Goal: Information Seeking & Learning: Learn about a topic

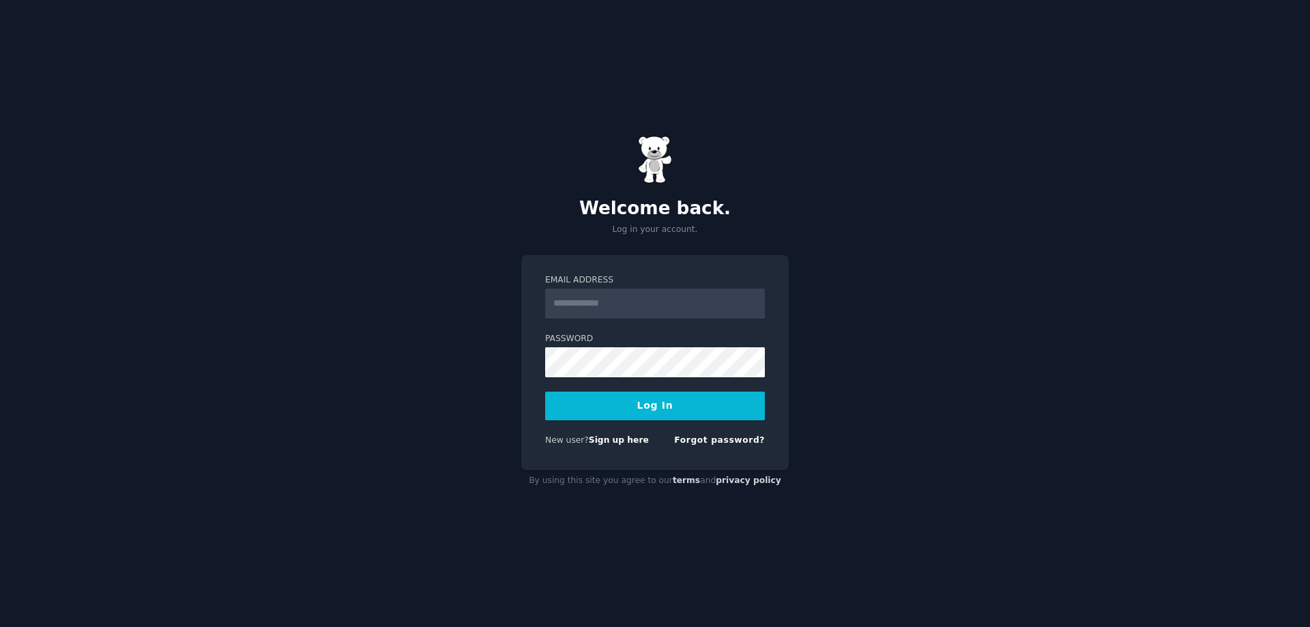
click at [295, 333] on div "Welcome back. Log in your account. Email Address Password Log In New user? Sign…" at bounding box center [655, 313] width 1310 height 627
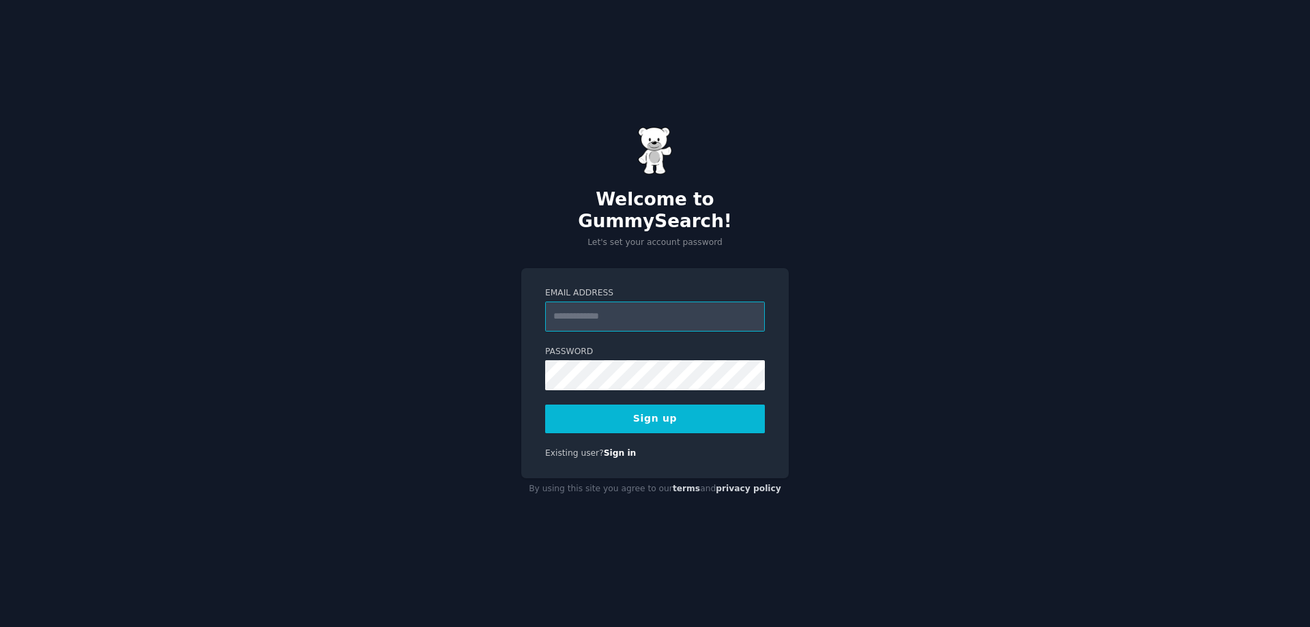
click at [626, 311] on input "Email Address" at bounding box center [655, 317] width 220 height 30
type input "**********"
click at [560, 405] on button "Sign up" at bounding box center [655, 419] width 220 height 29
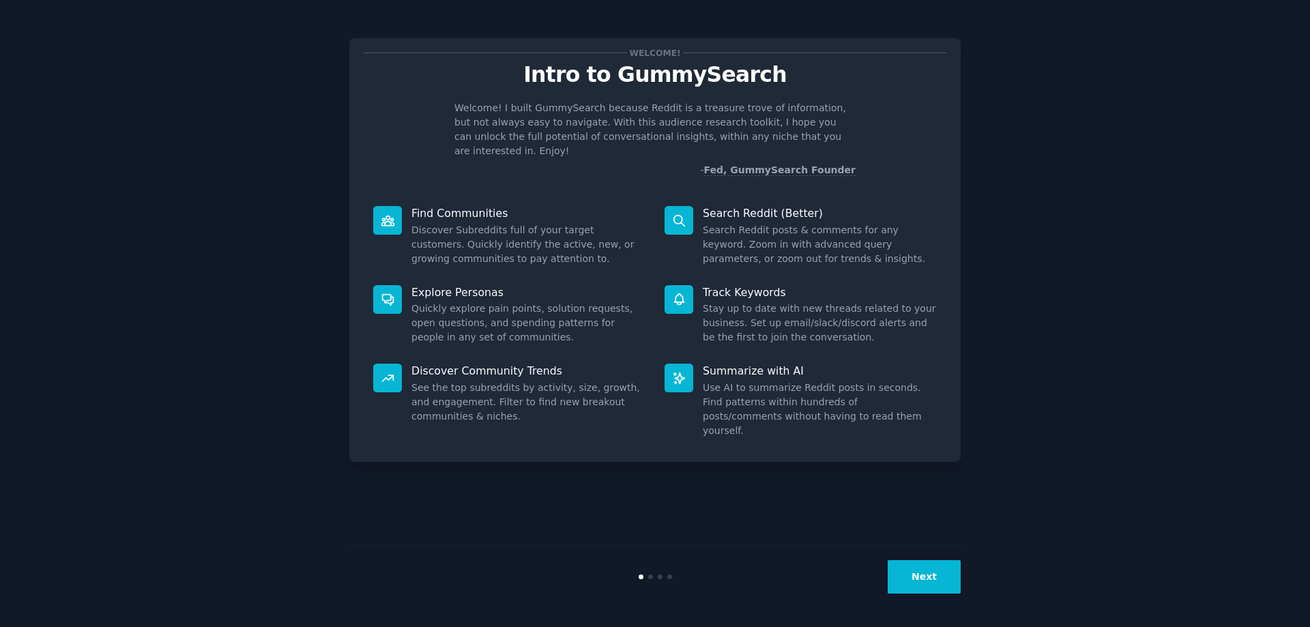
click at [921, 578] on button "Next" at bounding box center [924, 576] width 73 height 33
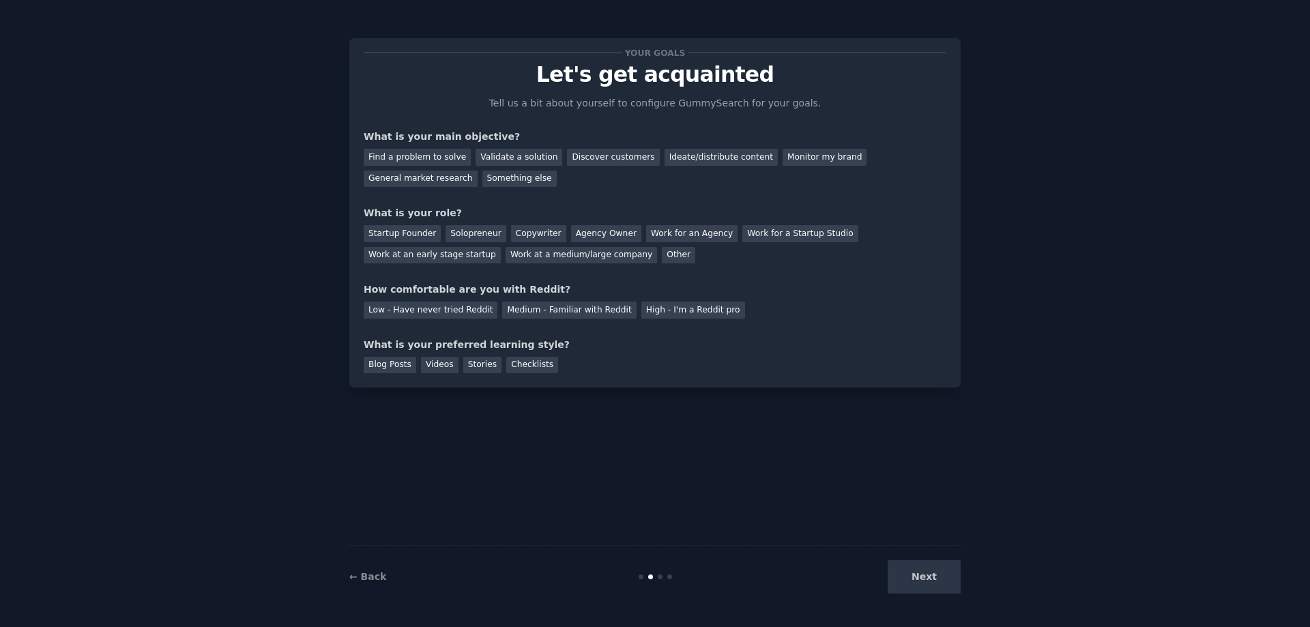
click at [612, 431] on div "Your goals Let's get acquainted Tell us a bit about yourself to configure Gummy…" at bounding box center [654, 313] width 611 height 589
click at [435, 159] on div "Find a problem to solve" at bounding box center [417, 157] width 107 height 17
click at [609, 159] on div "Discover customers" at bounding box center [613, 157] width 92 height 17
click at [439, 151] on div "Find a problem to solve" at bounding box center [417, 157] width 107 height 17
click at [450, 232] on div "Solopreneur" at bounding box center [476, 233] width 60 height 17
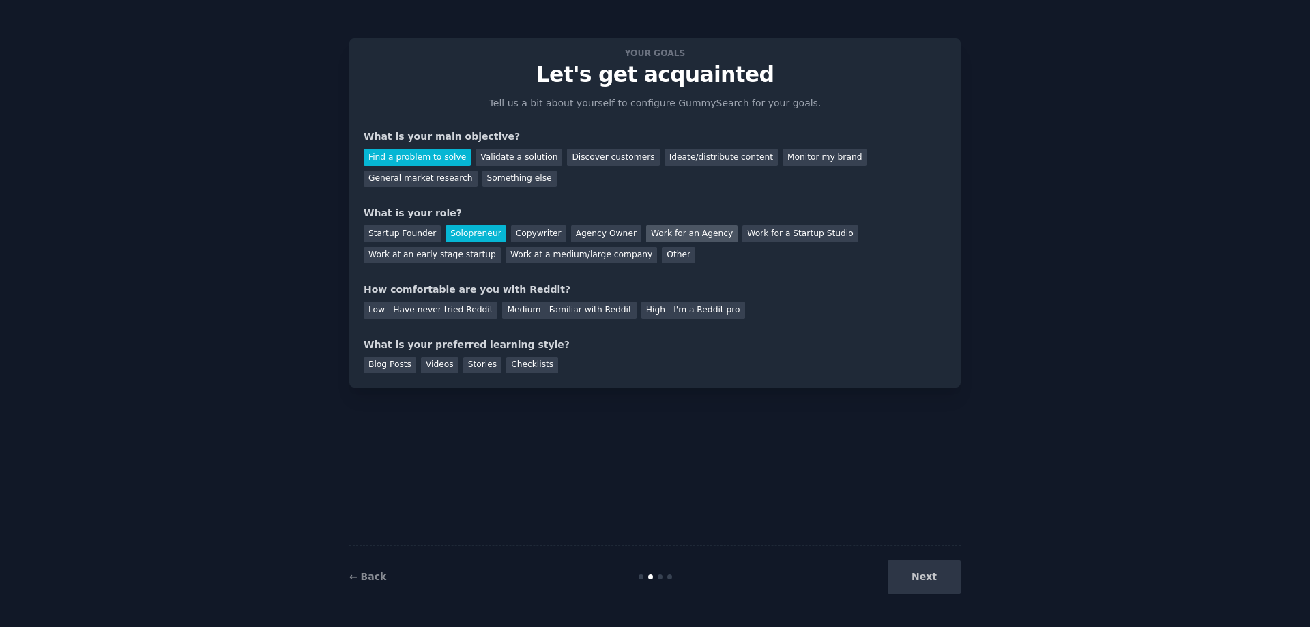
click at [646, 242] on div "Work for an Agency" at bounding box center [691, 233] width 91 height 17
click at [407, 313] on div "Low - Have never tried Reddit" at bounding box center [431, 310] width 134 height 17
click at [474, 369] on div "Stories" at bounding box center [482, 365] width 38 height 17
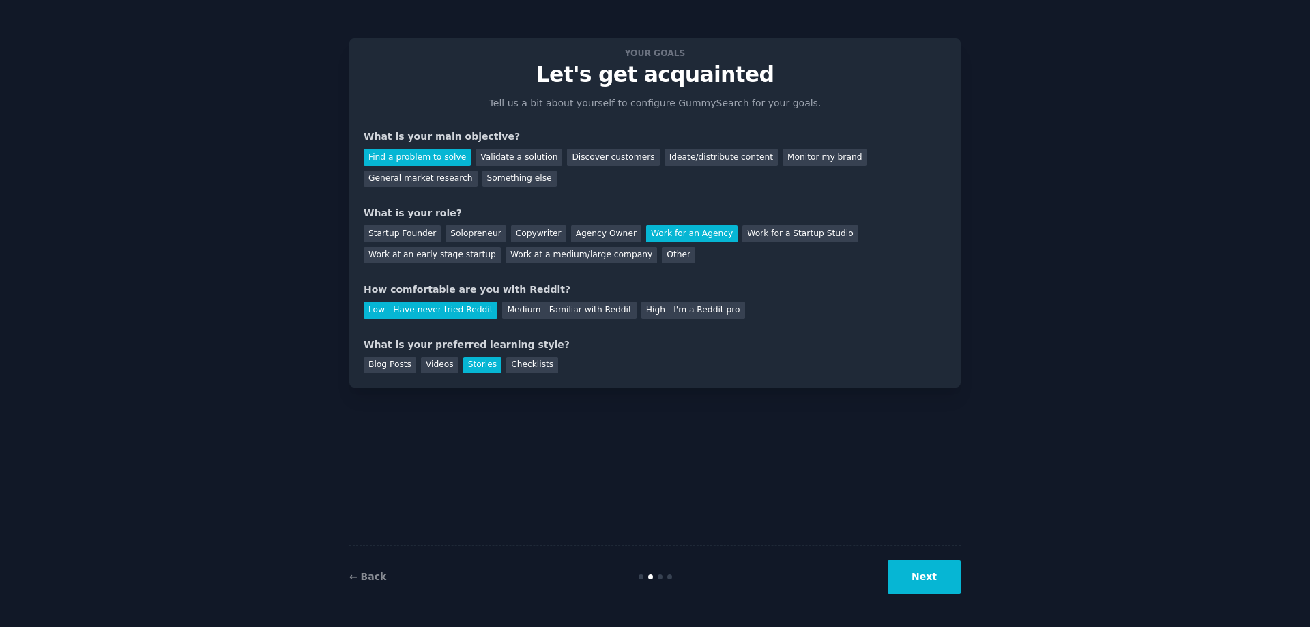
click at [912, 582] on button "Next" at bounding box center [924, 576] width 73 height 33
click at [912, 573] on div "Next" at bounding box center [859, 576] width 204 height 33
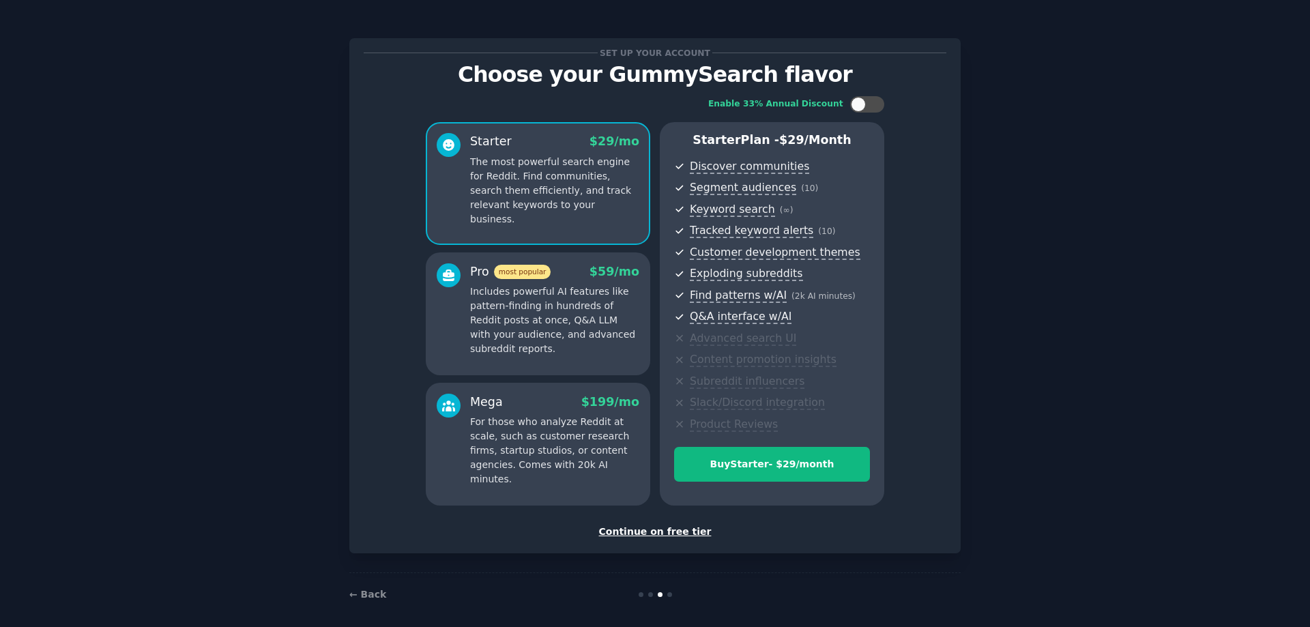
click at [667, 530] on div "Continue on free tier" at bounding box center [655, 532] width 583 height 14
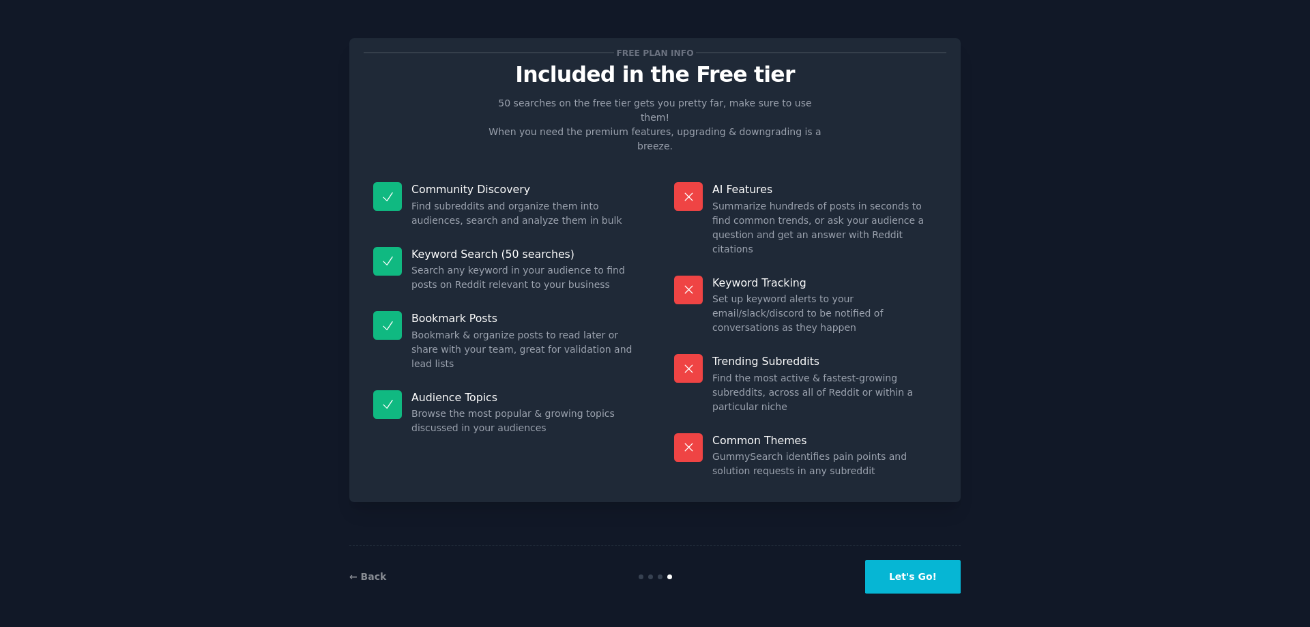
click at [911, 588] on button "Let's Go!" at bounding box center [913, 576] width 96 height 33
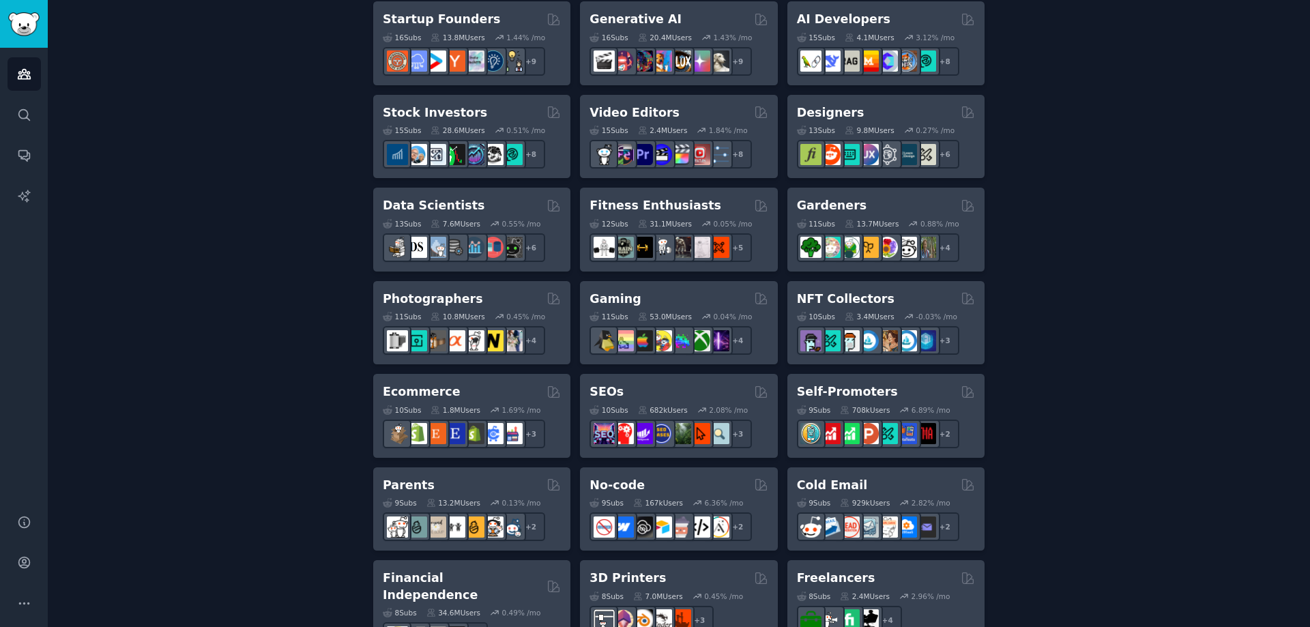
scroll to position [478, 0]
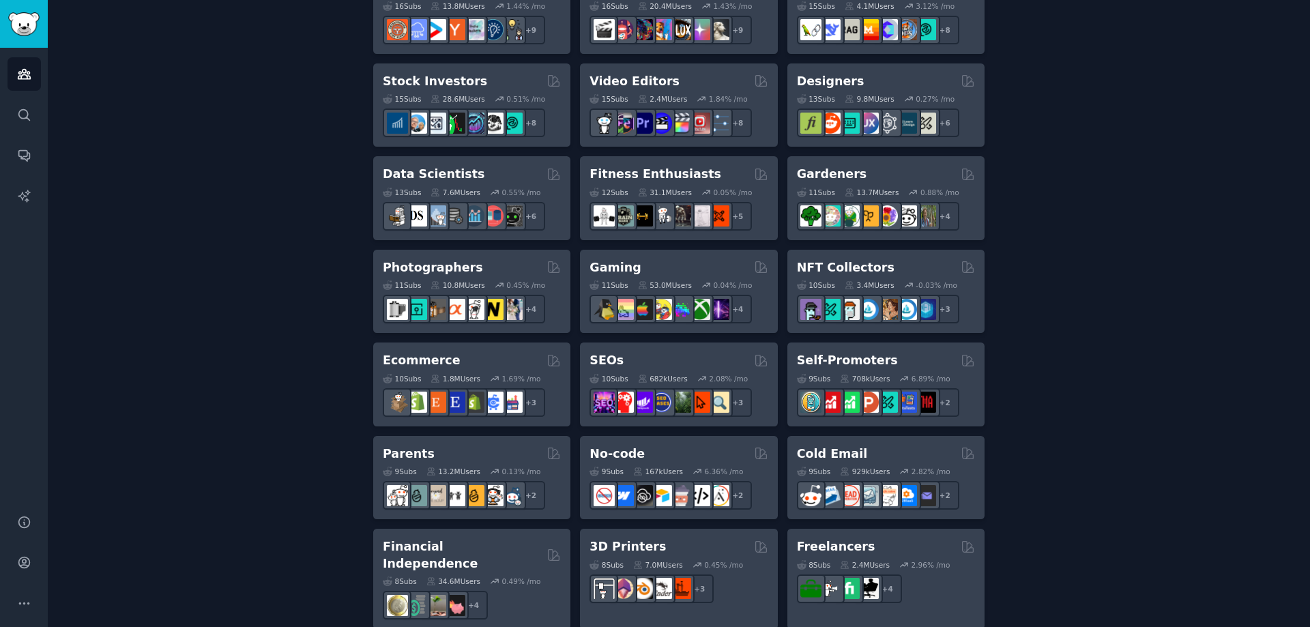
click at [166, 393] on div "Create your first audience An audience is a collection of subreddits you can se…" at bounding box center [679, 352] width 1224 height 1486
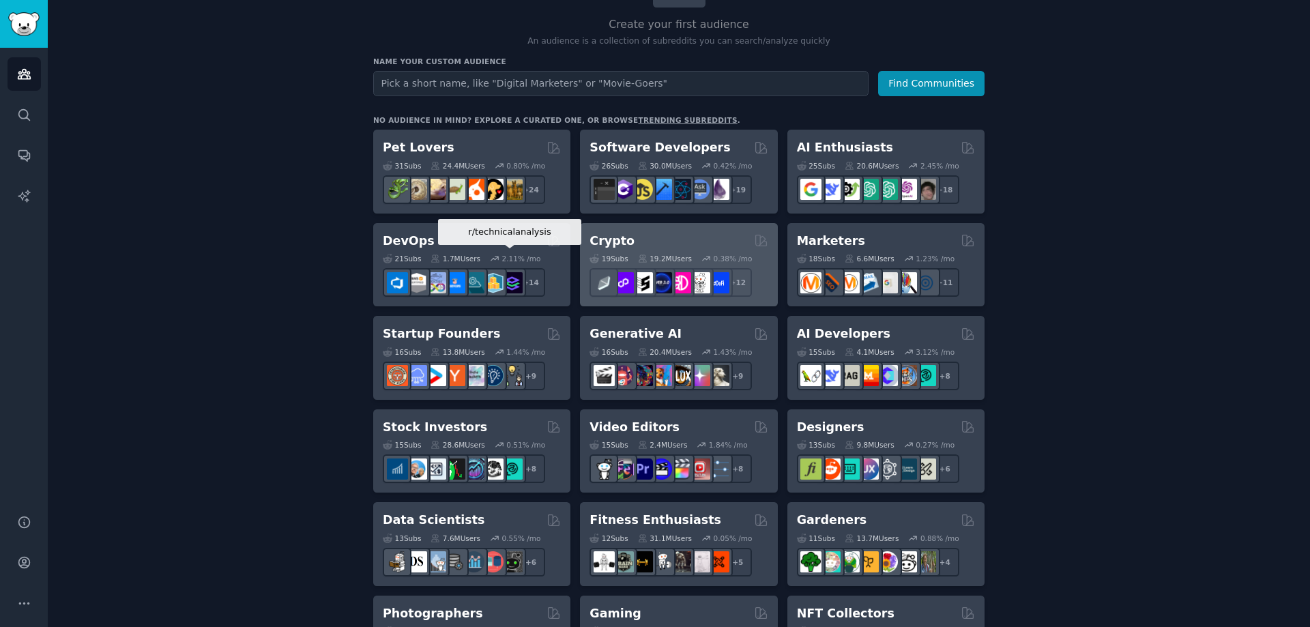
scroll to position [128, 0]
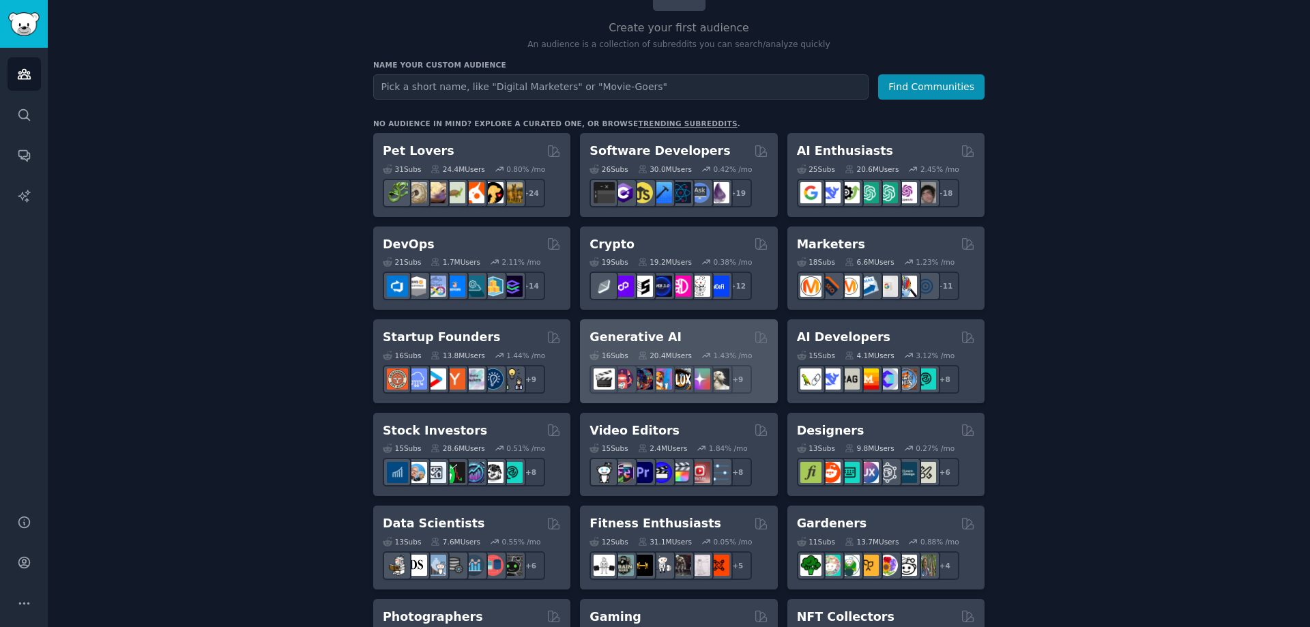
click at [660, 337] on h2 "Generative AI" at bounding box center [636, 337] width 92 height 17
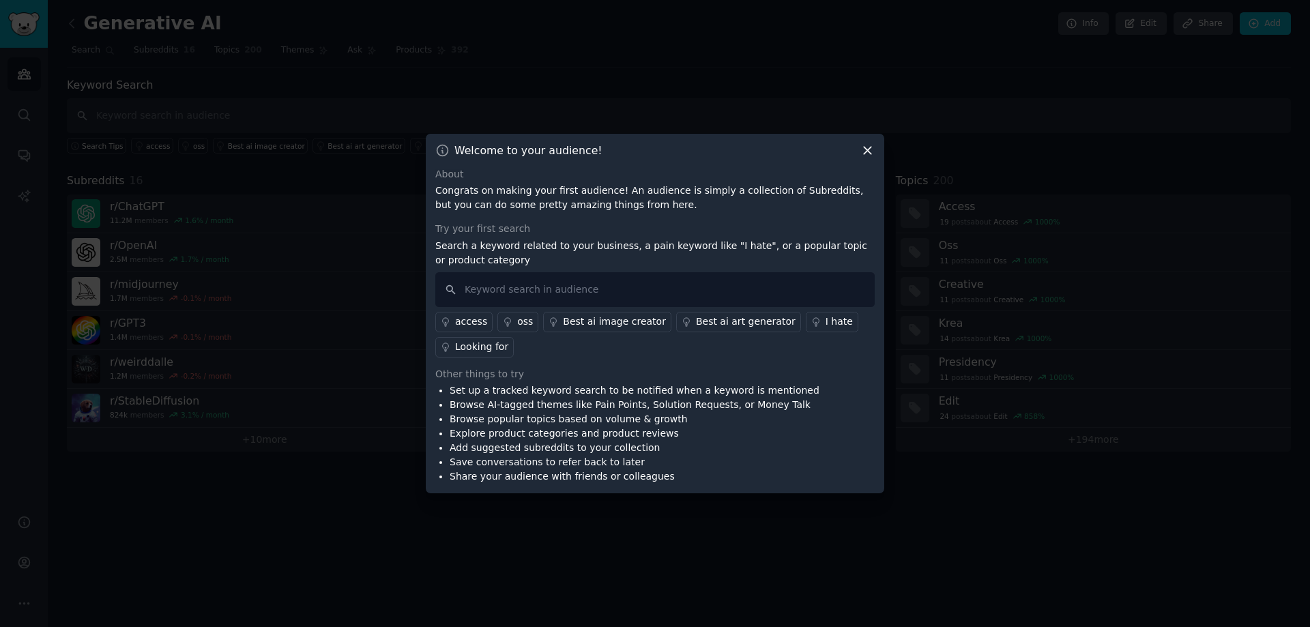
click at [730, 457] on li "Save conversations to refer back to later" at bounding box center [635, 462] width 370 height 14
click at [863, 152] on icon at bounding box center [868, 150] width 14 height 14
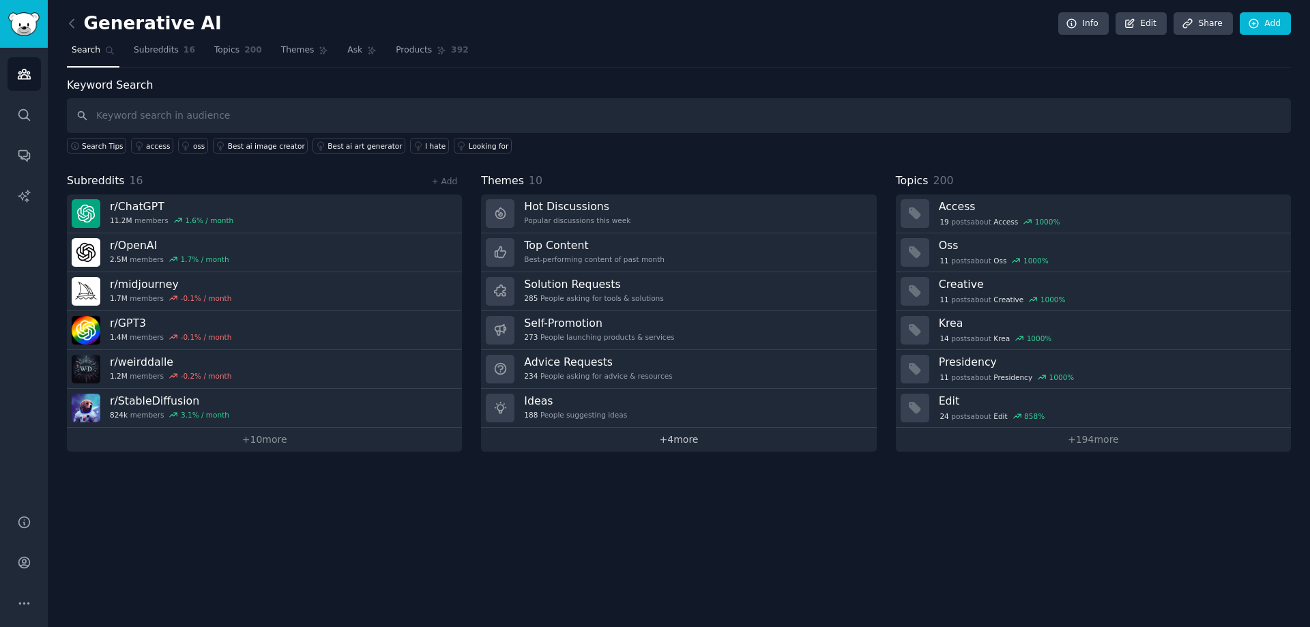
click at [691, 438] on link "+ 4 more" at bounding box center [678, 440] width 395 height 24
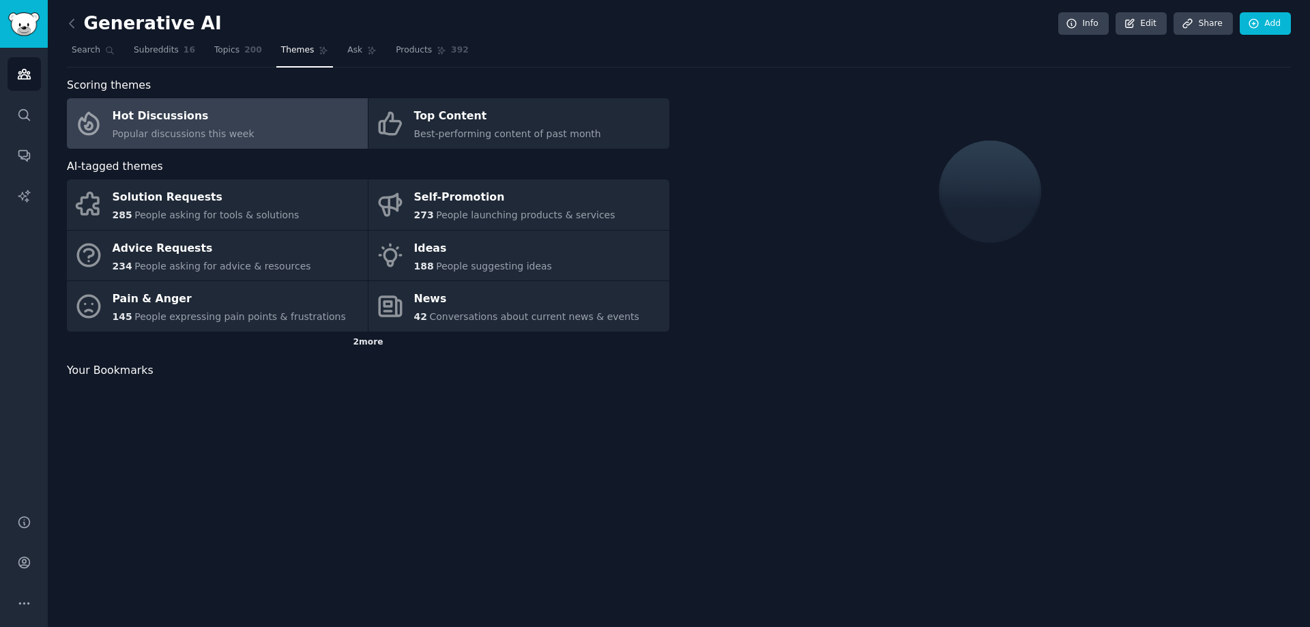
click at [375, 341] on div "2 more" at bounding box center [368, 343] width 603 height 22
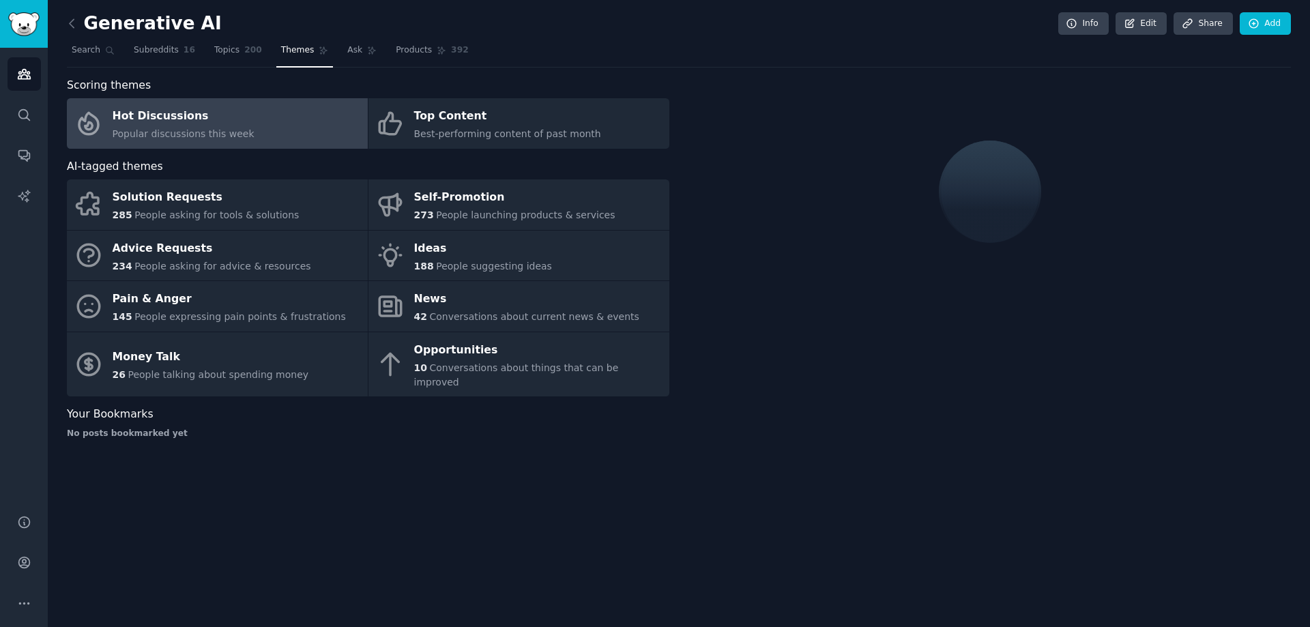
click at [587, 562] on div "Generative AI Info Edit Share Add Search Subreddits 16 Topics 200 Themes Ask Pr…" at bounding box center [679, 313] width 1263 height 627
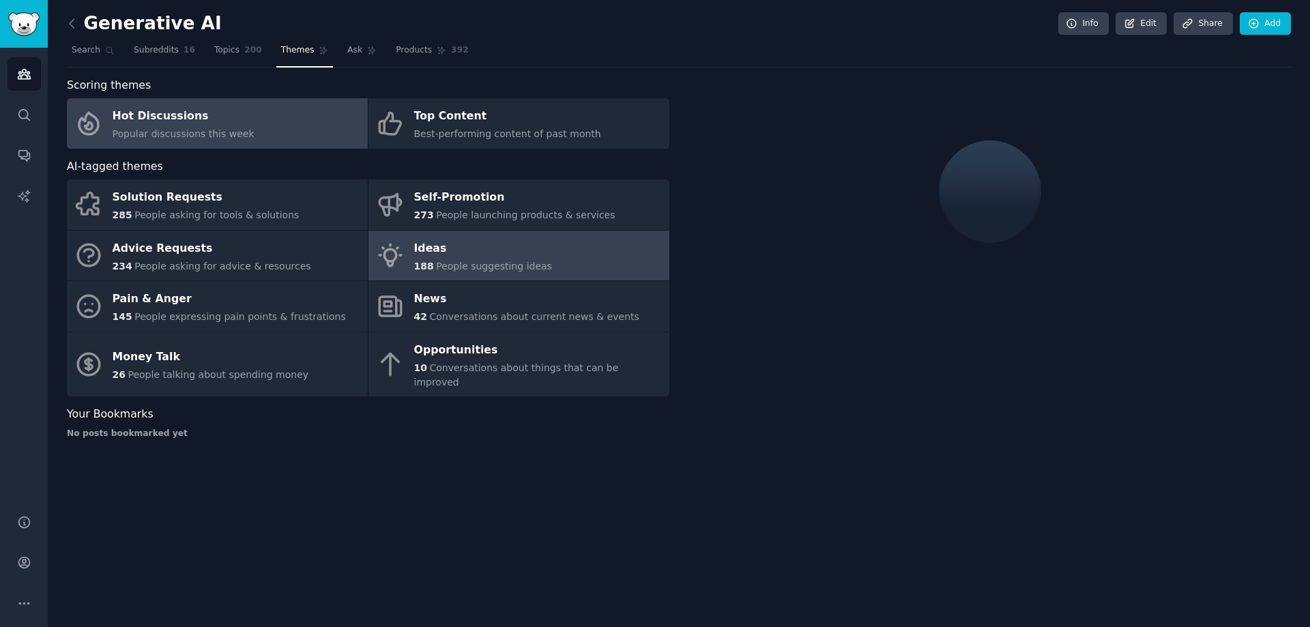
click at [448, 269] on span "People suggesting ideas" at bounding box center [494, 266] width 116 height 11
click at [217, 132] on span "Popular discussions this week" at bounding box center [184, 133] width 142 height 11
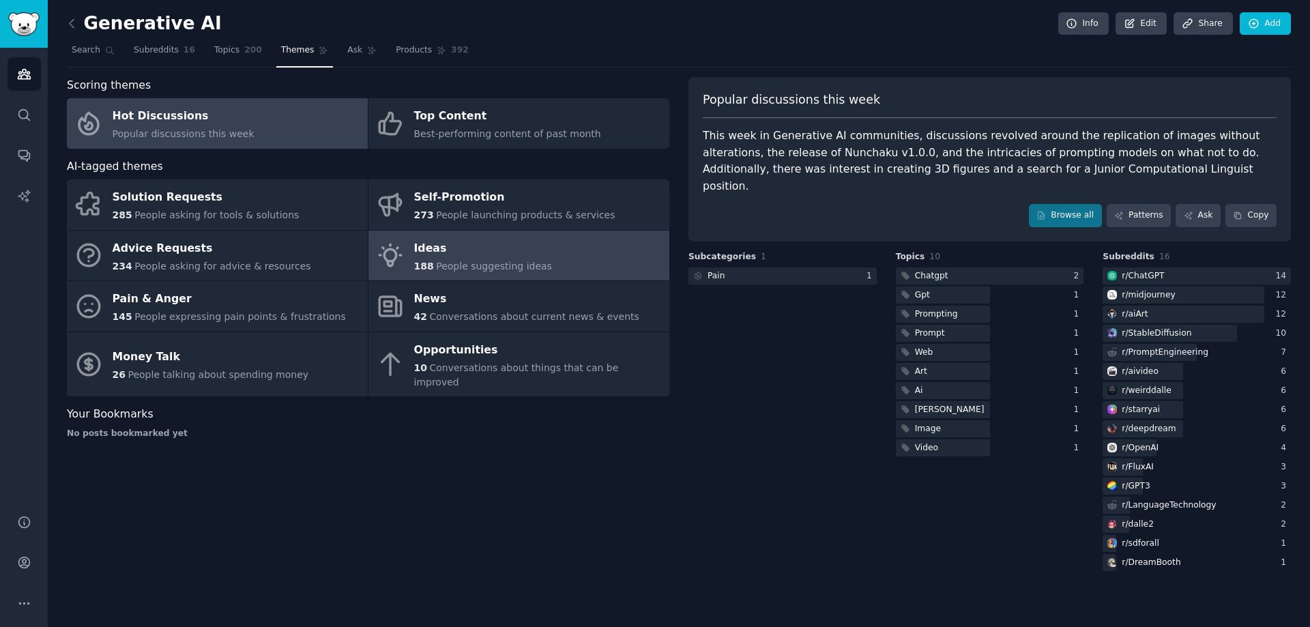
click at [501, 261] on span "People suggesting ideas" at bounding box center [494, 266] width 116 height 11
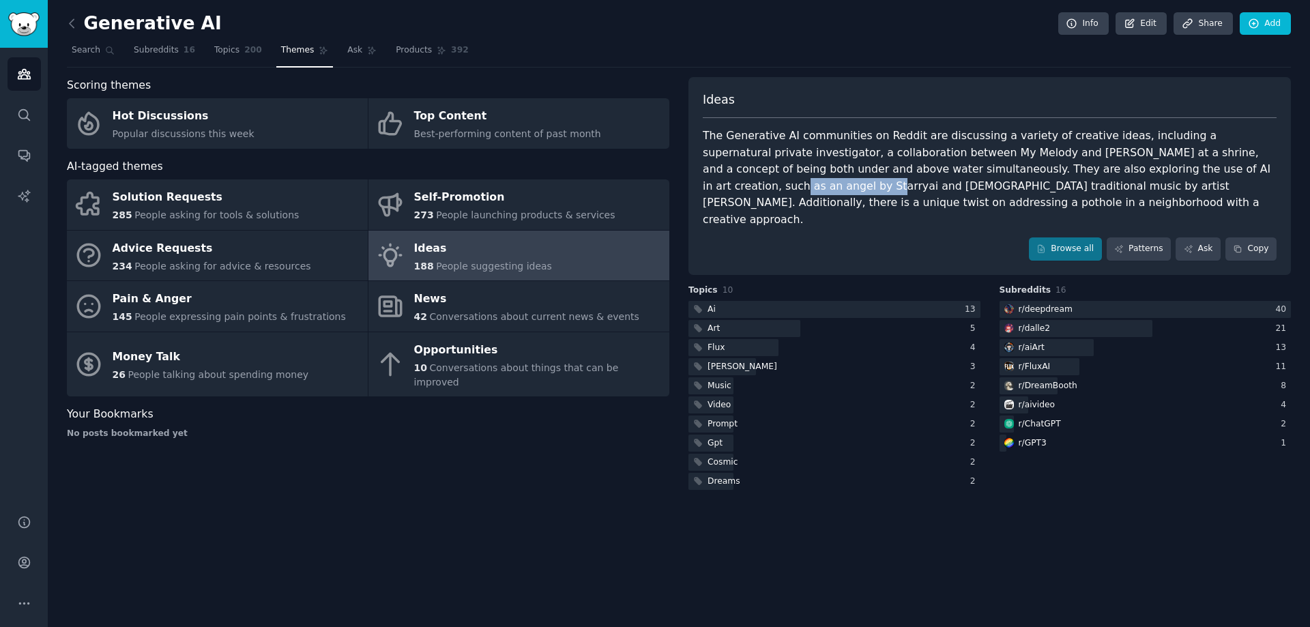
drag, startPoint x: 1108, startPoint y: 171, endPoint x: 1187, endPoint y: 167, distance: 80.0
click at [1187, 167] on div "The Generative AI communities on Reddit are discussing a variety of creative id…" at bounding box center [990, 178] width 574 height 100
copy div "angel by Starryai"
click at [416, 406] on div "Your Bookmarks" at bounding box center [368, 414] width 603 height 17
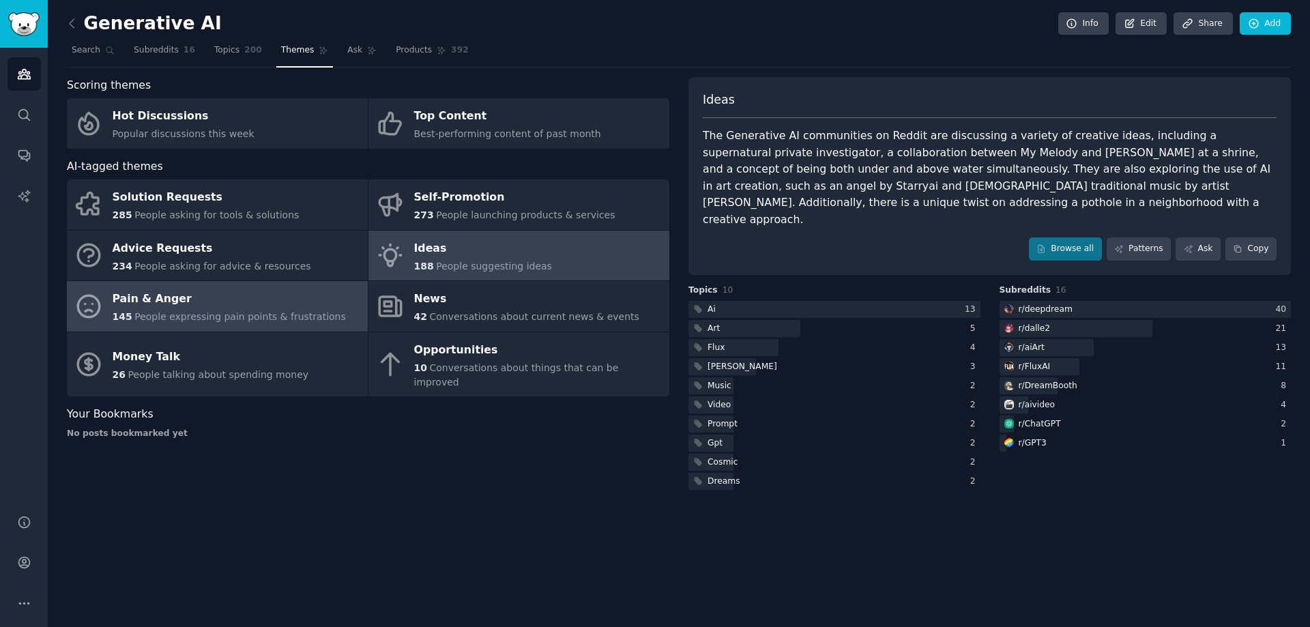
click at [183, 321] on span "People expressing pain points & frustrations" at bounding box center [240, 316] width 212 height 11
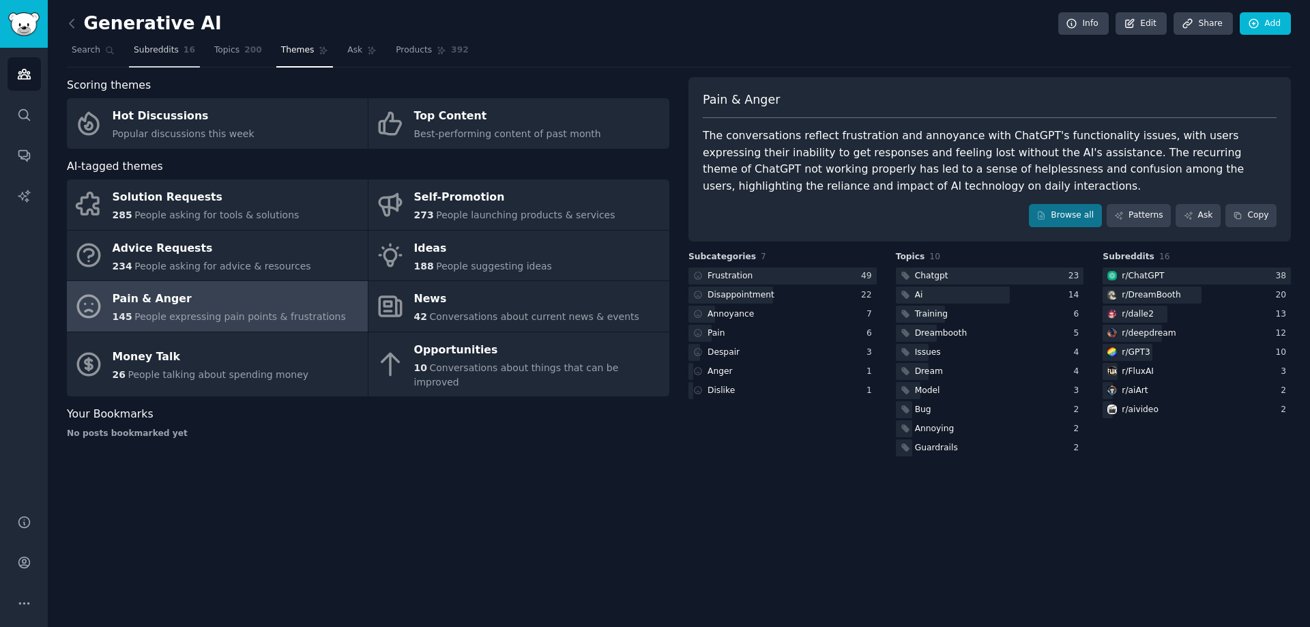
click at [184, 50] on span "16" at bounding box center [190, 50] width 12 height 12
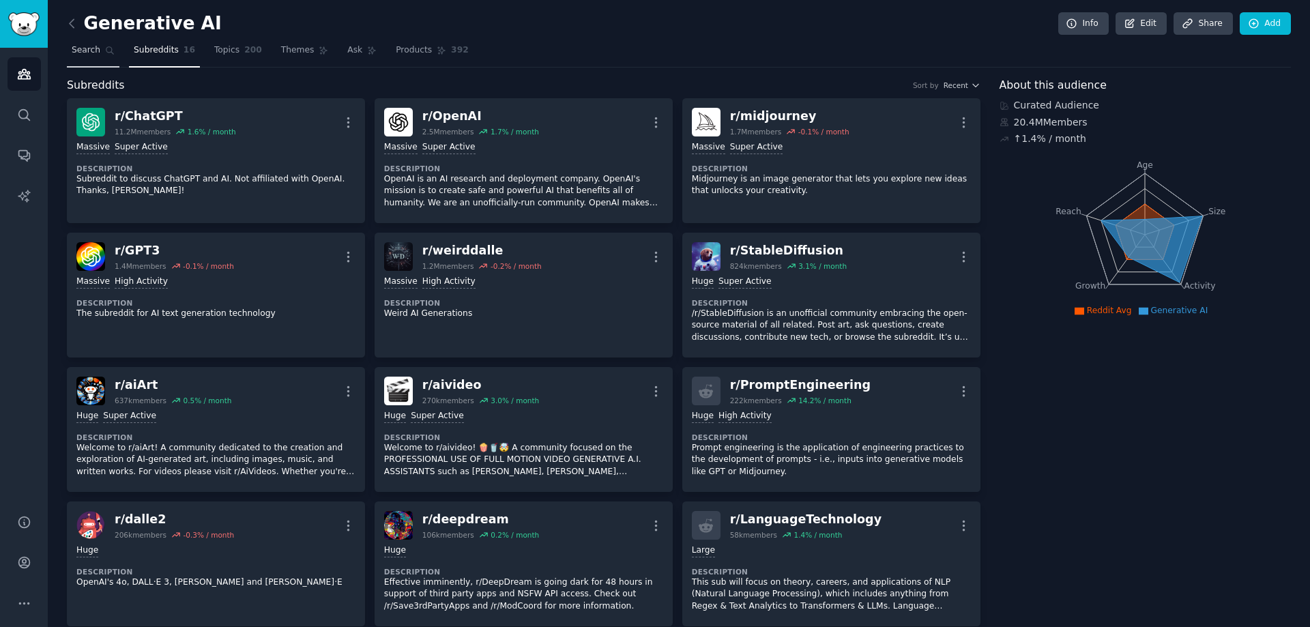
click at [84, 51] on span "Search" at bounding box center [86, 50] width 29 height 12
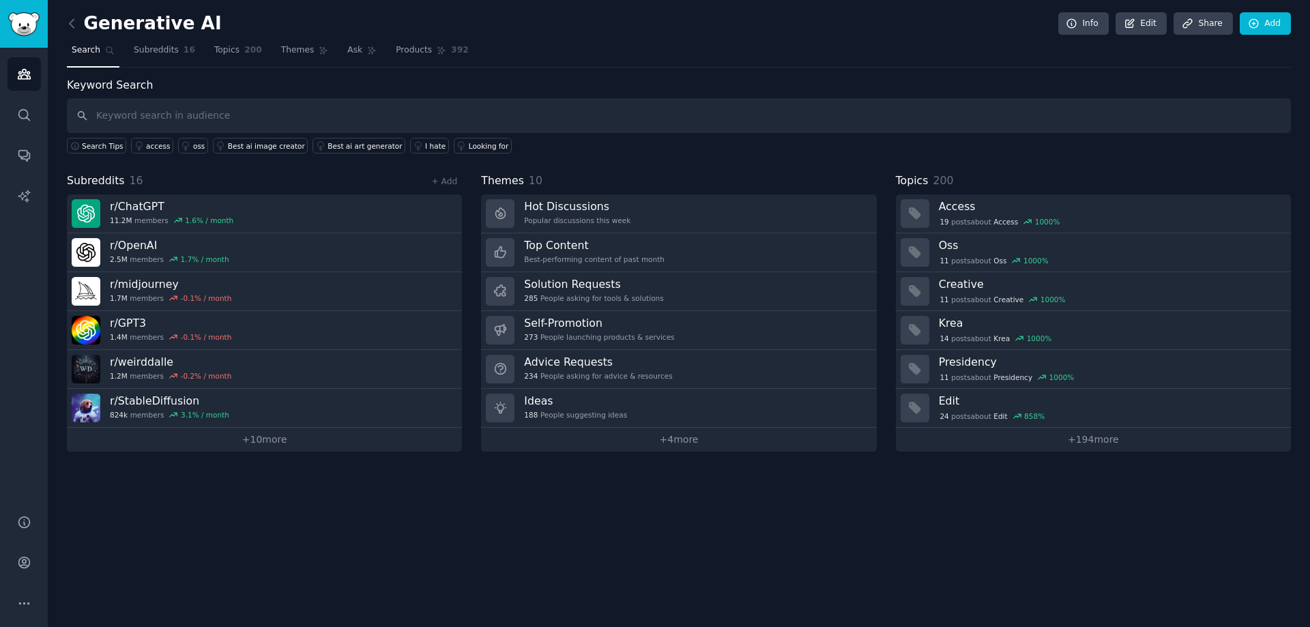
click at [65, 23] on div "Generative AI Info Edit Share Add Search Subreddits 16 Topics 200 Themes Ask Pr…" at bounding box center [679, 313] width 1263 height 627
click at [76, 25] on icon at bounding box center [72, 23] width 14 height 14
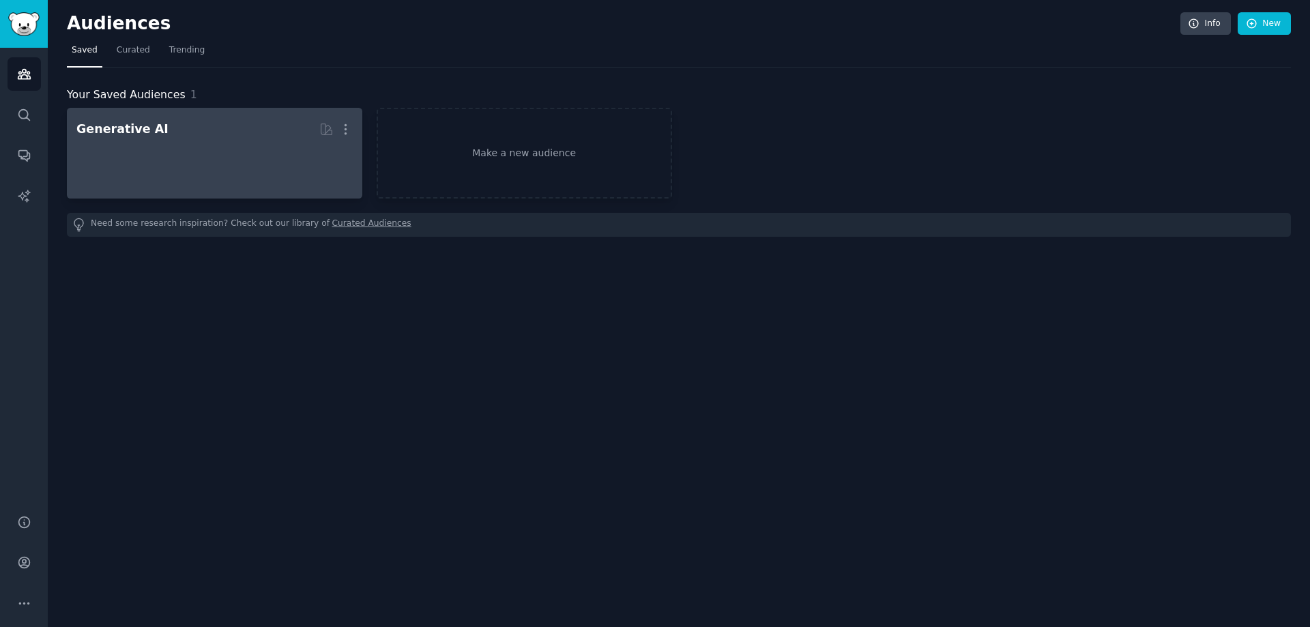
click at [356, 140] on link "Generative AI More" at bounding box center [214, 153] width 295 height 91
click at [343, 121] on button "More" at bounding box center [345, 129] width 14 height 24
click at [300, 158] on p "Delete" at bounding box center [308, 158] width 31 height 14
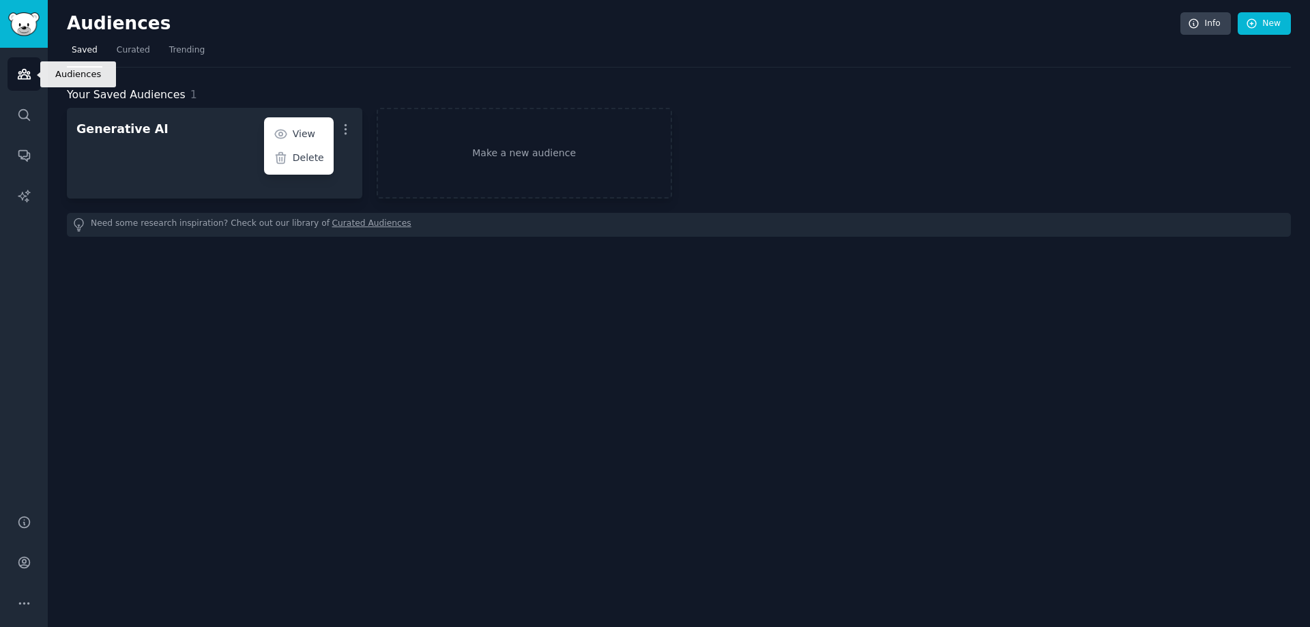
click at [23, 73] on icon "Sidebar" at bounding box center [24, 75] width 12 height 10
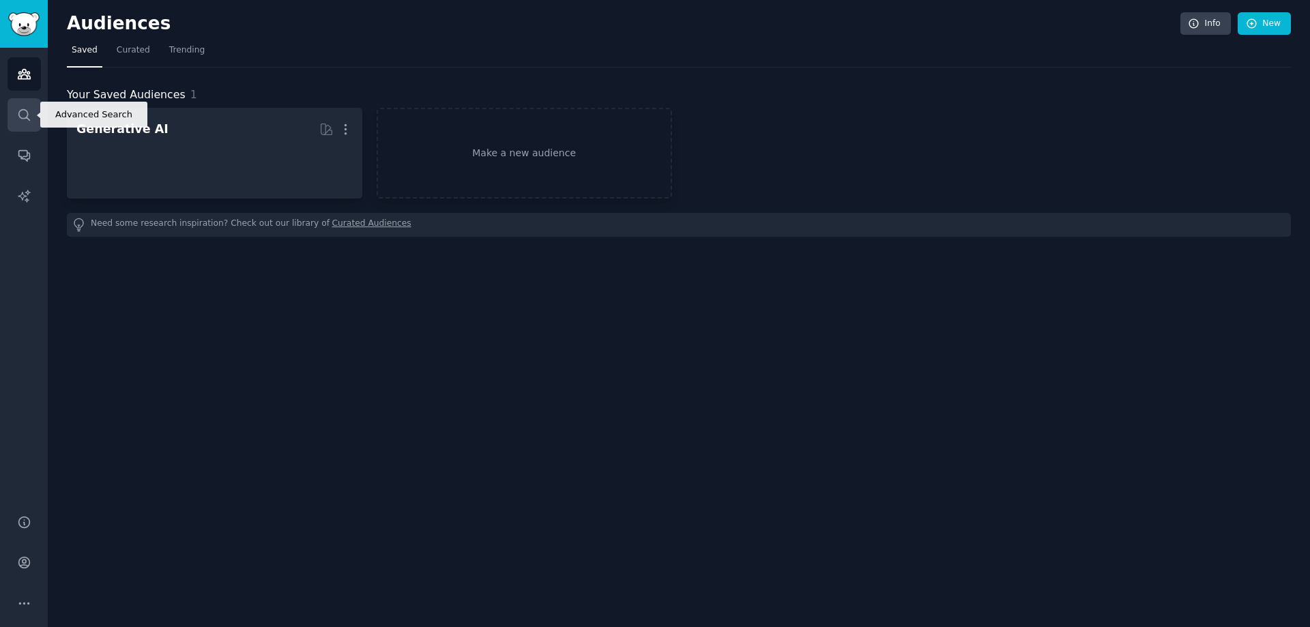
click at [12, 109] on link "Search" at bounding box center [24, 114] width 33 height 33
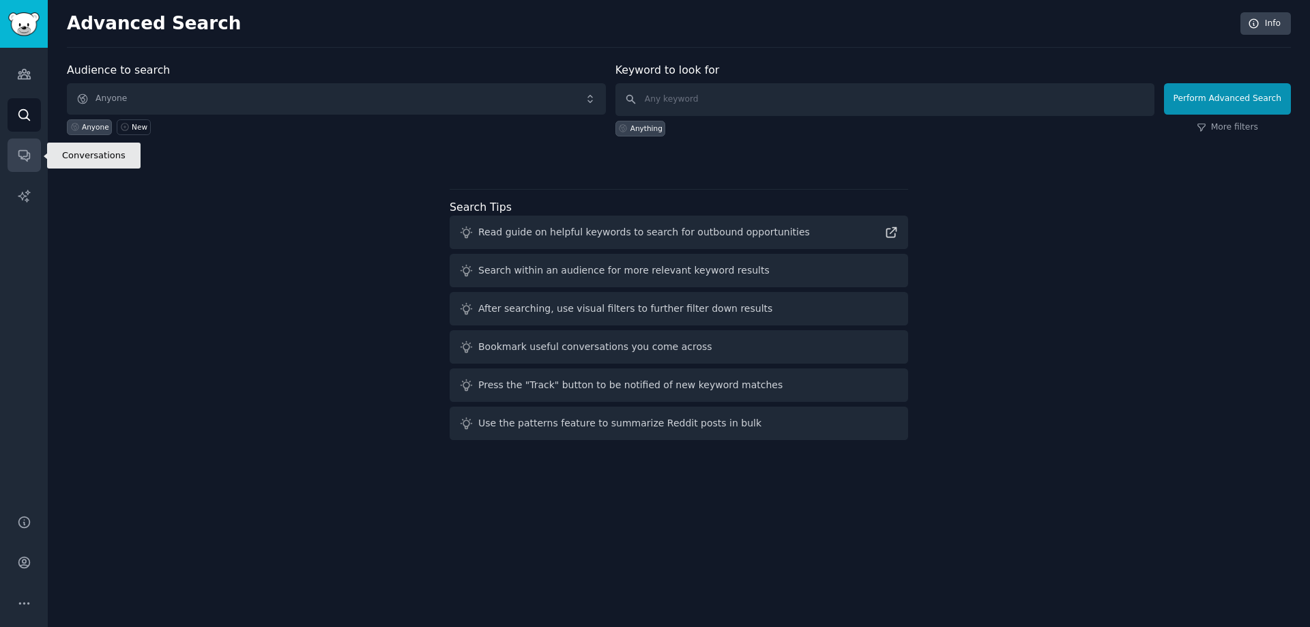
click at [30, 157] on icon "Sidebar" at bounding box center [24, 155] width 14 height 14
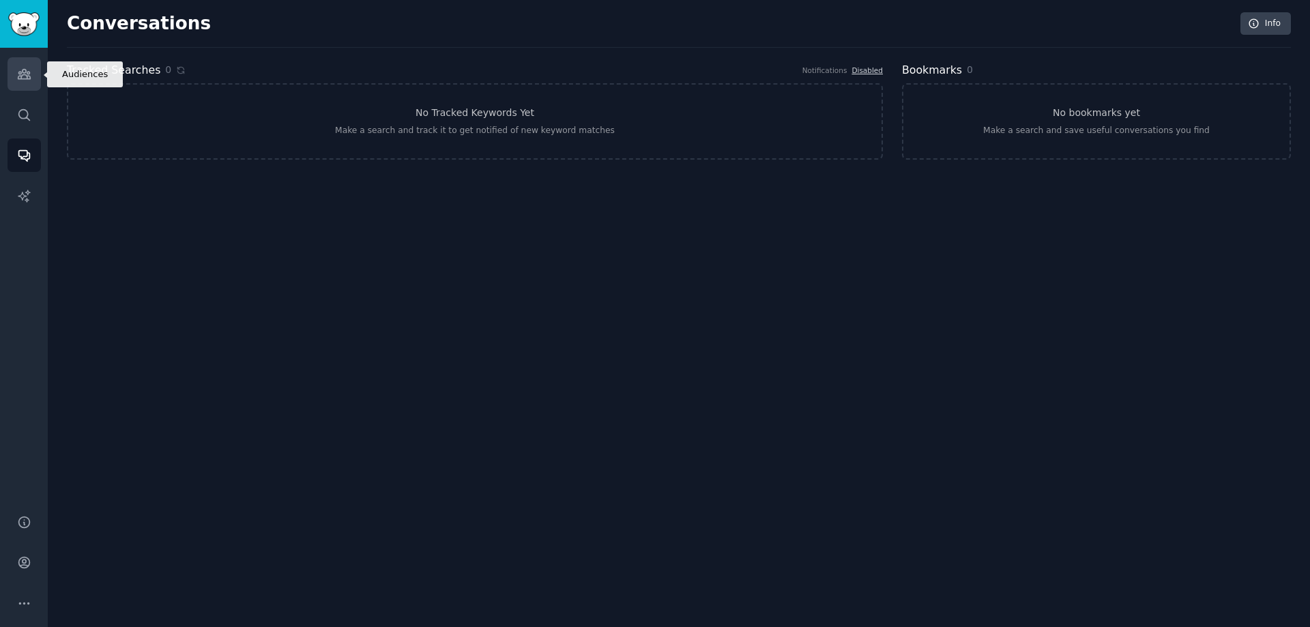
click at [20, 68] on icon "Sidebar" at bounding box center [24, 74] width 14 height 14
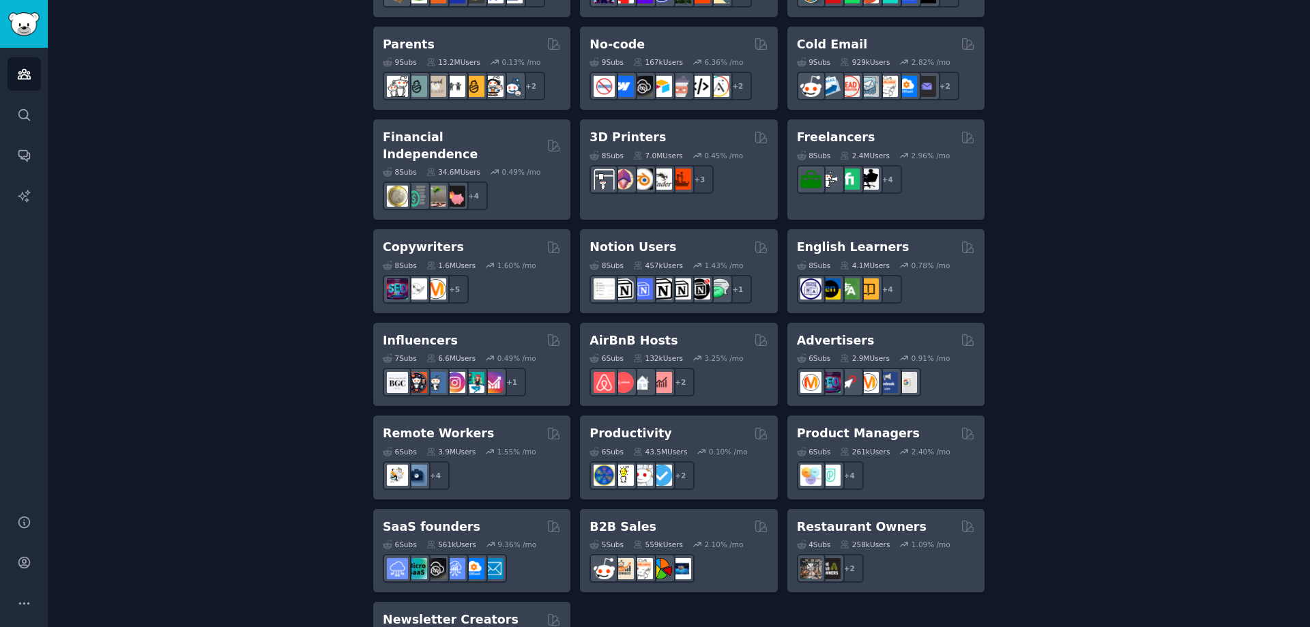
scroll to position [819, 0]
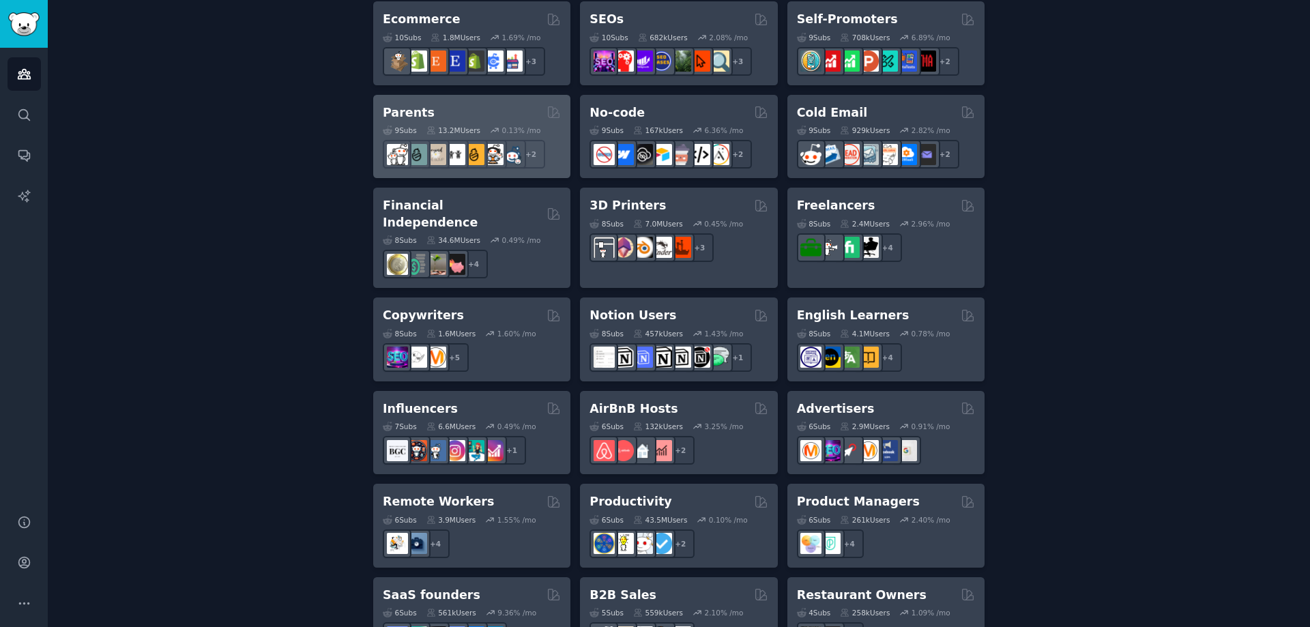
click at [412, 105] on h2 "Parents" at bounding box center [409, 112] width 52 height 17
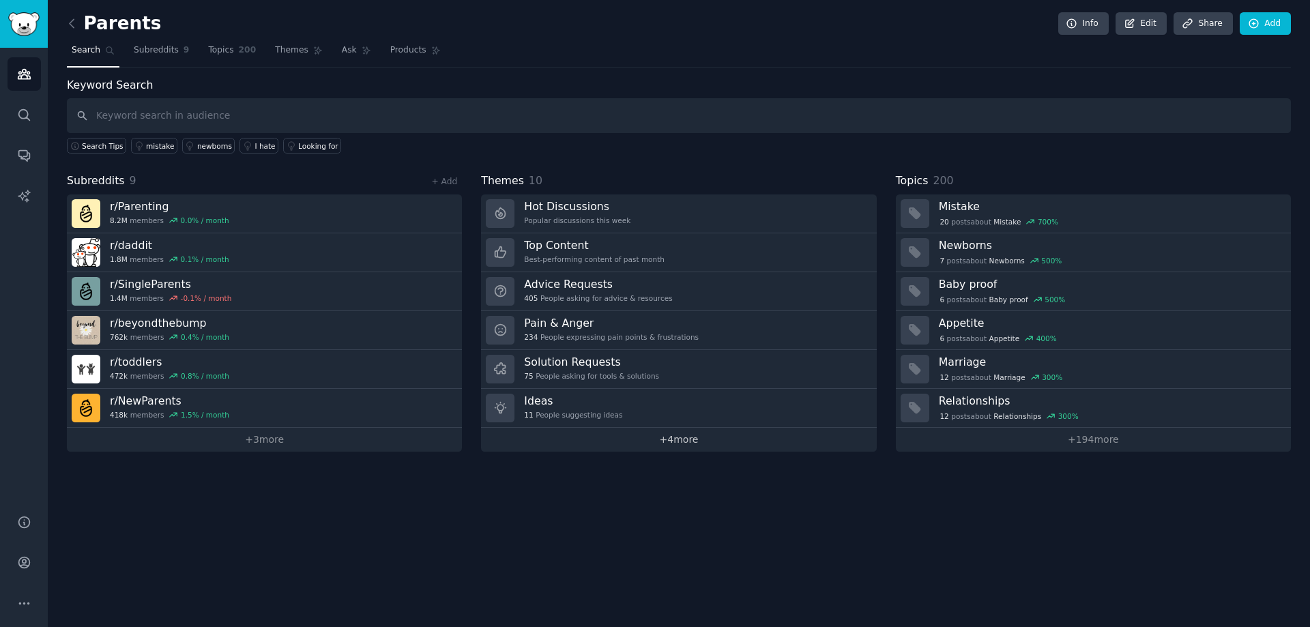
click at [680, 442] on link "+ 4 more" at bounding box center [678, 440] width 395 height 24
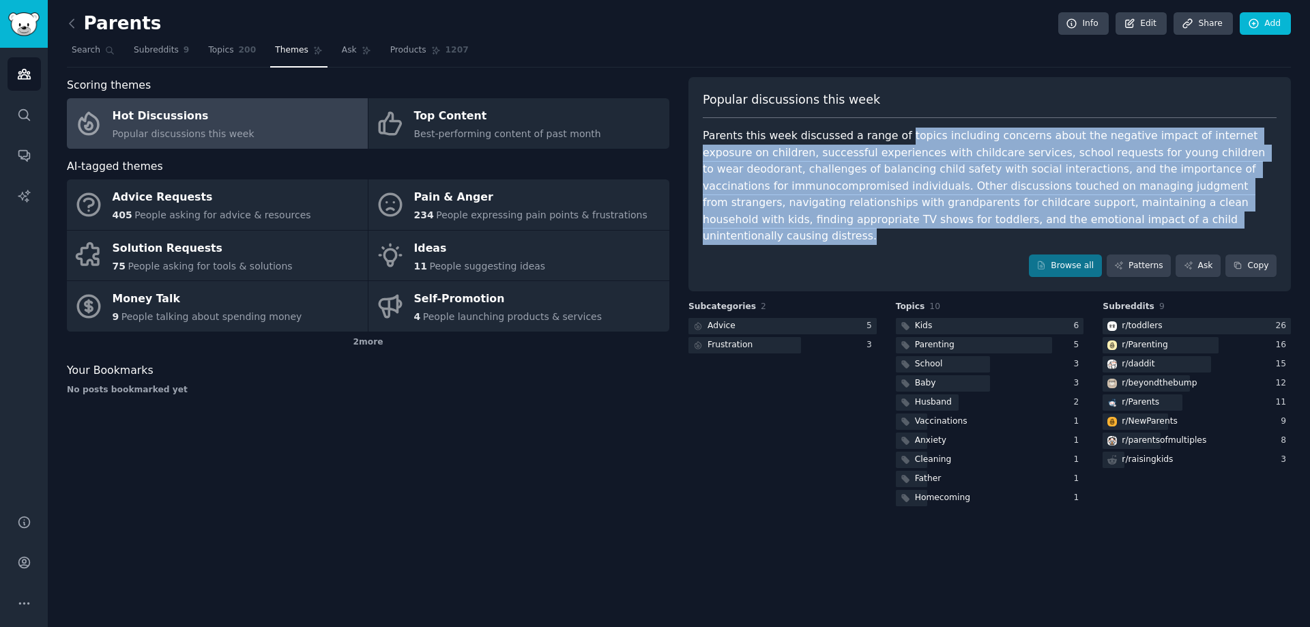
drag, startPoint x: 1027, startPoint y: 222, endPoint x: 921, endPoint y: 278, distance: 119.7
click at [886, 126] on div "Popular discussions this week Parents this week discussed a range of topics inc…" at bounding box center [990, 184] width 603 height 215
copy div "topics including concerns about the negative impact of internet exposure on chi…"
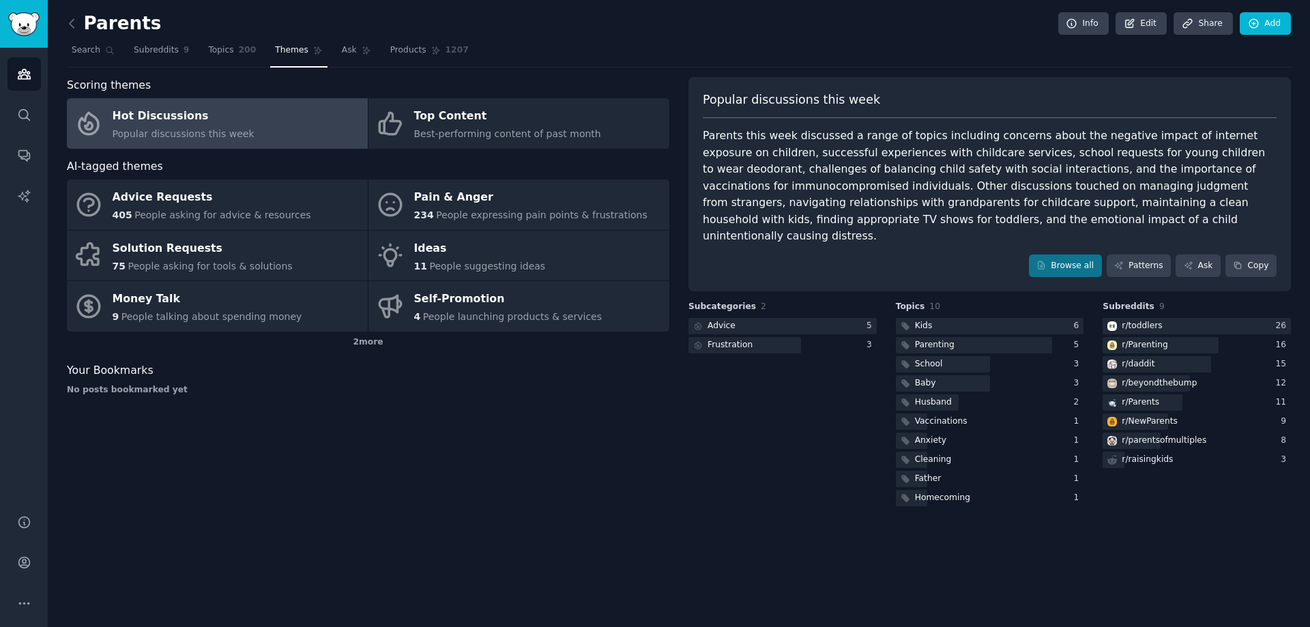
click at [655, 426] on div "Scoring themes Hot Discussions Popular discussions this week Top Content Best-p…" at bounding box center [368, 293] width 603 height 432
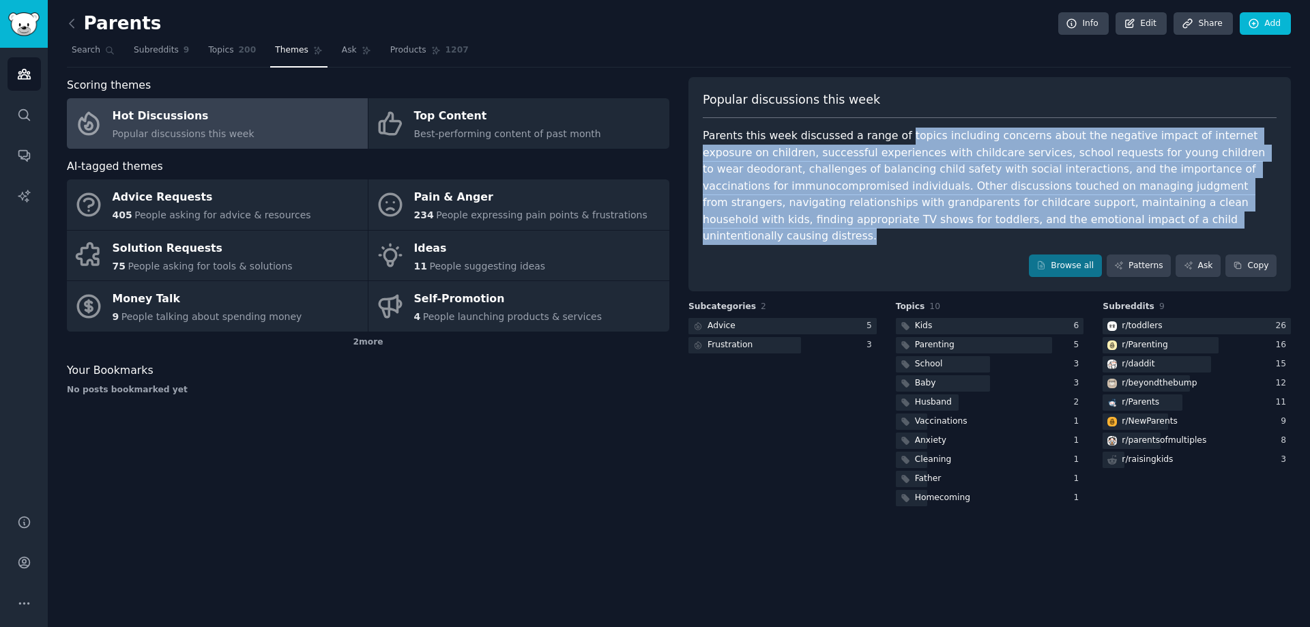
drag, startPoint x: 888, startPoint y: 134, endPoint x: 1037, endPoint y: 222, distance: 173.1
click at [1037, 222] on div "Parents this week discussed a range of topics including concerns about the nega…" at bounding box center [990, 186] width 574 height 117
copy div "topics including concerns about the negative impact of internet exposure on chi…"
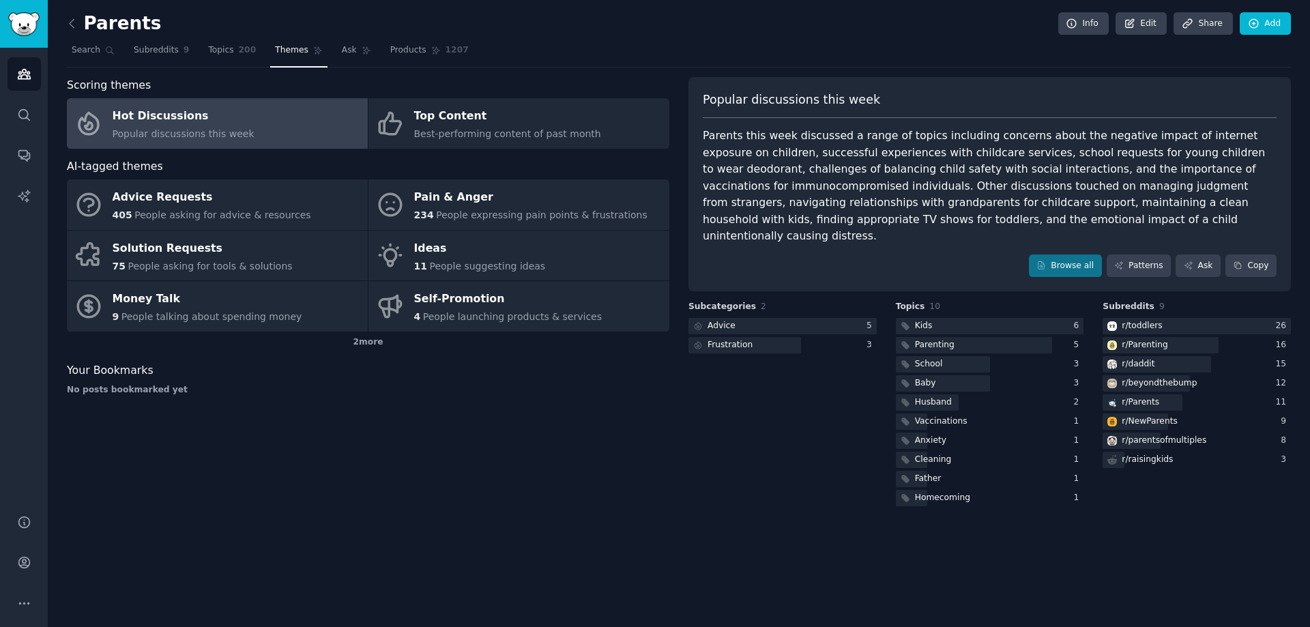
click at [768, 495] on div "Parents Info Edit Share Add Search Subreddits 9 Topics 200 Themes Ask Products …" at bounding box center [679, 313] width 1263 height 627
click at [68, 24] on icon at bounding box center [72, 23] width 14 height 14
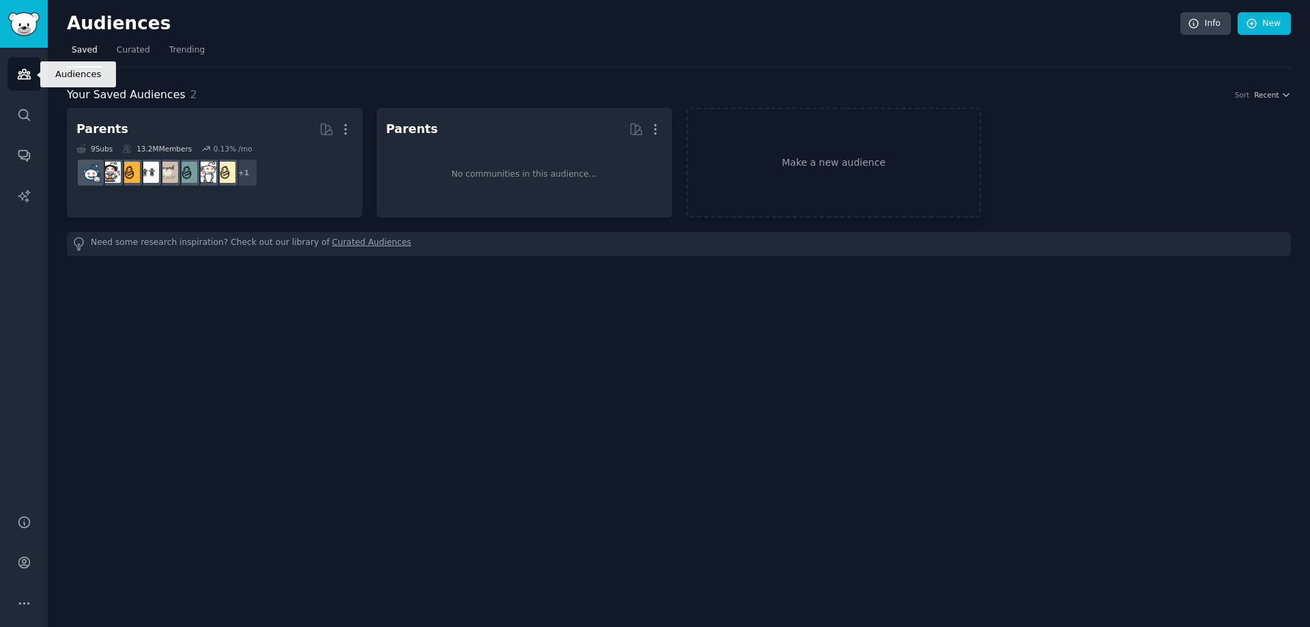
click at [17, 78] on icon "Sidebar" at bounding box center [24, 74] width 14 height 14
click at [831, 174] on link "Make a new audience" at bounding box center [834, 163] width 295 height 110
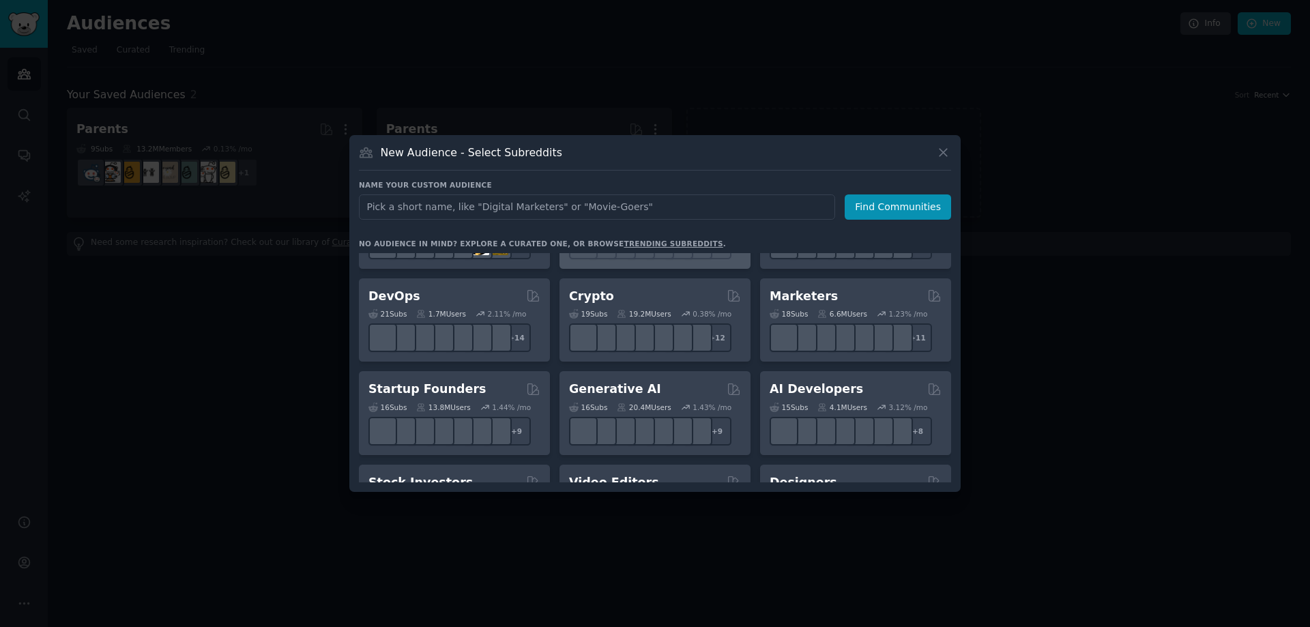
scroll to position [136, 0]
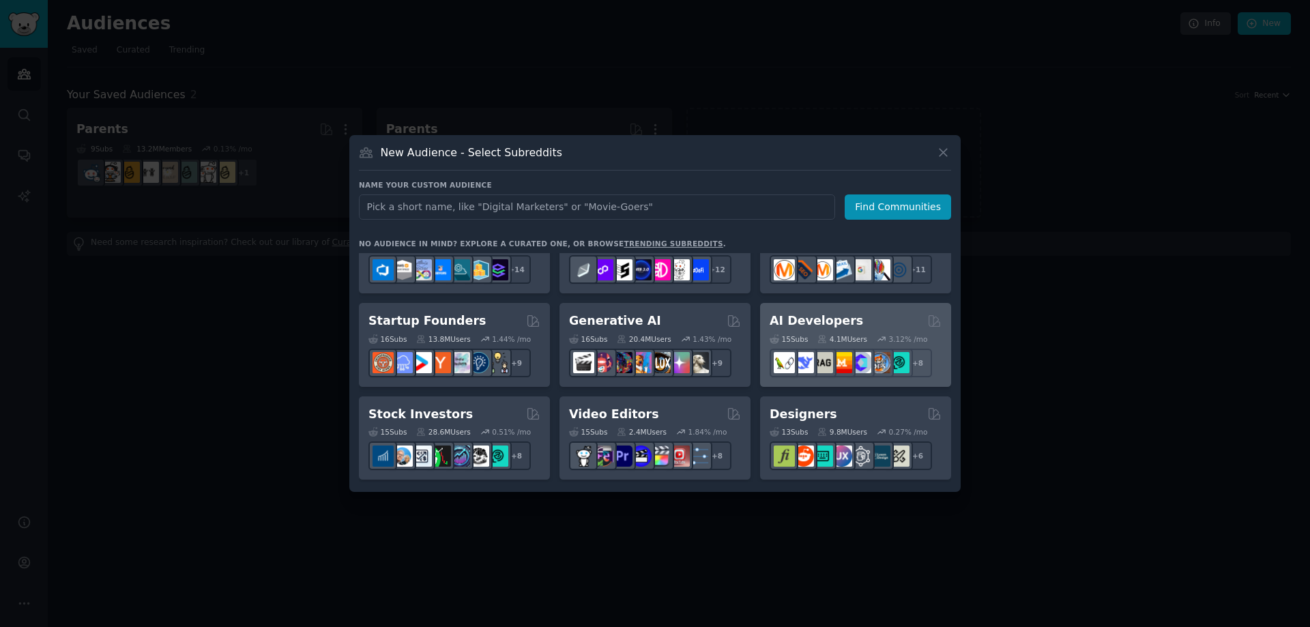
click at [854, 322] on div "AI Developers" at bounding box center [856, 321] width 172 height 17
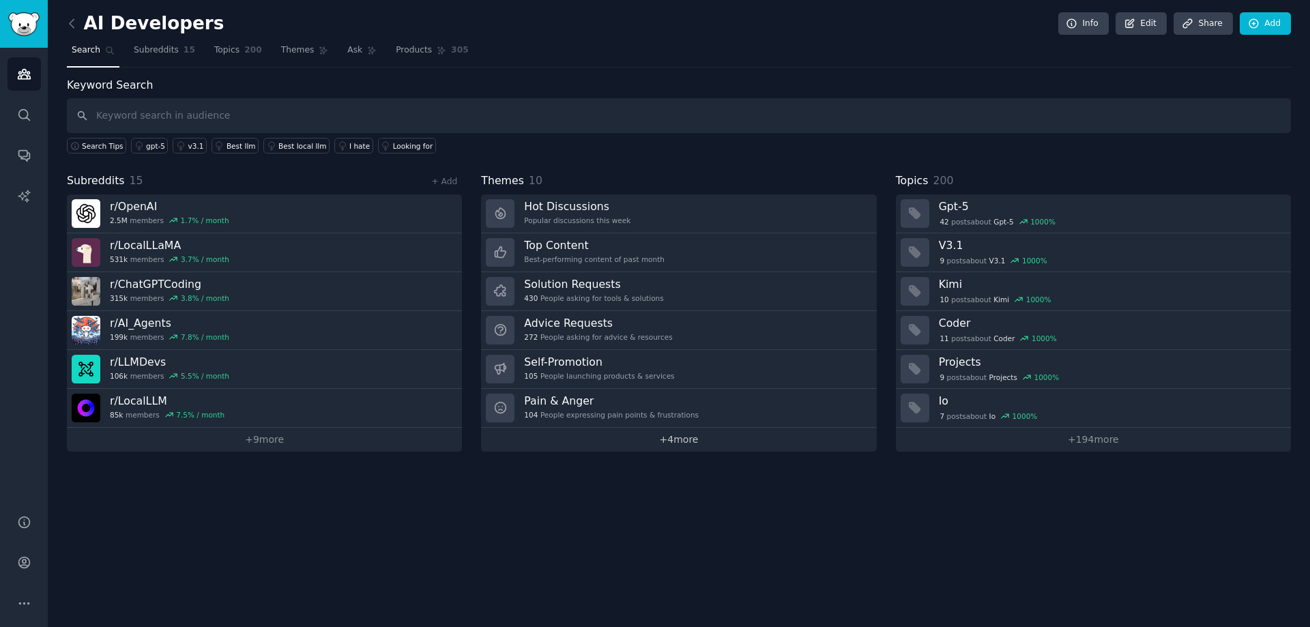
click at [702, 437] on link "+ 4 more" at bounding box center [678, 440] width 395 height 24
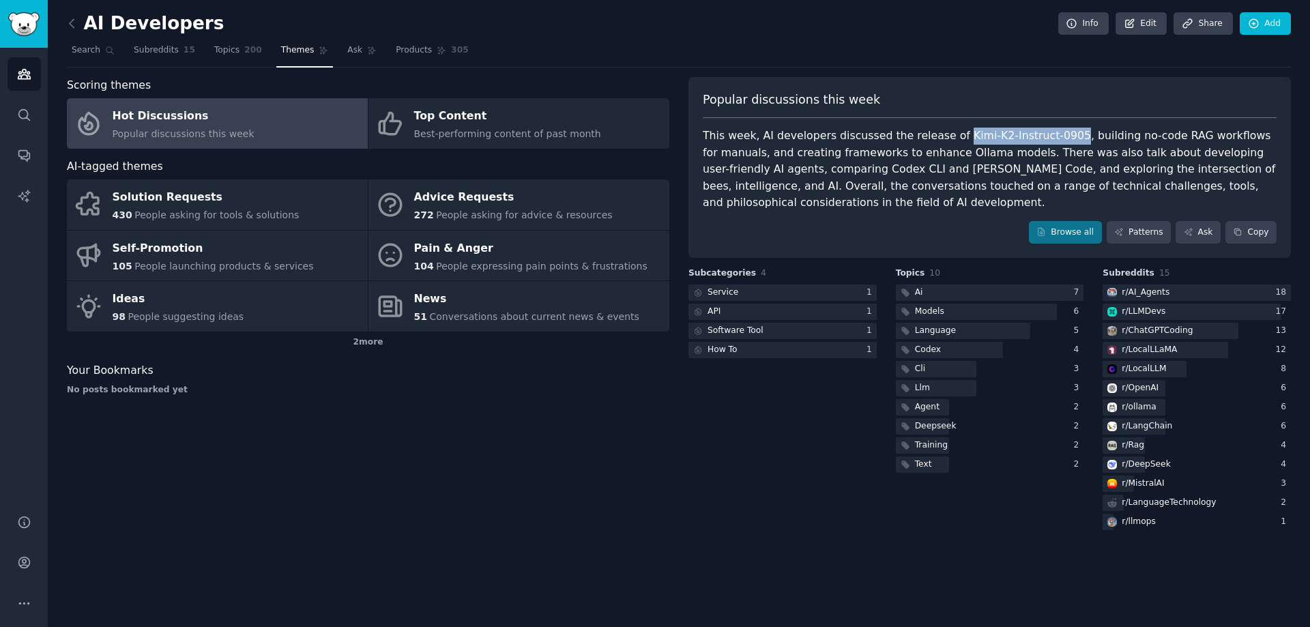
drag, startPoint x: 939, startPoint y: 130, endPoint x: 1041, endPoint y: 130, distance: 101.7
click at [1041, 130] on div "This week, AI developers discussed the release of Kimi-K2-Instruct-0905, buildi…" at bounding box center [990, 170] width 574 height 84
copy div "Kimi-K2-Instruct-0905"
click at [558, 381] on div "Your Bookmarks No posts bookmarked yet" at bounding box center [368, 378] width 603 height 33
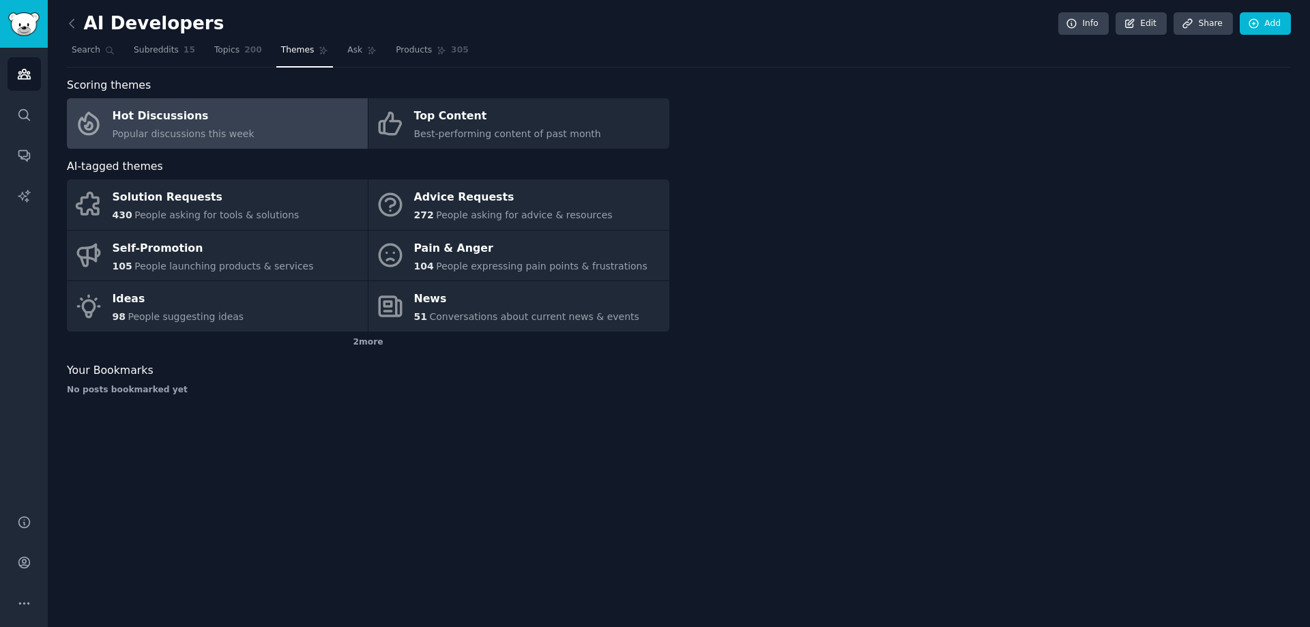
click at [205, 129] on span "Popular discussions this week" at bounding box center [184, 133] width 142 height 11
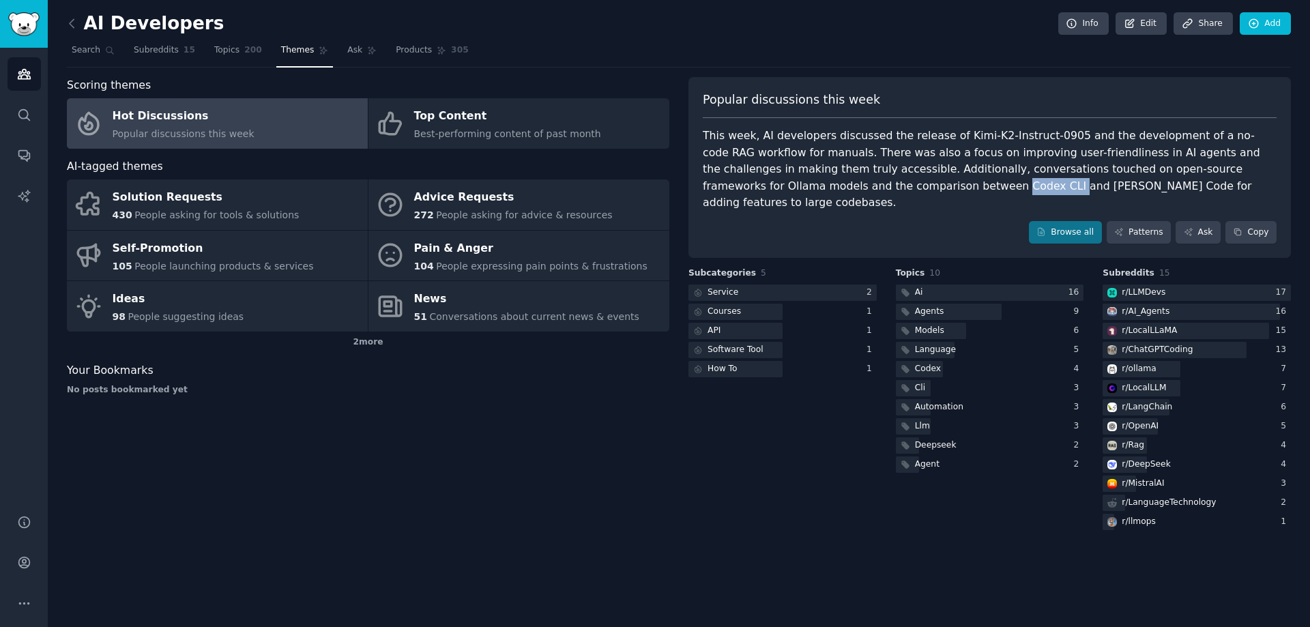
drag, startPoint x: 806, startPoint y: 188, endPoint x: 854, endPoint y: 188, distance: 48.5
click at [854, 188] on div "This week, AI developers discussed the release of Kimi-K2-Instruct-0905 and the…" at bounding box center [990, 170] width 574 height 84
copy div "Codex CLI"
click at [74, 27] on icon at bounding box center [72, 23] width 14 height 14
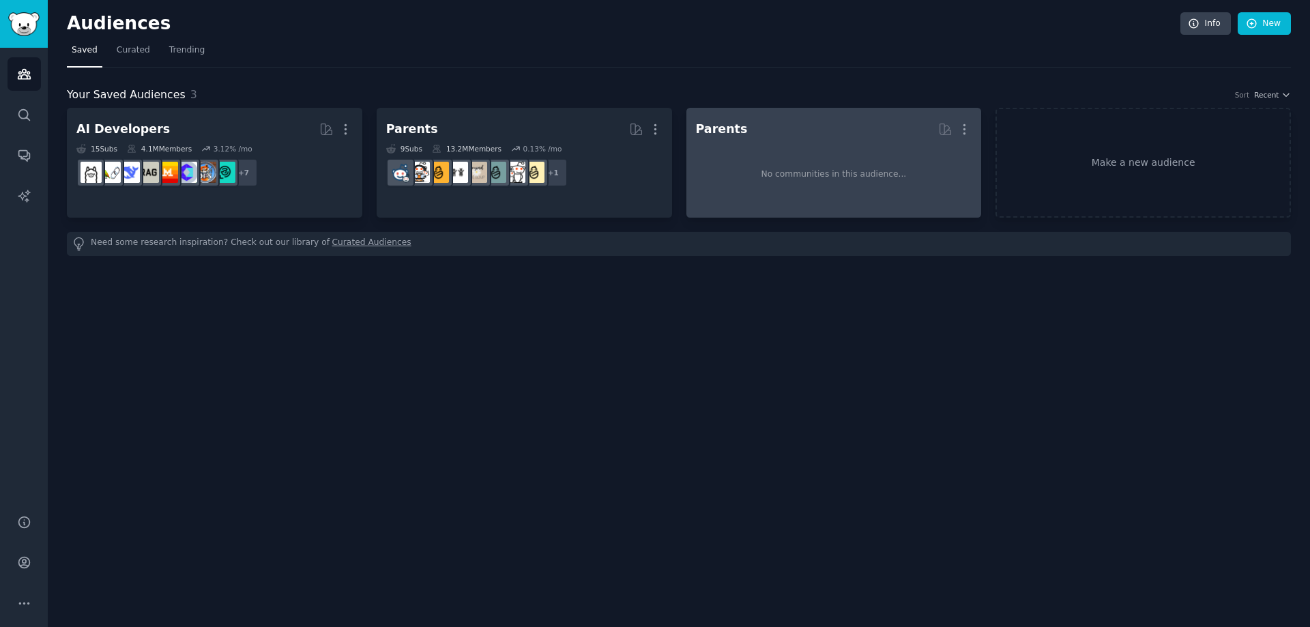
click at [818, 172] on div "No communities in this audience..." at bounding box center [834, 175] width 145 height 12
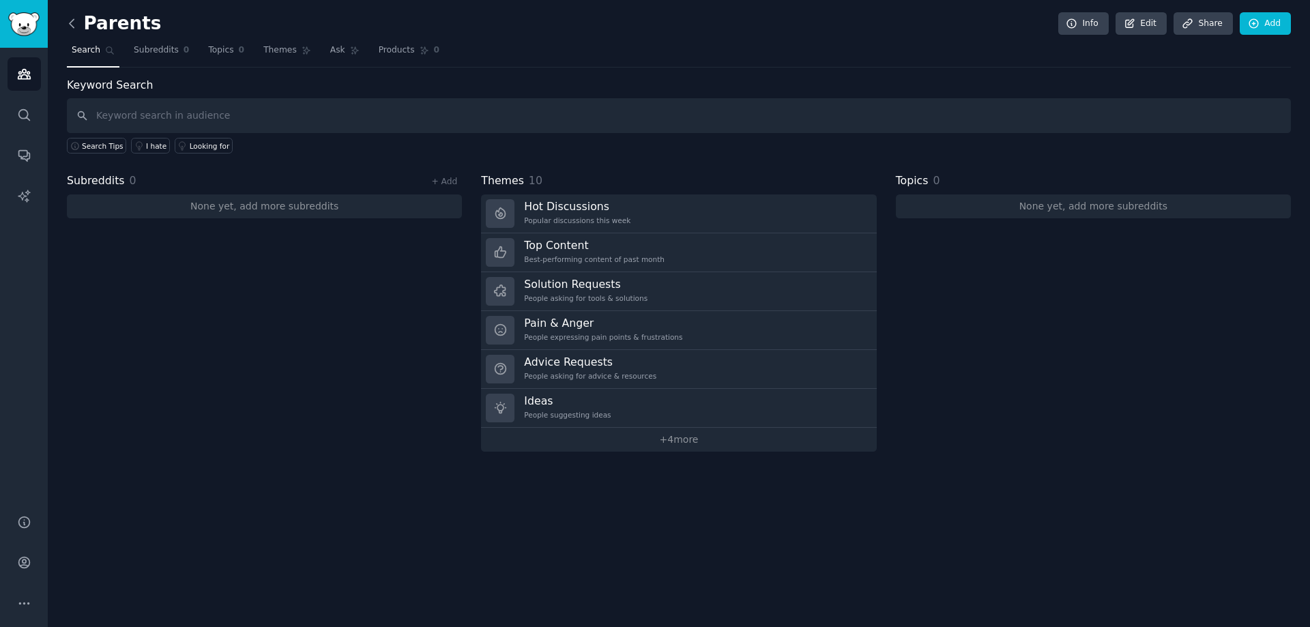
click at [71, 20] on icon at bounding box center [72, 23] width 14 height 14
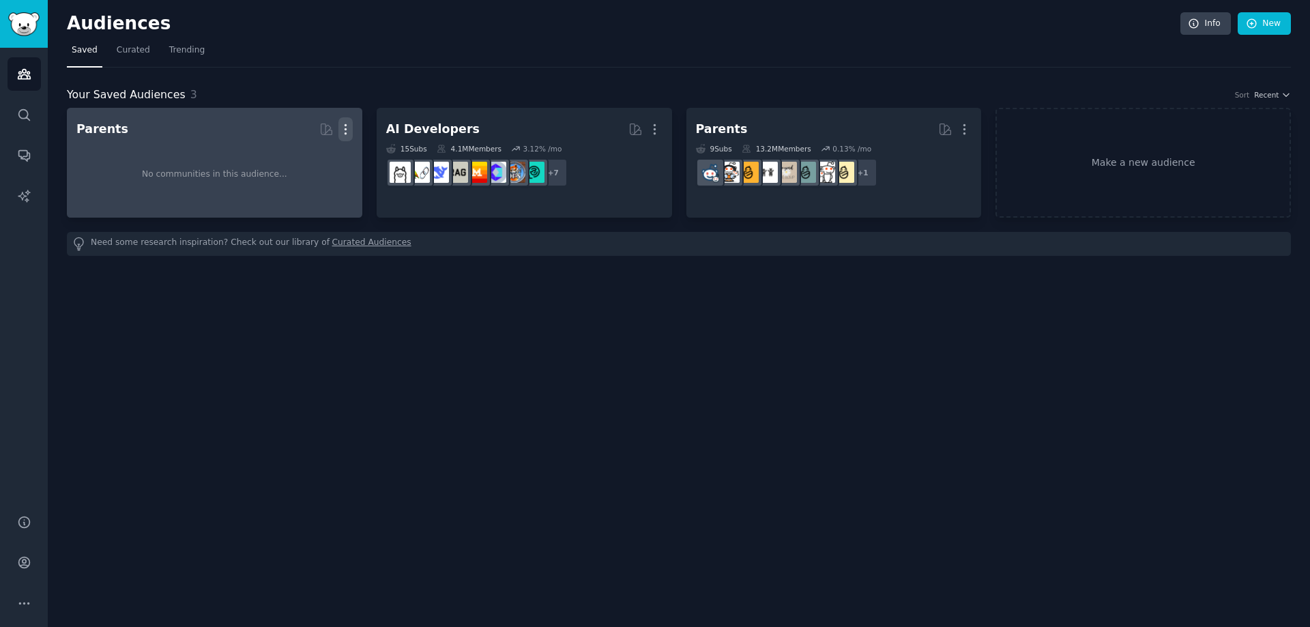
click at [345, 124] on icon "button" at bounding box center [345, 129] width 14 height 14
click at [311, 157] on p "Delete" at bounding box center [308, 158] width 31 height 14
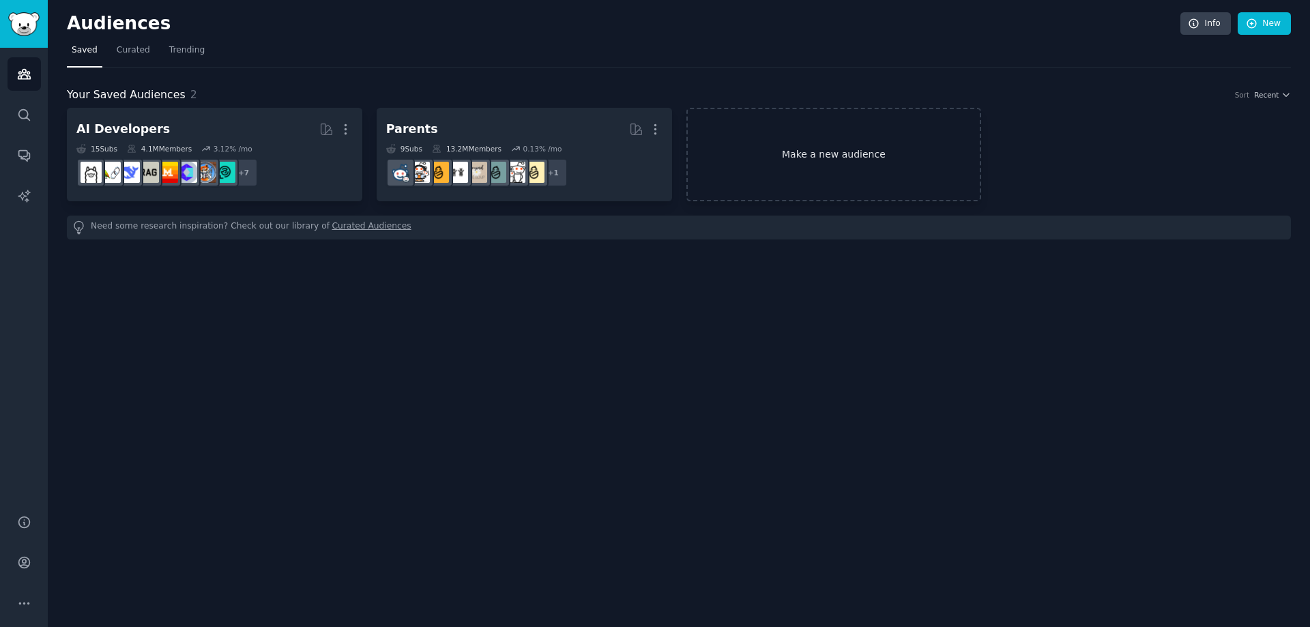
click at [808, 155] on link "Make a new audience" at bounding box center [834, 154] width 295 height 93
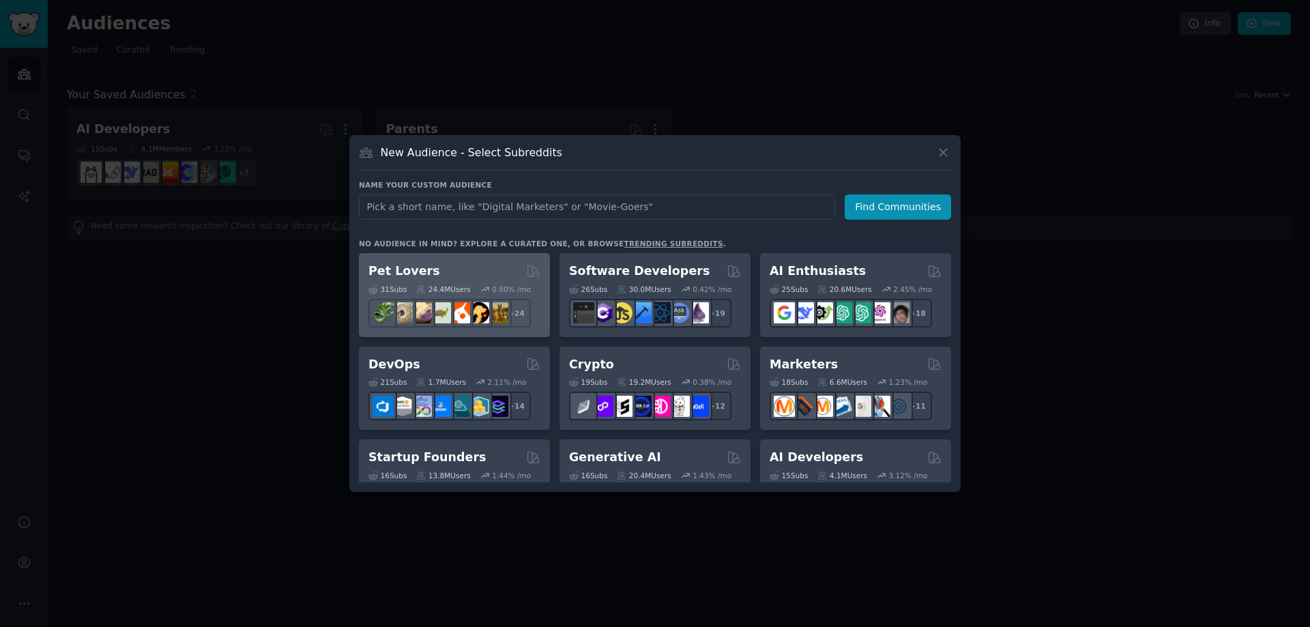
click at [427, 275] on div "Pet Lovers" at bounding box center [455, 271] width 172 height 17
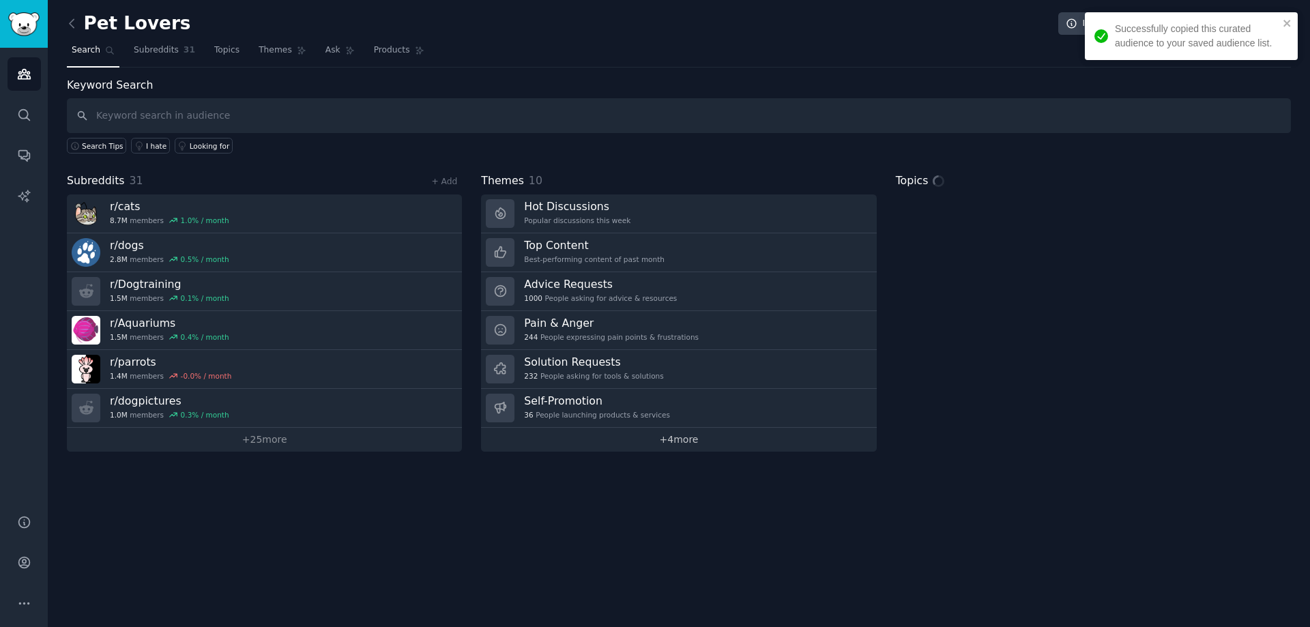
click at [667, 446] on link "+ 4 more" at bounding box center [678, 440] width 395 height 24
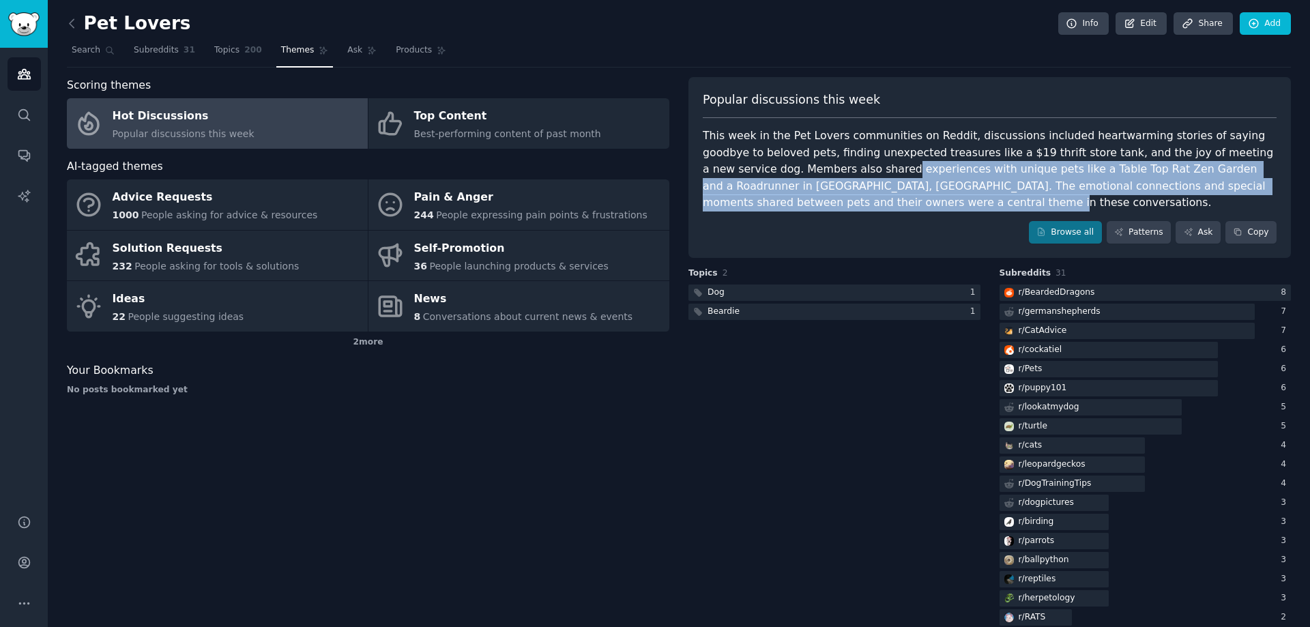
drag, startPoint x: 771, startPoint y: 201, endPoint x: 809, endPoint y: 167, distance: 50.3
click at [805, 166] on div "This week in the Pet Lovers communities on Reddit, discussions included heartwa…" at bounding box center [990, 170] width 574 height 84
copy div "experiences with unique pets like a Table Top Rat Zen Garden and a Roadrunner i…"
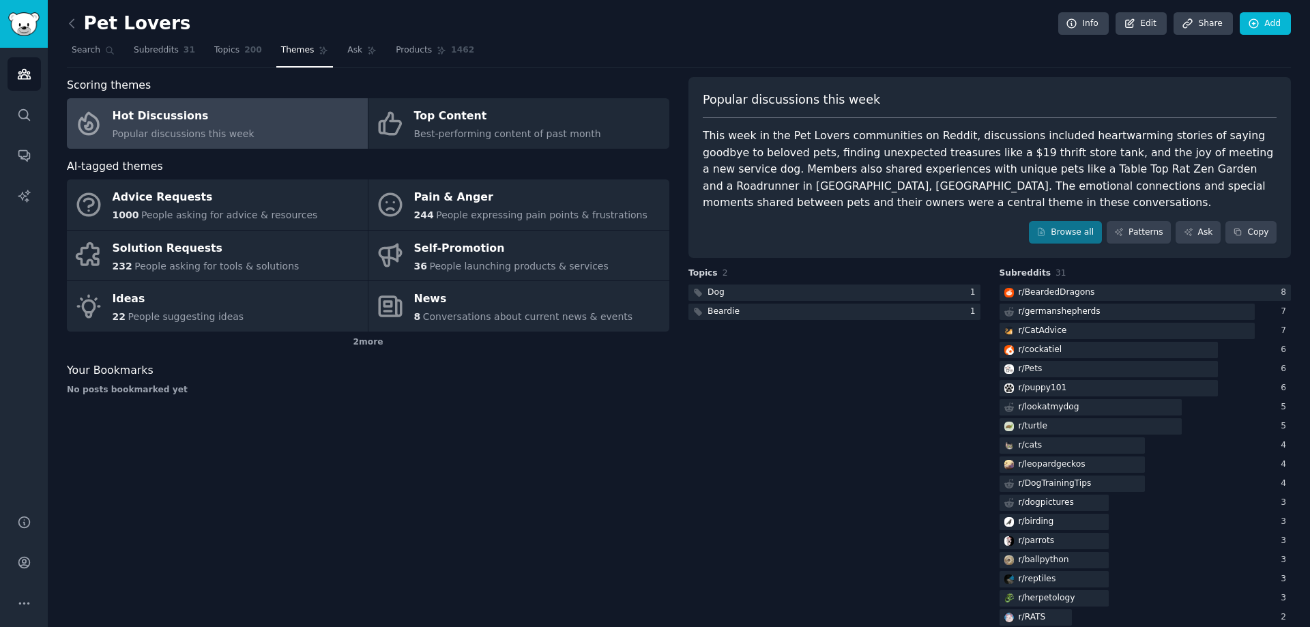
click at [336, 458] on div "Scoring themes Hot Discussions Popular discussions this week Top Content Best-p…" at bounding box center [368, 467] width 603 height 781
click at [70, 29] on icon at bounding box center [72, 23] width 14 height 14
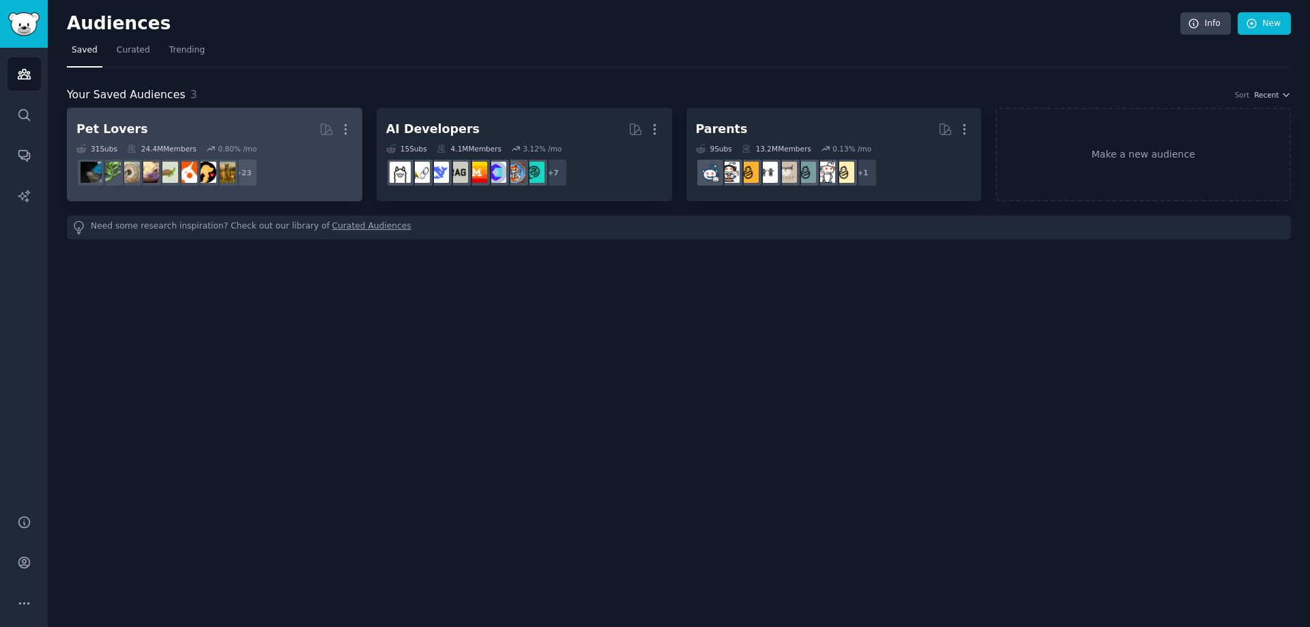
click at [199, 128] on h2 "Pet Lovers Curated by GummySearch More" at bounding box center [214, 129] width 276 height 24
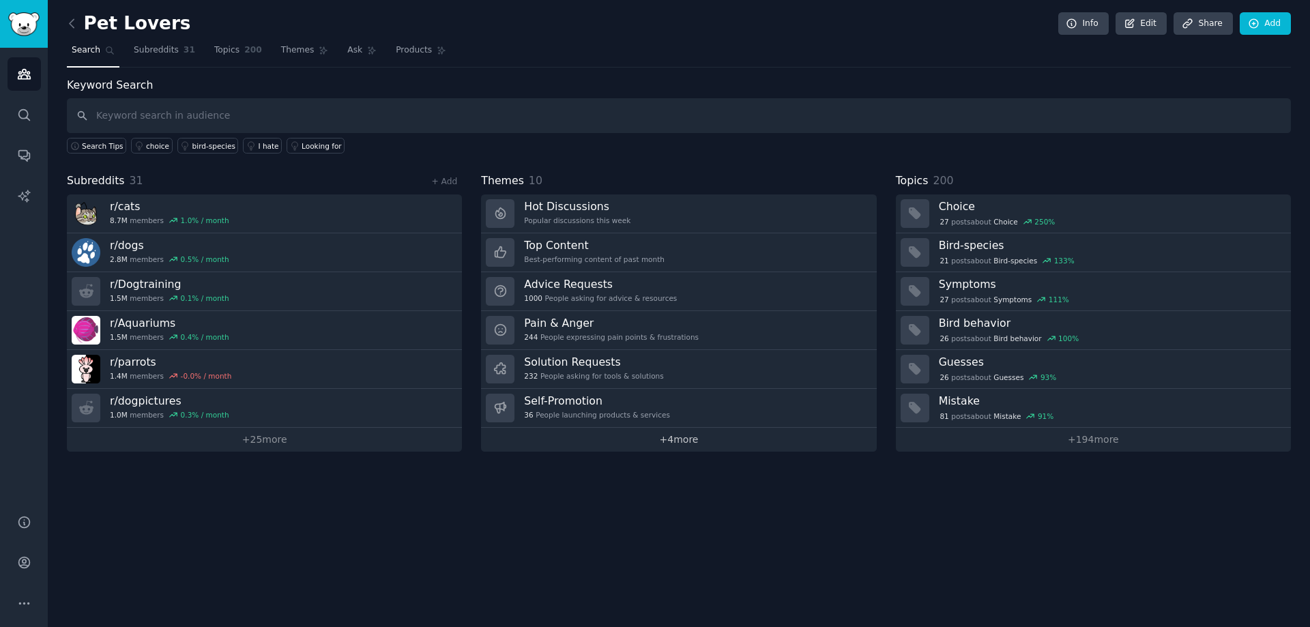
click at [647, 443] on link "+ 4 more" at bounding box center [678, 440] width 395 height 24
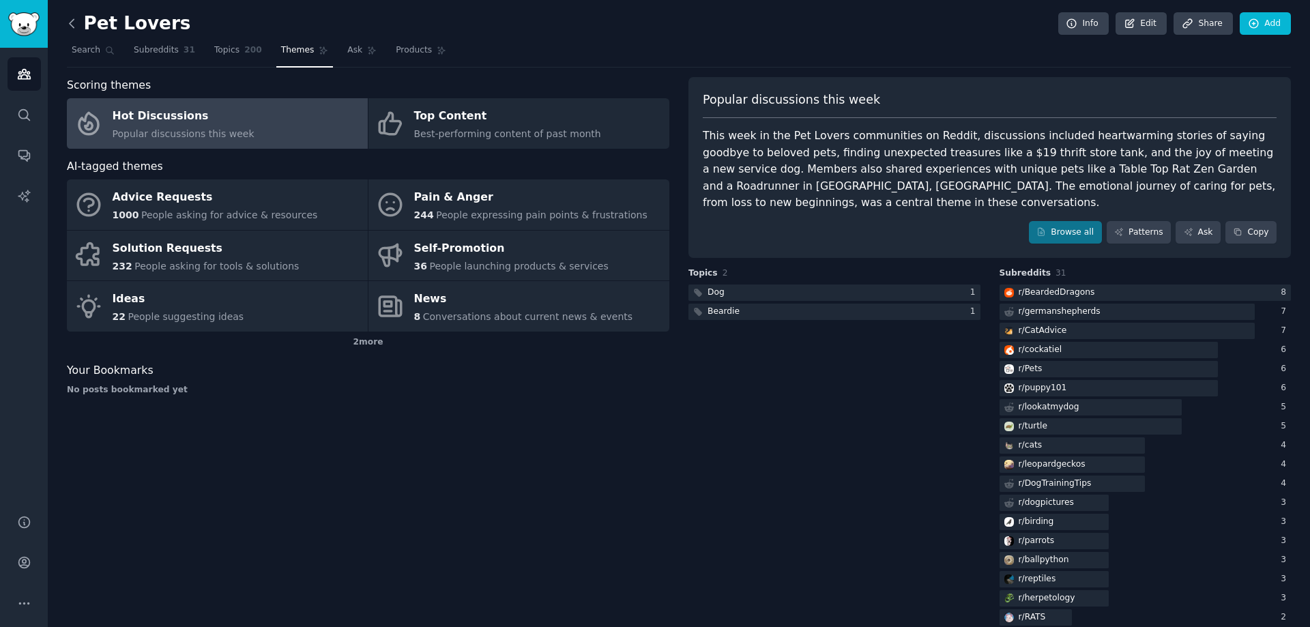
click at [67, 20] on icon at bounding box center [72, 23] width 14 height 14
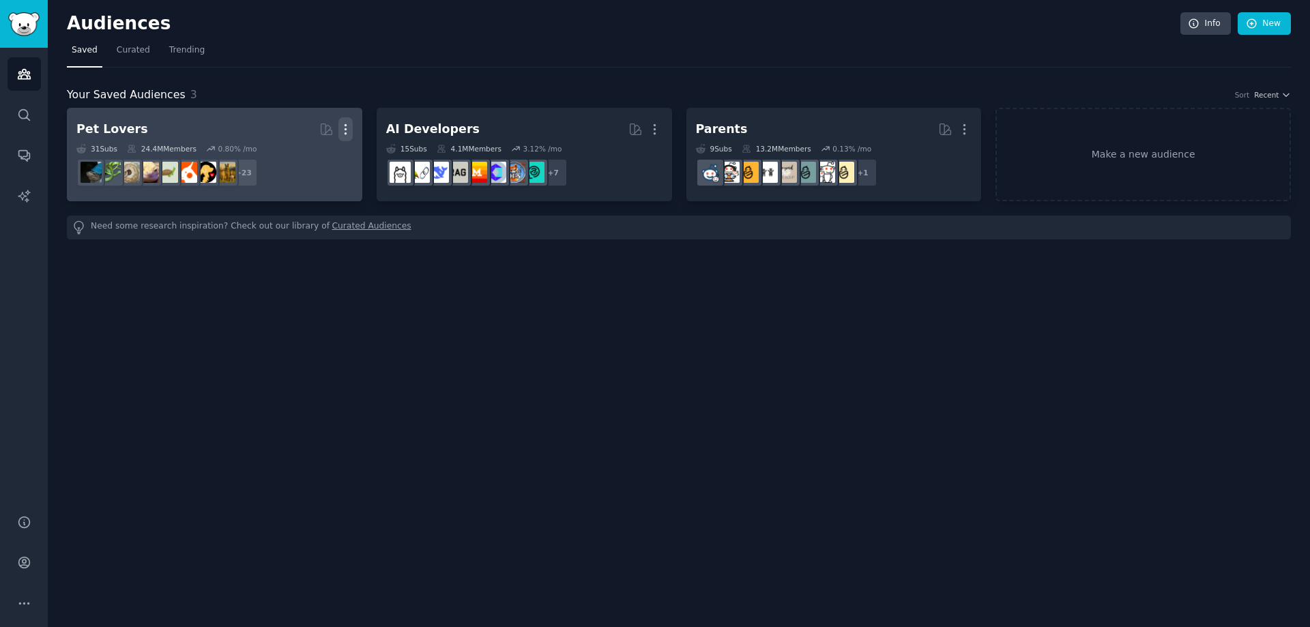
click at [342, 130] on icon "button" at bounding box center [345, 129] width 14 height 14
click at [311, 165] on div "Delete" at bounding box center [298, 158] width 65 height 29
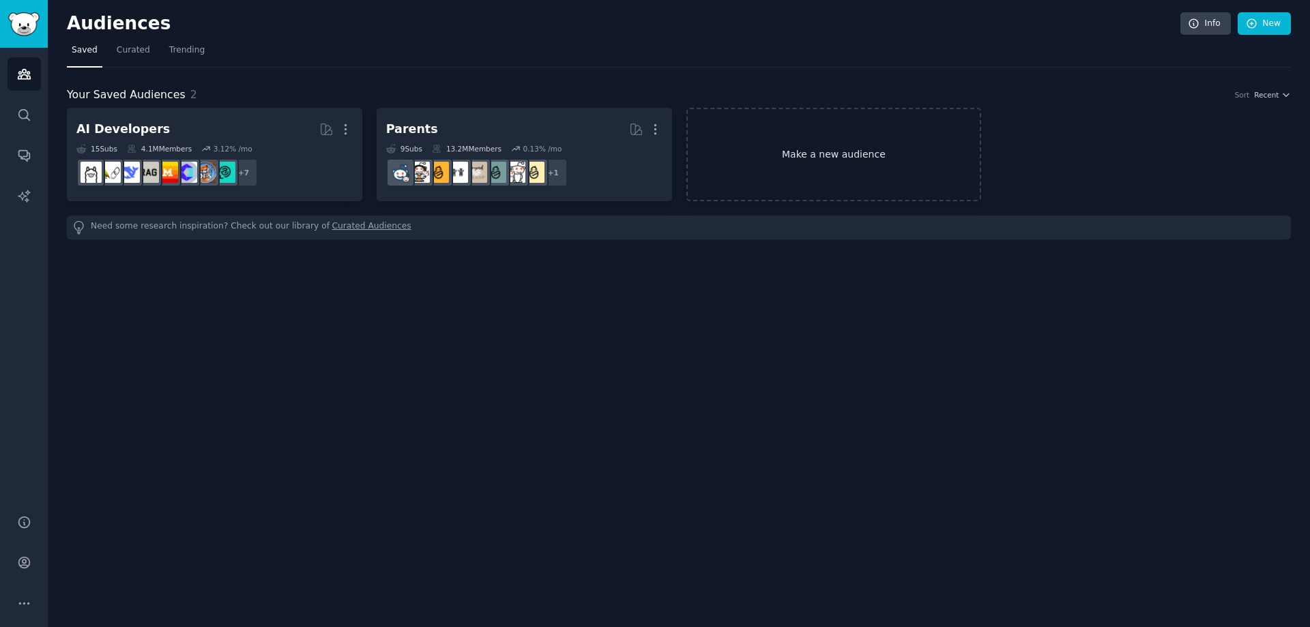
click at [793, 128] on link "Make a new audience" at bounding box center [834, 154] width 295 height 93
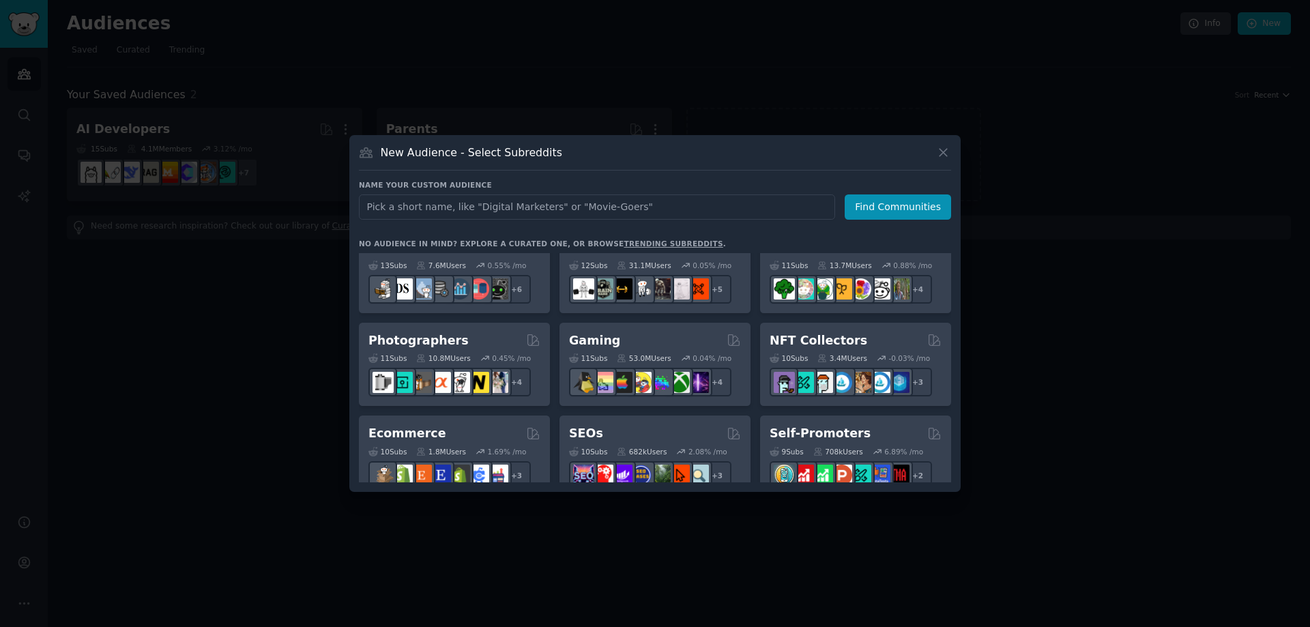
scroll to position [409, 0]
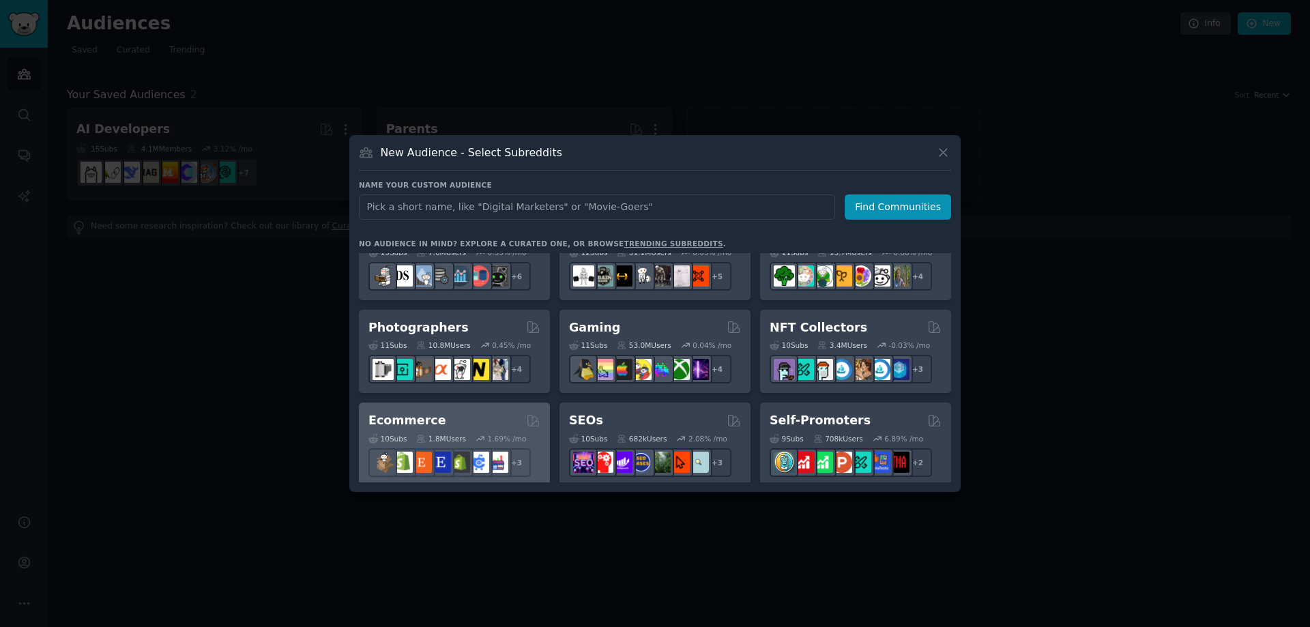
click at [436, 411] on div "Ecommerce 10 Sub s 1.8M Users 1.69 % /mo + 3" at bounding box center [454, 445] width 191 height 84
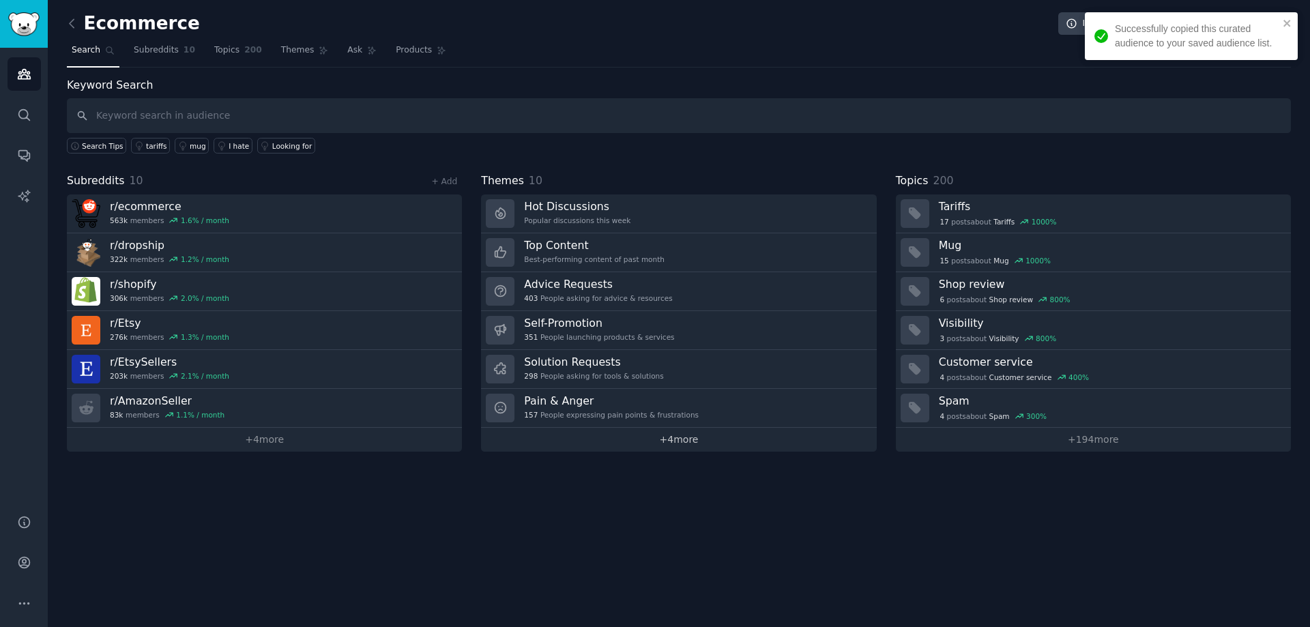
click at [636, 446] on link "+ 4 more" at bounding box center [678, 440] width 395 height 24
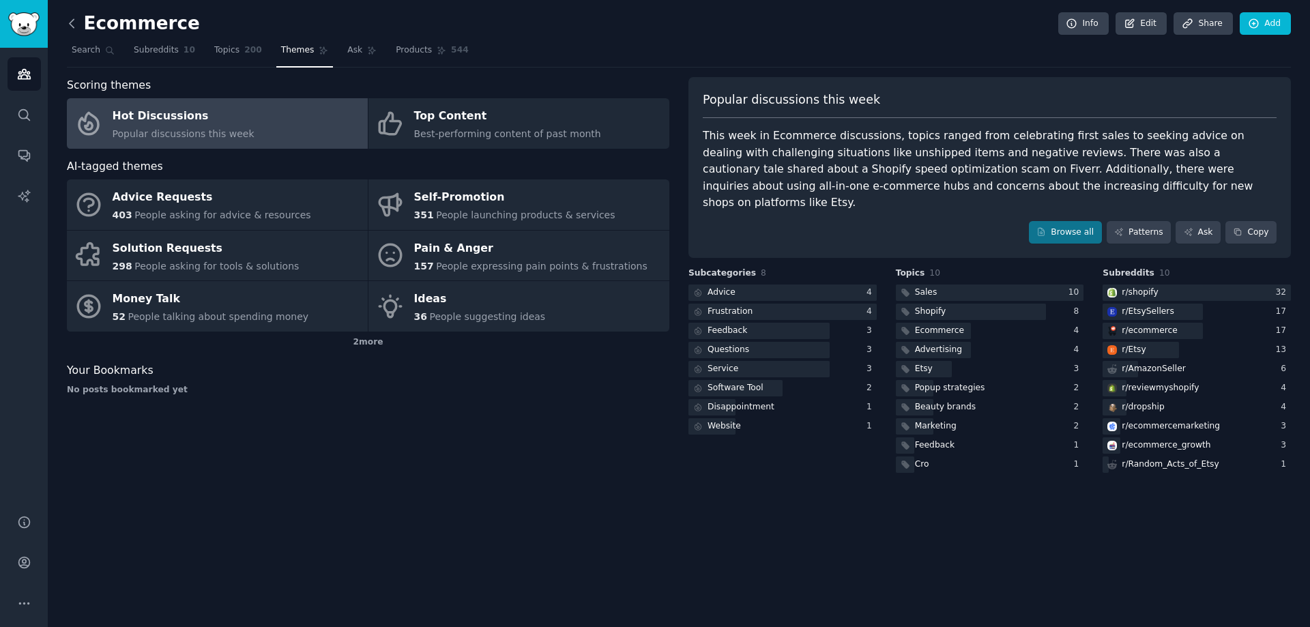
click at [71, 29] on icon at bounding box center [72, 23] width 14 height 14
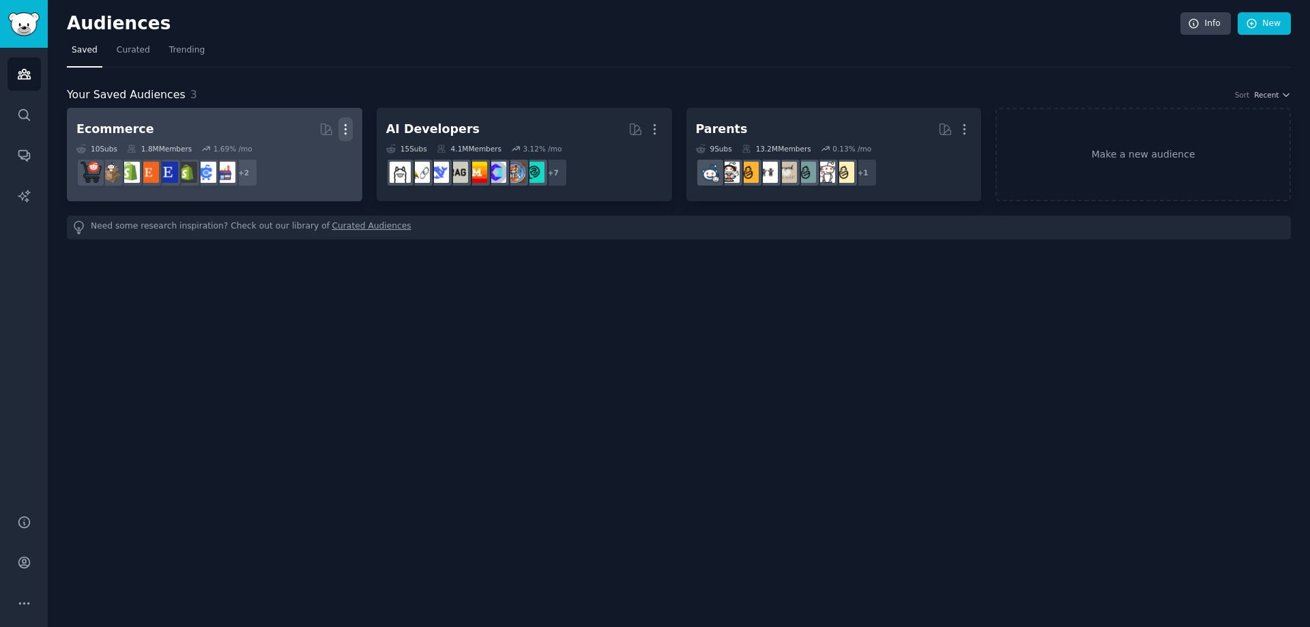
click at [339, 128] on icon "button" at bounding box center [345, 129] width 14 height 14
click at [319, 162] on p "Delete" at bounding box center [308, 158] width 31 height 14
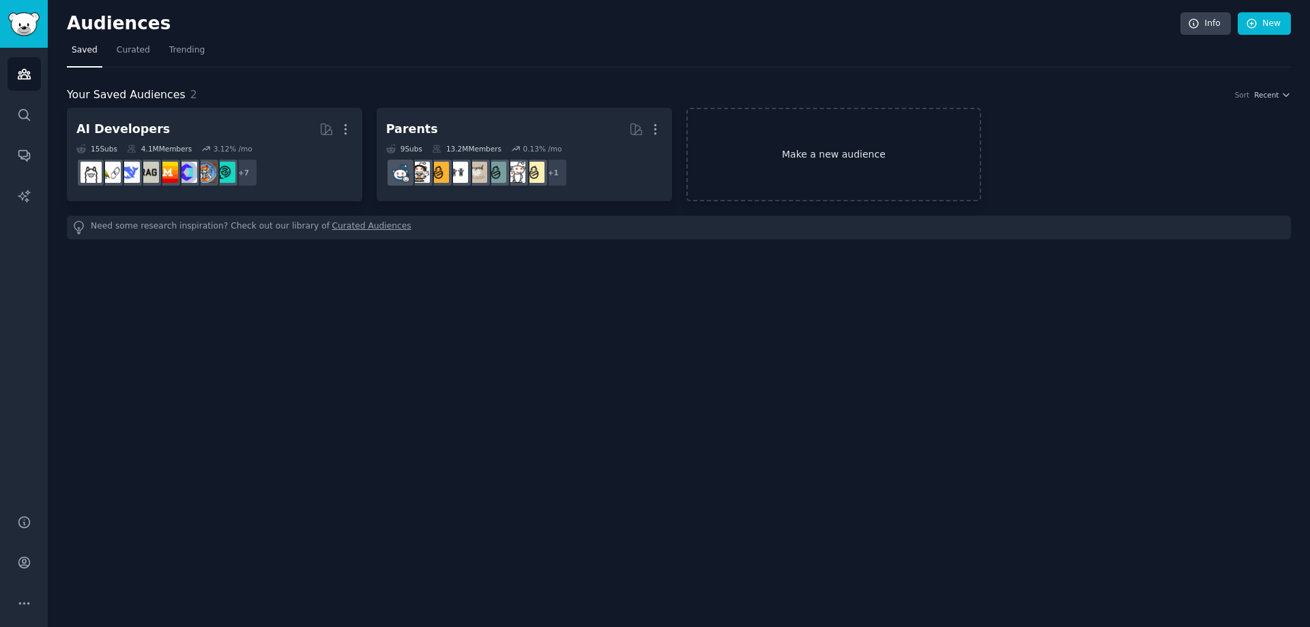
click at [794, 159] on link "Make a new audience" at bounding box center [834, 154] width 295 height 93
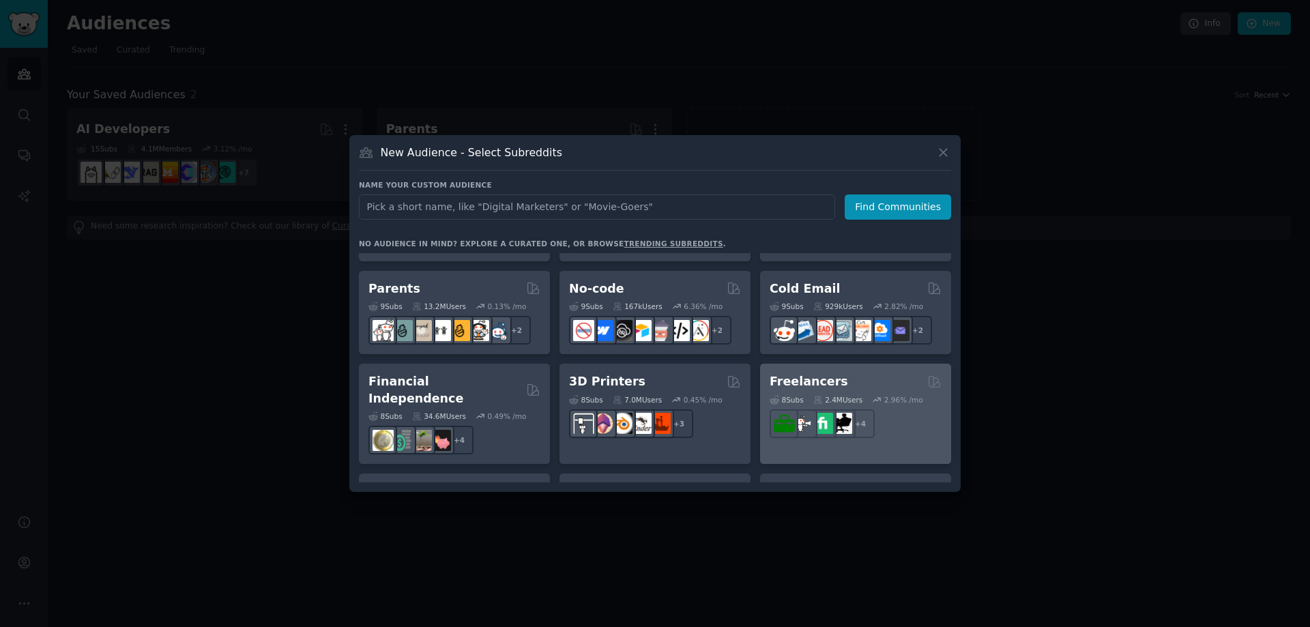
scroll to position [614, 0]
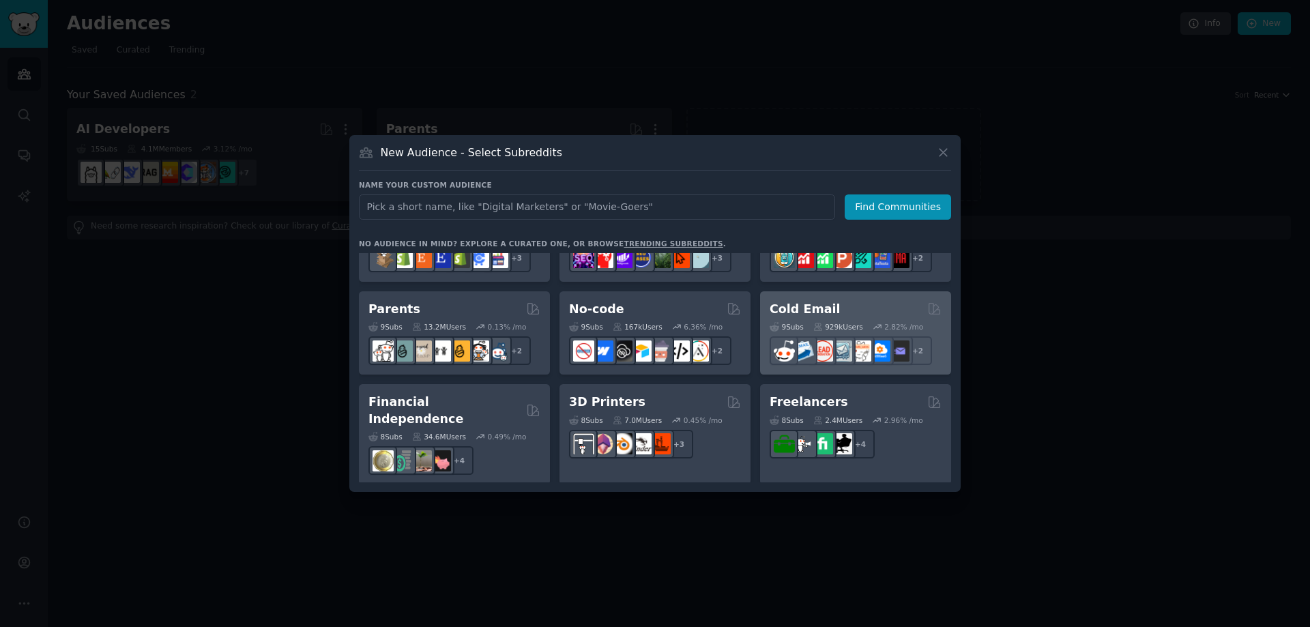
click at [824, 313] on h2 "Cold Email" at bounding box center [805, 309] width 70 height 17
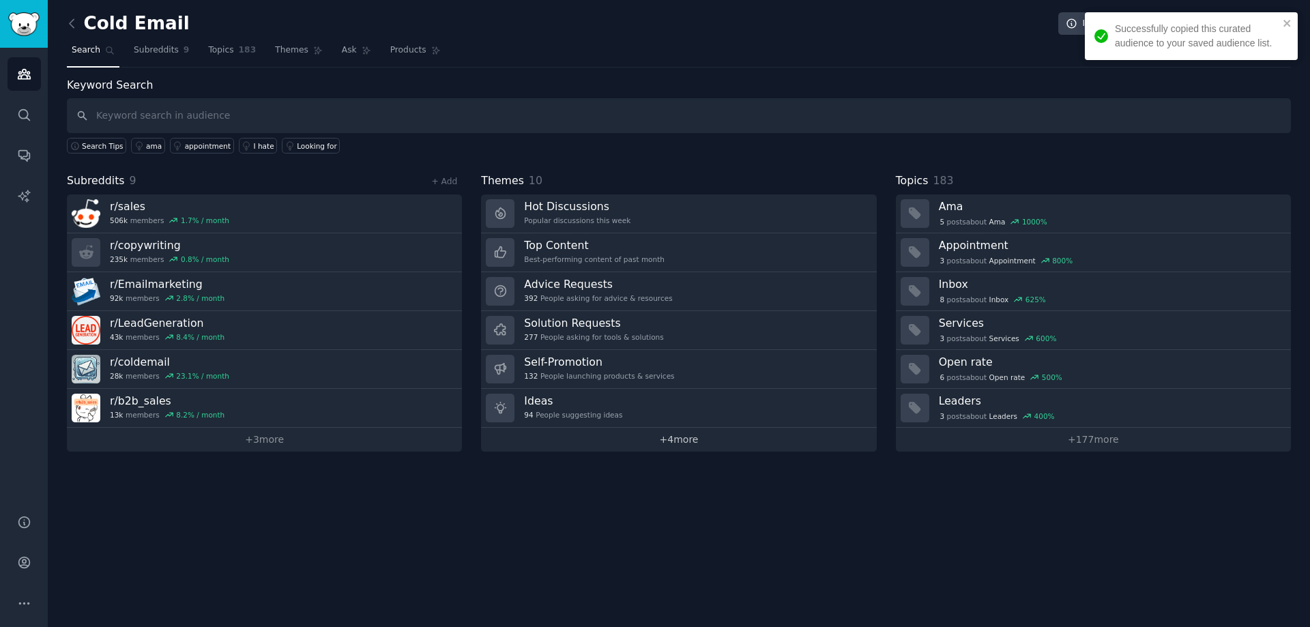
click at [721, 441] on link "+ 4 more" at bounding box center [678, 440] width 395 height 24
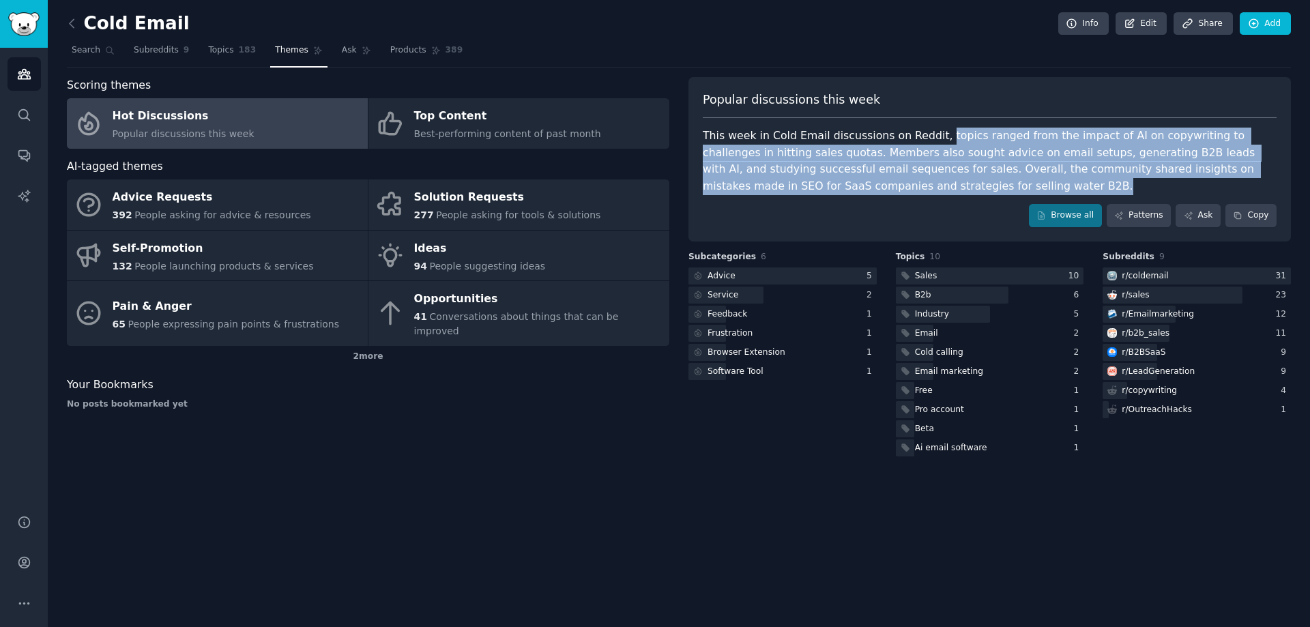
drag, startPoint x: 925, startPoint y: 133, endPoint x: 925, endPoint y: 186, distance: 53.2
click at [925, 186] on div "This week in Cold Email discussions on Reddit, topics ranged from the impact of…" at bounding box center [990, 161] width 574 height 67
copy div "topics ranged from the impact of AI on copywriting to challenges in hitting sal…"
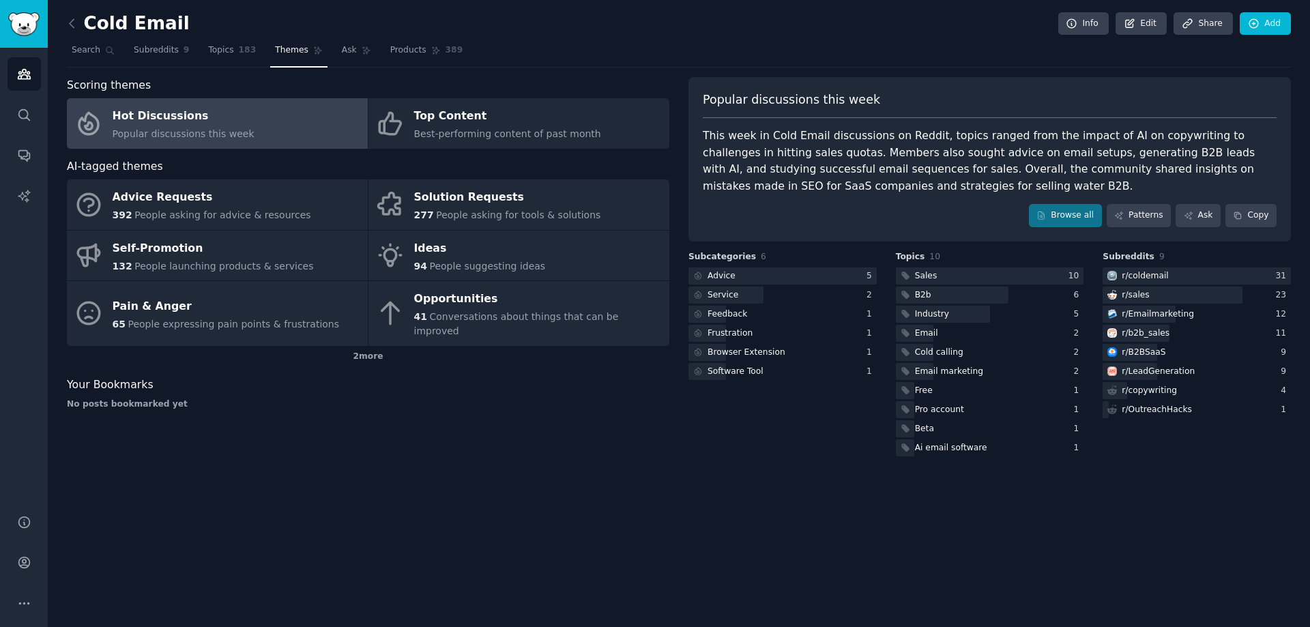
click at [470, 490] on div "Cold Email Info Edit Share Add Search Subreddits 9 Topics 183 Themes Ask Produc…" at bounding box center [679, 313] width 1263 height 627
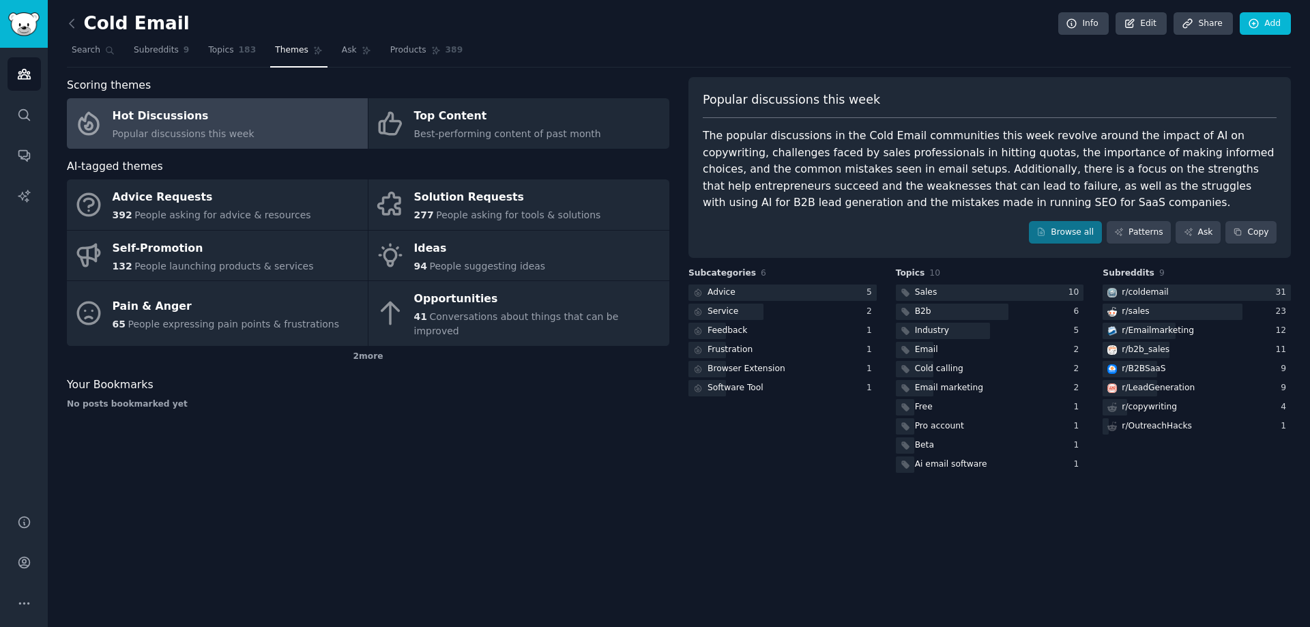
click at [486, 562] on div "Cold Email Info Edit Share Add Search Subreddits 9 Topics 183 Themes Ask Produc…" at bounding box center [679, 313] width 1263 height 627
click at [324, 484] on div "Cold Email Info Edit Share Add Search Subreddits 9 Topics 183 Themes Ask Produc…" at bounding box center [679, 313] width 1263 height 627
click at [70, 29] on icon at bounding box center [72, 23] width 14 height 14
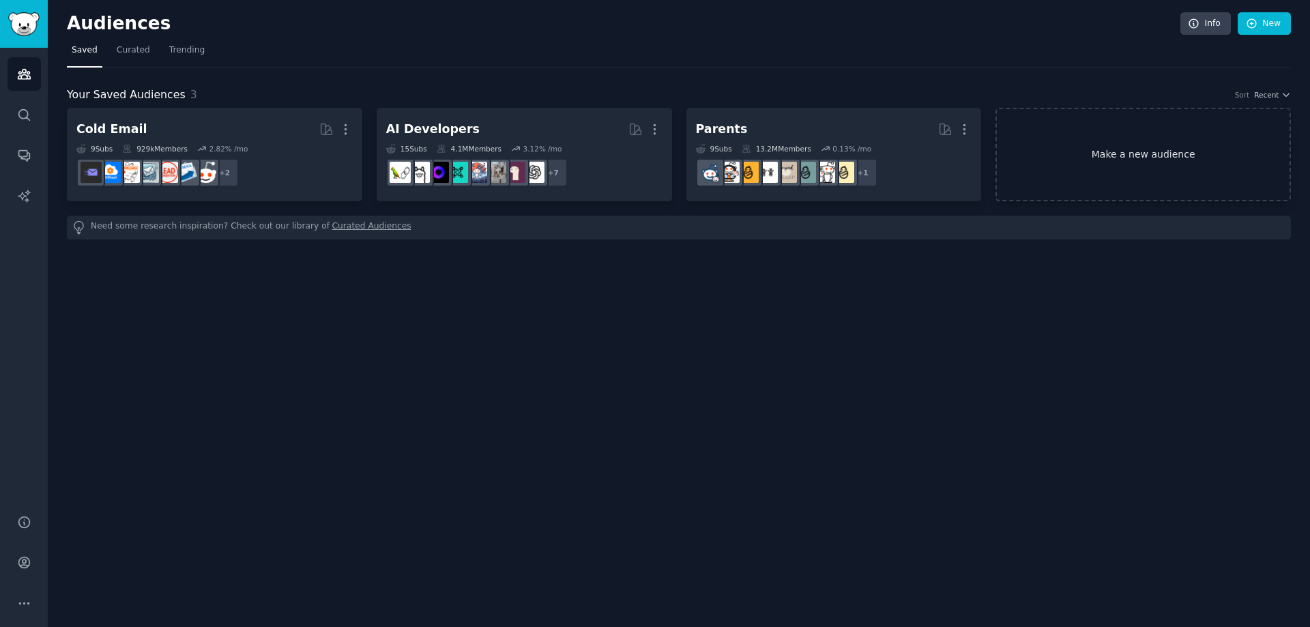
click at [1106, 155] on link "Make a new audience" at bounding box center [1143, 154] width 295 height 93
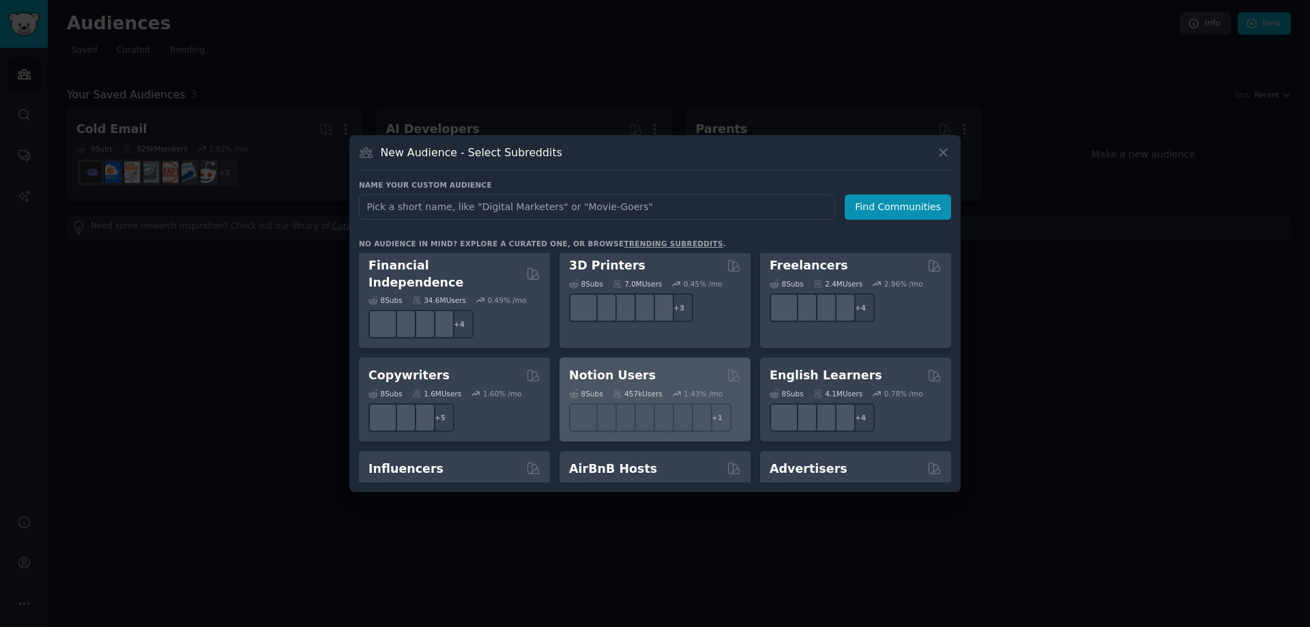
scroll to position [819, 0]
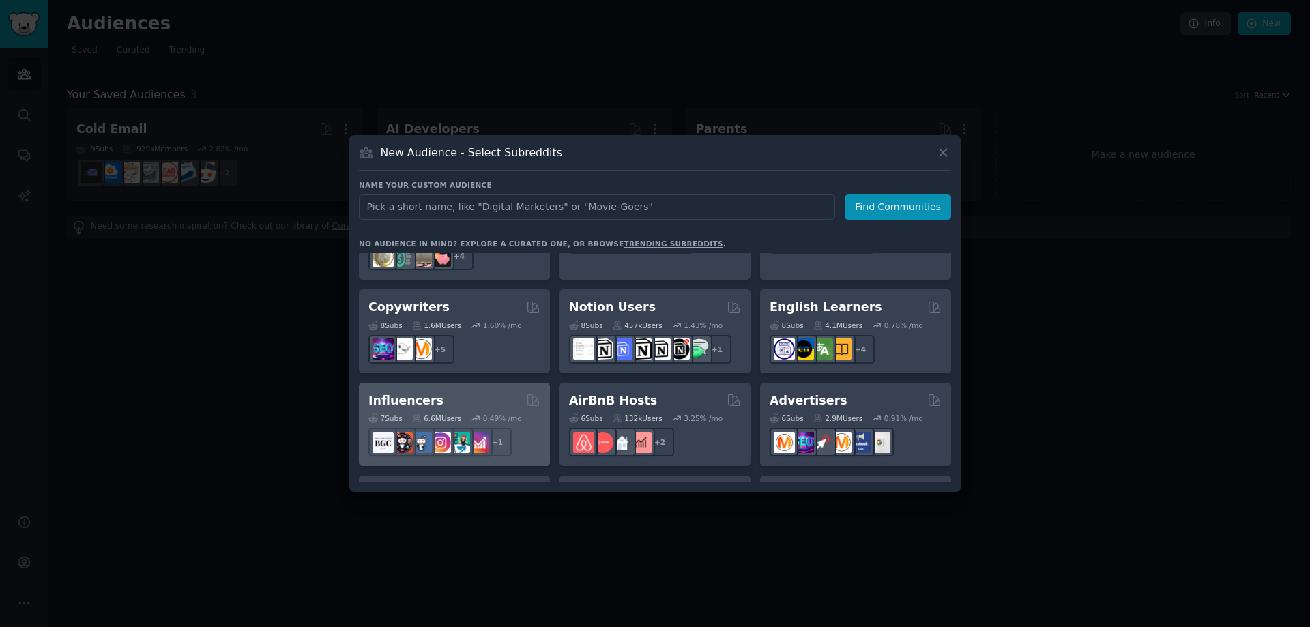
click at [432, 392] on div "Influencers" at bounding box center [455, 400] width 172 height 17
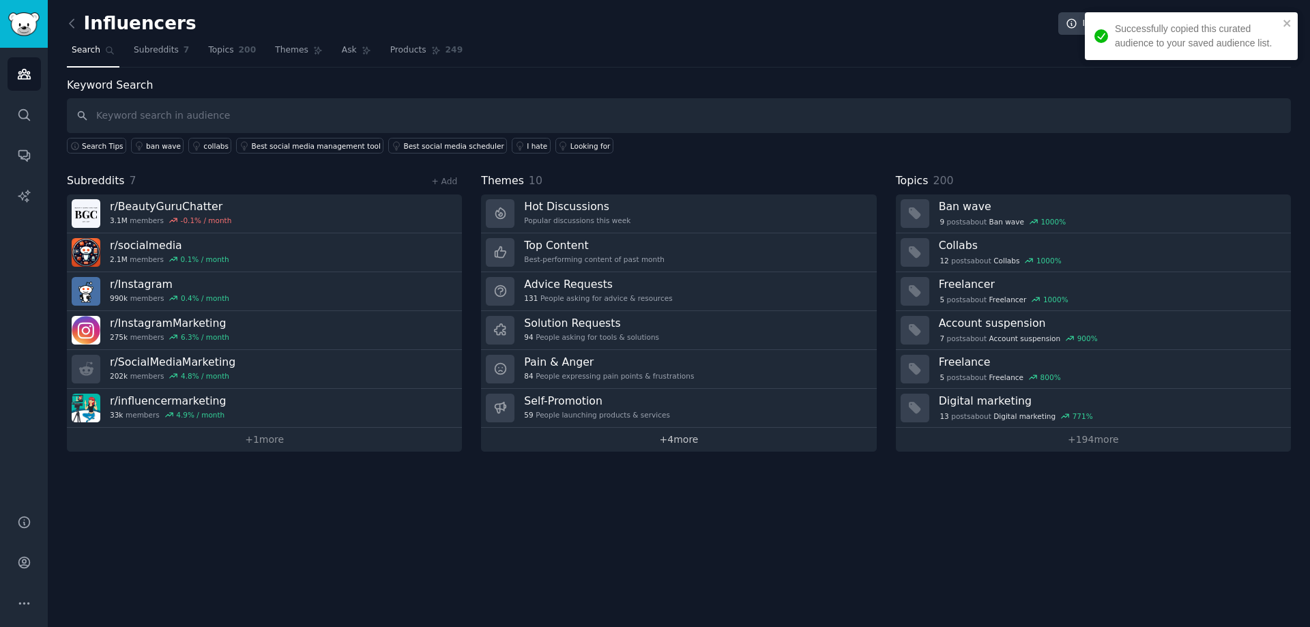
click at [695, 447] on link "+ 4 more" at bounding box center [678, 440] width 395 height 24
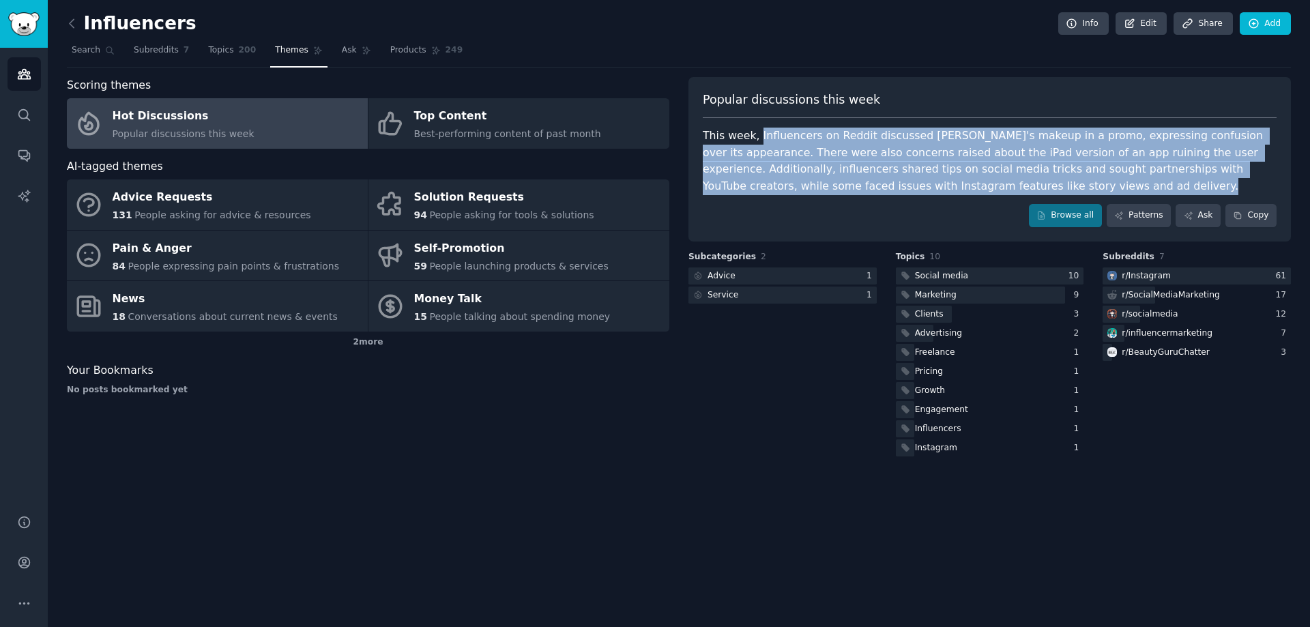
drag, startPoint x: 754, startPoint y: 134, endPoint x: 967, endPoint y: 182, distance: 218.2
click at [967, 182] on div "This week, Influencers on Reddit discussed Hailey Bieber's makeup in a promo, e…" at bounding box center [990, 161] width 574 height 67
copy div "Influencers on Reddit discussed Hailey Bieber's makeup in a promo, expressing c…"
click at [74, 19] on icon at bounding box center [72, 23] width 14 height 14
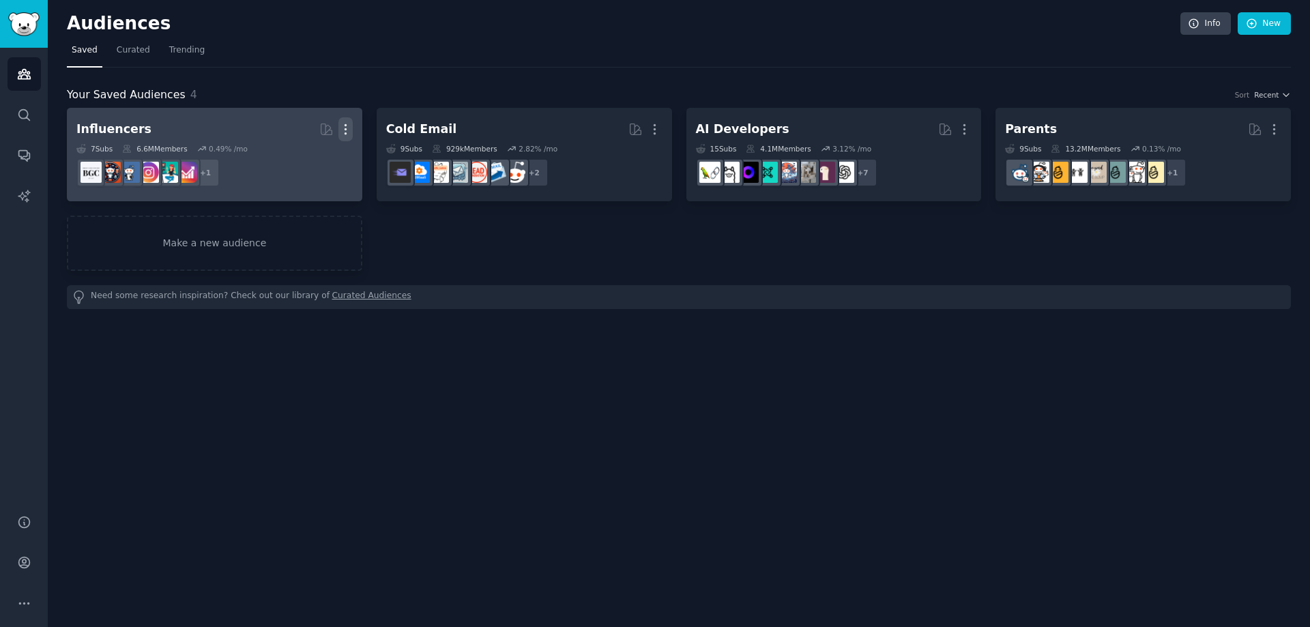
drag, startPoint x: 345, startPoint y: 126, endPoint x: 347, endPoint y: 187, distance: 61.4
click at [346, 126] on icon "button" at bounding box center [345, 130] width 1 height 10
click at [304, 156] on p "Delete" at bounding box center [308, 158] width 31 height 14
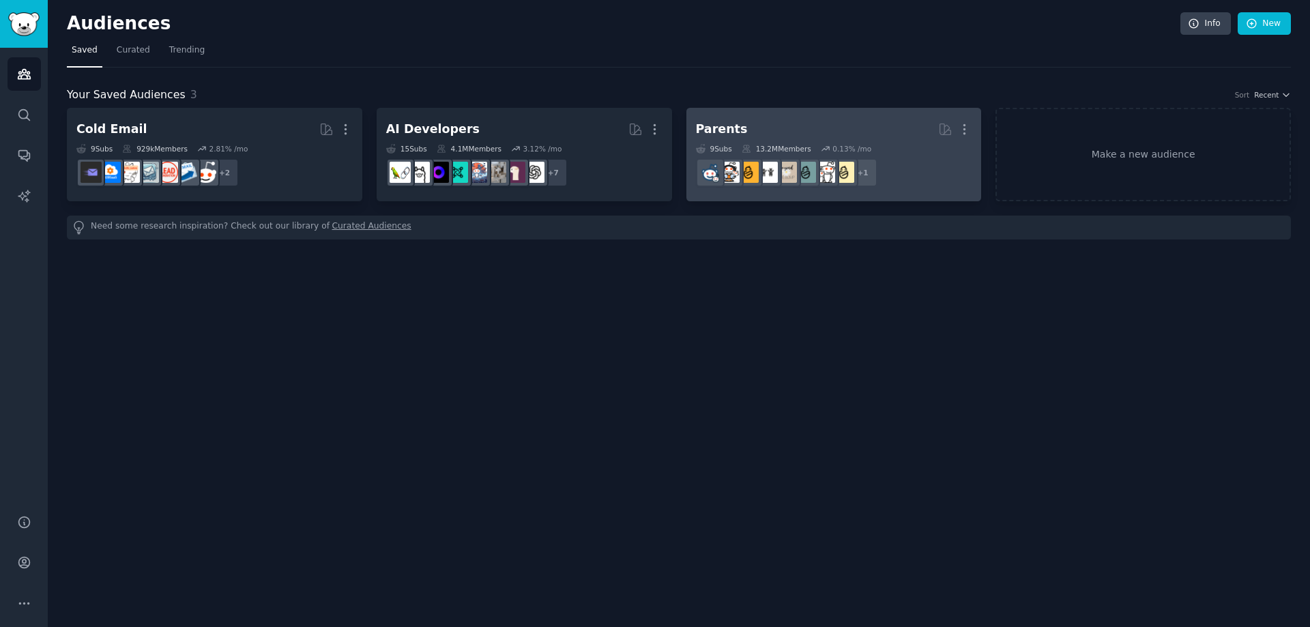
click at [736, 128] on h2 "Parents More" at bounding box center [834, 129] width 276 height 24
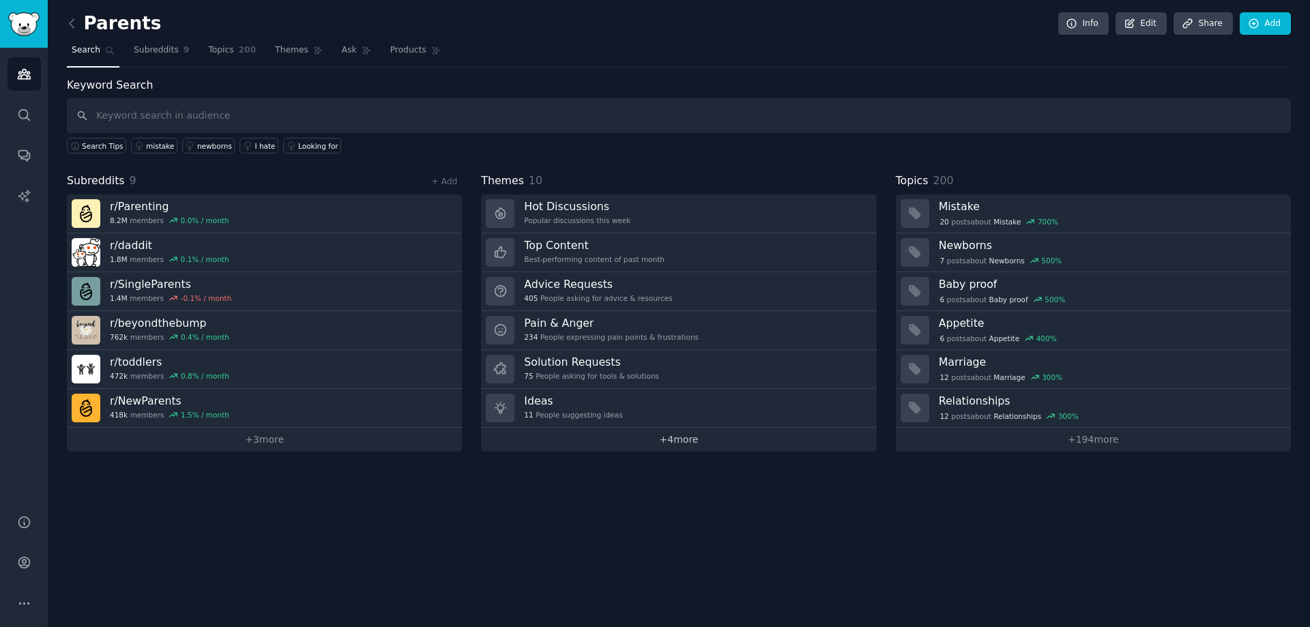
click at [656, 444] on link "+ 4 more" at bounding box center [678, 440] width 395 height 24
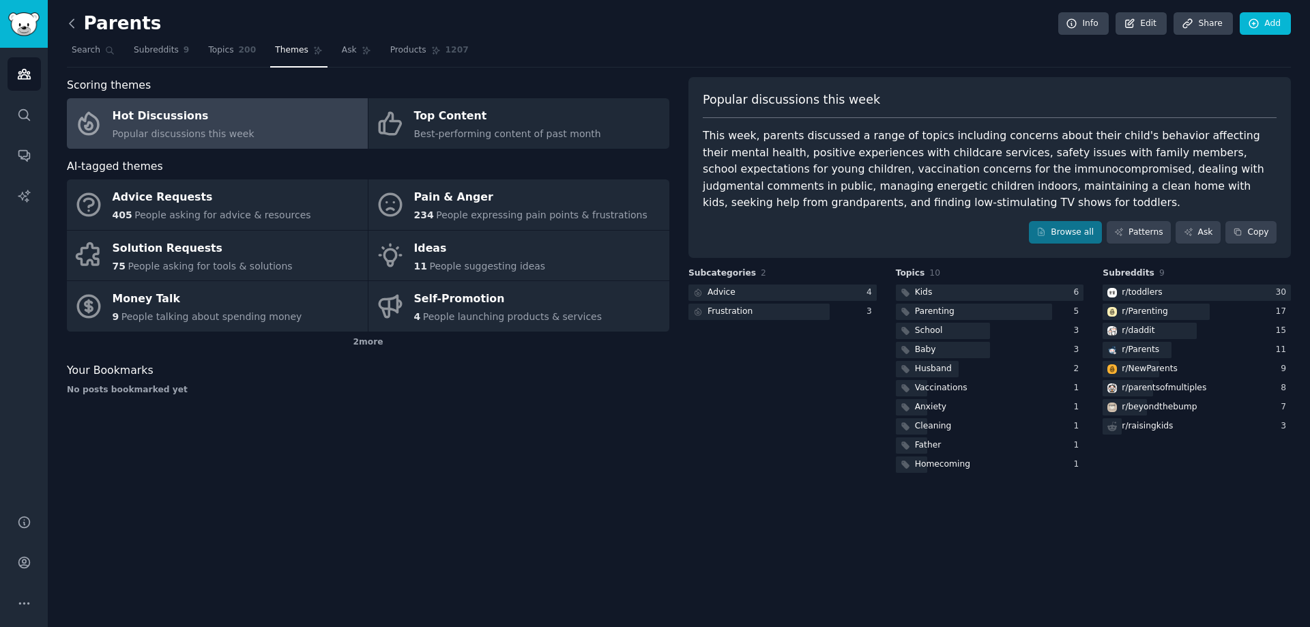
click at [71, 18] on icon at bounding box center [72, 23] width 14 height 14
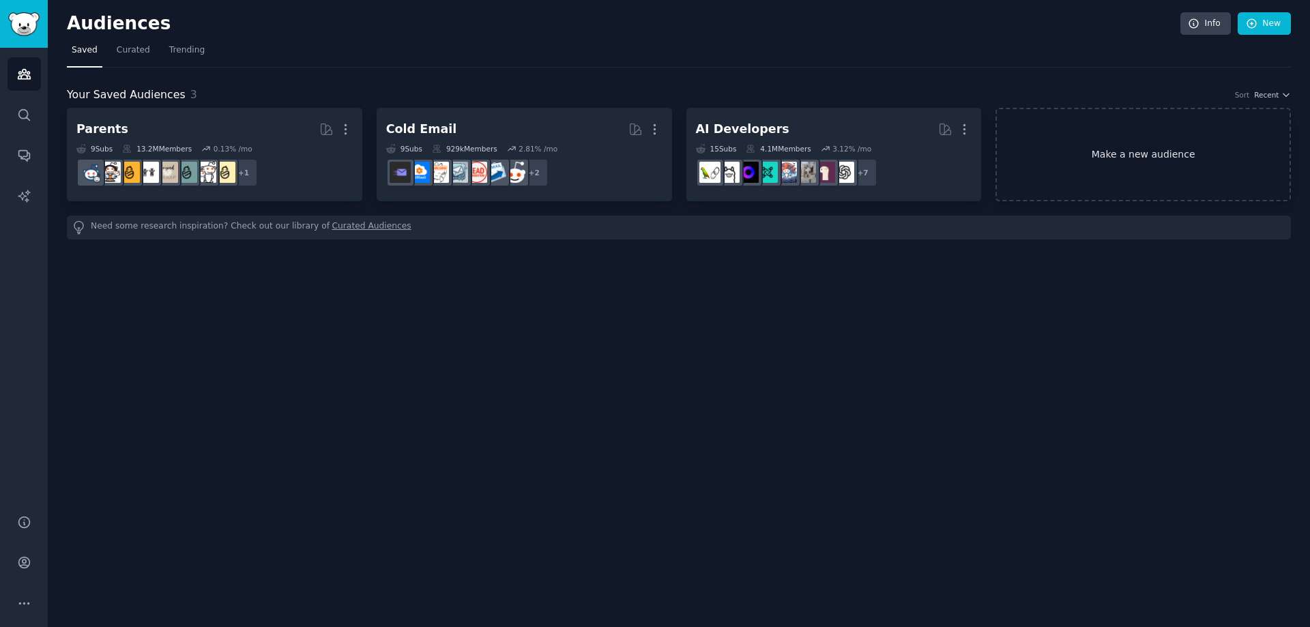
click at [1179, 162] on link "Make a new audience" at bounding box center [1143, 154] width 295 height 93
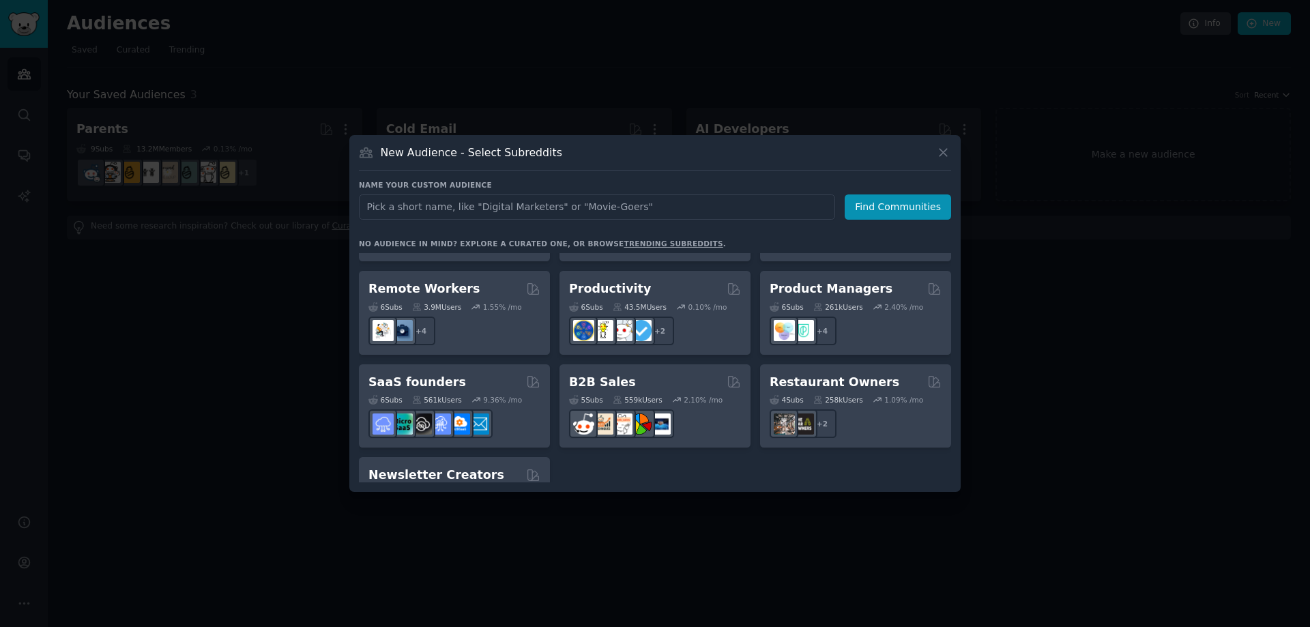
scroll to position [1065, 0]
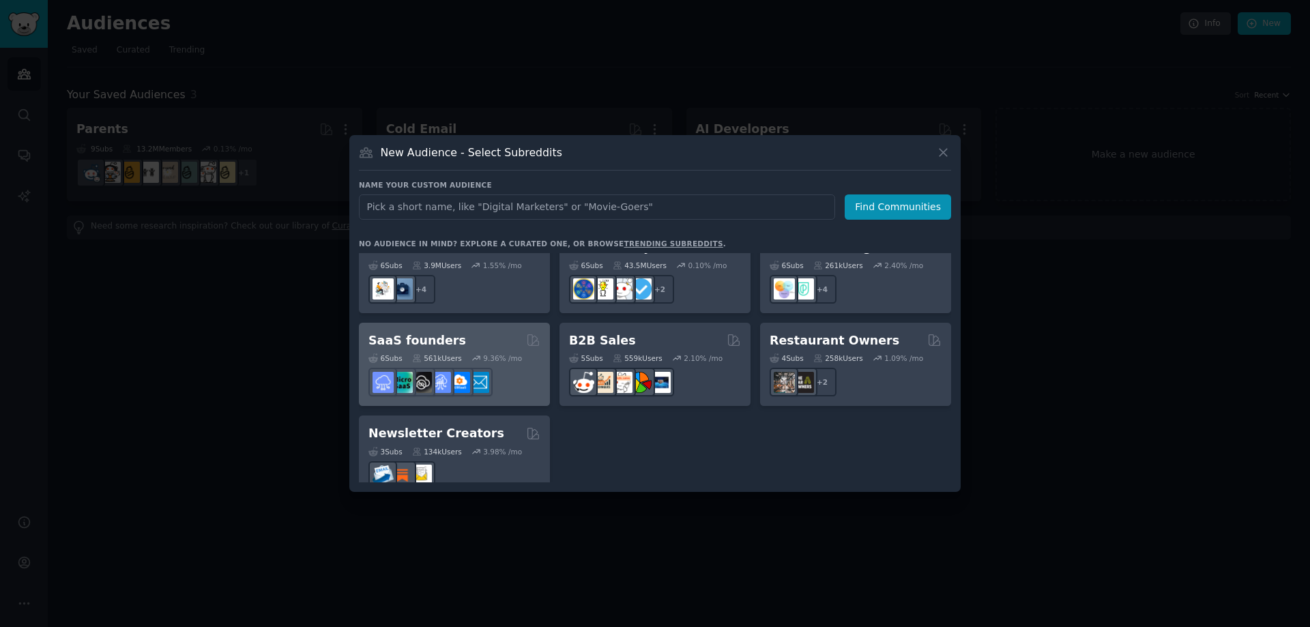
click at [394, 332] on h2 "SaaS founders" at bounding box center [418, 340] width 98 height 17
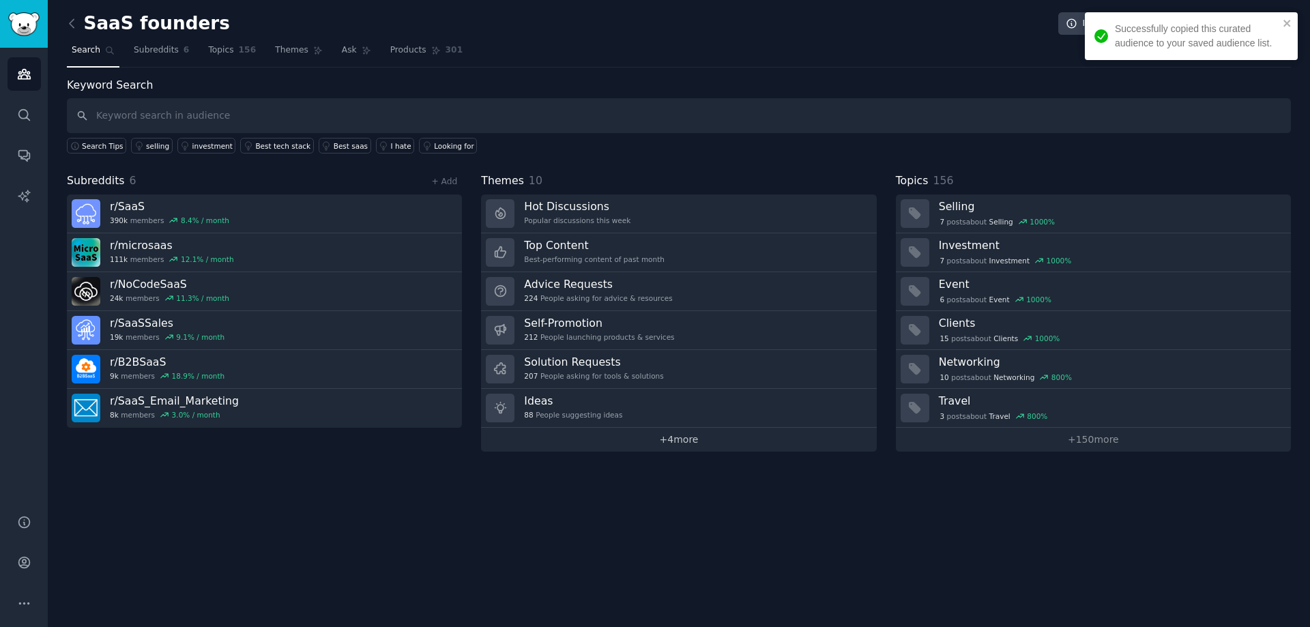
click at [676, 435] on link "+ 4 more" at bounding box center [678, 440] width 395 height 24
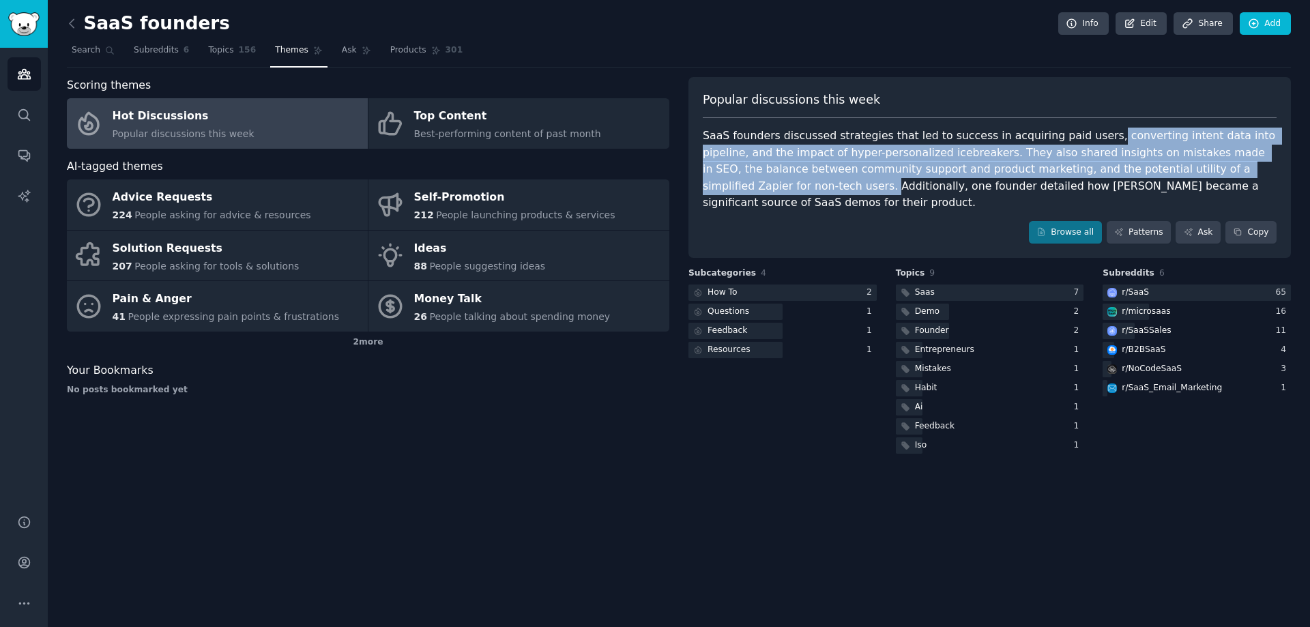
drag, startPoint x: 1071, startPoint y: 136, endPoint x: 1222, endPoint y: 175, distance: 154.9
click at [1222, 175] on div "SaaS founders discussed strategies that led to success in acquiring paid users,…" at bounding box center [990, 170] width 574 height 84
copy div "converting intent data into pipeline, and the impact of hyper-personalized iceb…"
click at [69, 32] on link at bounding box center [75, 24] width 17 height 22
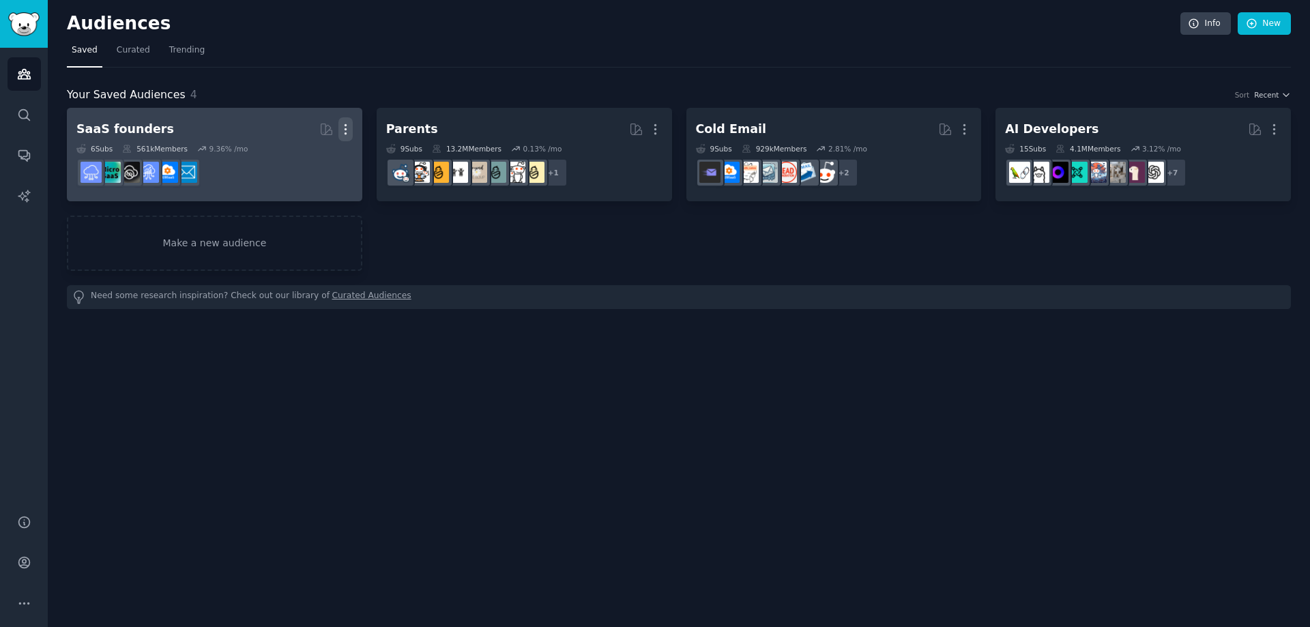
click at [347, 130] on icon "button" at bounding box center [345, 129] width 14 height 14
click at [316, 163] on p "Delete" at bounding box center [308, 158] width 31 height 14
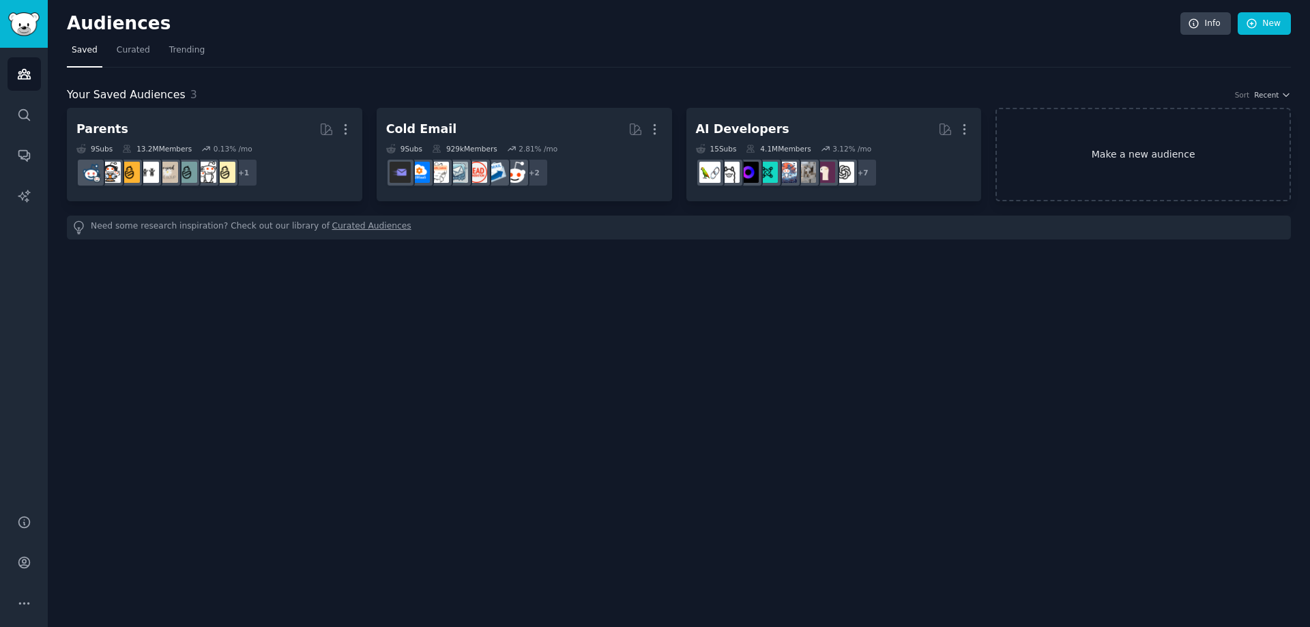
click at [1129, 143] on link "Make a new audience" at bounding box center [1143, 154] width 295 height 93
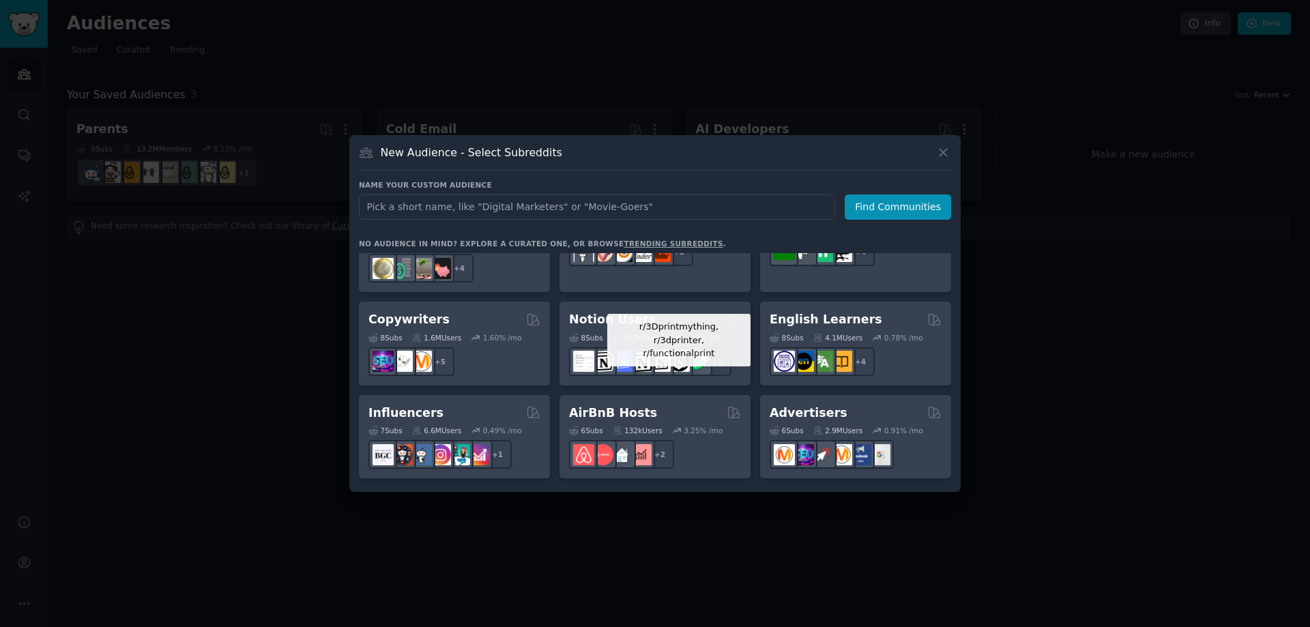
scroll to position [819, 0]
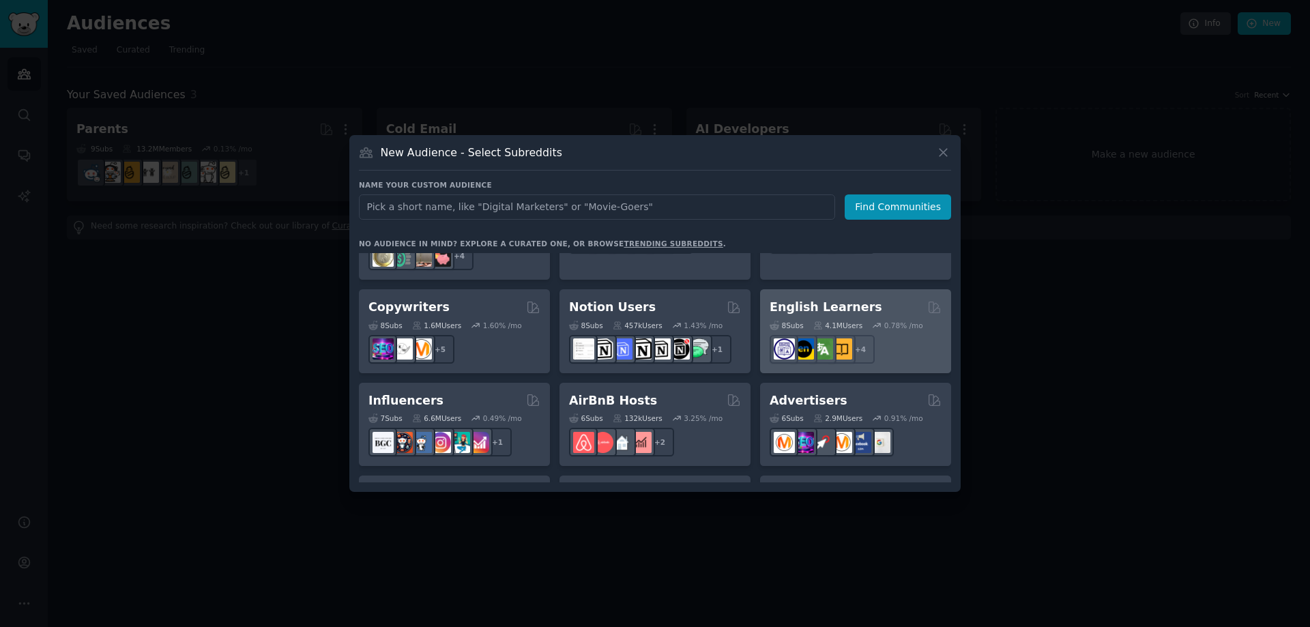
click at [837, 299] on h2 "English Learners" at bounding box center [826, 307] width 113 height 17
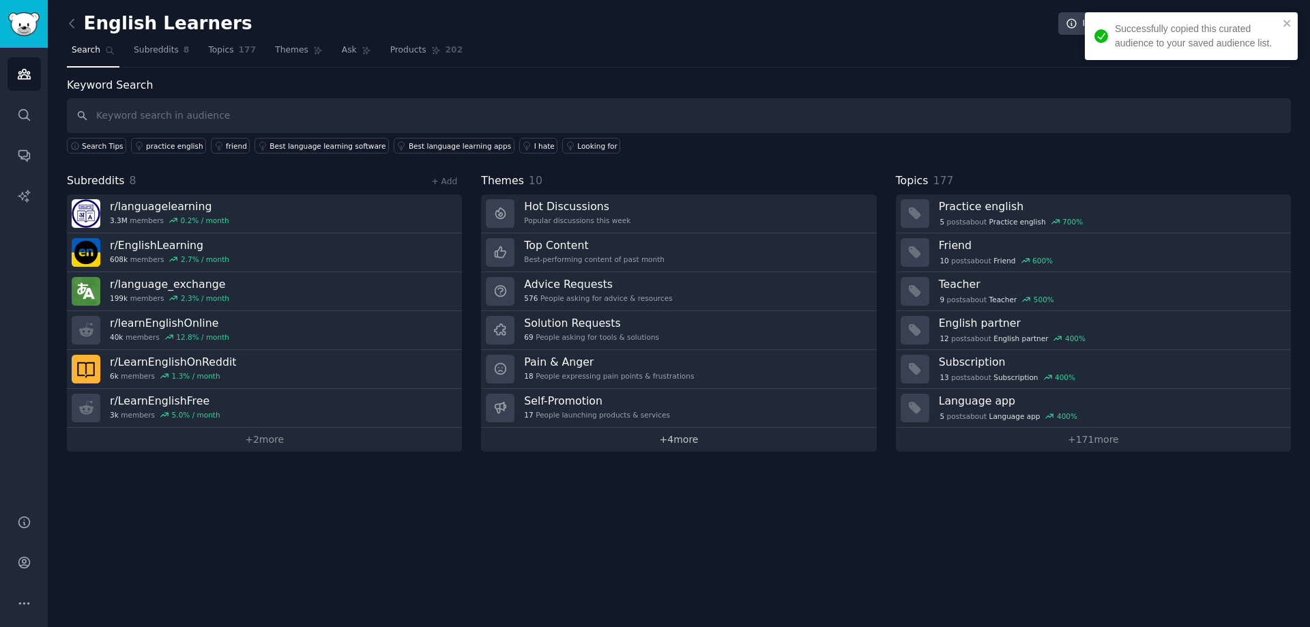
click at [657, 444] on link "+ 4 more" at bounding box center [678, 440] width 395 height 24
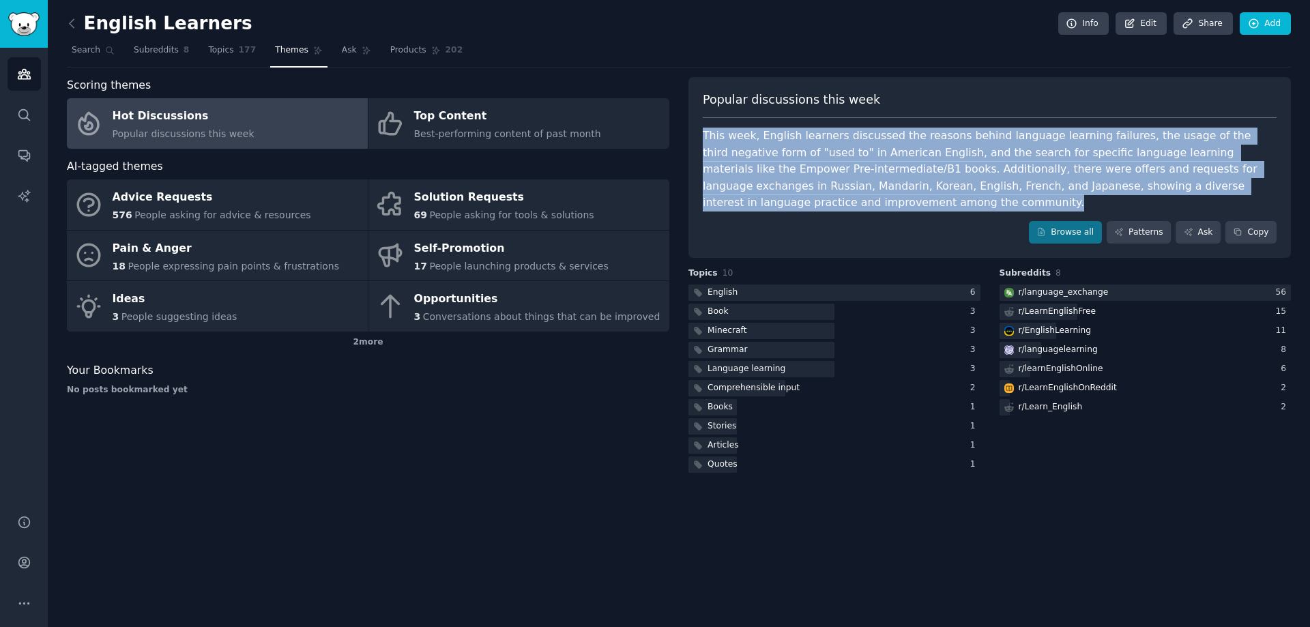
drag, startPoint x: 764, startPoint y: 204, endPoint x: 695, endPoint y: 134, distance: 98.0
click at [695, 134] on div "Popular discussions this week This week, English learners discussed the reasons…" at bounding box center [990, 168] width 603 height 182
copy div "This week, English learners discussed the reasons behind language learning fail…"
click at [68, 23] on icon at bounding box center [72, 23] width 14 height 14
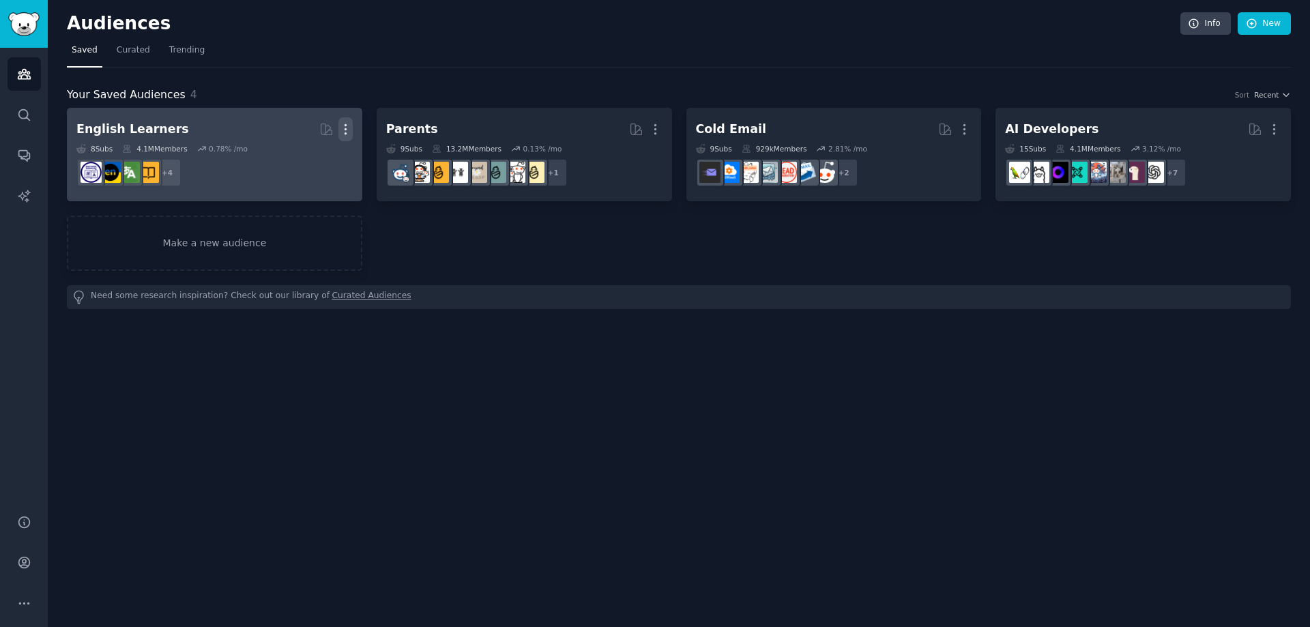
click at [349, 126] on icon "button" at bounding box center [345, 129] width 14 height 14
click at [311, 162] on p "Delete" at bounding box center [308, 158] width 31 height 14
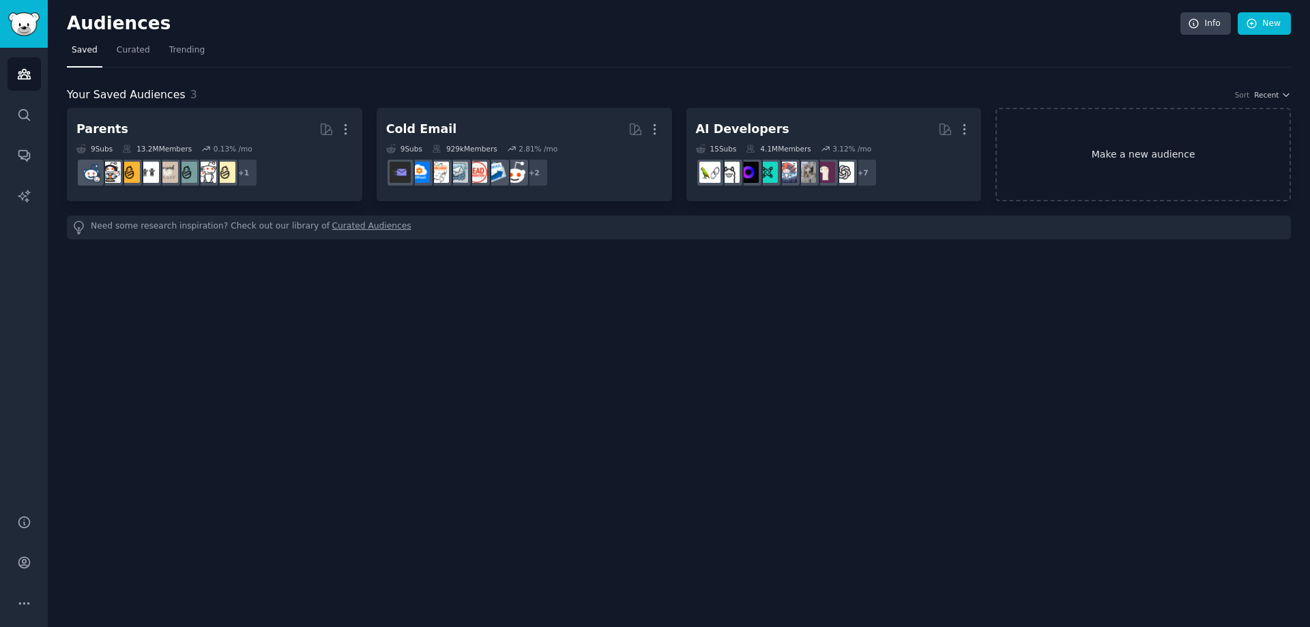
click at [1130, 151] on link "Make a new audience" at bounding box center [1143, 154] width 295 height 93
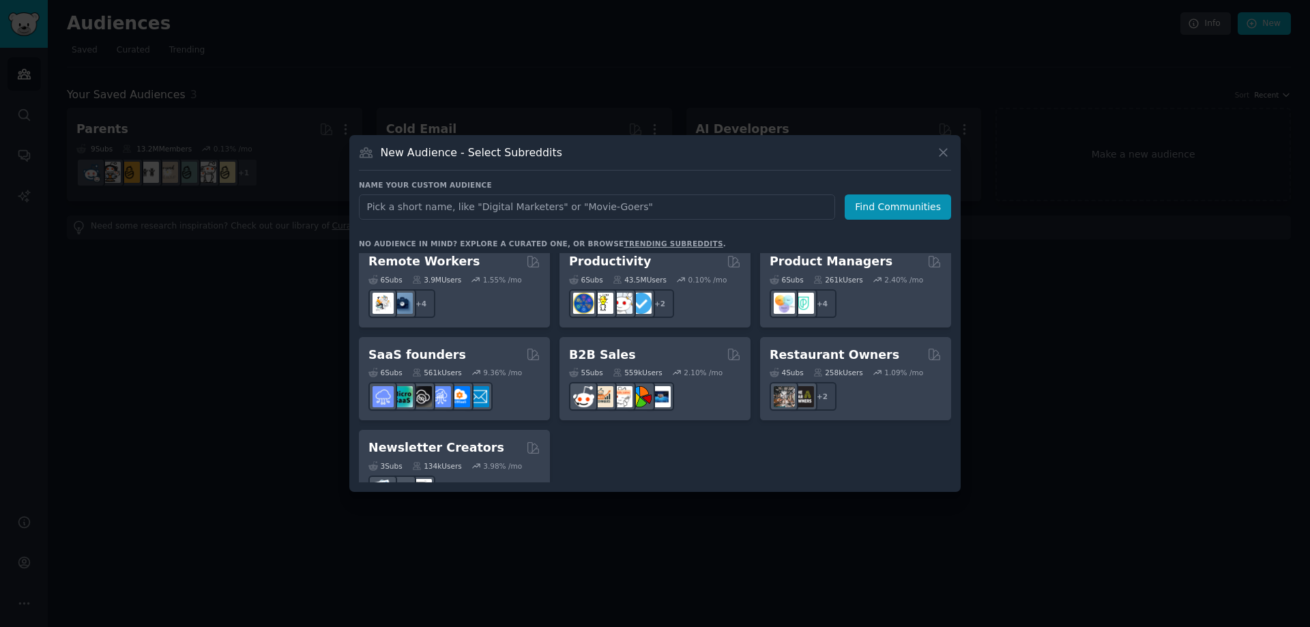
scroll to position [1065, 0]
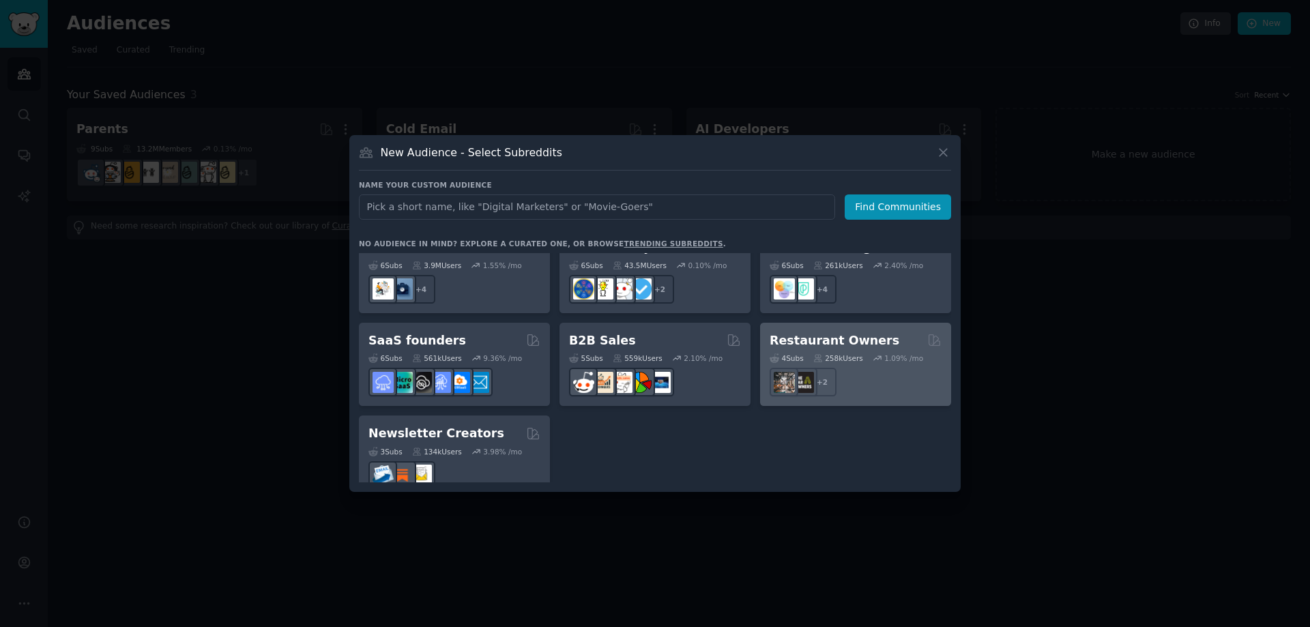
click at [857, 332] on h2 "Restaurant Owners" at bounding box center [835, 340] width 130 height 17
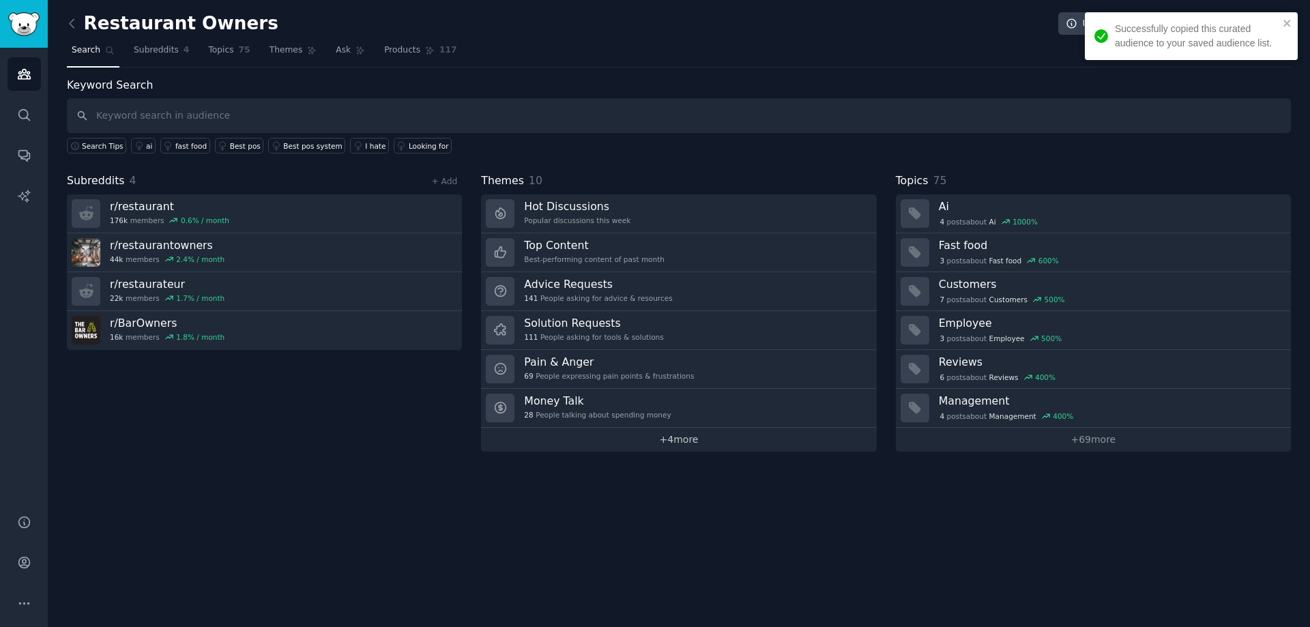
click at [751, 442] on link "+ 4 more" at bounding box center [678, 440] width 395 height 24
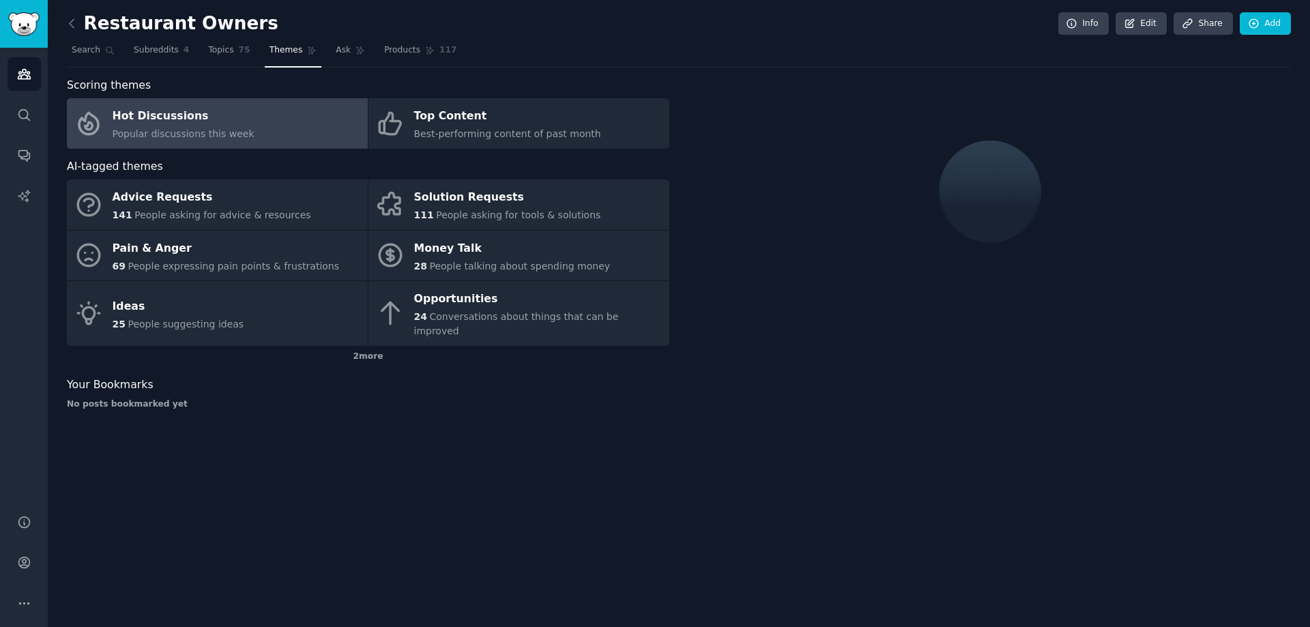
click at [638, 525] on div "Restaurant Owners Info Edit Share Add Search Subreddits 4 Topics 75 Themes Ask …" at bounding box center [679, 313] width 1263 height 627
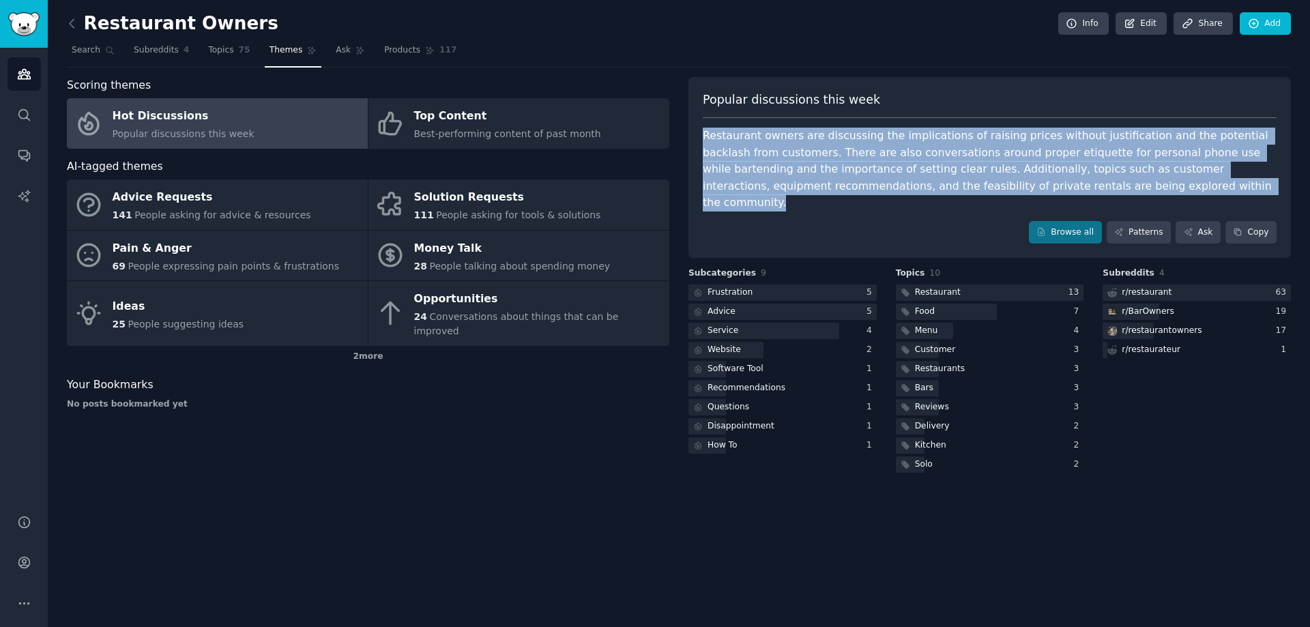
drag, startPoint x: 1051, startPoint y: 186, endPoint x: 698, endPoint y: 139, distance: 356.0
click at [698, 139] on div "Popular discussions this week Restaurant owners are discussing the implications…" at bounding box center [990, 168] width 603 height 182
copy div "Restaurant owners are discussing the implications of raising prices without jus…"
click at [69, 22] on icon at bounding box center [72, 23] width 14 height 14
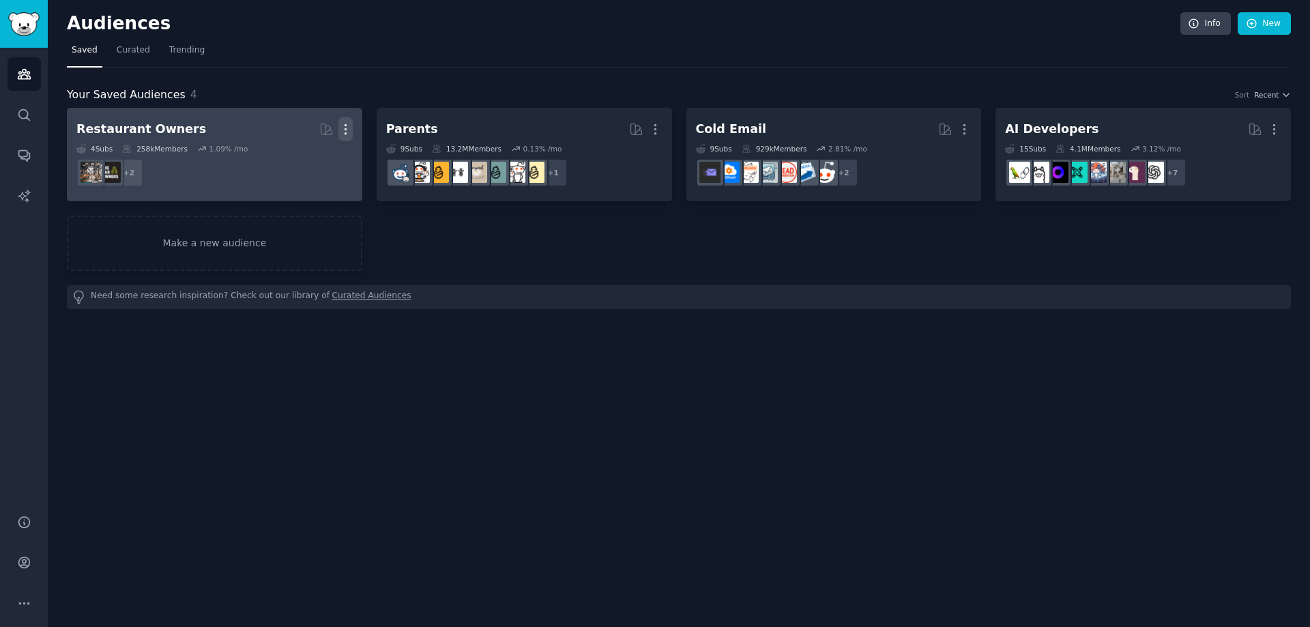
click at [346, 128] on icon "button" at bounding box center [345, 130] width 1 height 10
click at [319, 166] on div "Delete" at bounding box center [298, 158] width 65 height 29
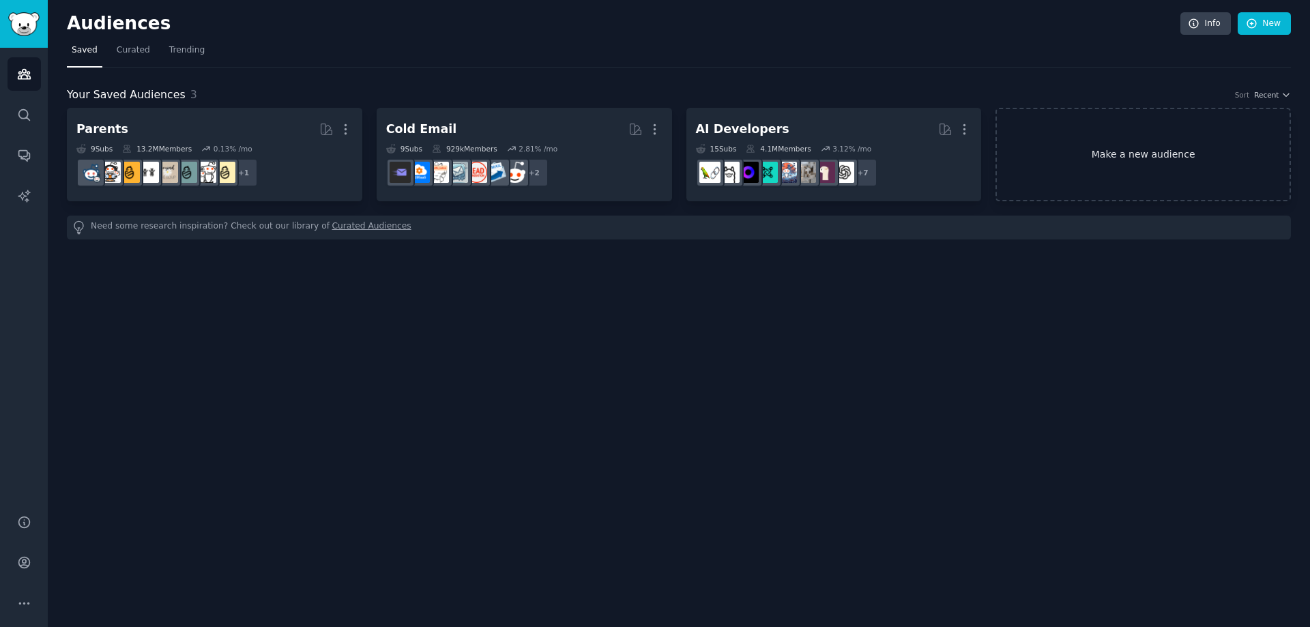
click at [1091, 154] on link "Make a new audience" at bounding box center [1143, 154] width 295 height 93
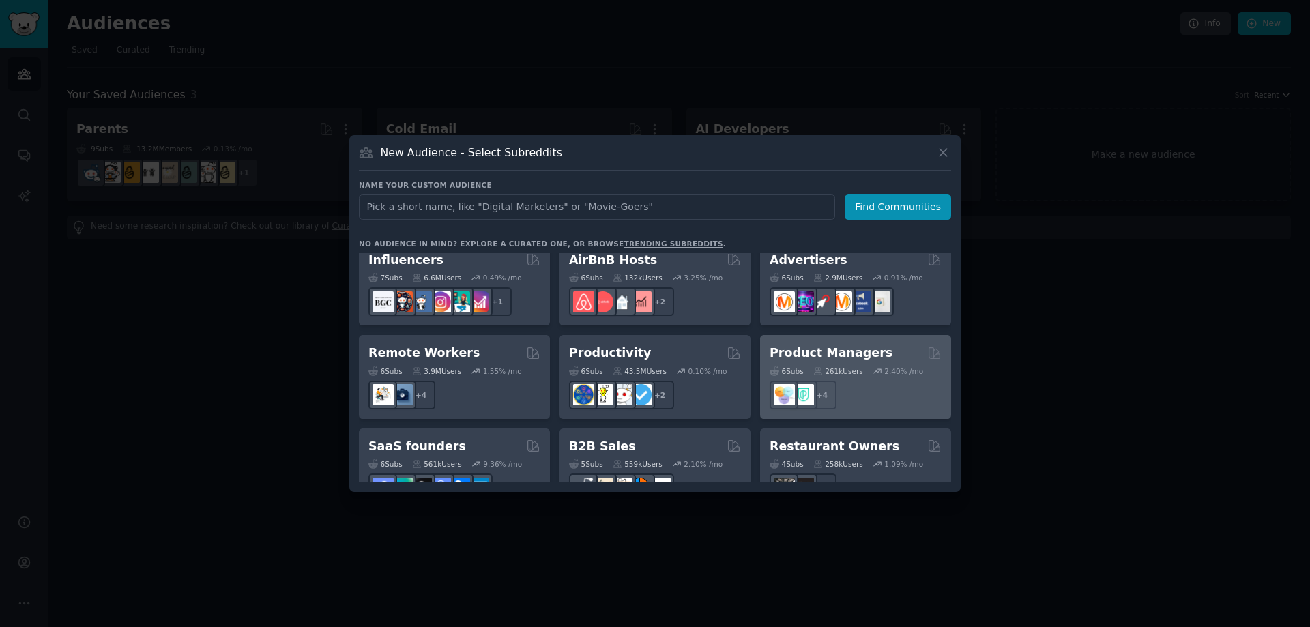
scroll to position [929, 0]
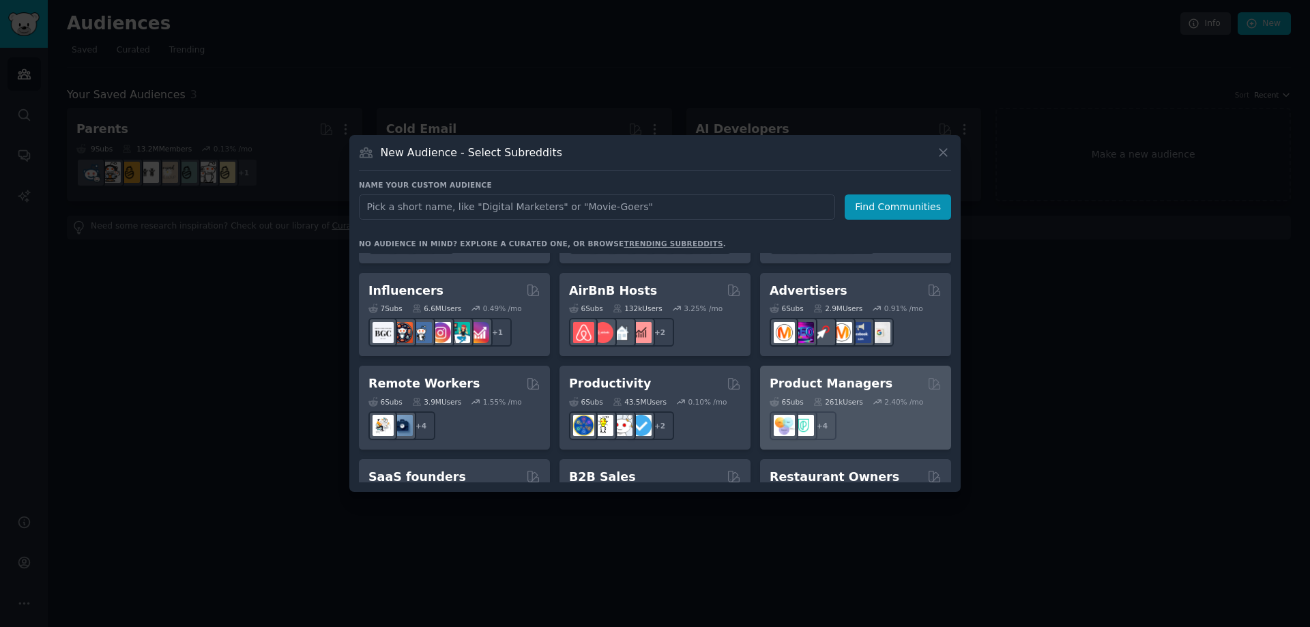
click at [878, 397] on icon at bounding box center [878, 402] width 10 height 10
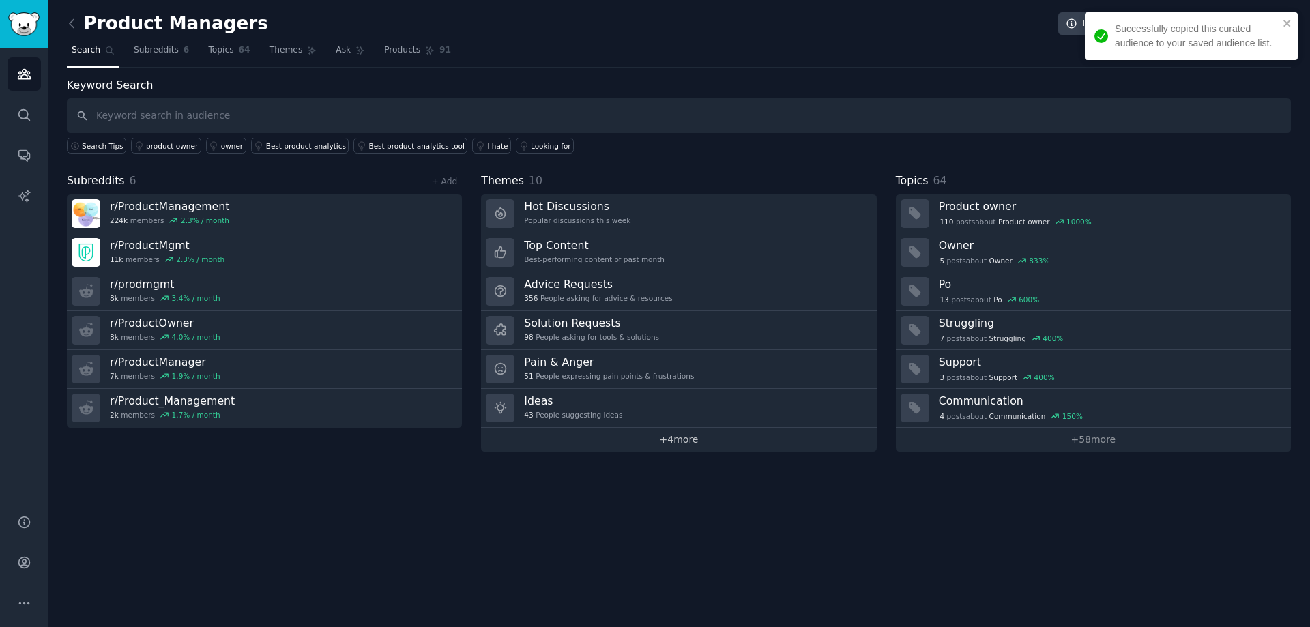
click at [761, 435] on link "+ 4 more" at bounding box center [678, 440] width 395 height 24
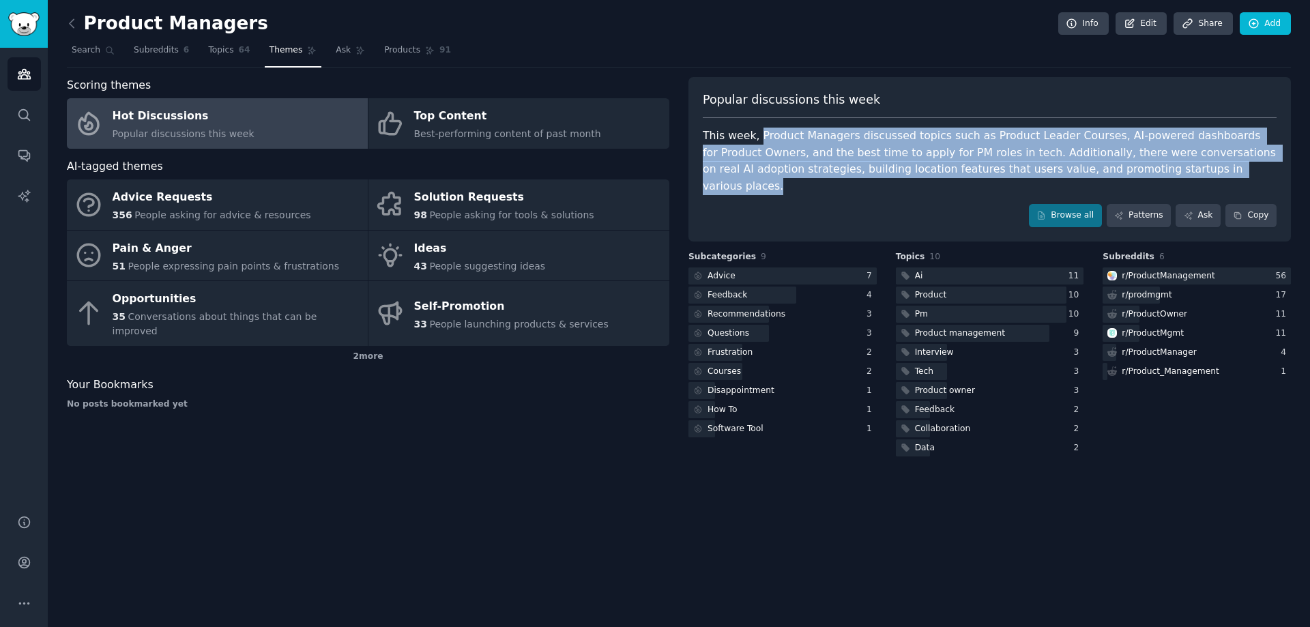
drag, startPoint x: 754, startPoint y: 136, endPoint x: 1166, endPoint y: 166, distance: 412.6
click at [1166, 166] on div "This week, Product Managers discussed topics such as Product Leader Courses, AI…" at bounding box center [990, 161] width 574 height 67
copy div "Product Managers discussed topics such as Product Leader Courses, AI-powered da…"
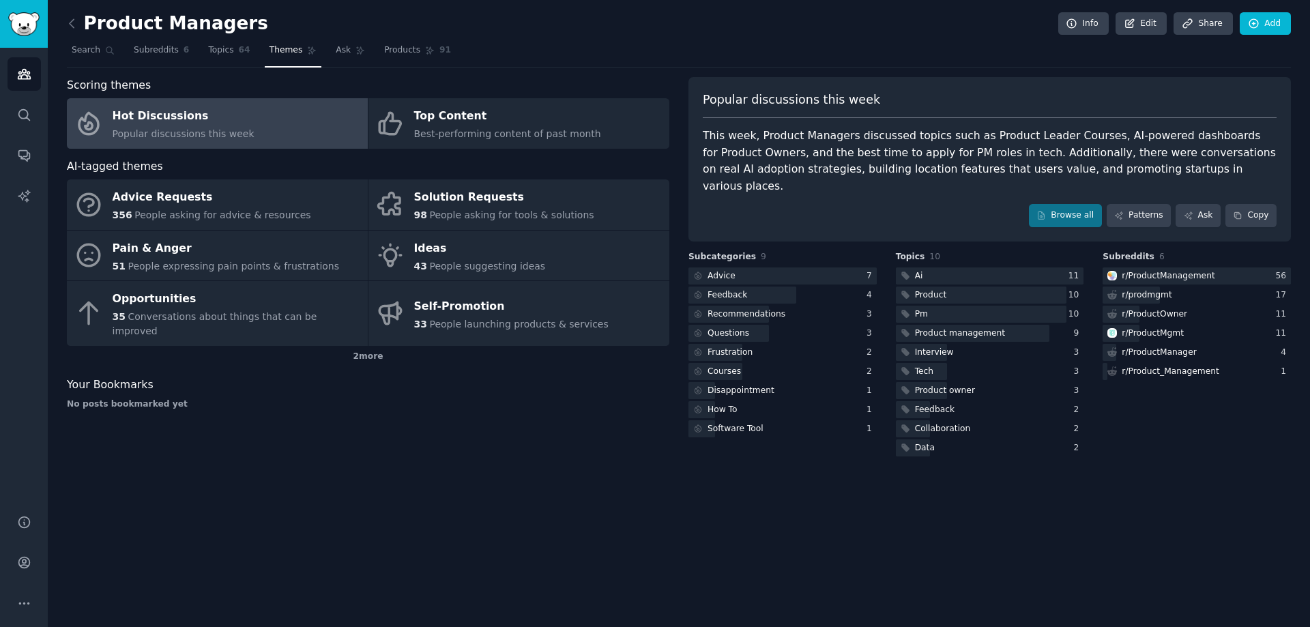
click at [527, 459] on div "Product Managers Info Edit Share Add Search Subreddits 6 Topics 64 Themes Ask P…" at bounding box center [679, 313] width 1263 height 627
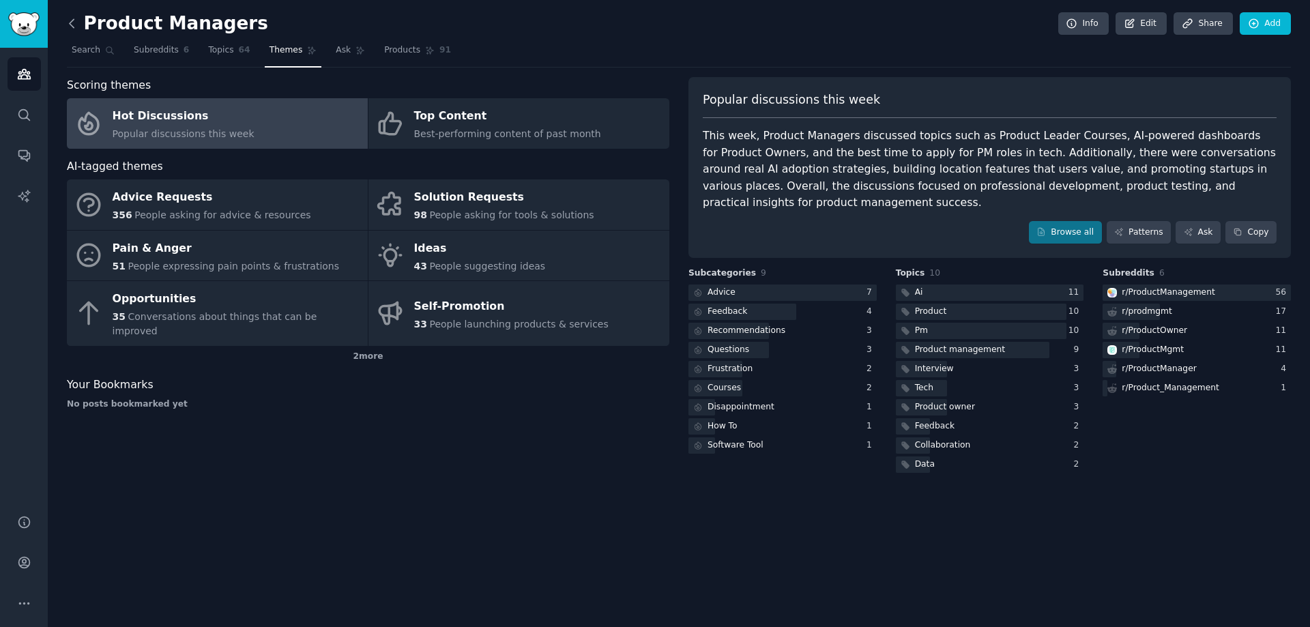
click at [76, 24] on icon at bounding box center [72, 23] width 14 height 14
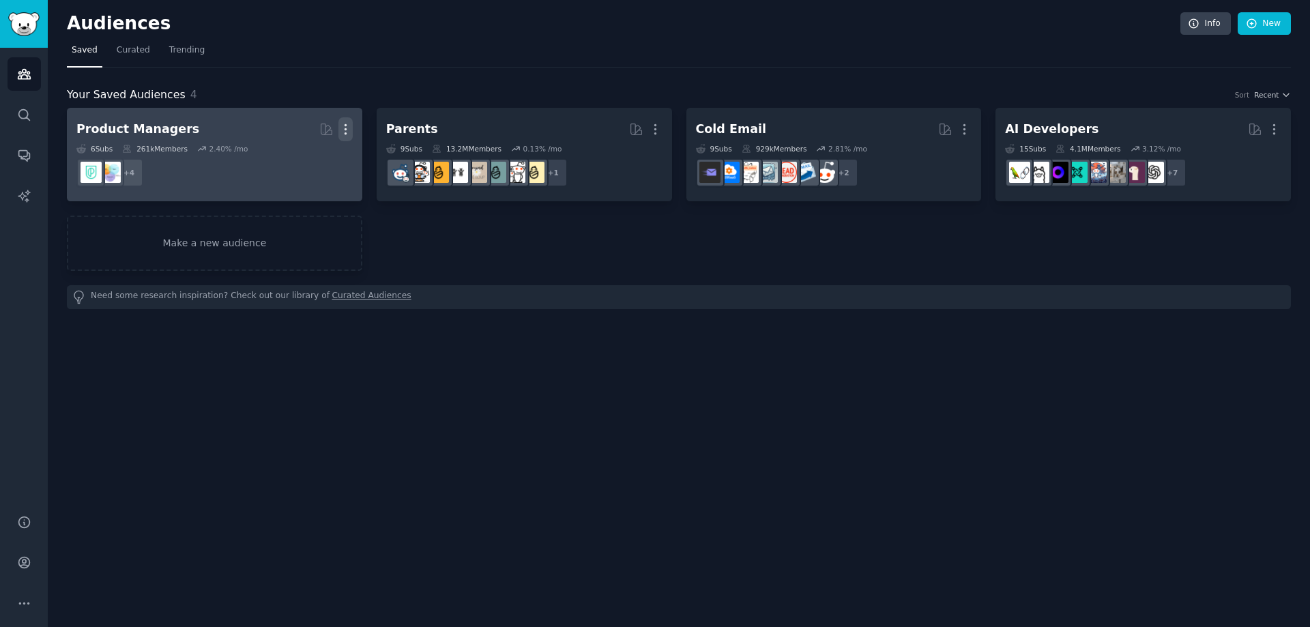
click at [344, 131] on icon "button" at bounding box center [345, 129] width 14 height 14
click at [300, 153] on p "Delete" at bounding box center [308, 158] width 31 height 14
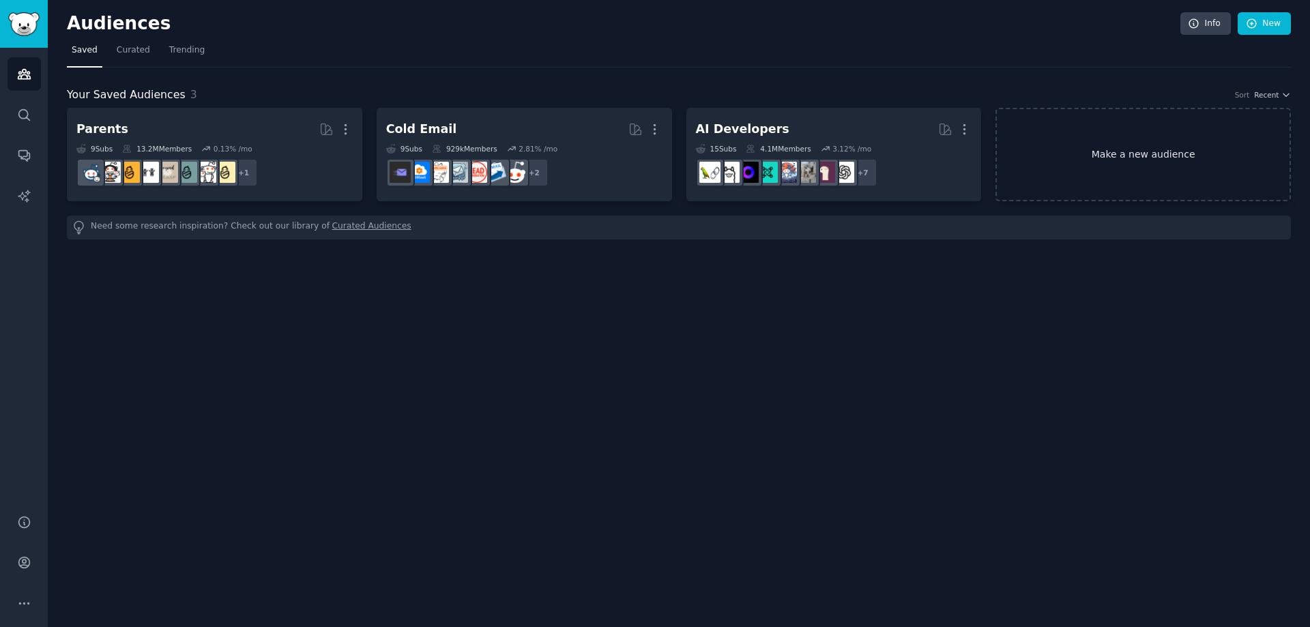
click at [1104, 160] on link "Make a new audience" at bounding box center [1143, 154] width 295 height 93
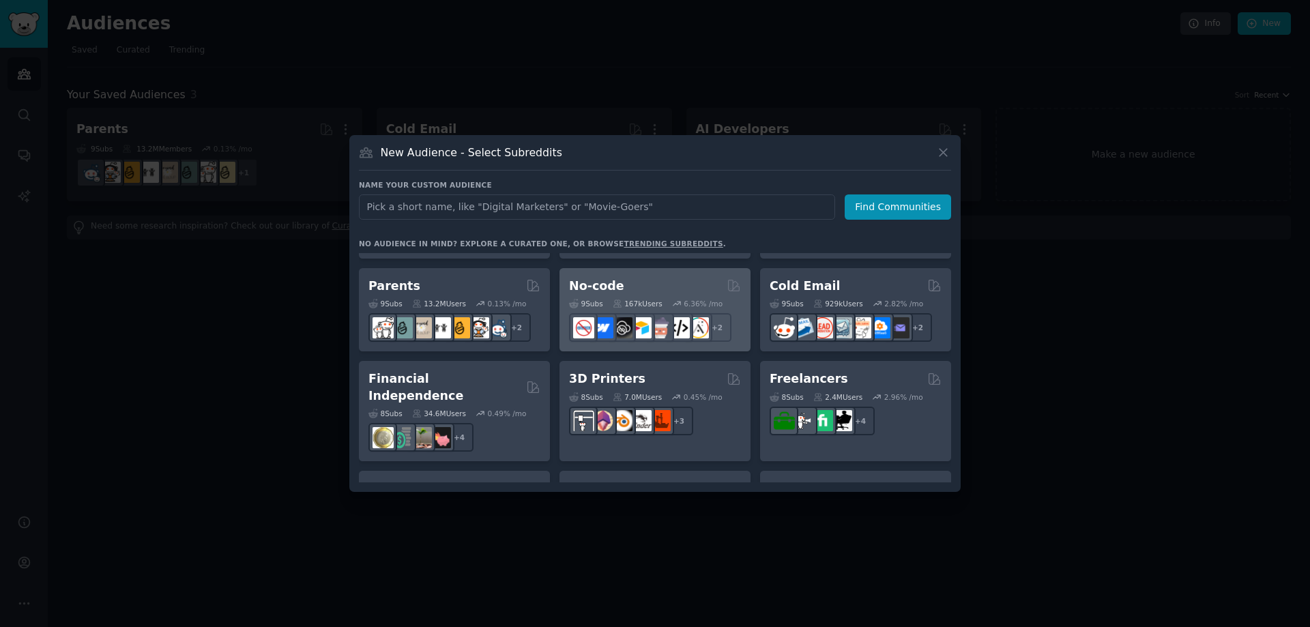
scroll to position [614, 0]
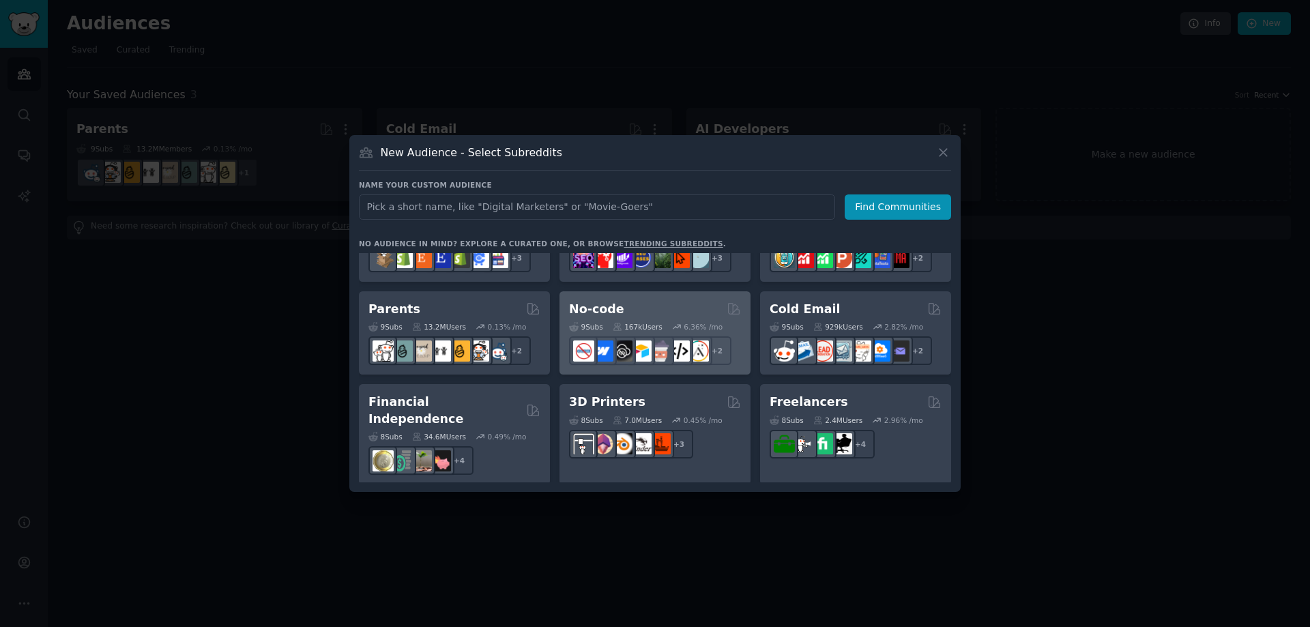
click at [630, 313] on div "No-code" at bounding box center [655, 309] width 172 height 17
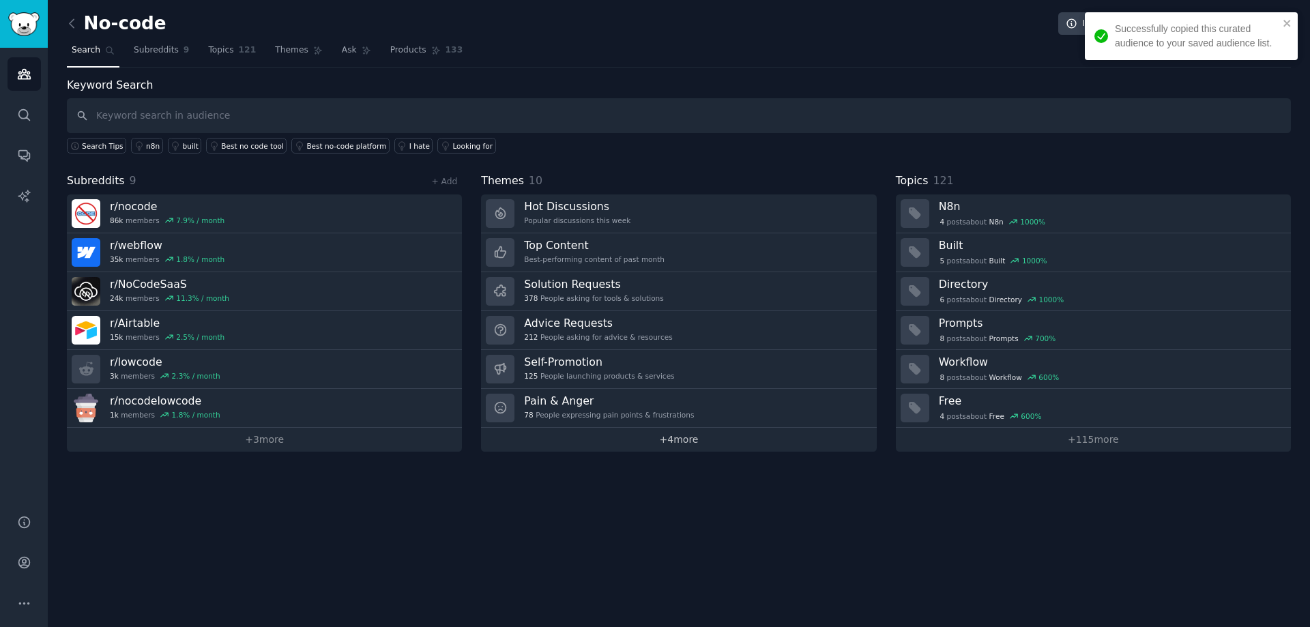
click at [661, 435] on link "+ 4 more" at bounding box center [678, 440] width 395 height 24
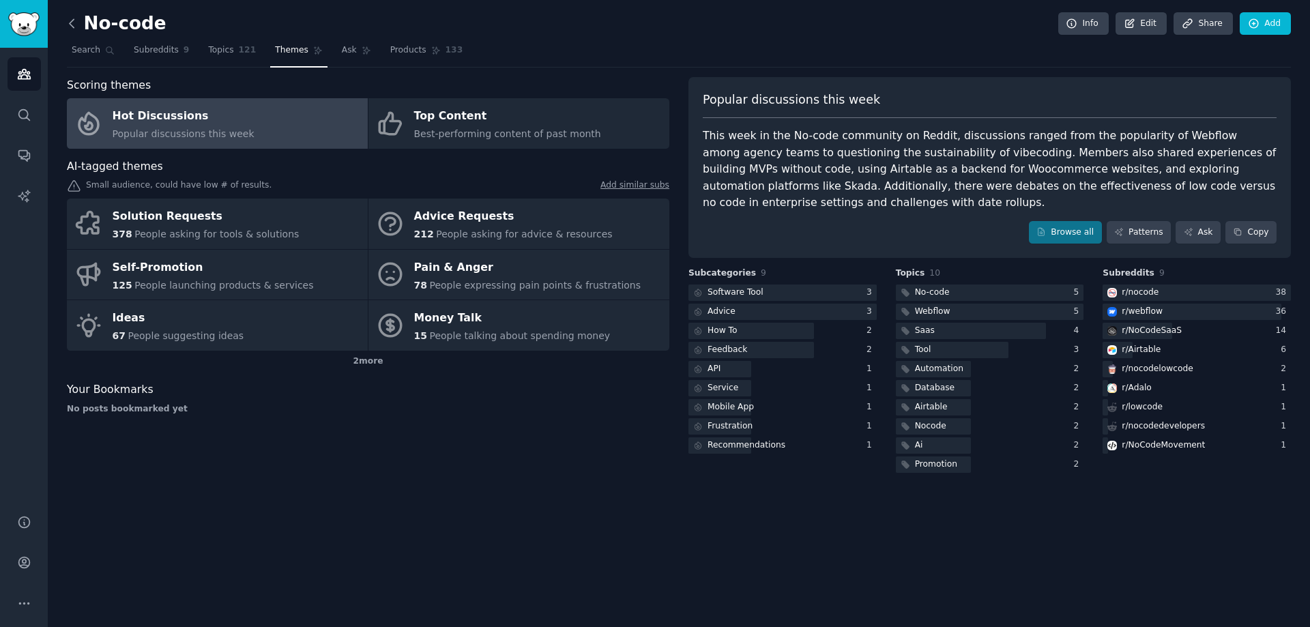
click at [72, 22] on icon at bounding box center [72, 23] width 14 height 14
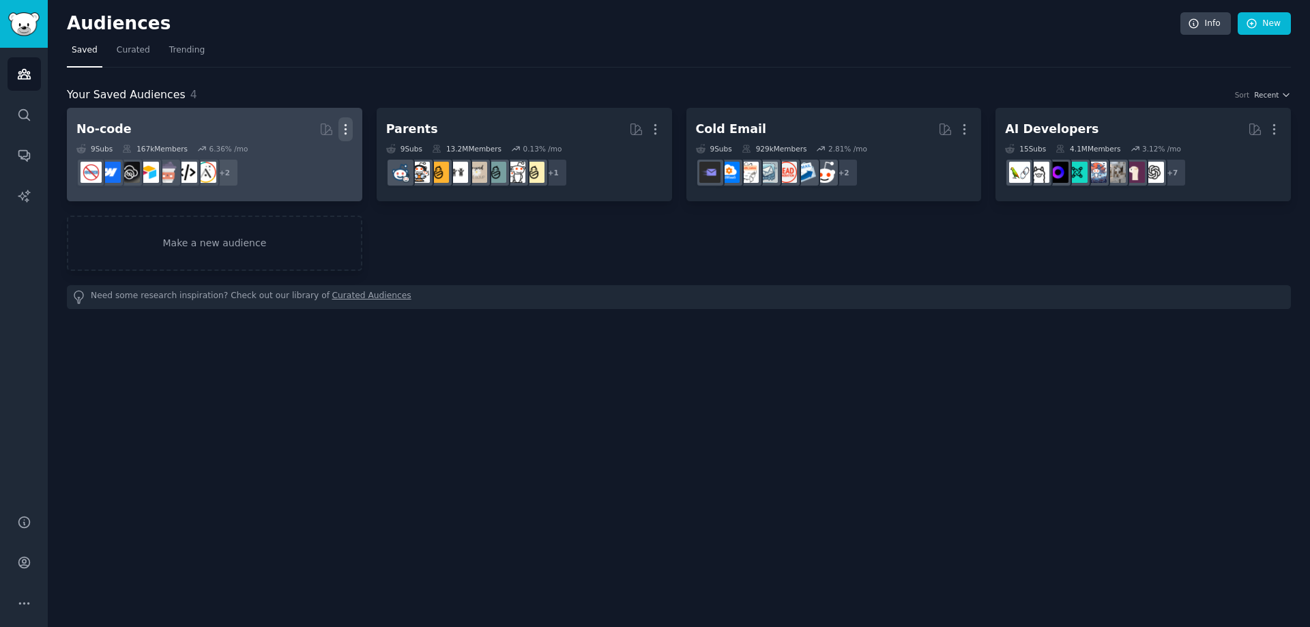
click at [341, 126] on icon "button" at bounding box center [345, 129] width 14 height 14
click at [311, 164] on p "Delete" at bounding box center [308, 158] width 31 height 14
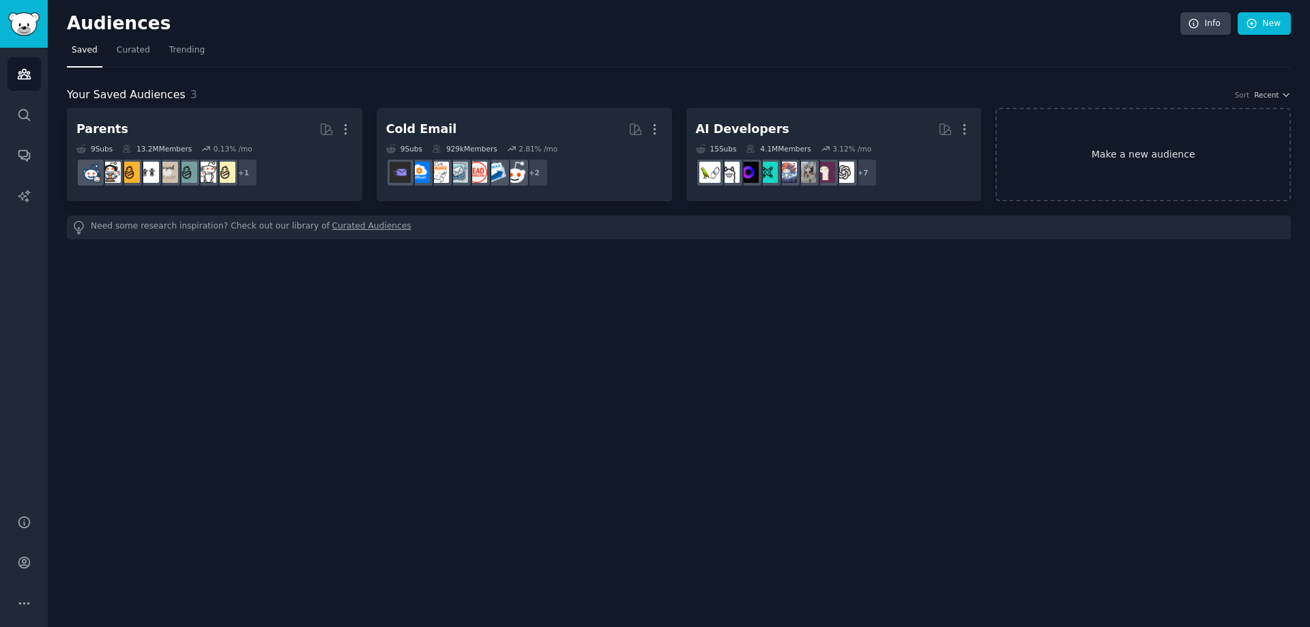
click at [1118, 162] on link "Make a new audience" at bounding box center [1143, 154] width 295 height 93
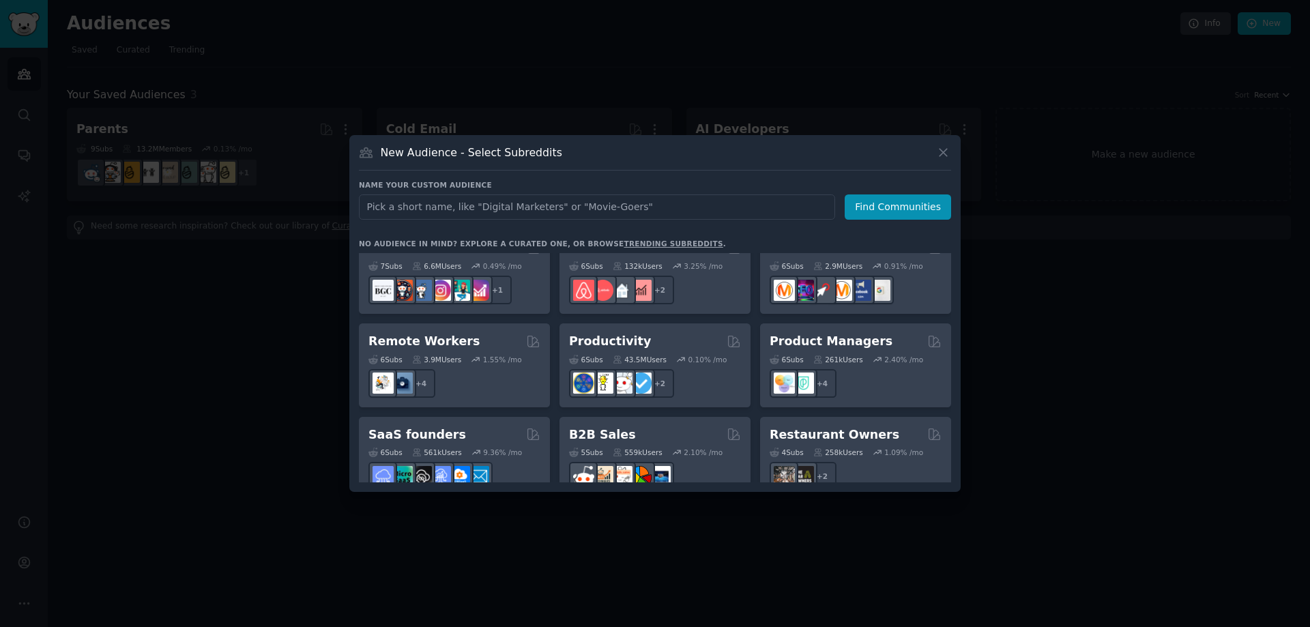
scroll to position [1065, 0]
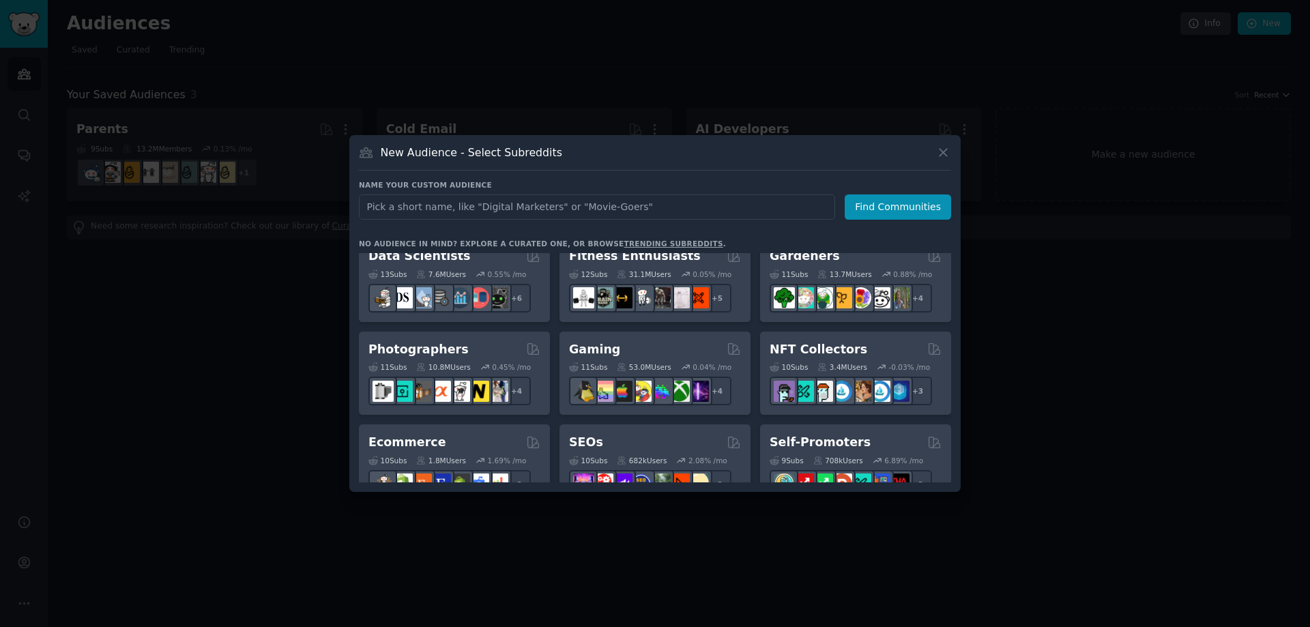
scroll to position [315, 0]
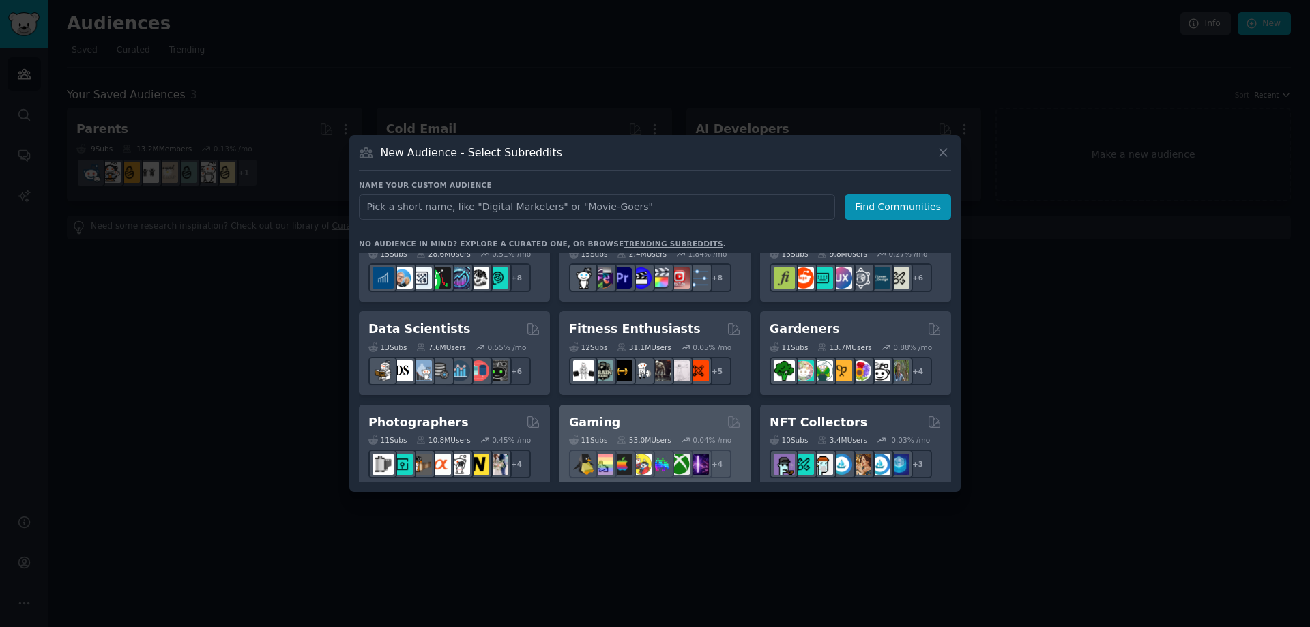
click at [643, 424] on div "Gaming" at bounding box center [655, 422] width 172 height 17
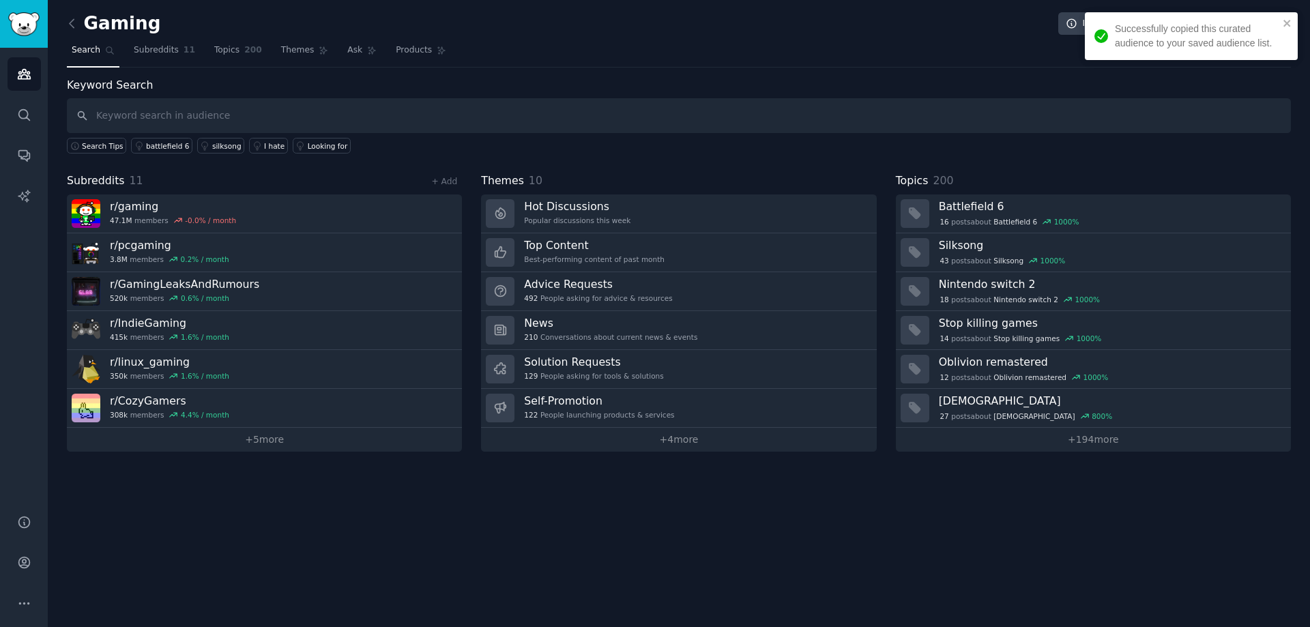
click at [659, 455] on div "Gaming Info Edit Share Add Search Subreddits 11 Topics 200 Themes Ask Products …" at bounding box center [679, 313] width 1263 height 627
click at [665, 442] on link "+ 4 more" at bounding box center [678, 440] width 395 height 24
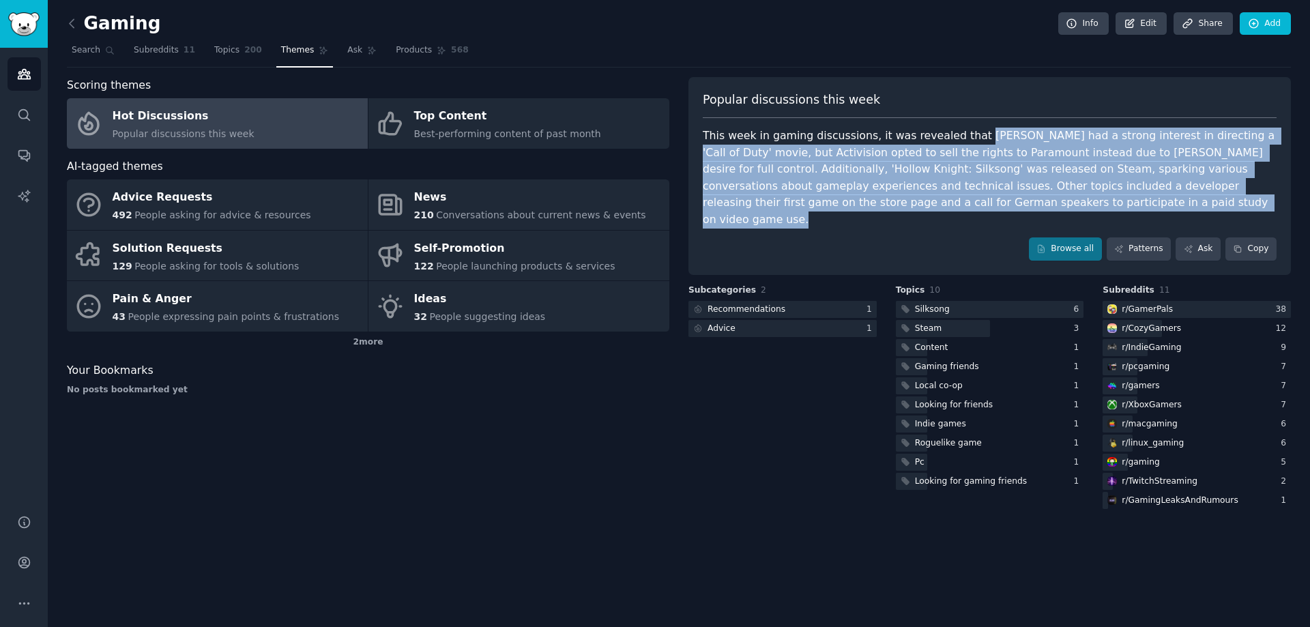
drag, startPoint x: 955, startPoint y: 134, endPoint x: 1007, endPoint y: 230, distance: 109.3
click at [1007, 230] on div "Popular discussions this week This week in gaming discussions, it was revealed …" at bounding box center [990, 176] width 603 height 198
copy div "[PERSON_NAME] had a strong interest in directing a 'Call of Duty' movie, but Ac…"
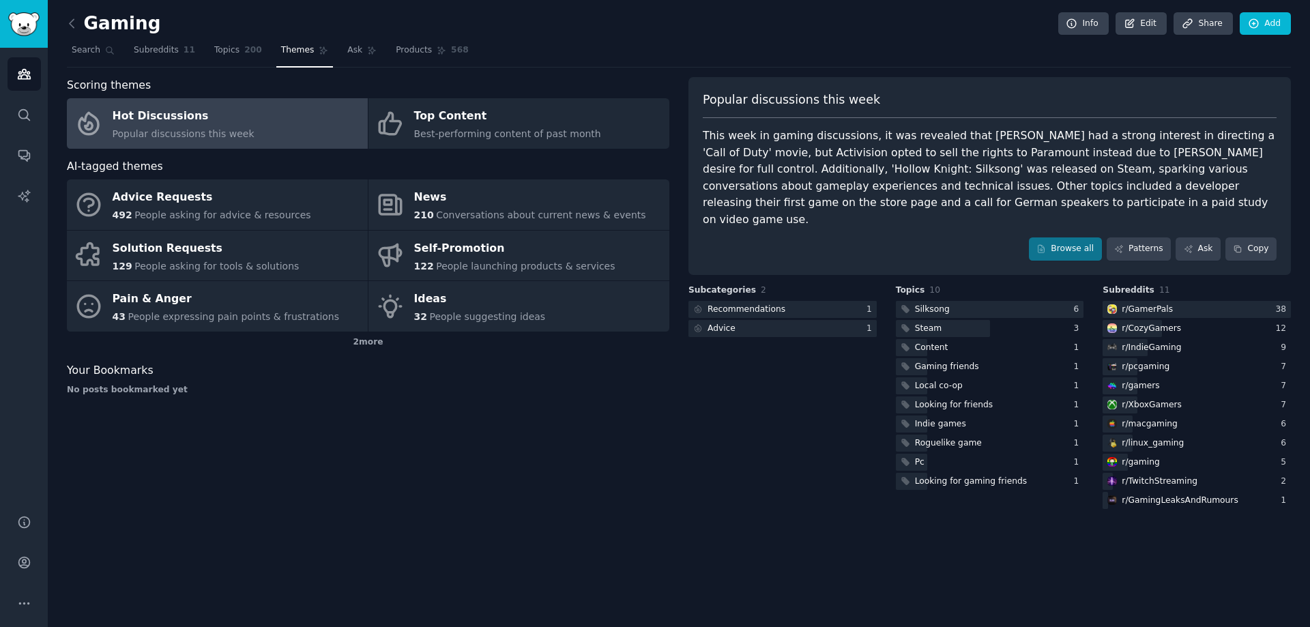
click at [495, 497] on div "Gaming Info Edit Share Add Search Subreddits 11 Topics 200 Themes Ask Products …" at bounding box center [679, 313] width 1263 height 627
click at [69, 29] on icon at bounding box center [72, 23] width 14 height 14
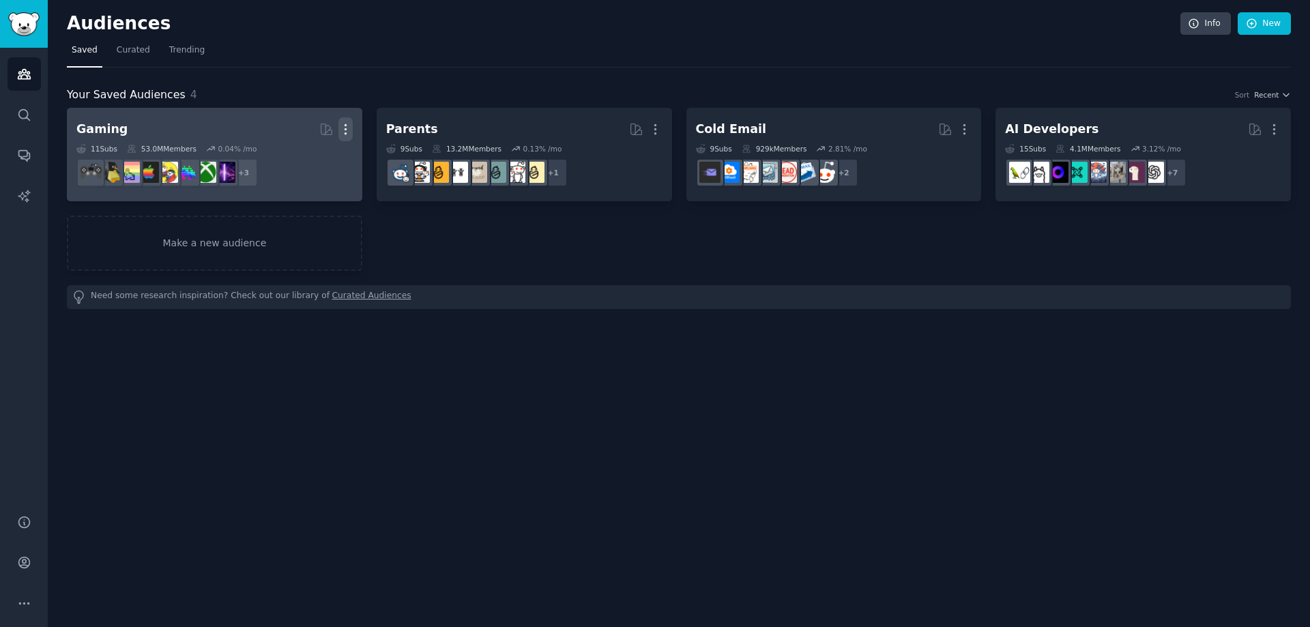
click at [350, 129] on icon "button" at bounding box center [345, 129] width 14 height 14
click at [311, 154] on p "Delete" at bounding box center [308, 158] width 31 height 14
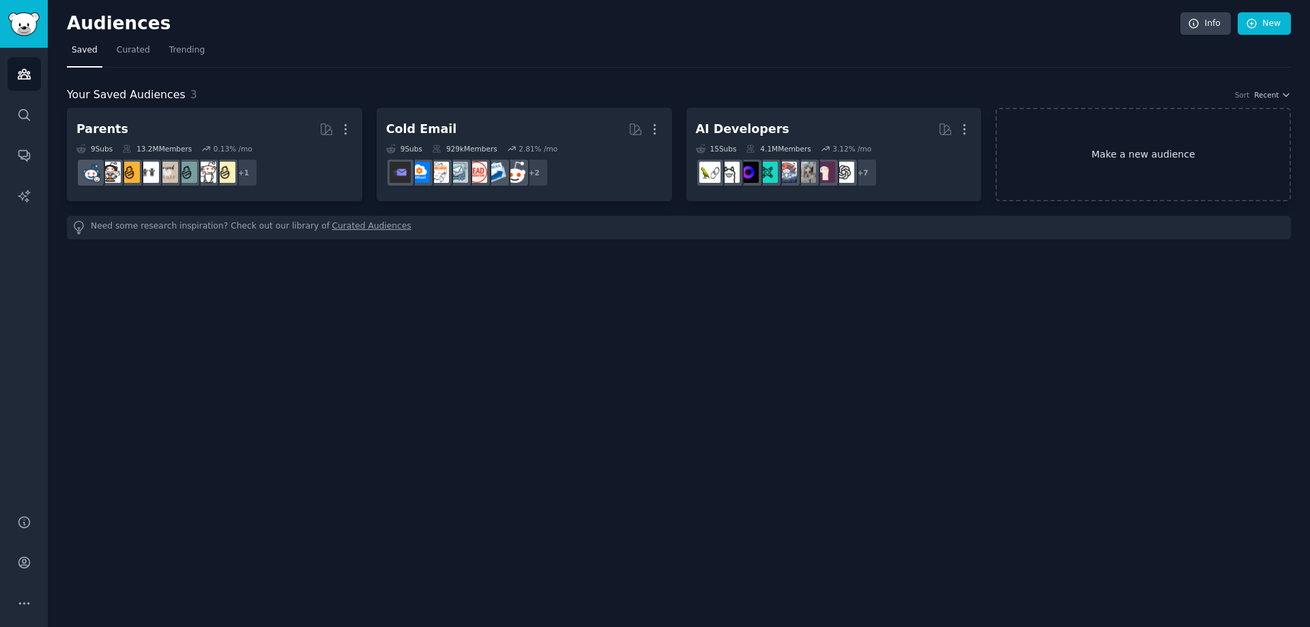
click at [1110, 141] on link "Make a new audience" at bounding box center [1143, 154] width 295 height 93
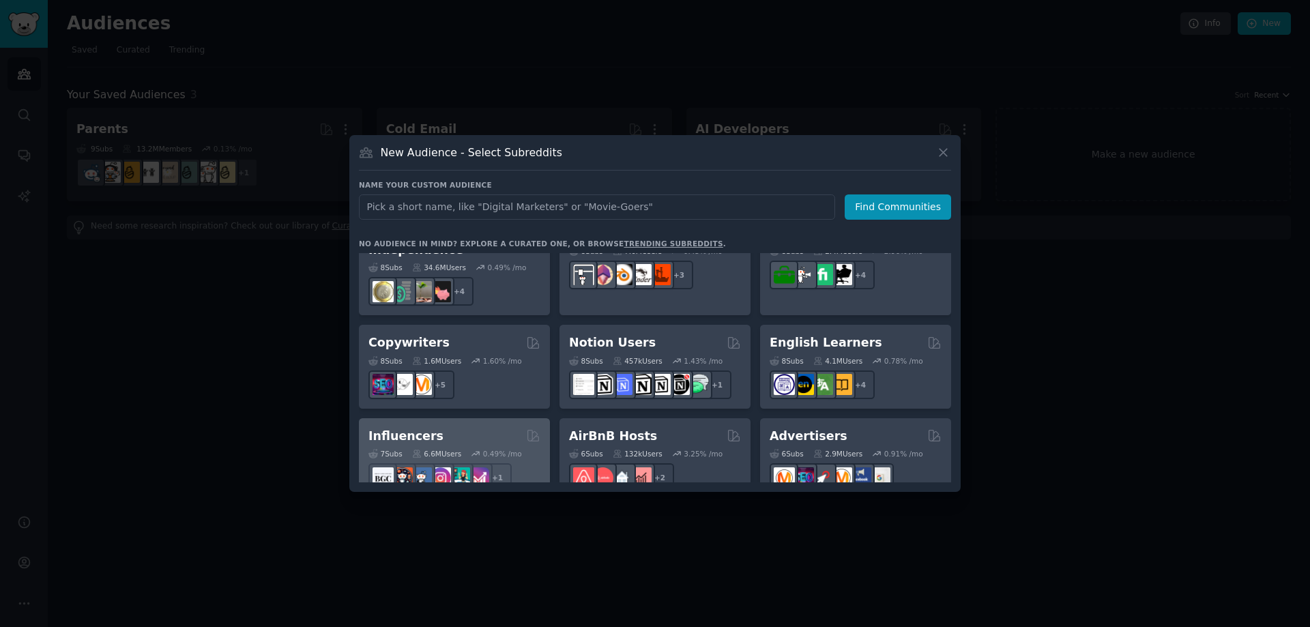
scroll to position [751, 0]
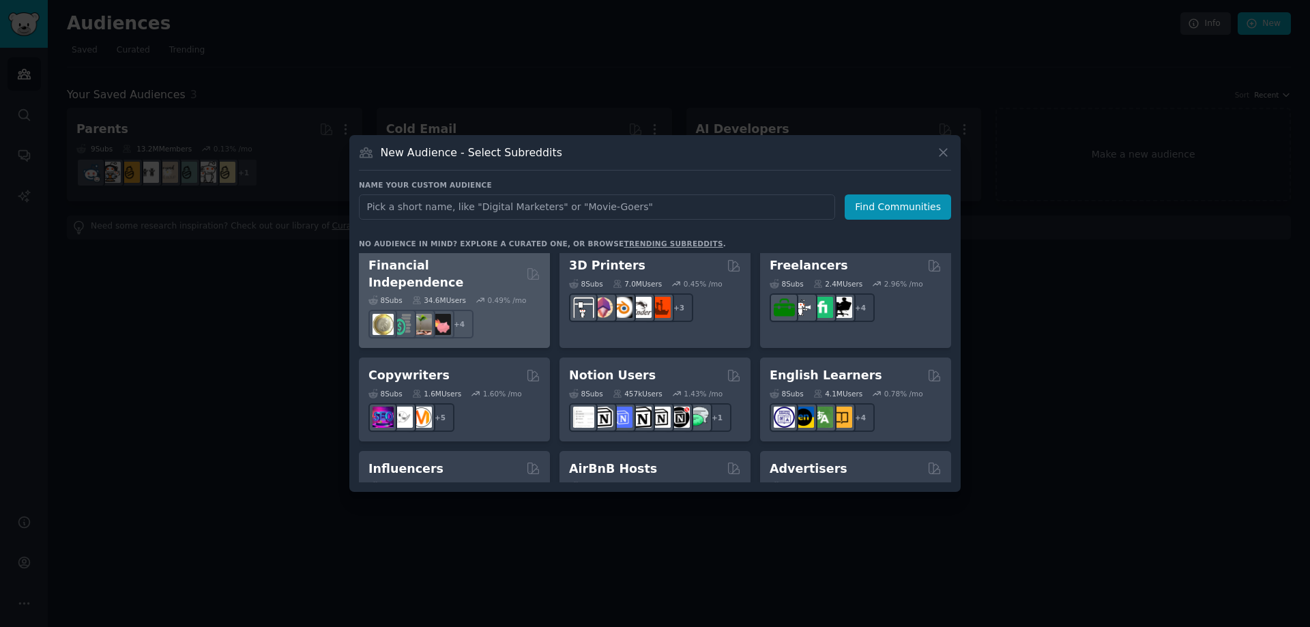
click at [470, 270] on h2 "Financial Independence" at bounding box center [445, 273] width 153 height 33
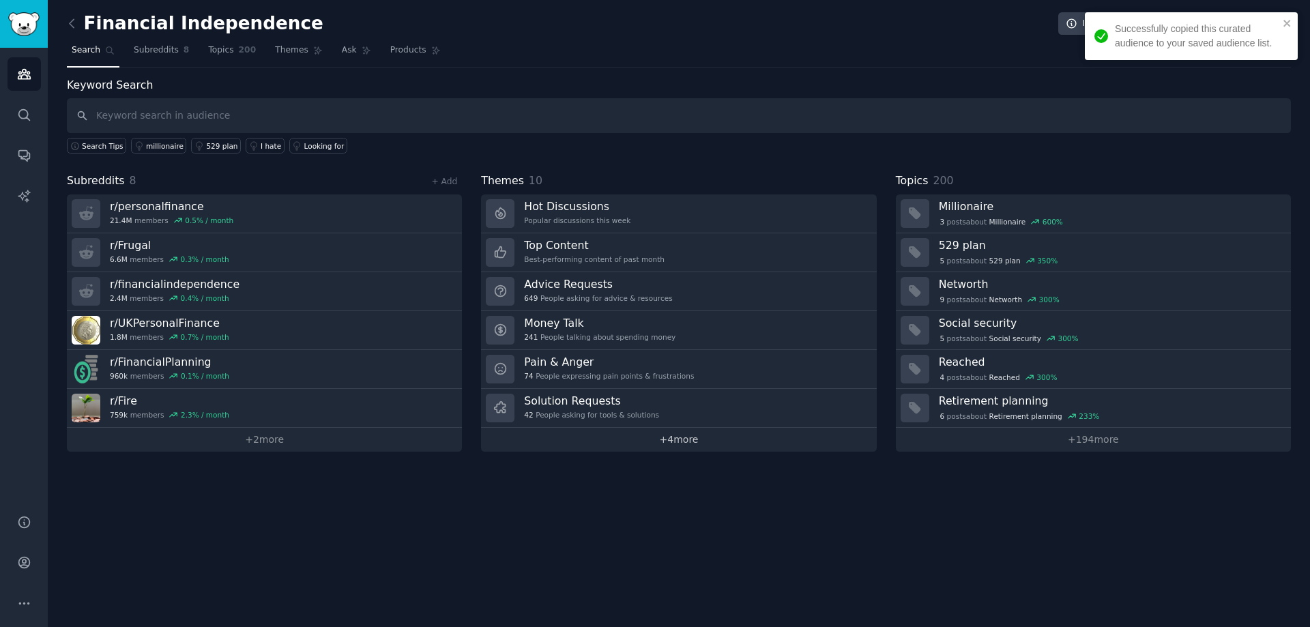
click at [658, 444] on link "+ 4 more" at bounding box center [678, 440] width 395 height 24
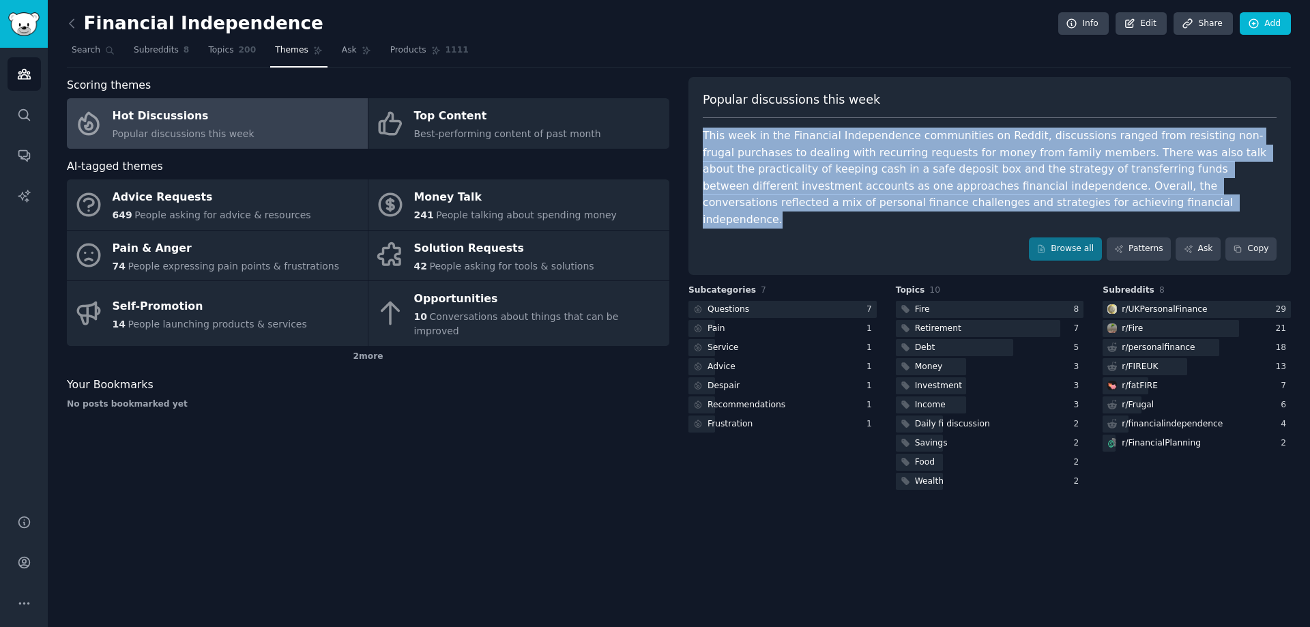
drag, startPoint x: 706, startPoint y: 139, endPoint x: 966, endPoint y: 216, distance: 271.2
click at [966, 216] on div "Popular discussions this week This week in the Financial Independence communiti…" at bounding box center [990, 176] width 603 height 198
copy div "This week in the Financial Independence communities on Reddit, discussions rang…"
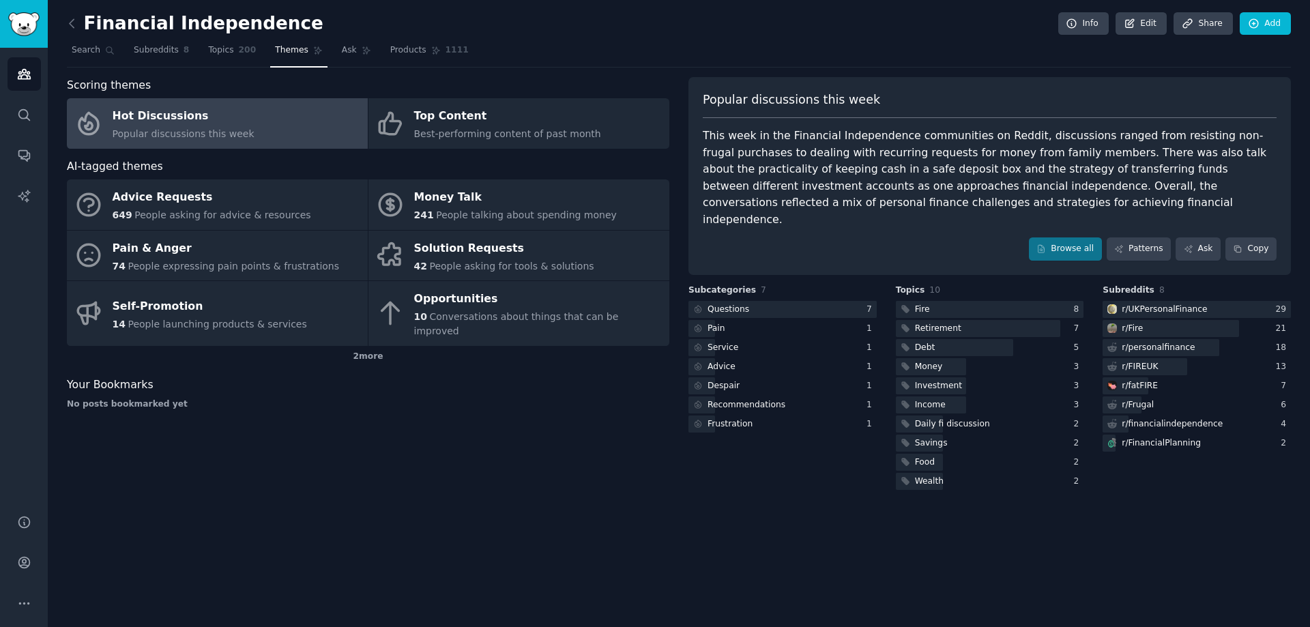
click at [452, 486] on div "Financial Independence Info Edit Share Add Search Subreddits 8 Topics 200 Theme…" at bounding box center [679, 313] width 1263 height 627
click at [69, 23] on icon at bounding box center [72, 23] width 14 height 14
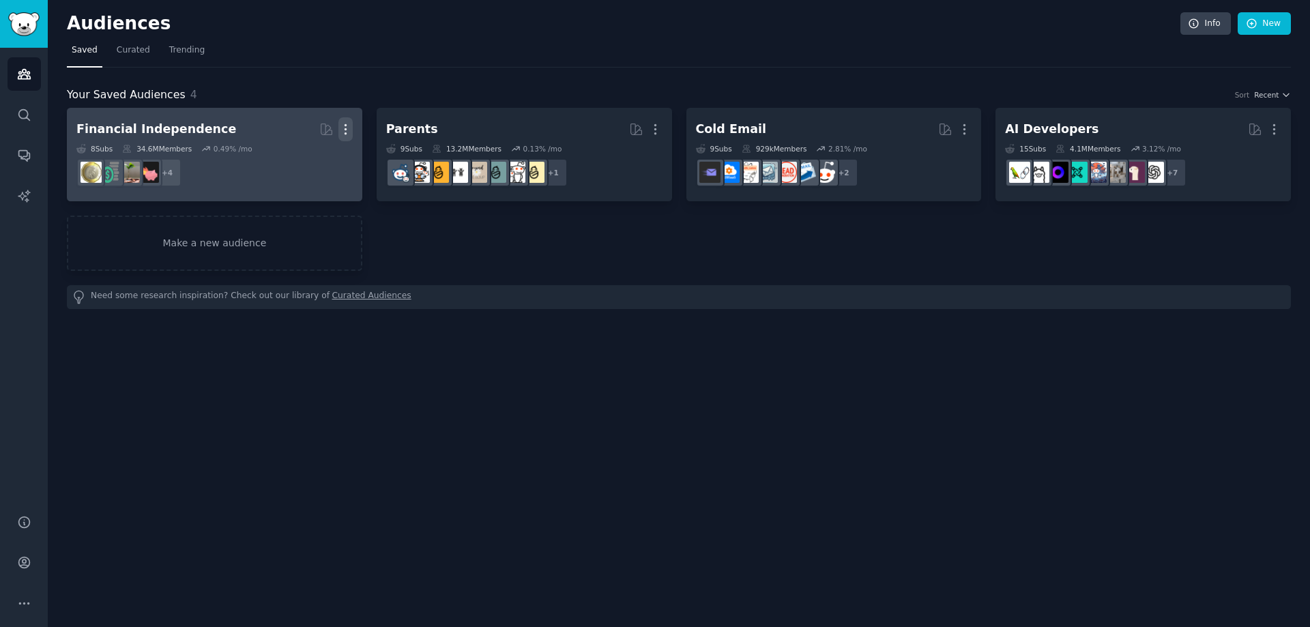
click at [347, 132] on icon "button" at bounding box center [345, 129] width 14 height 14
click at [317, 162] on p "Delete" at bounding box center [308, 158] width 31 height 14
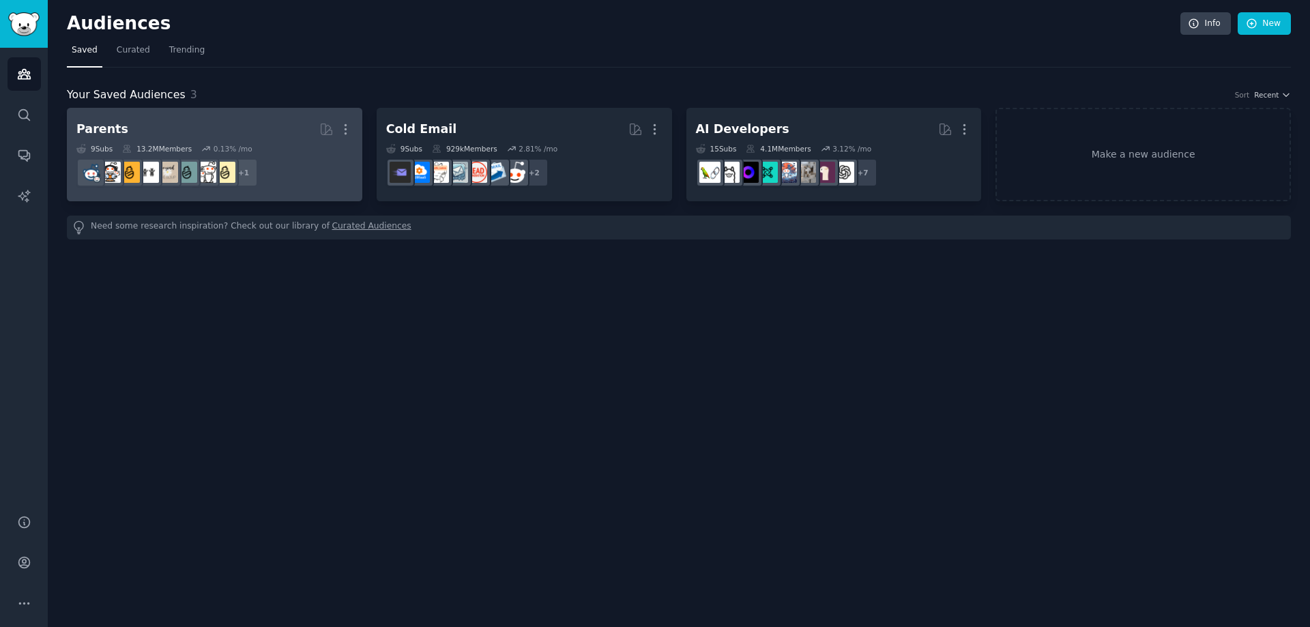
click at [179, 121] on h2 "Parents More" at bounding box center [214, 129] width 276 height 24
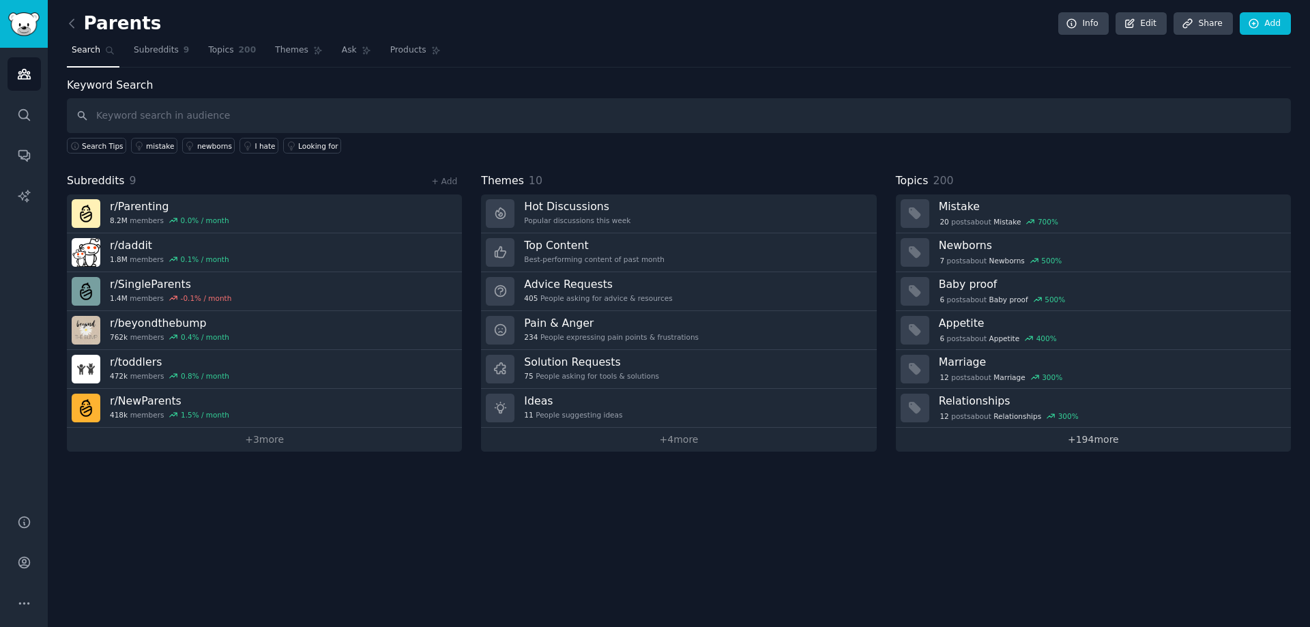
click at [1130, 437] on link "+ 194 more" at bounding box center [1093, 440] width 395 height 24
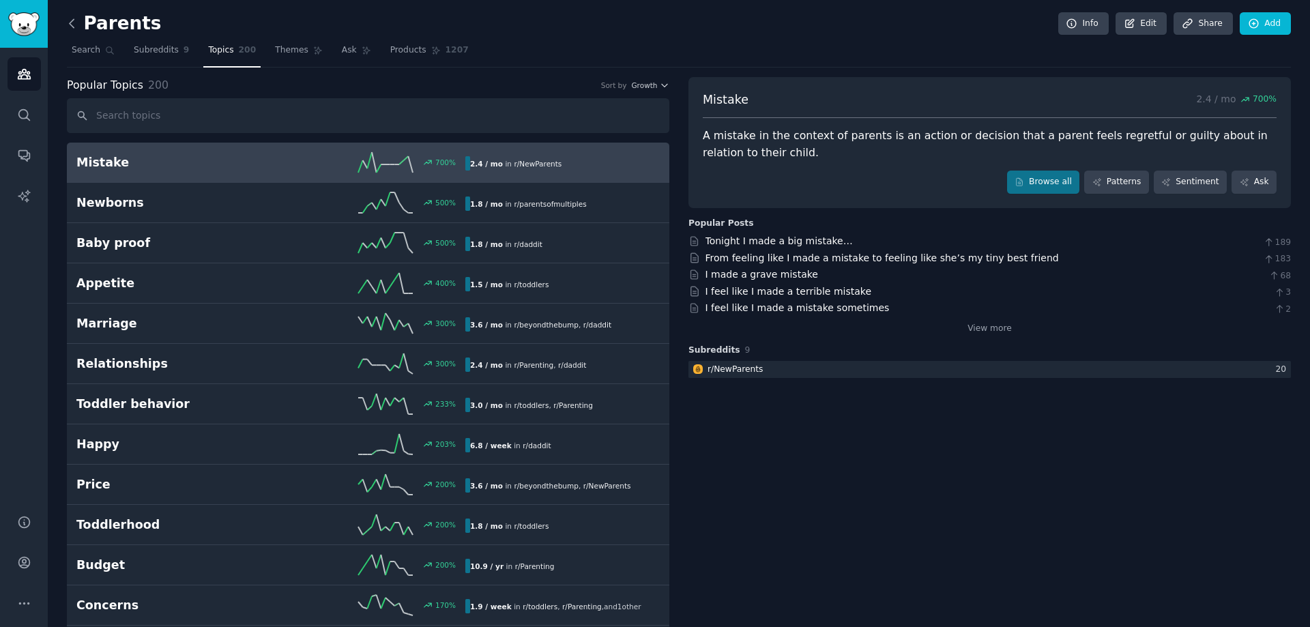
click at [69, 21] on icon at bounding box center [72, 23] width 14 height 14
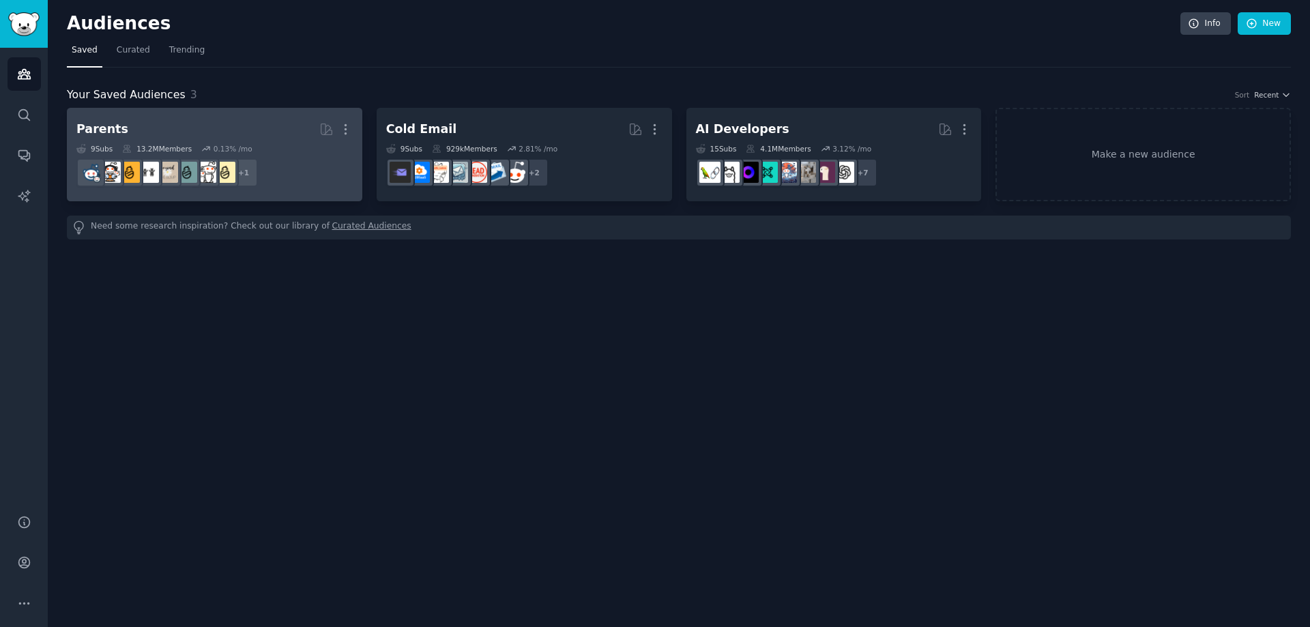
click at [177, 128] on h2 "Parents Curated by GummySearch More" at bounding box center [214, 129] width 276 height 24
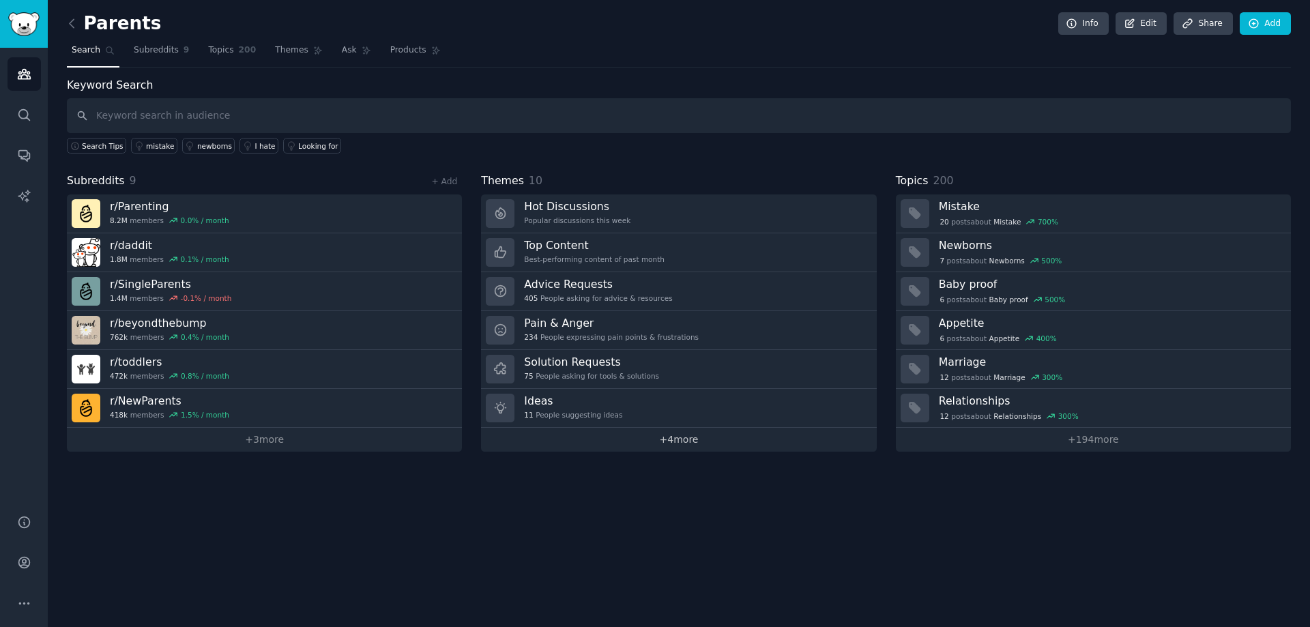
click at [670, 446] on link "+ 4 more" at bounding box center [678, 440] width 395 height 24
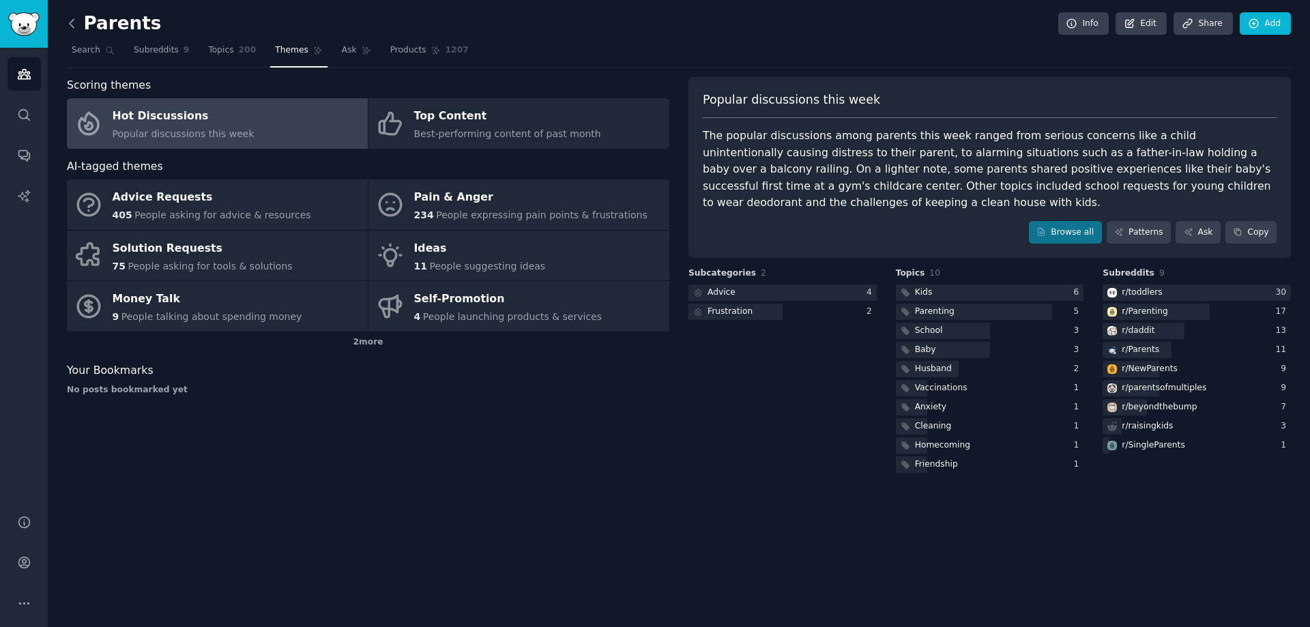
click at [77, 18] on icon at bounding box center [72, 23] width 14 height 14
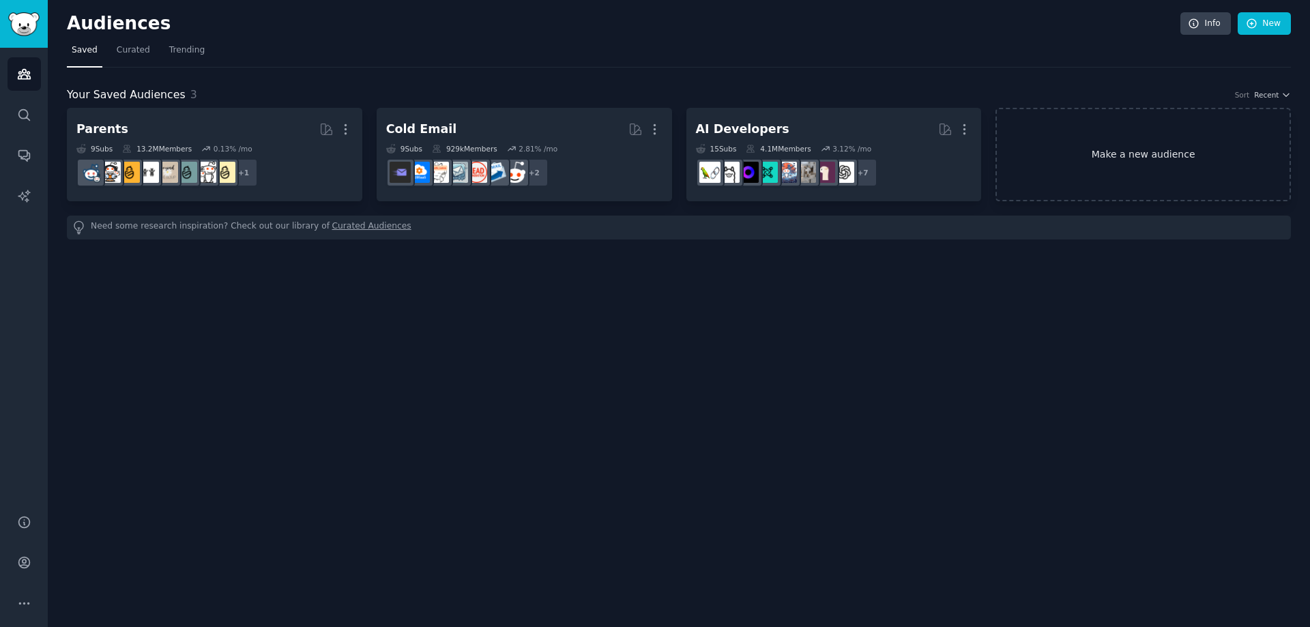
click at [1083, 139] on link "Make a new audience" at bounding box center [1143, 154] width 295 height 93
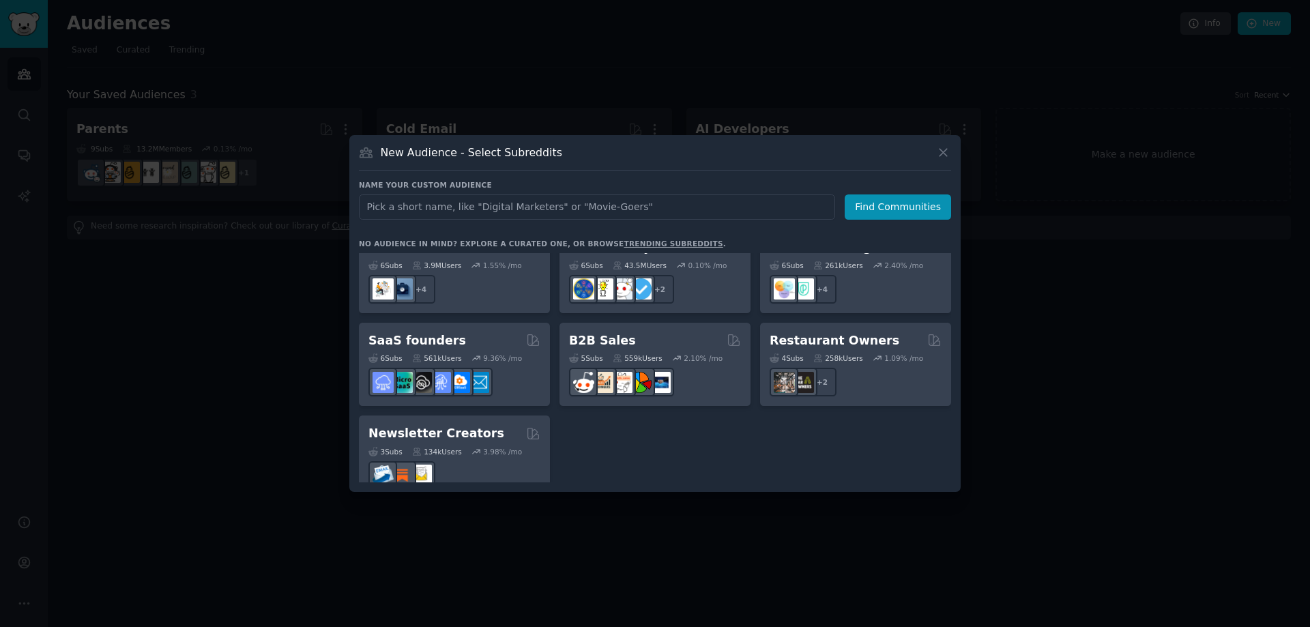
scroll to position [997, 0]
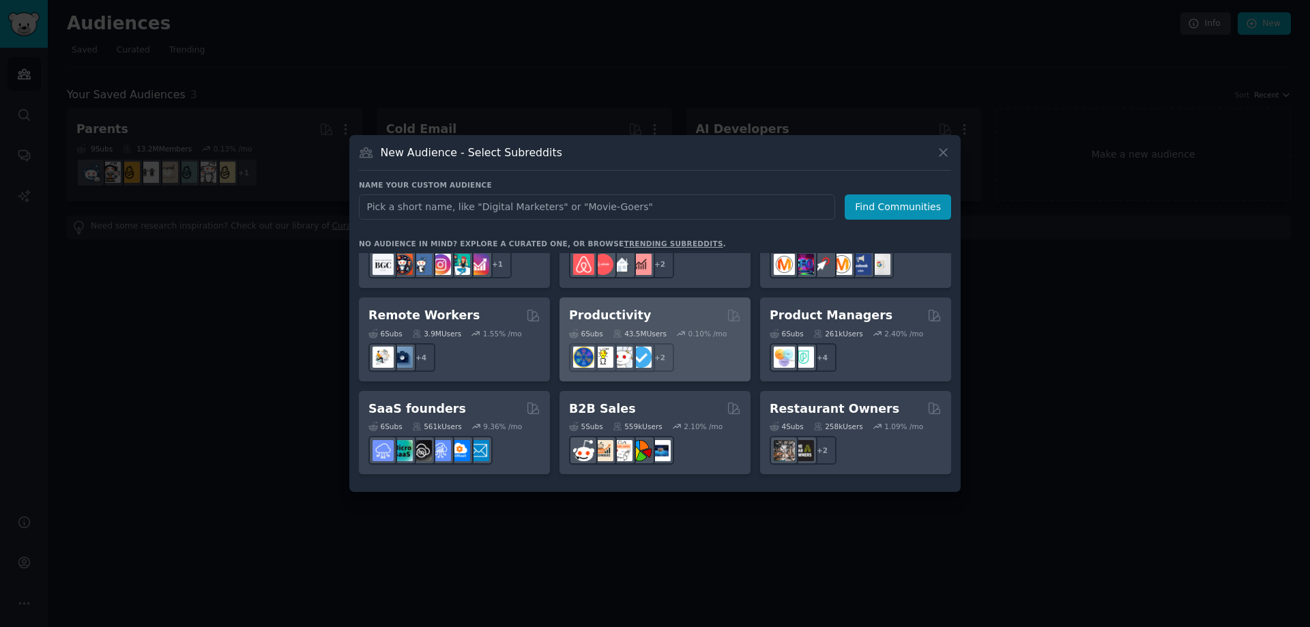
click at [657, 329] on div "43.5M Users" at bounding box center [640, 334] width 54 height 10
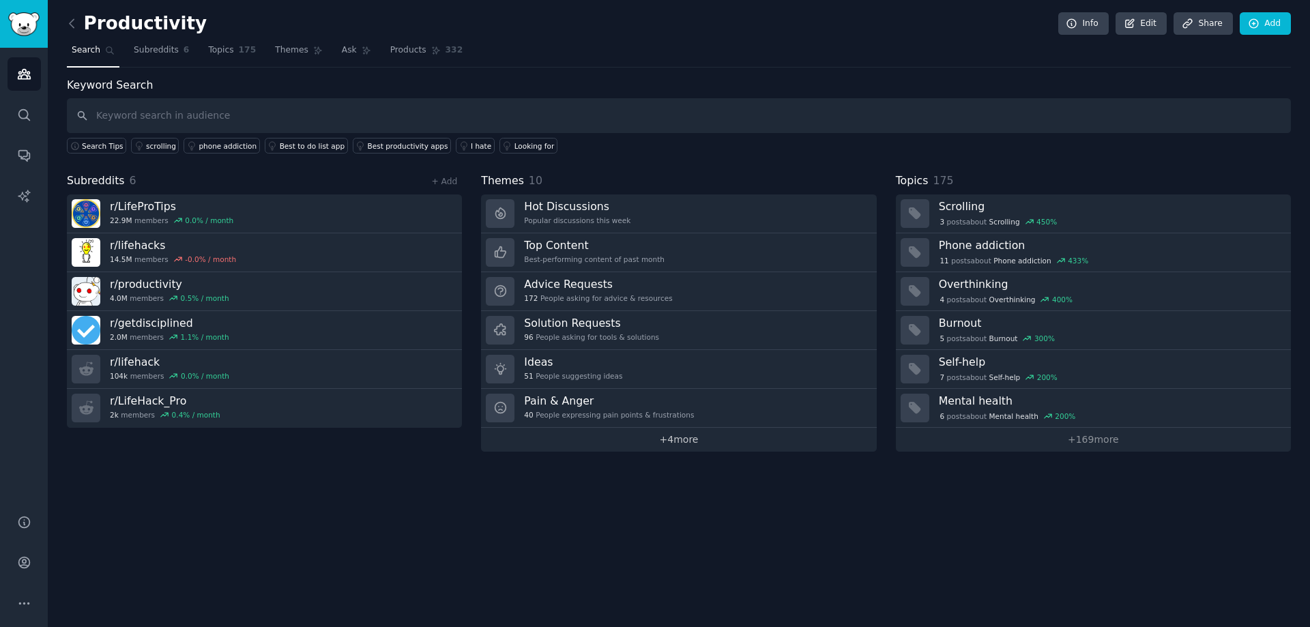
click link "+ 4 more" at bounding box center [678, 440] width 395 height 24
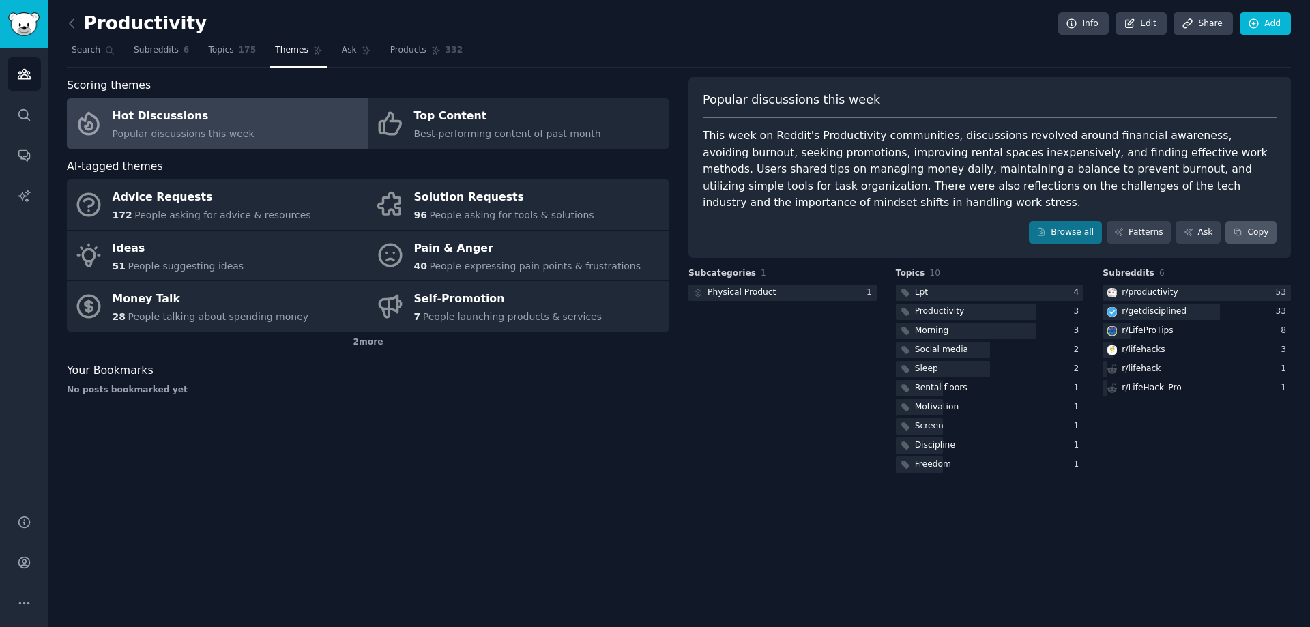
drag, startPoint x: 1278, startPoint y: 209, endPoint x: 1272, endPoint y: 215, distance: 8.2
click at [1273, 214] on div "Popular discussions this week This week on Reddit's Productivity communities, d…" at bounding box center [990, 168] width 603 height 182
click at [1269, 221] on button "Copy" at bounding box center [1251, 232] width 51 height 23
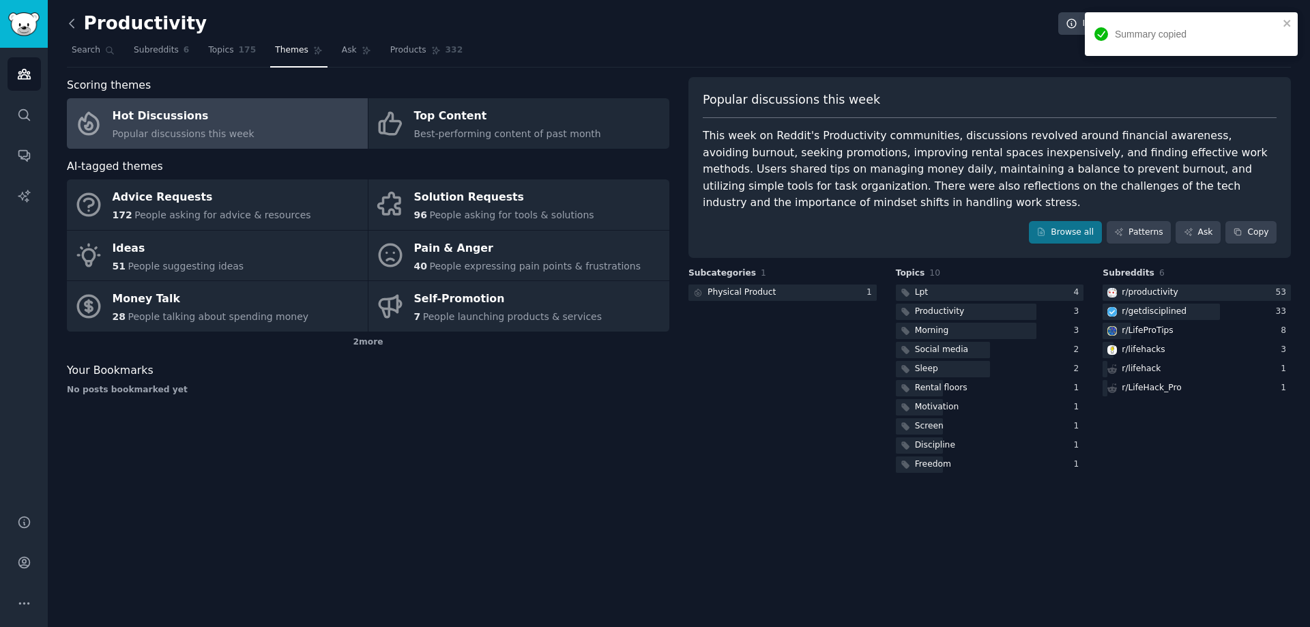
click at [78, 23] on icon at bounding box center [72, 23] width 14 height 14
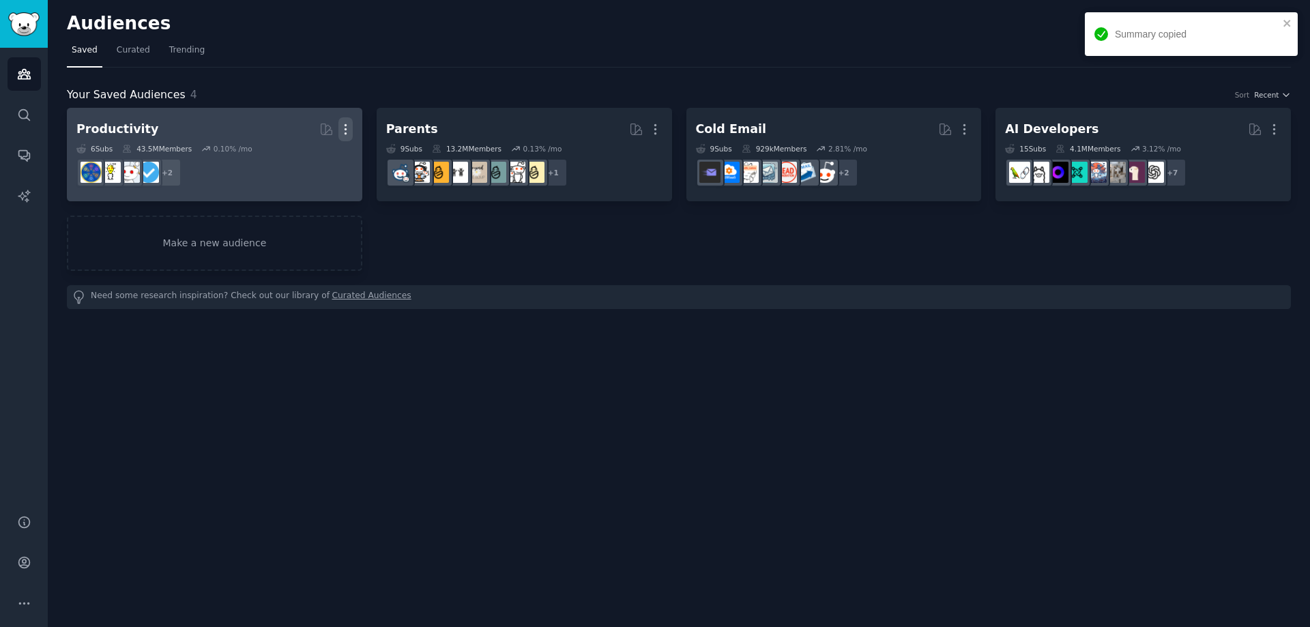
click at [347, 133] on icon "button" at bounding box center [345, 129] width 14 height 14
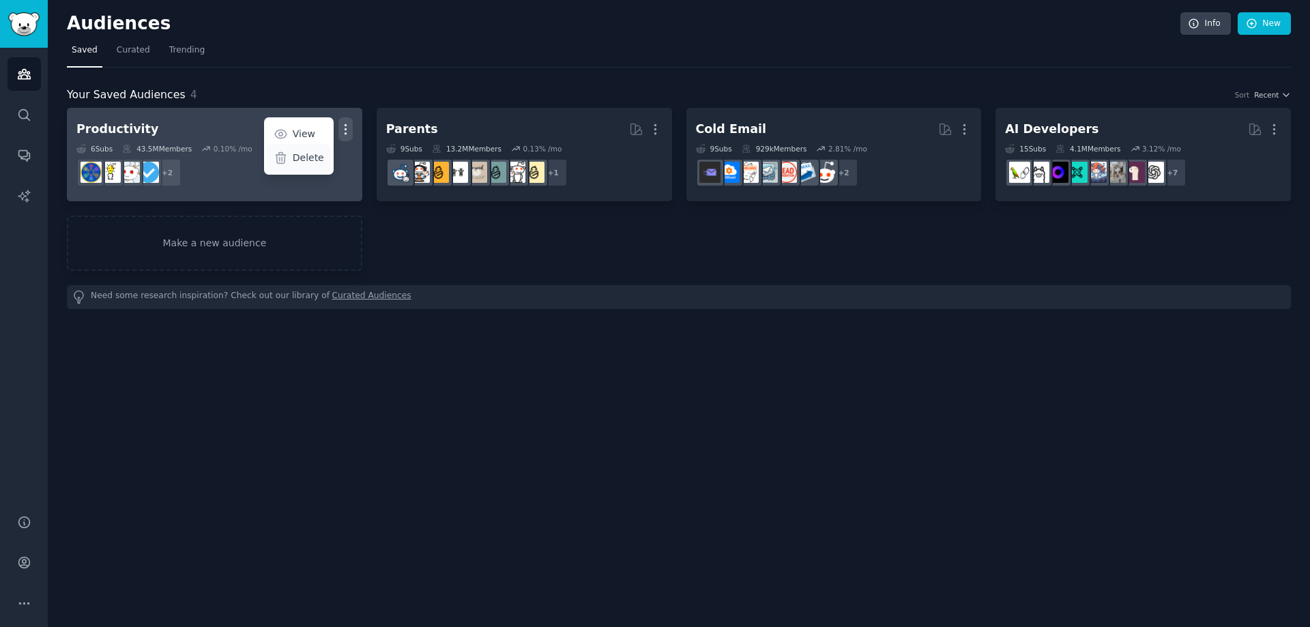
click at [313, 159] on p "Delete" at bounding box center [308, 158] width 31 height 14
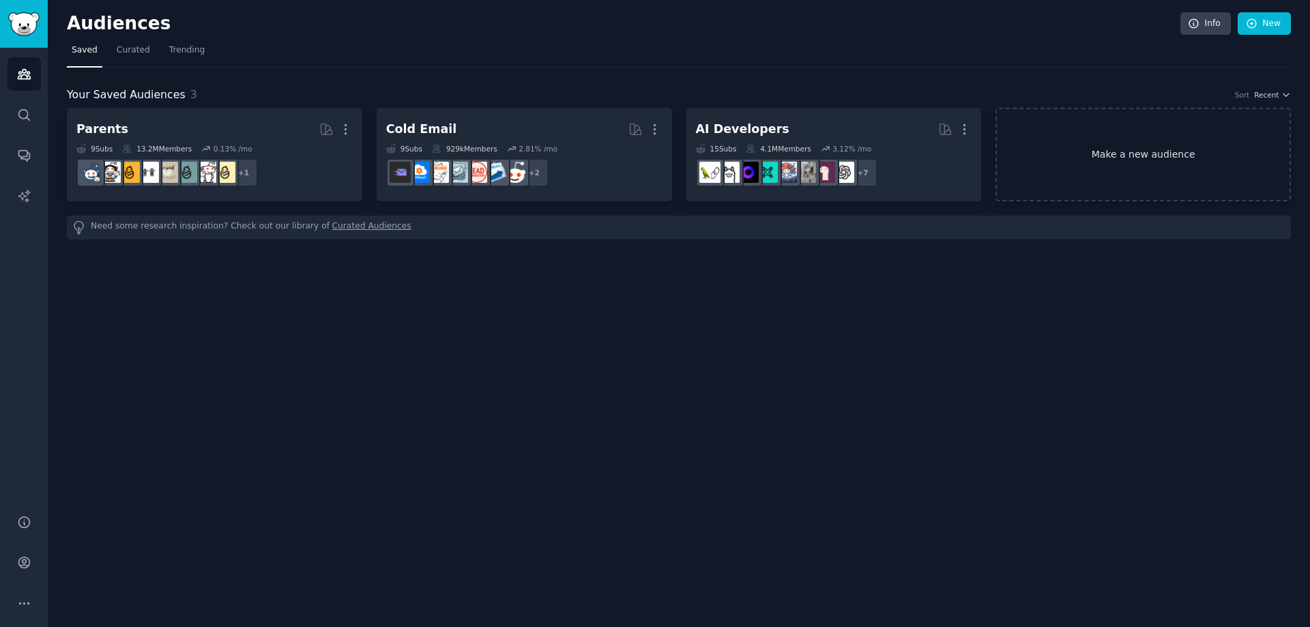
click at [1162, 156] on link "Make a new audience" at bounding box center [1143, 154] width 295 height 93
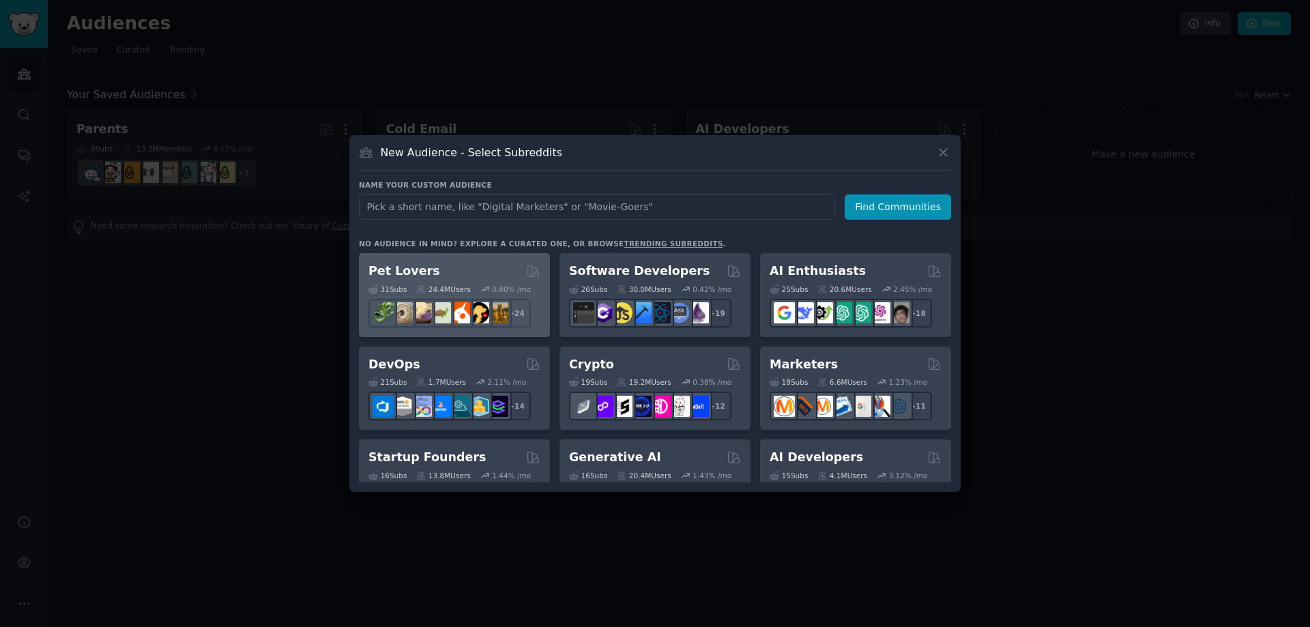
click at [415, 261] on div "Pet Lovers 31 Sub s 24.4M Users 0.80 % /mo r/cockatiel + 24" at bounding box center [454, 295] width 191 height 84
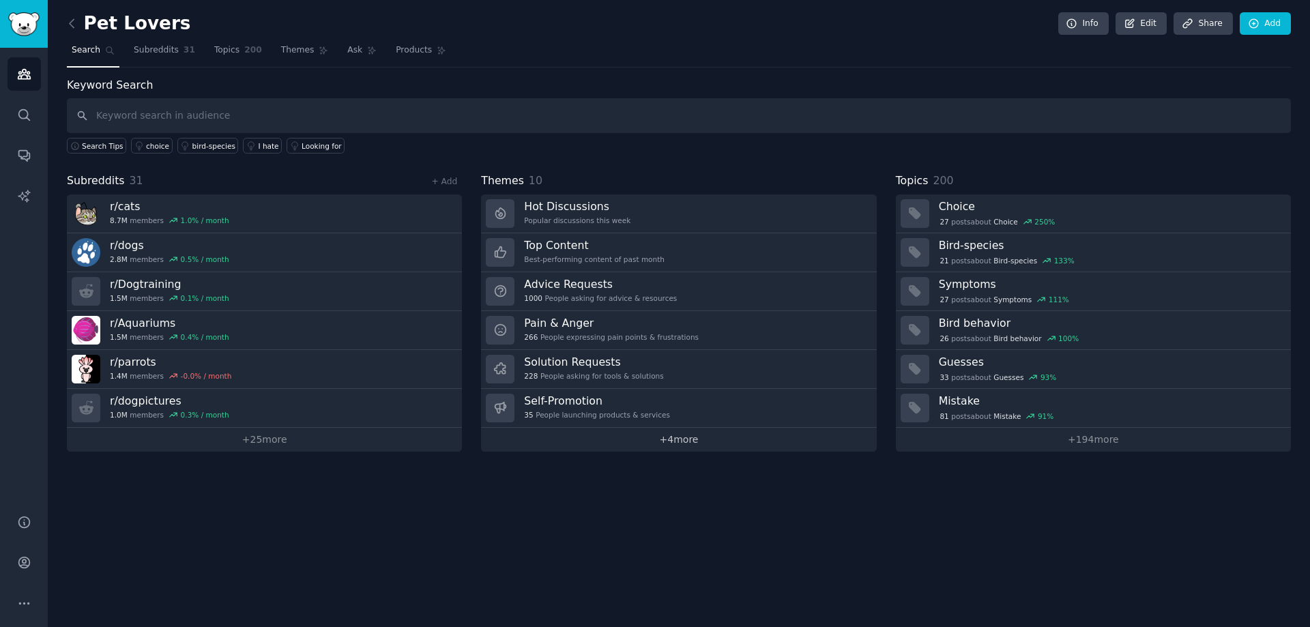
click at [707, 442] on link "+ 4 more" at bounding box center [678, 440] width 395 height 24
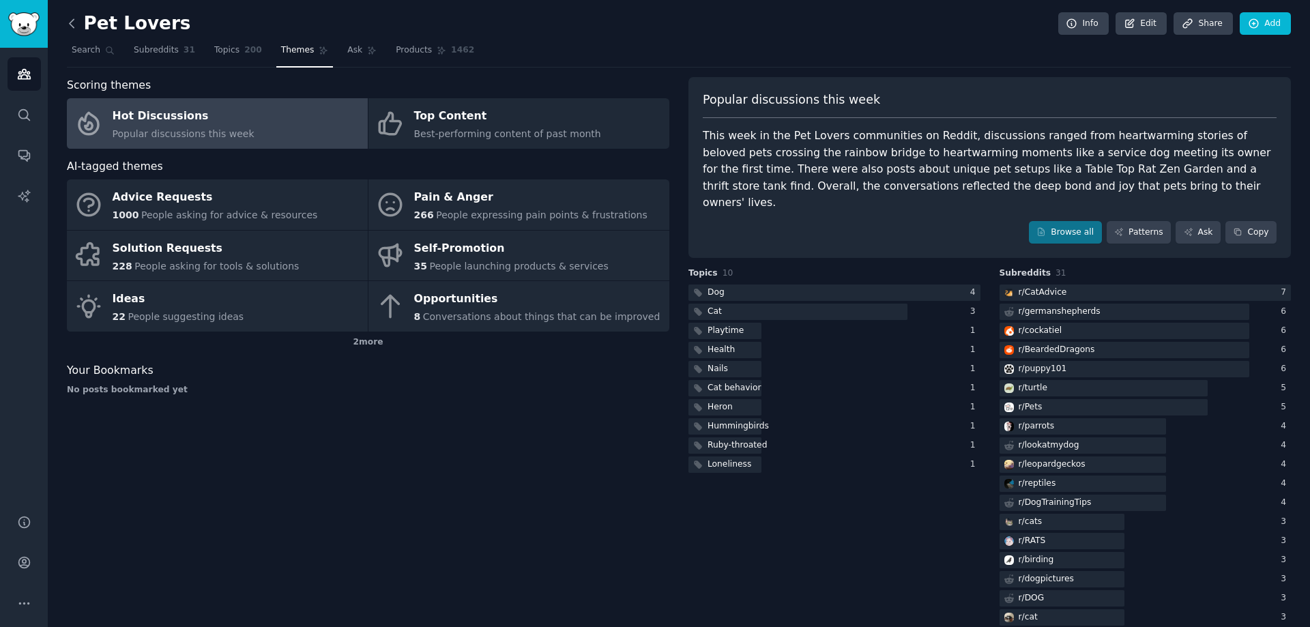
click at [74, 29] on icon at bounding box center [72, 23] width 14 height 14
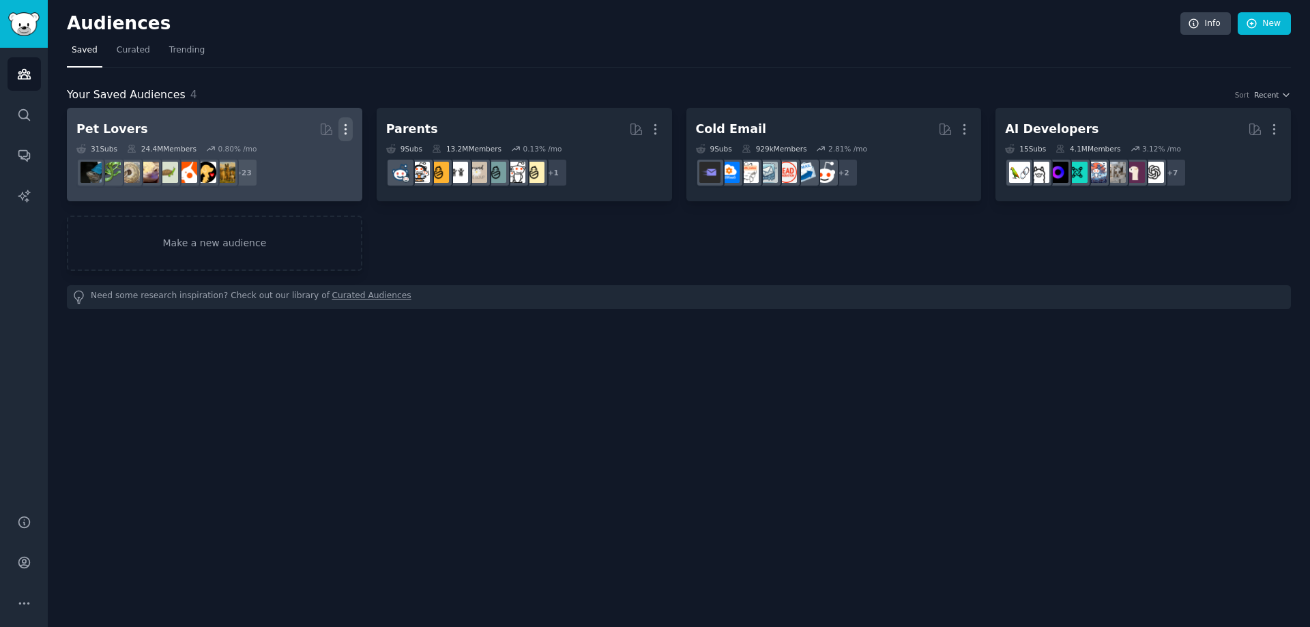
click at [348, 125] on icon "button" at bounding box center [345, 129] width 14 height 14
click at [313, 156] on p "Delete" at bounding box center [308, 158] width 31 height 14
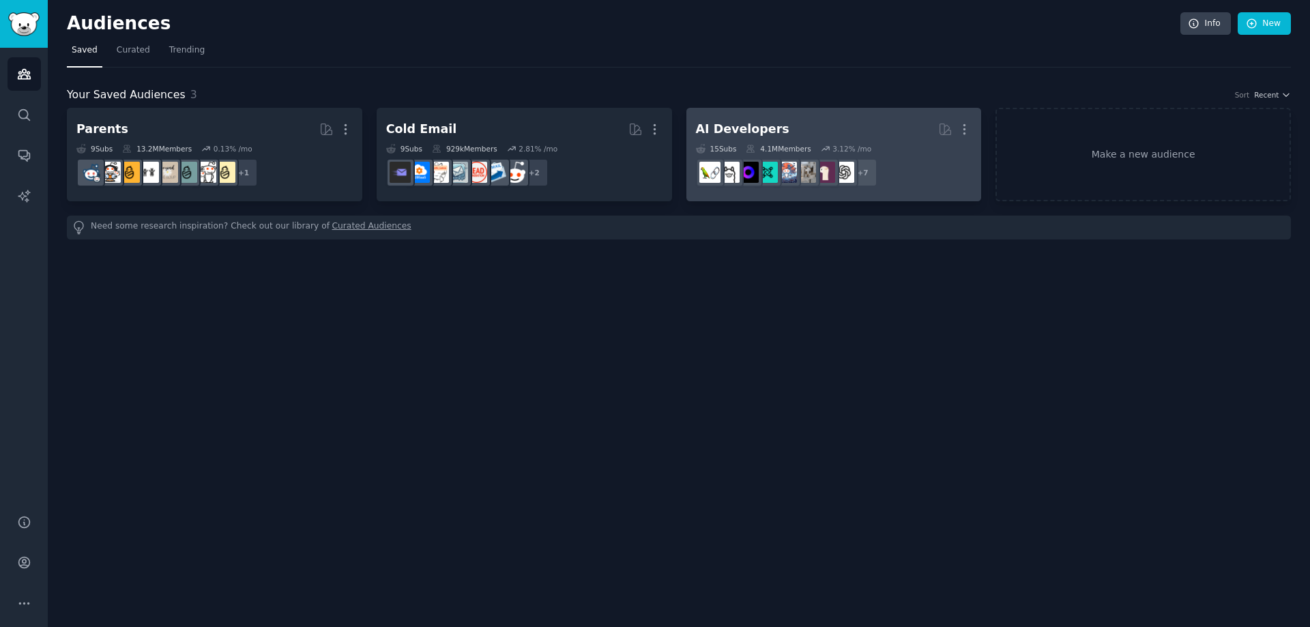
click at [1220, 160] on link "Make a new audience" at bounding box center [1143, 154] width 295 height 93
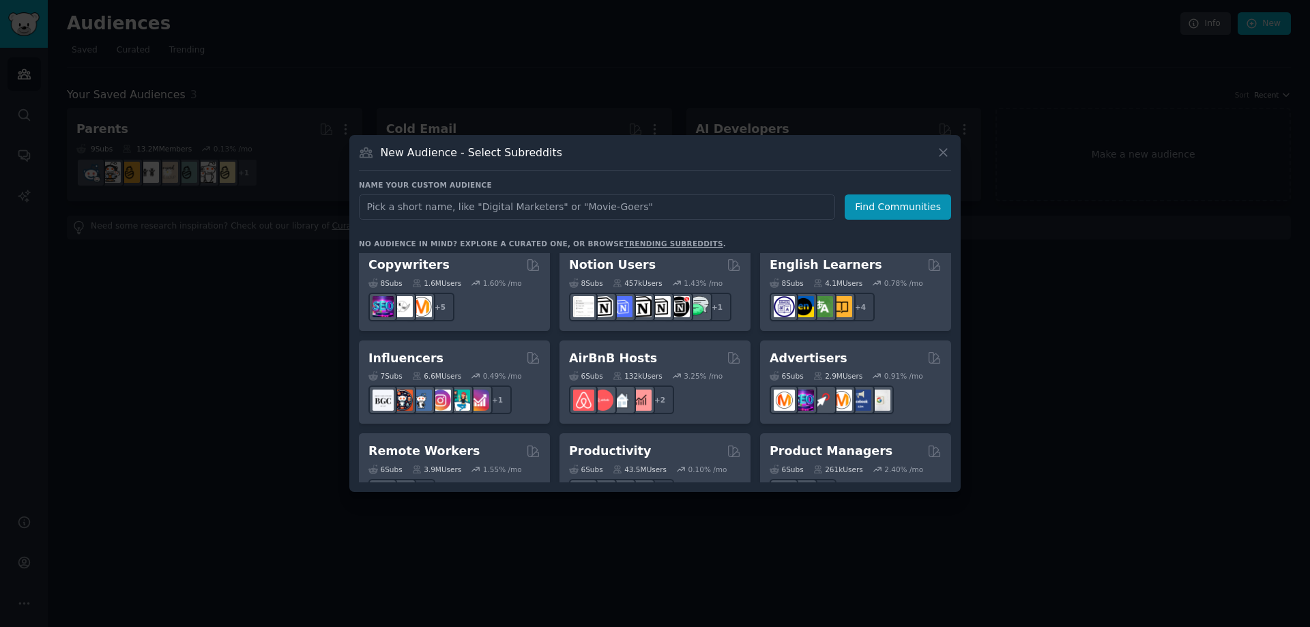
scroll to position [861, 0]
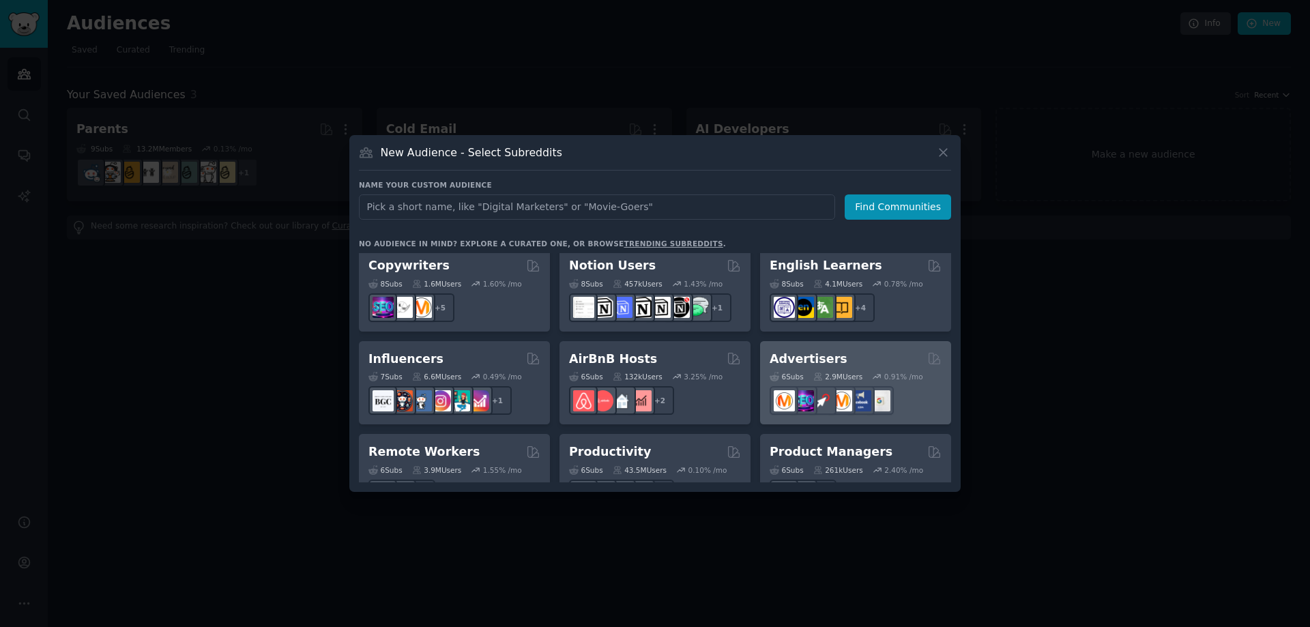
click at [824, 351] on h2 "Advertisers" at bounding box center [809, 359] width 78 height 17
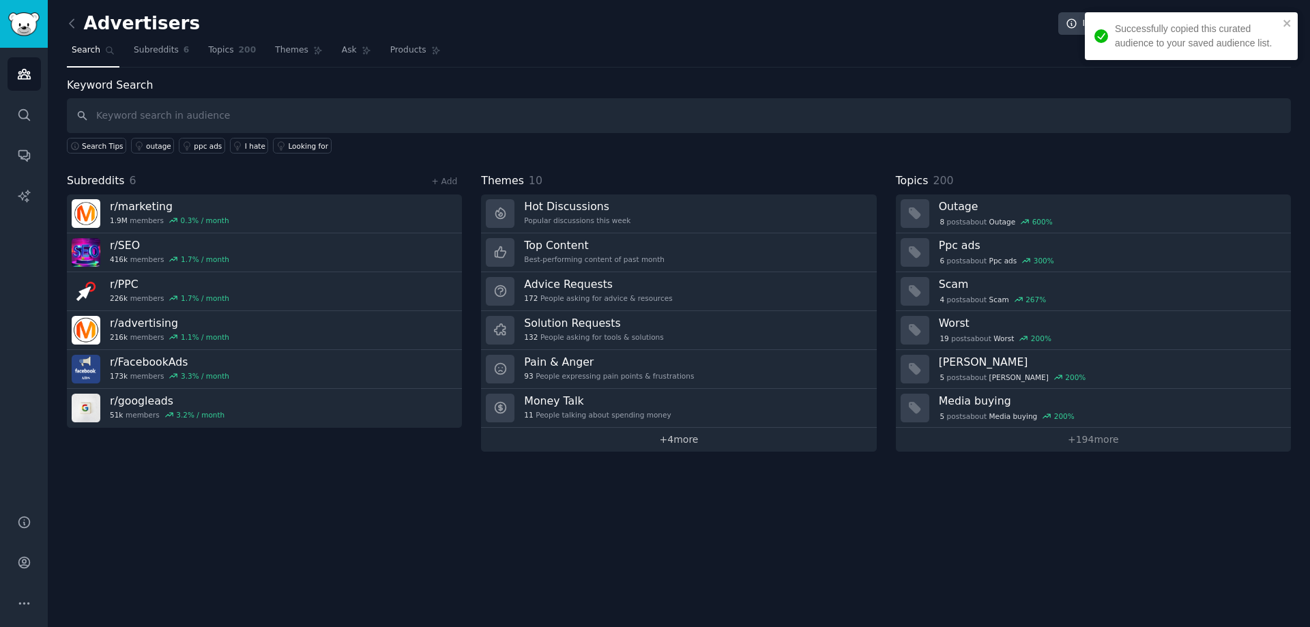
click at [692, 436] on link "+ 4 more" at bounding box center [678, 440] width 395 height 24
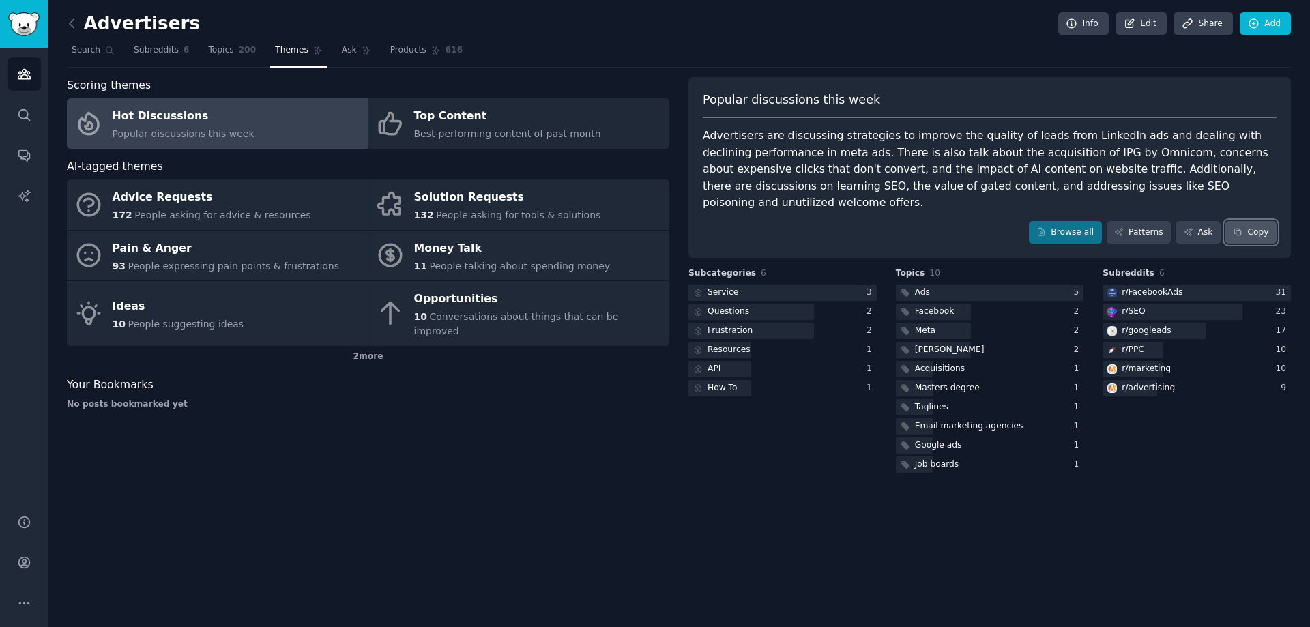
click at [1265, 221] on button "Copy" at bounding box center [1251, 232] width 51 height 23
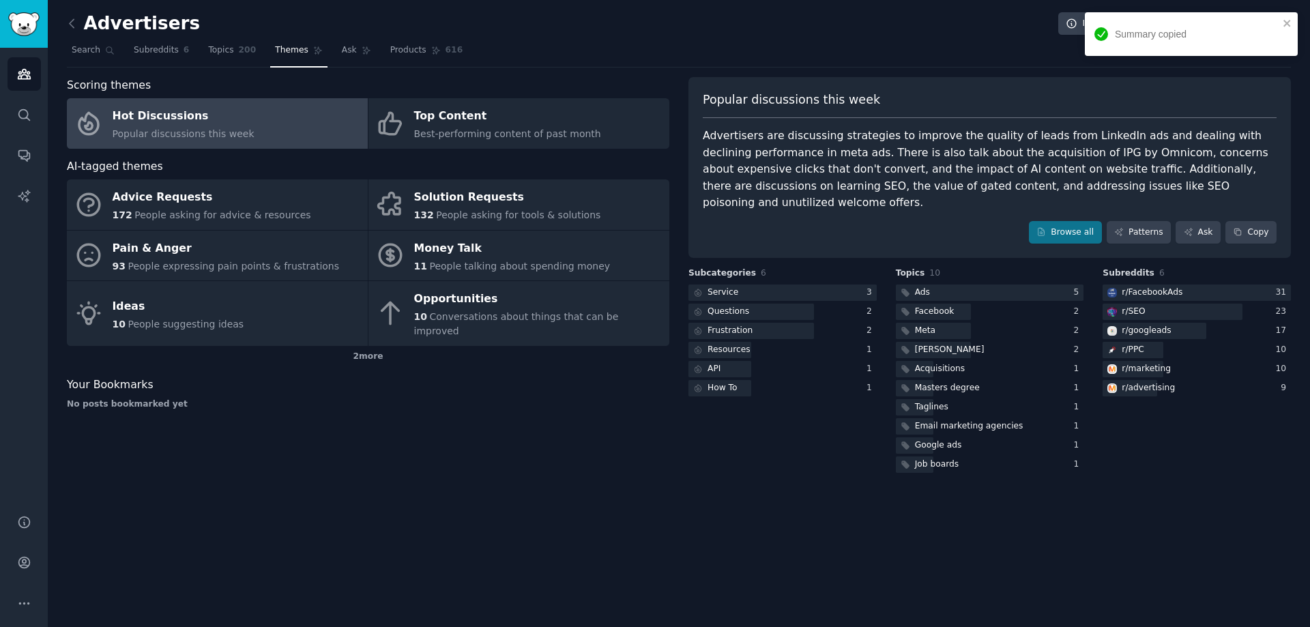
click at [598, 534] on div "Advertisers Info Edit Share Add Search Subreddits 6 Topics 200 Themes Ask Produ…" at bounding box center [679, 313] width 1263 height 627
click at [581, 469] on div "Advertisers Info Edit Share Add Search Subreddits 6 Topics 200 Themes Ask Produ…" at bounding box center [679, 313] width 1263 height 627
click at [63, 20] on div "Advertisers Info Edit Share Add Search Subreddits 6 Topics 200 Themes Ask Produ…" at bounding box center [679, 313] width 1263 height 627
click at [72, 23] on icon at bounding box center [72, 23] width 14 height 14
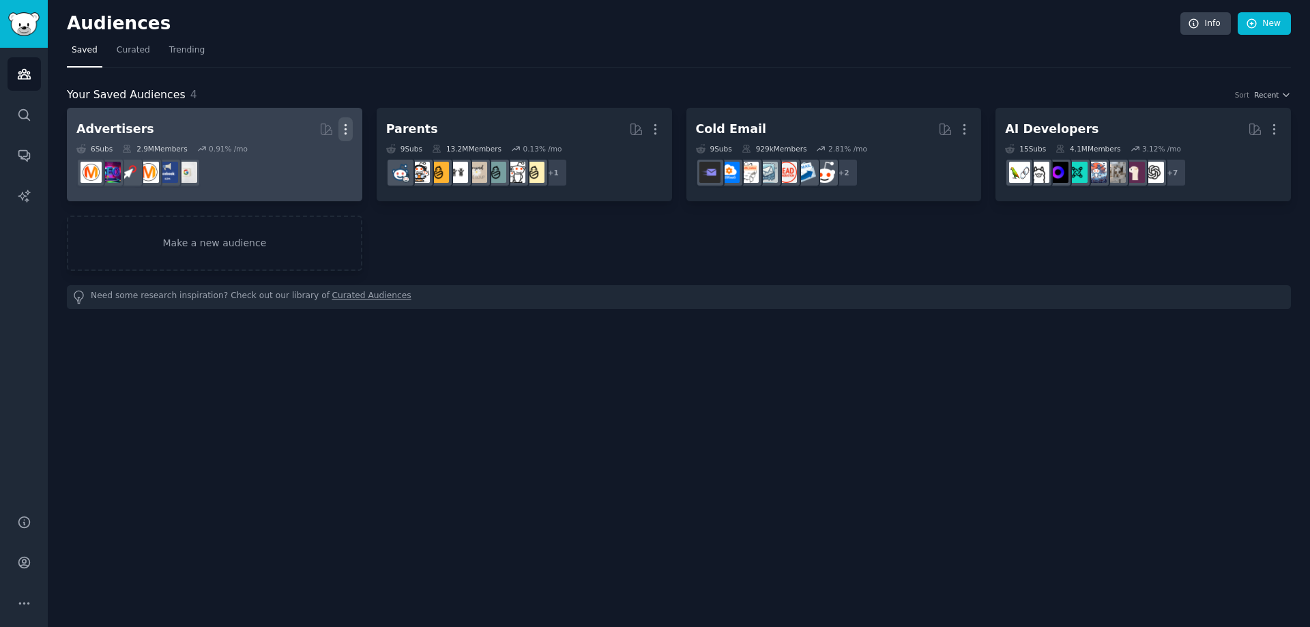
click at [347, 124] on icon "button" at bounding box center [345, 129] width 14 height 14
click at [312, 162] on p "Delete" at bounding box center [308, 158] width 31 height 14
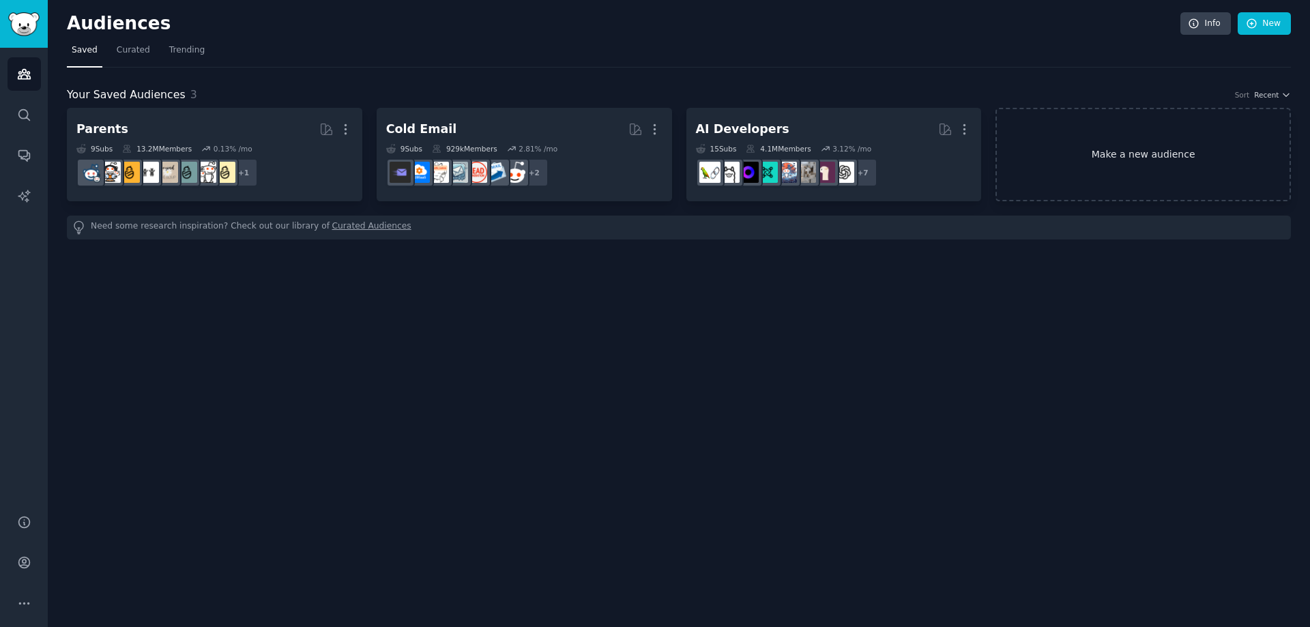
click at [1114, 153] on link "Make a new audience" at bounding box center [1143, 154] width 295 height 93
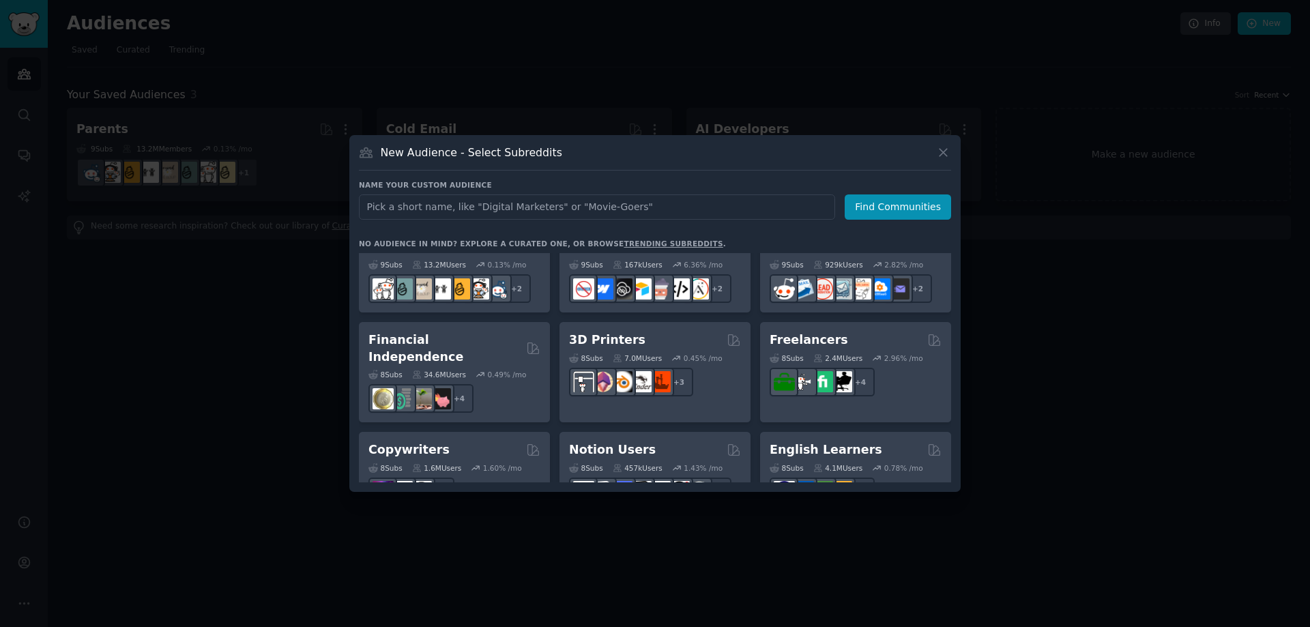
scroll to position [656, 0]
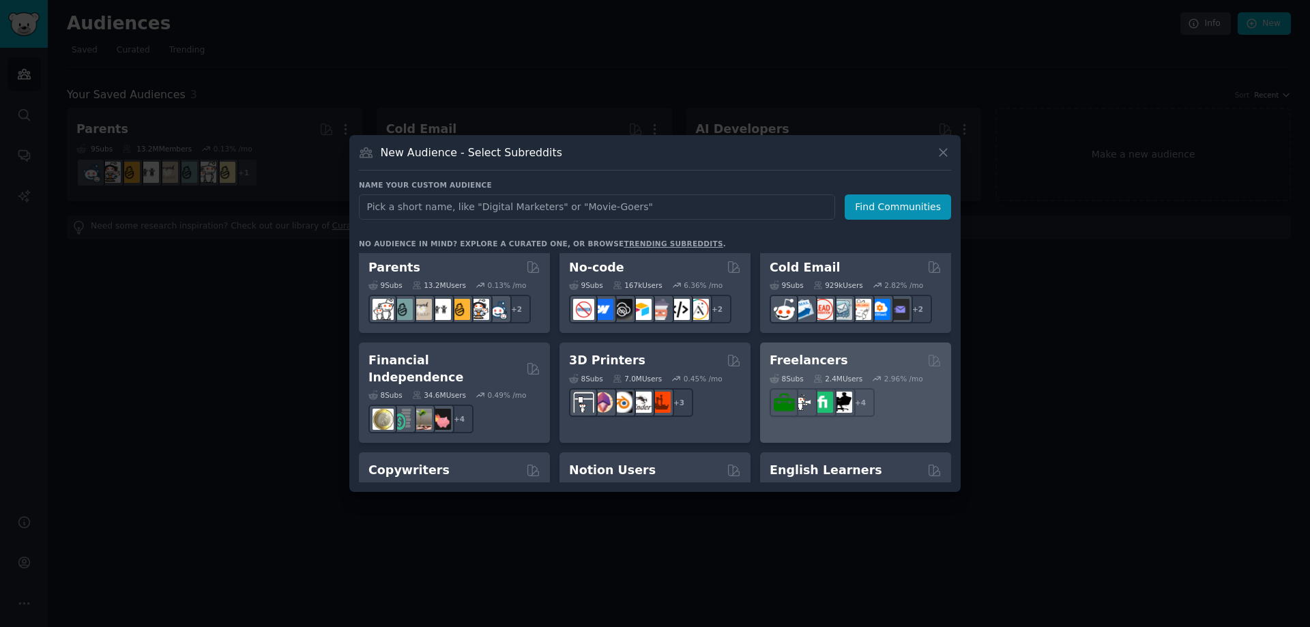
click at [831, 351] on div "Freelancers 8 Sub s 2.4M Users 2.96 % /mo + 4" at bounding box center [855, 393] width 191 height 100
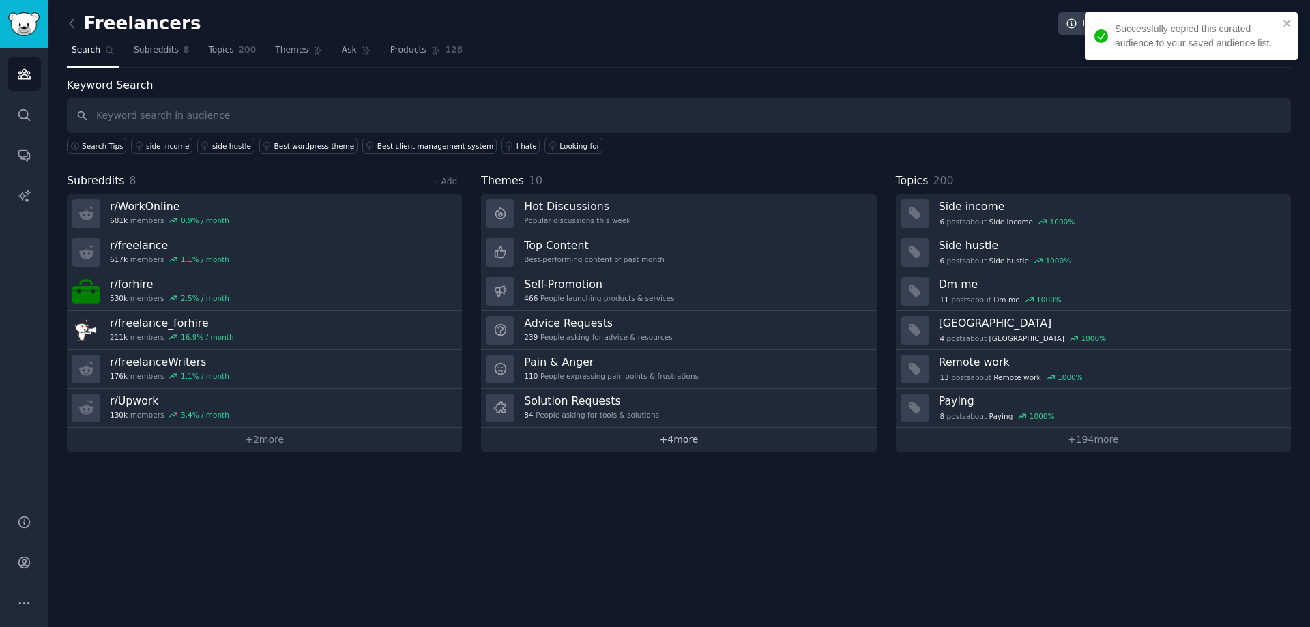
click at [697, 443] on link "+ 4 more" at bounding box center [678, 440] width 395 height 24
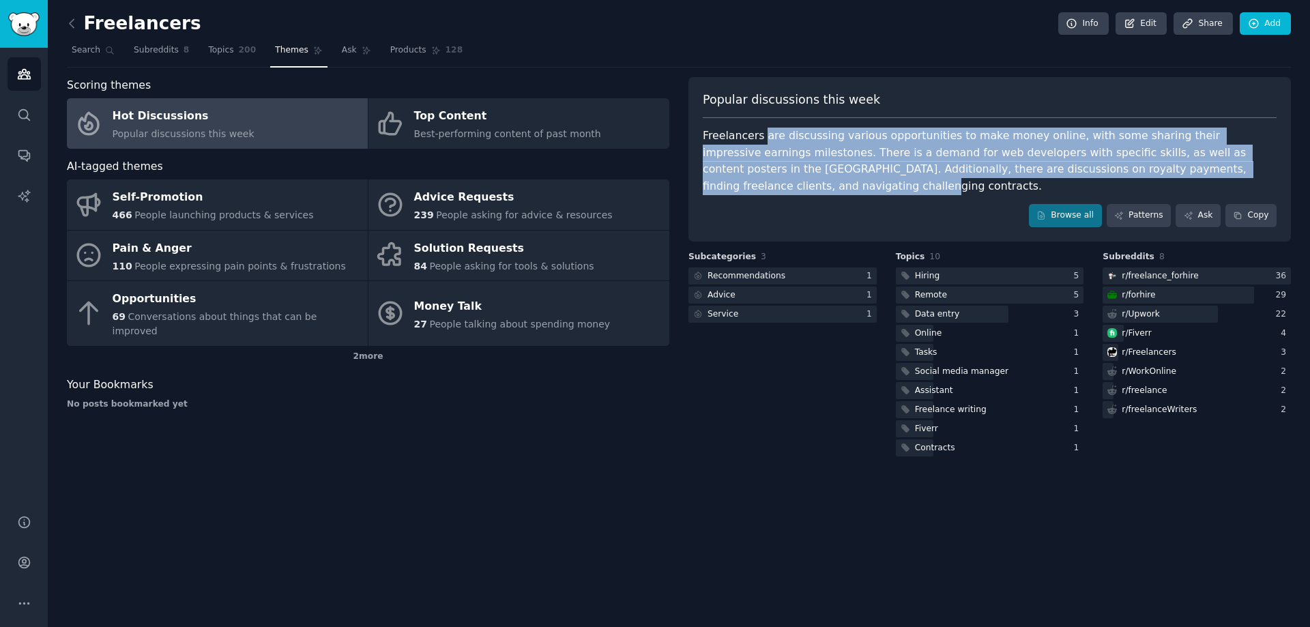
drag, startPoint x: 1204, startPoint y: 169, endPoint x: 1131, endPoint y: 207, distance: 82.4
click at [762, 131] on div "Freelancers are discussing various opportunities to make money online, with som…" at bounding box center [990, 161] width 574 height 67
click at [1257, 204] on button "Copy" at bounding box center [1251, 215] width 51 height 23
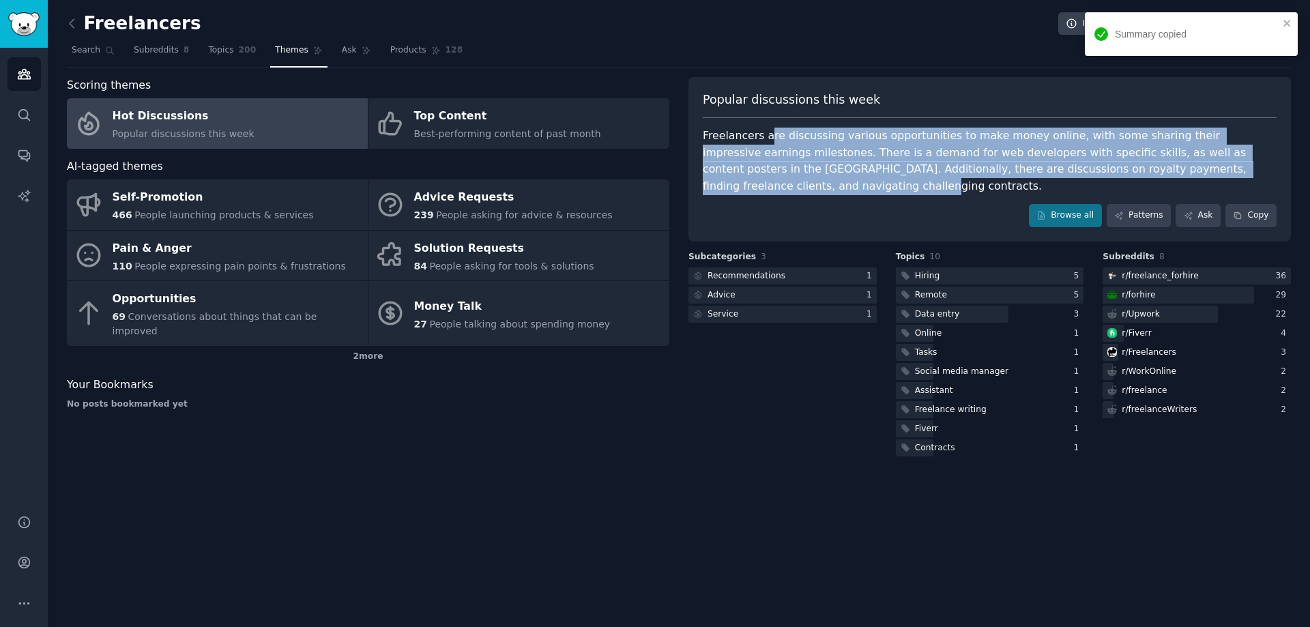
click at [984, 133] on div "Freelancers are discussing various opportunities to make money online, with som…" at bounding box center [990, 161] width 574 height 67
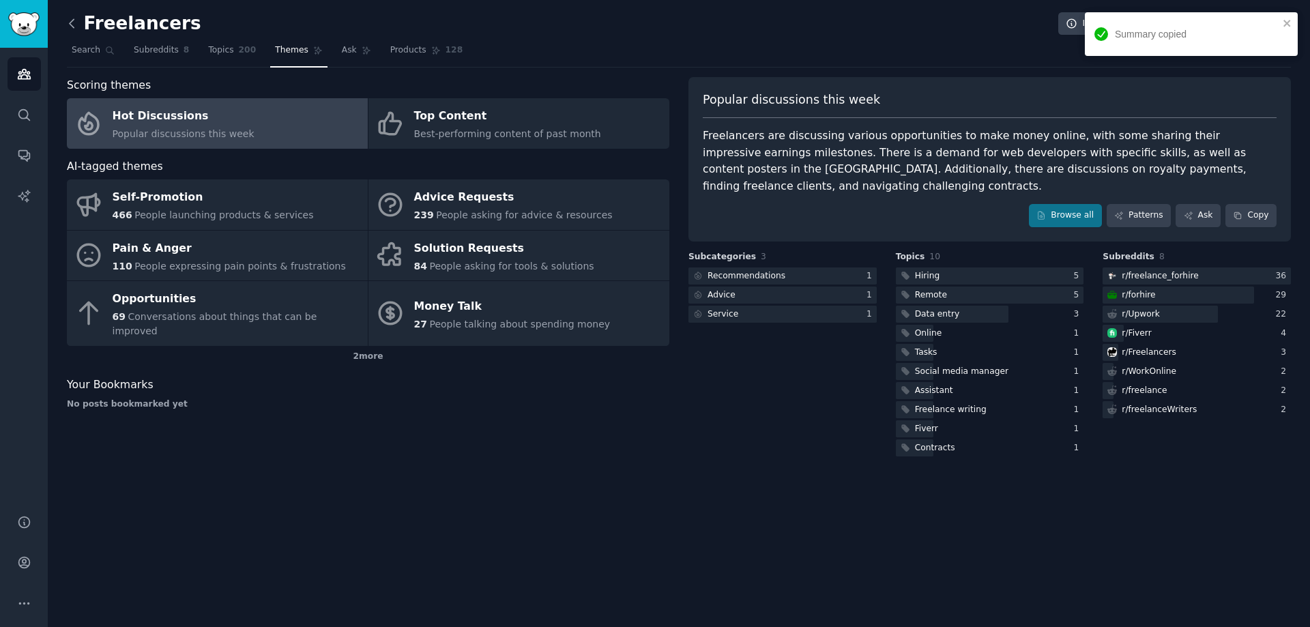
click at [74, 27] on icon at bounding box center [72, 23] width 14 height 14
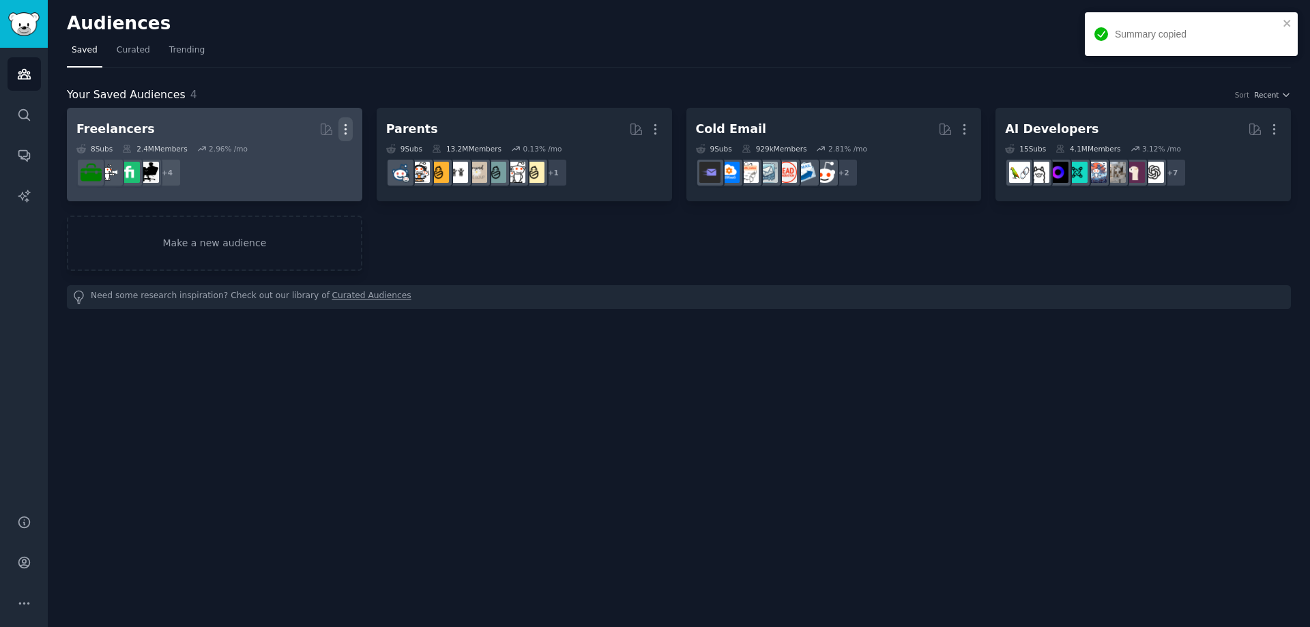
click at [348, 128] on icon "button" at bounding box center [345, 129] width 14 height 14
click at [307, 154] on p "Delete" at bounding box center [308, 158] width 31 height 14
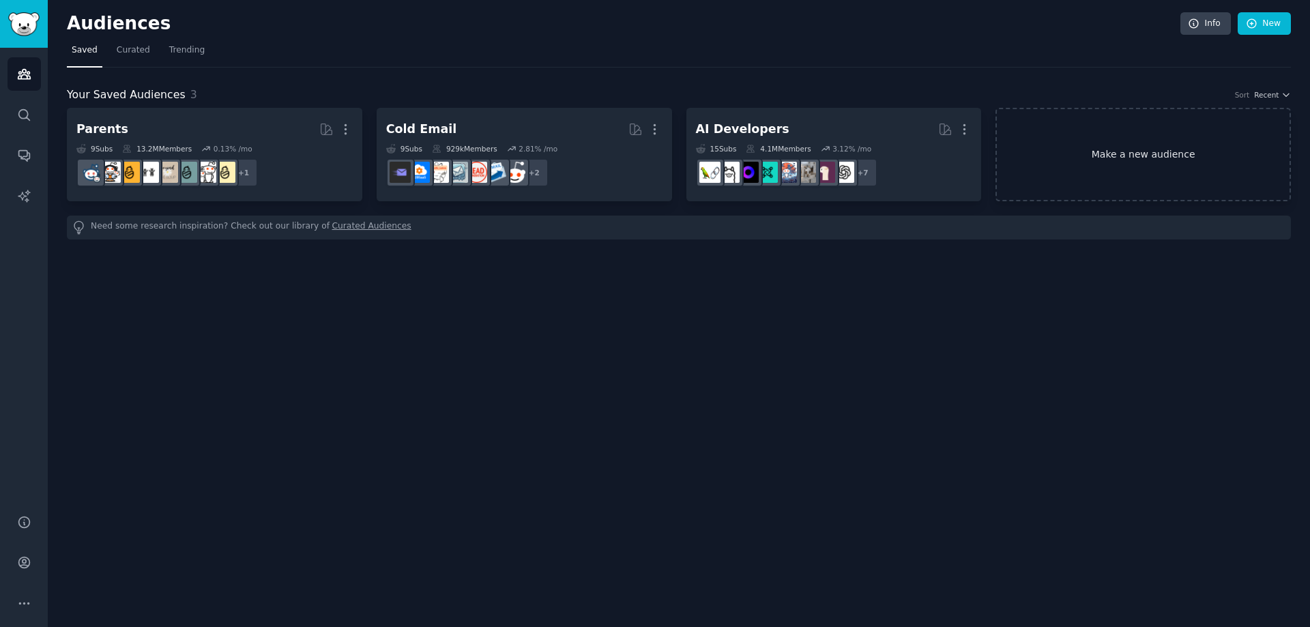
click at [1133, 161] on link "Make a new audience" at bounding box center [1143, 154] width 295 height 93
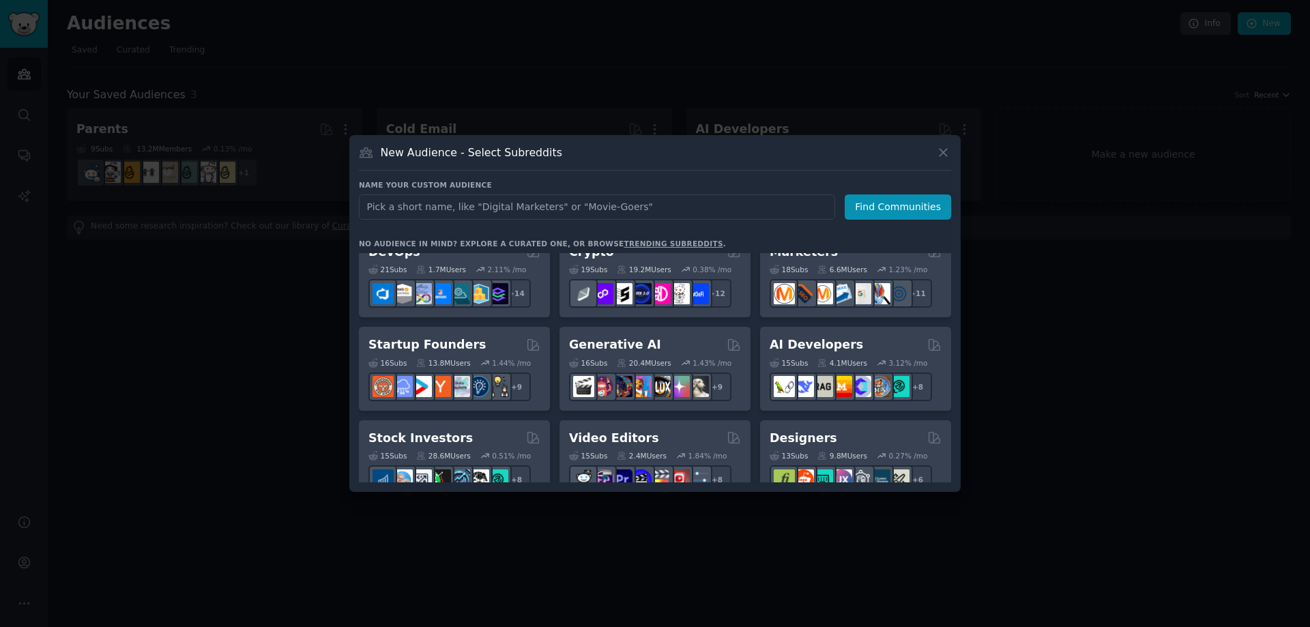
scroll to position [136, 0]
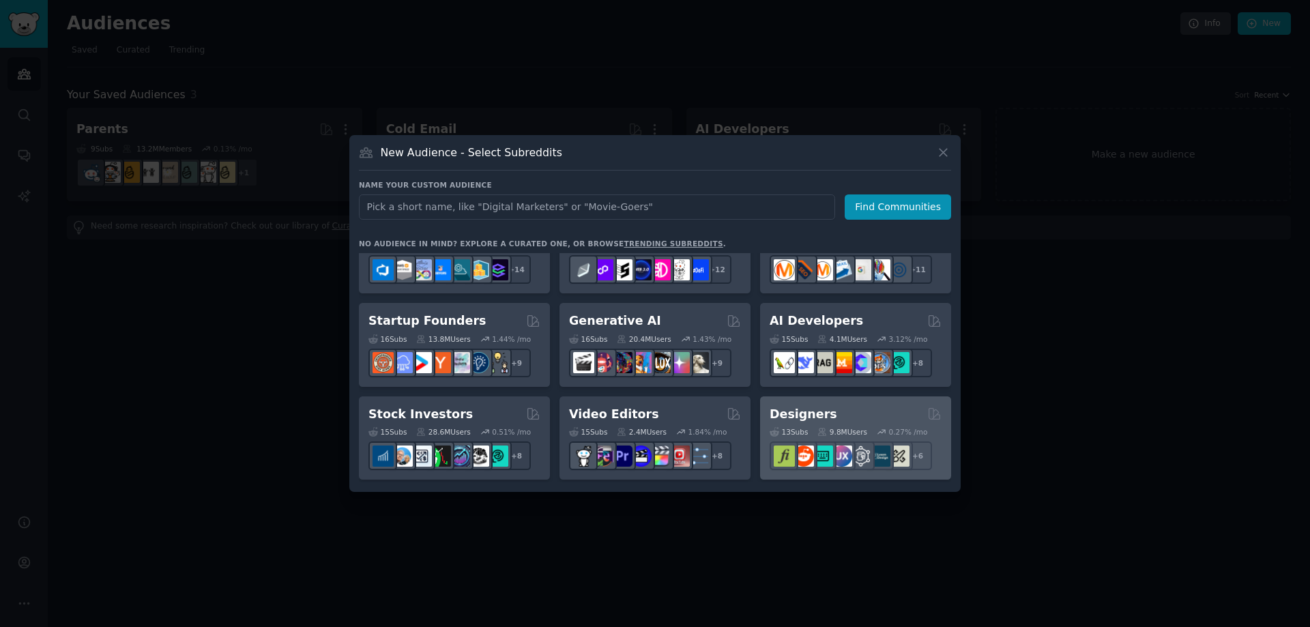
click at [850, 421] on div "Designers" at bounding box center [856, 414] width 172 height 17
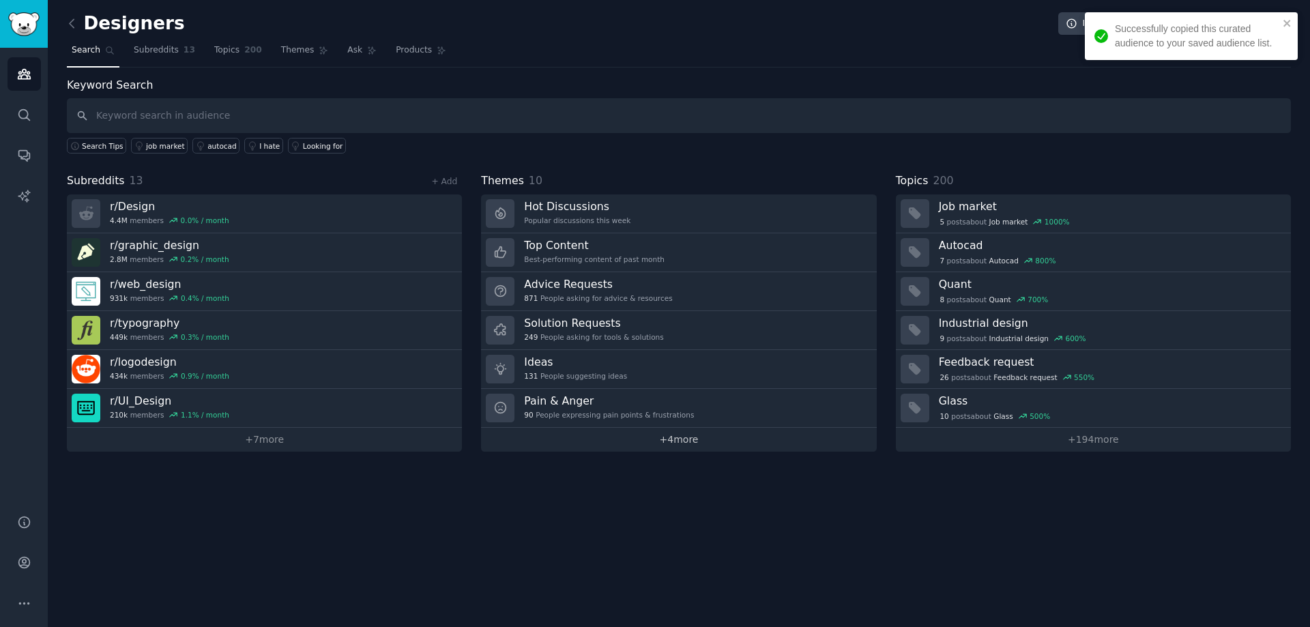
click at [730, 442] on link "+ 4 more" at bounding box center [678, 440] width 395 height 24
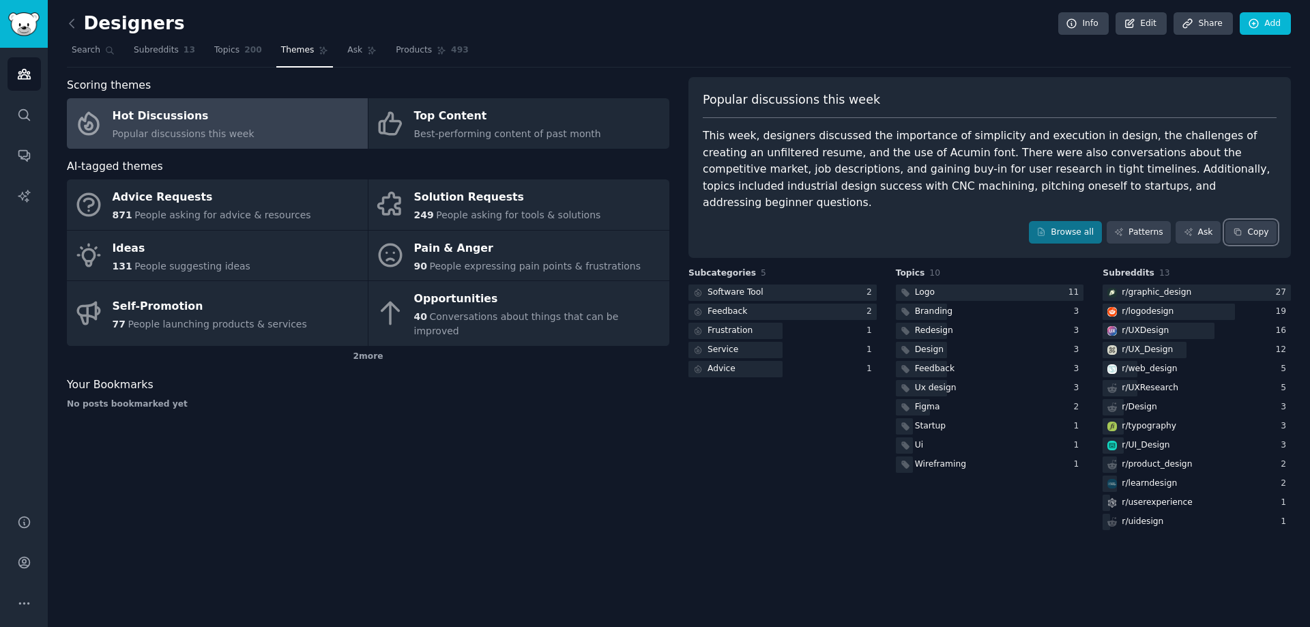
drag, startPoint x: 1268, startPoint y: 225, endPoint x: 1258, endPoint y: 227, distance: 10.6
click at [1267, 225] on button "Copy" at bounding box center [1251, 232] width 51 height 23
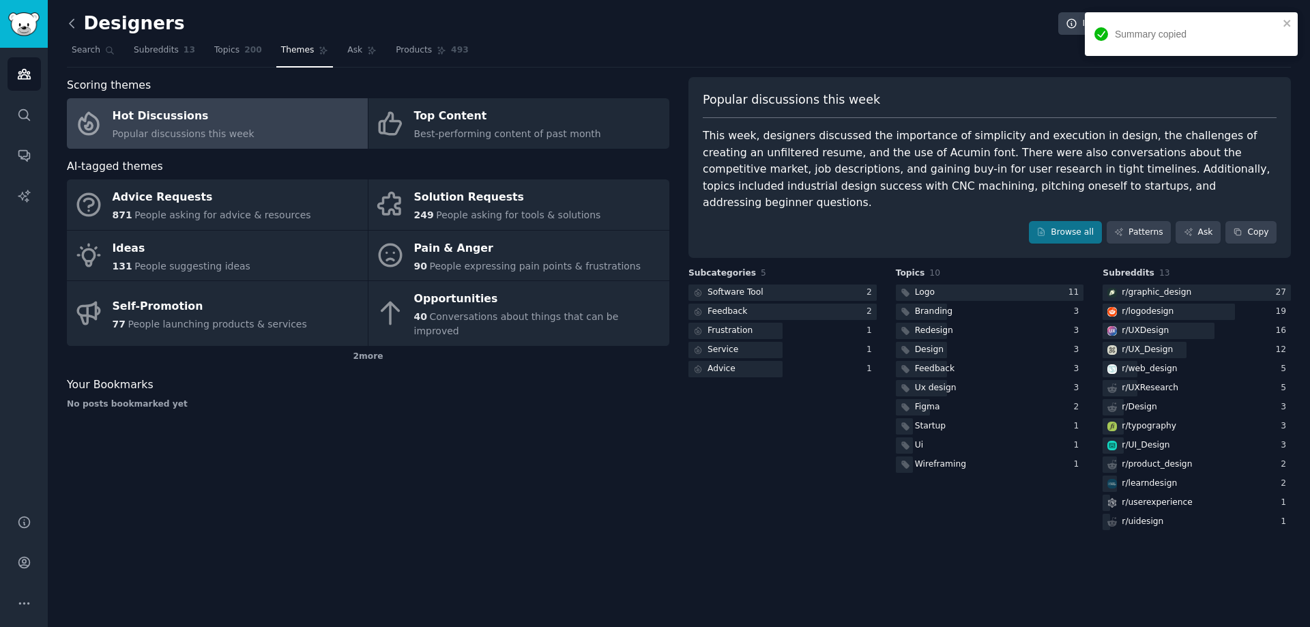
click at [76, 27] on icon at bounding box center [72, 23] width 14 height 14
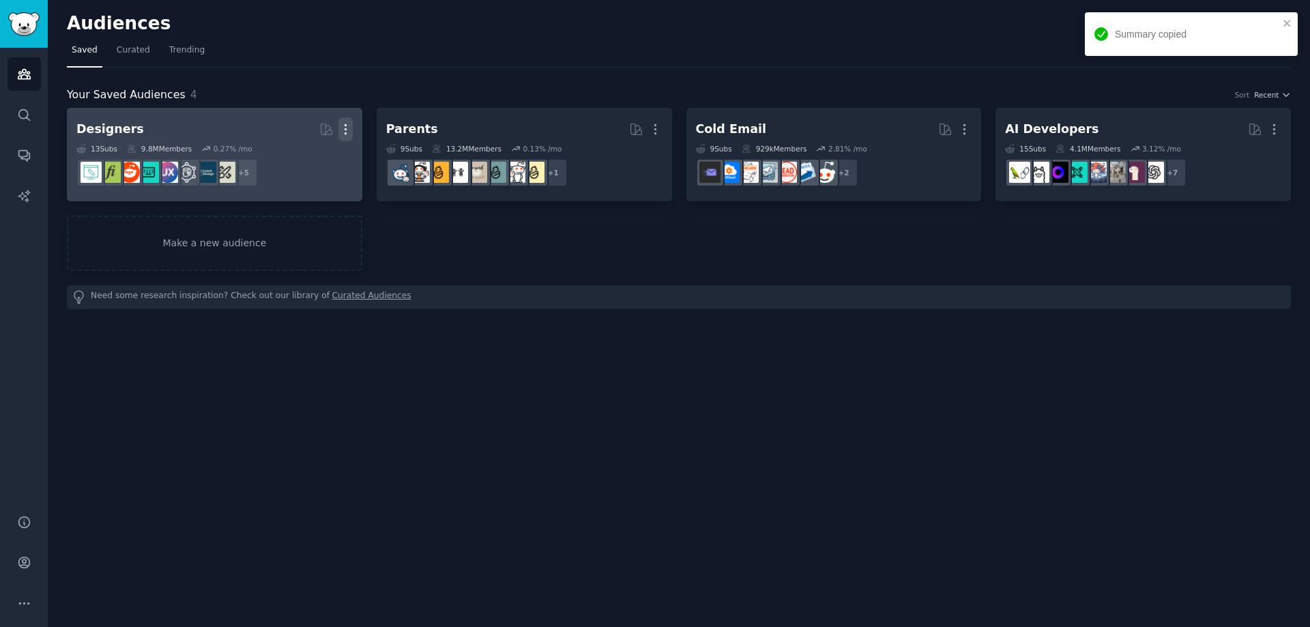
click at [343, 136] on button "More" at bounding box center [345, 129] width 14 height 24
click at [321, 165] on div "Delete" at bounding box center [298, 158] width 65 height 29
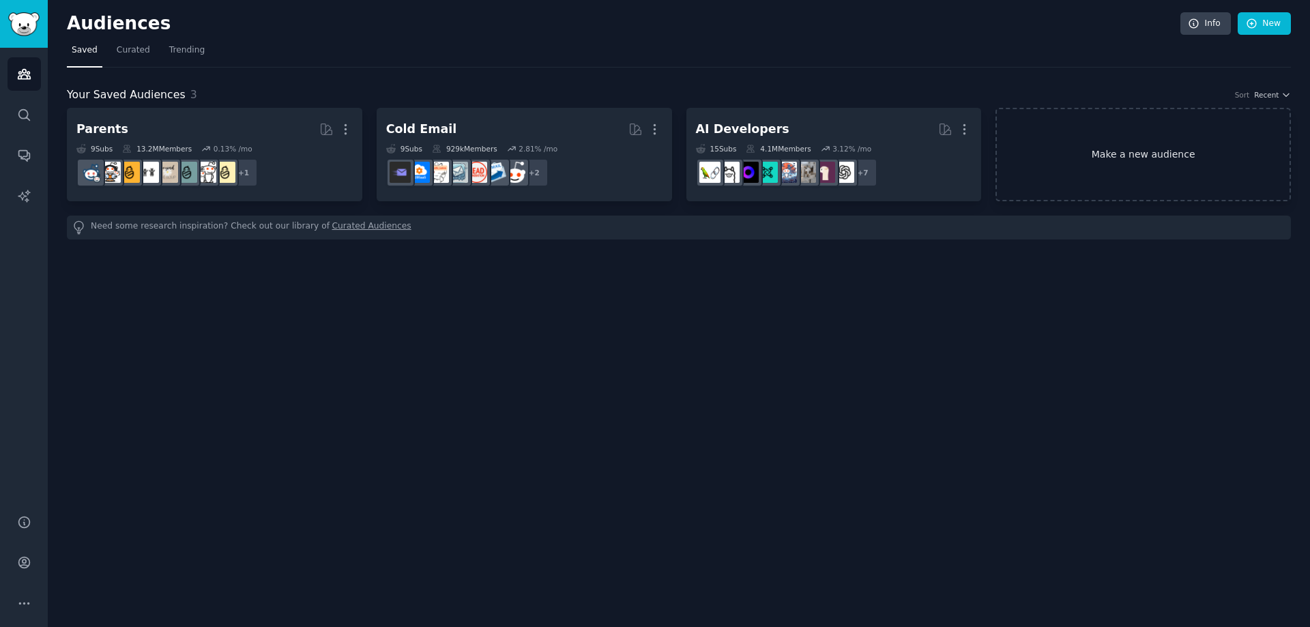
click at [1092, 140] on link "Make a new audience" at bounding box center [1143, 154] width 295 height 93
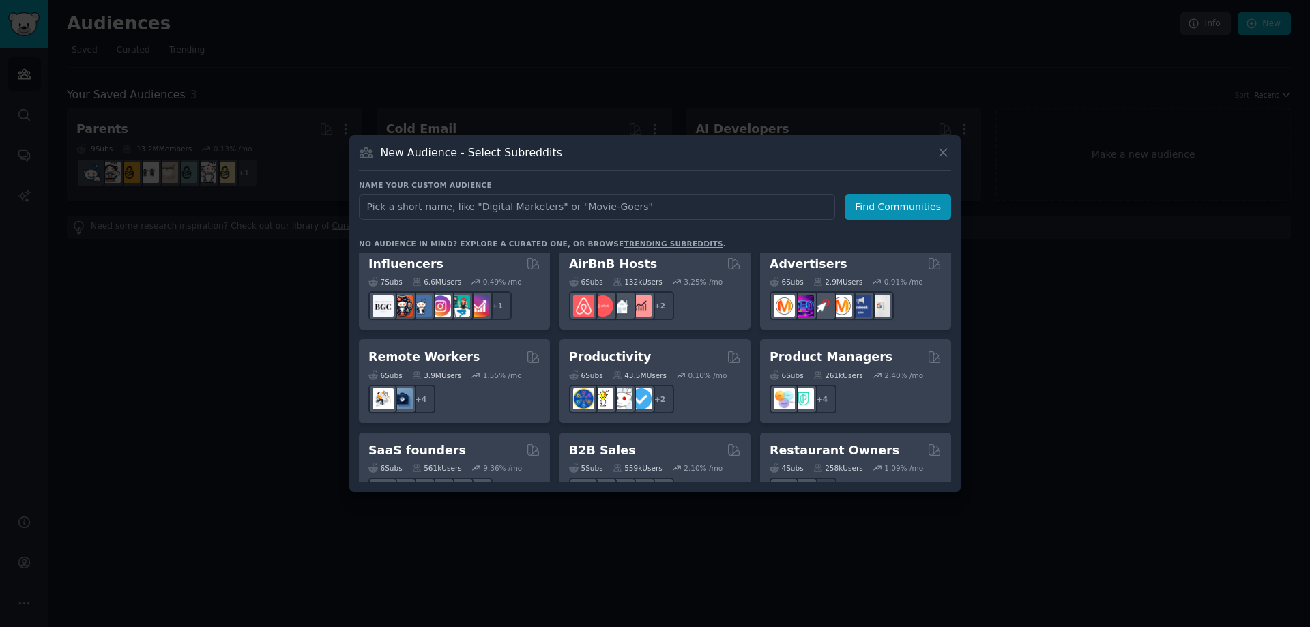
scroll to position [1065, 0]
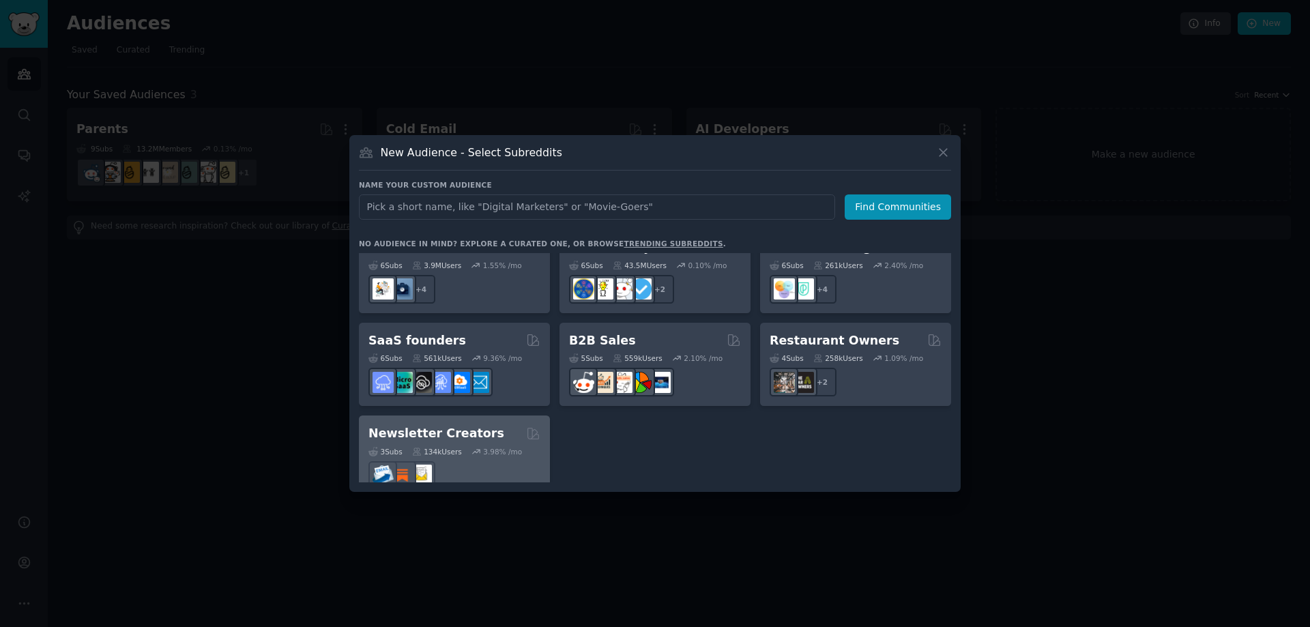
click at [471, 442] on div "3 Sub s 134k Users 3.98 % /mo" at bounding box center [455, 466] width 172 height 48
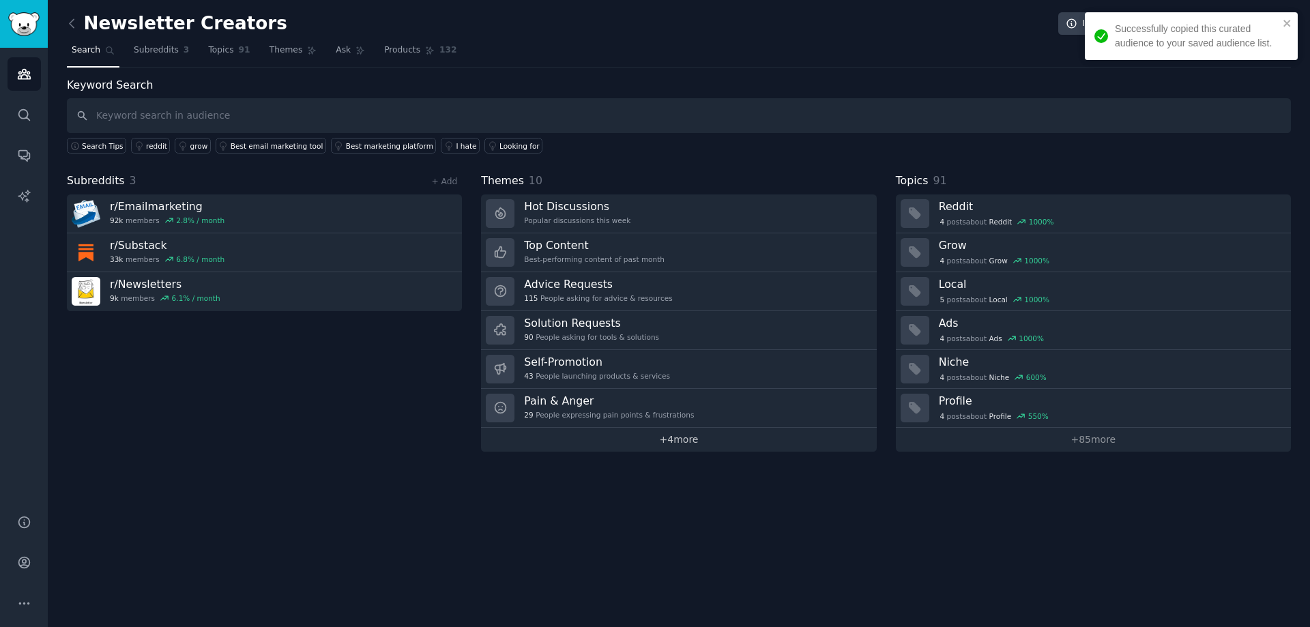
click at [594, 433] on link "+ 4 more" at bounding box center [678, 440] width 395 height 24
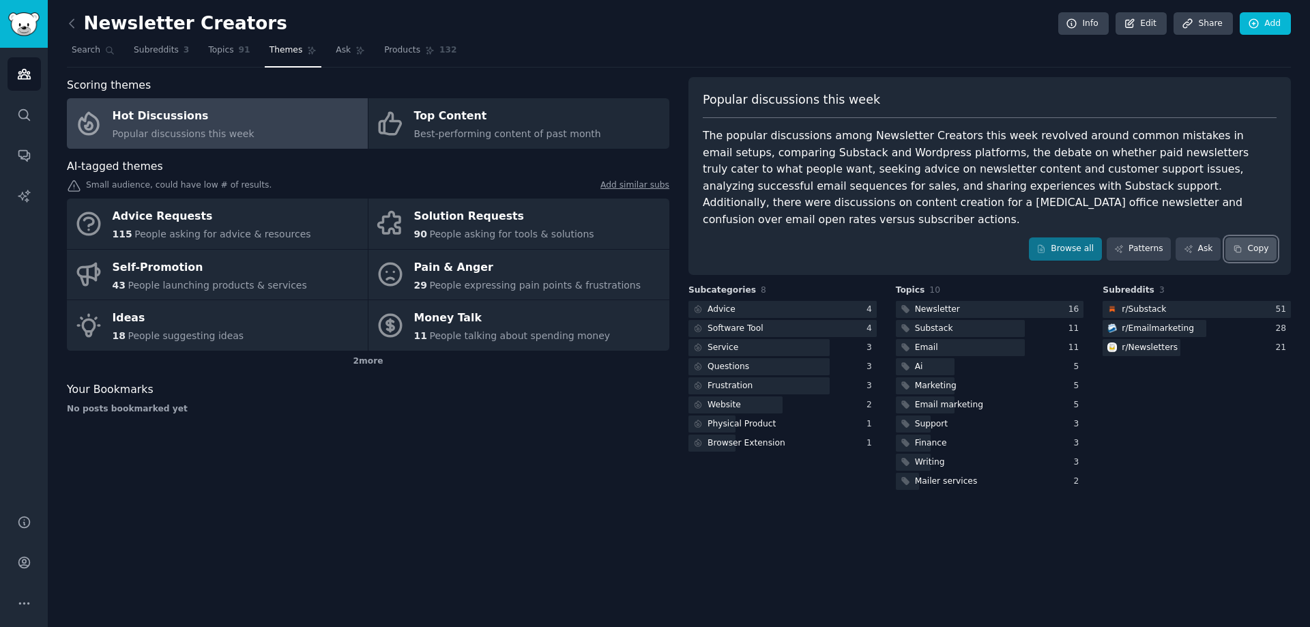
click at [1260, 237] on button "Copy" at bounding box center [1251, 248] width 51 height 23
click at [72, 29] on icon at bounding box center [72, 23] width 14 height 14
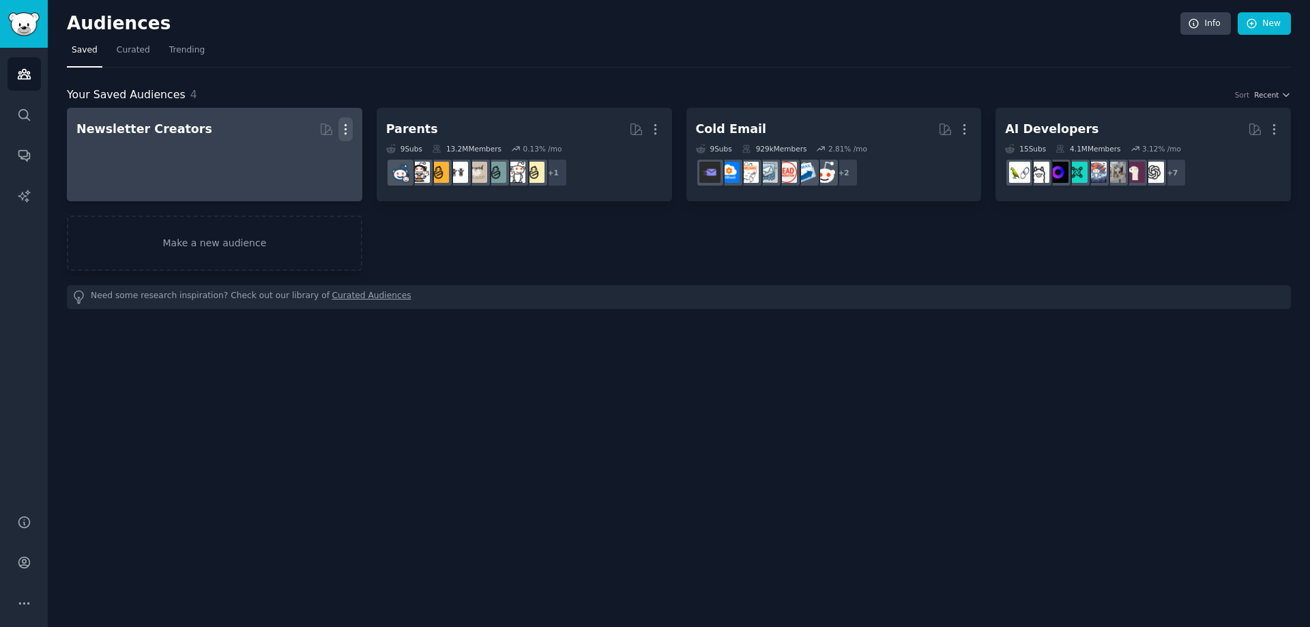
click at [347, 138] on button "More" at bounding box center [345, 129] width 14 height 24
click at [316, 158] on p "Delete" at bounding box center [308, 158] width 31 height 14
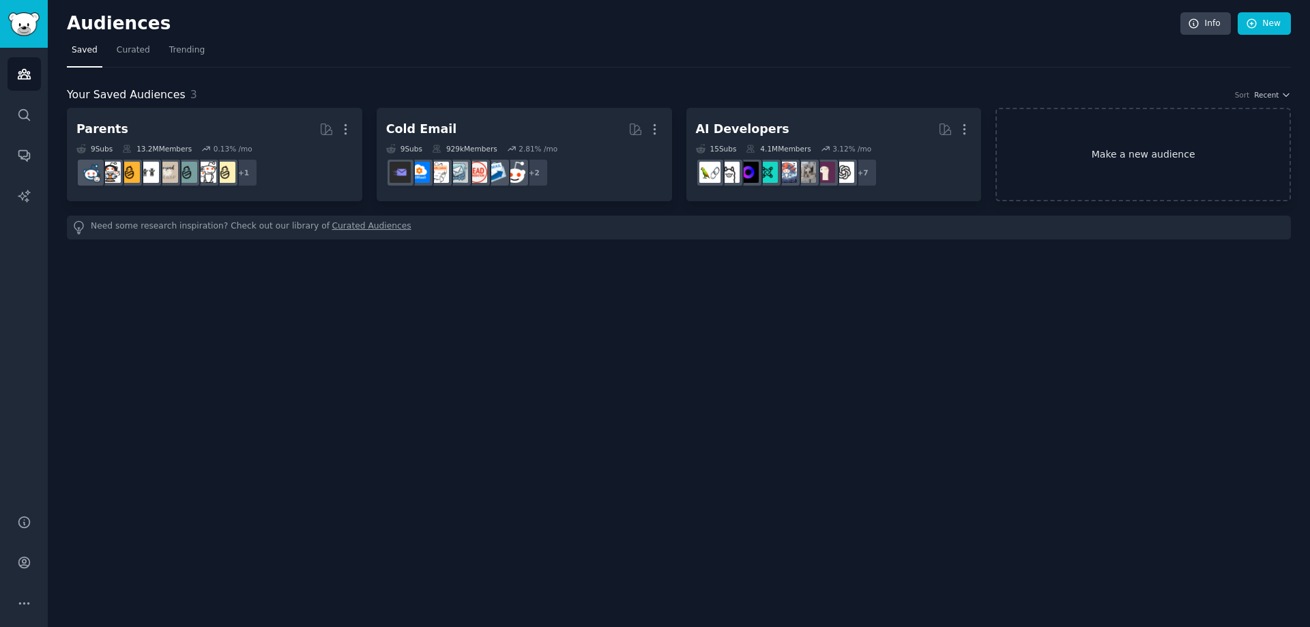
click at [1151, 152] on link "Make a new audience" at bounding box center [1143, 154] width 295 height 93
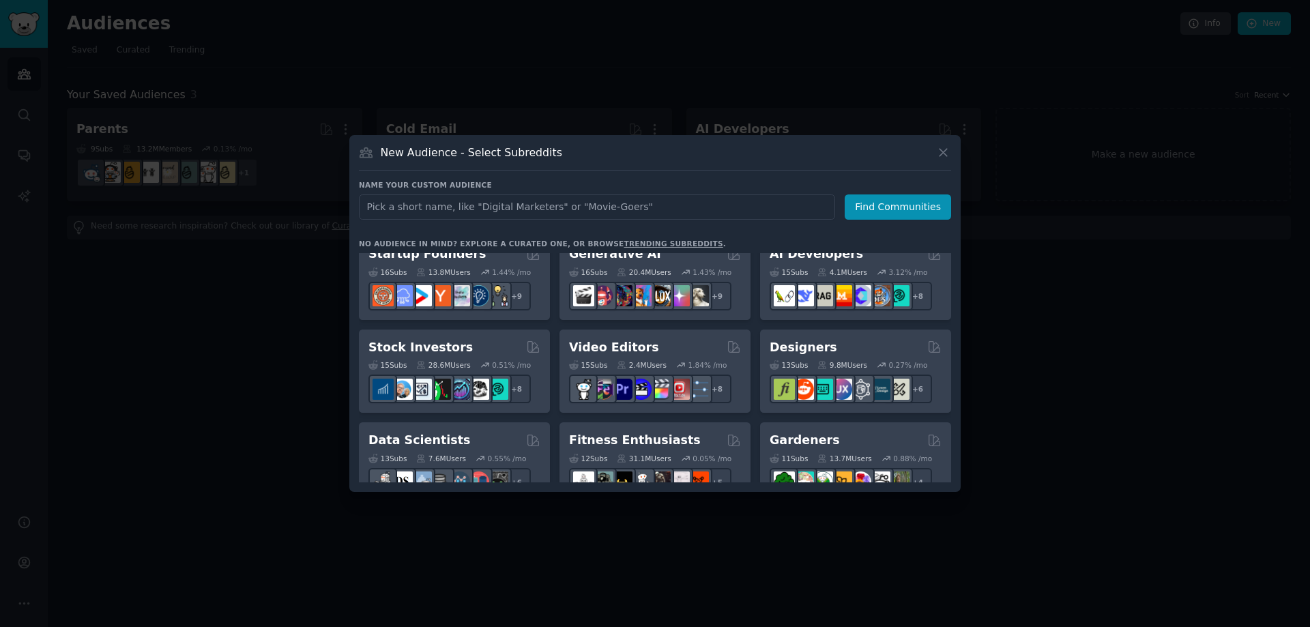
scroll to position [205, 0]
click at [246, 376] on div at bounding box center [655, 313] width 1310 height 627
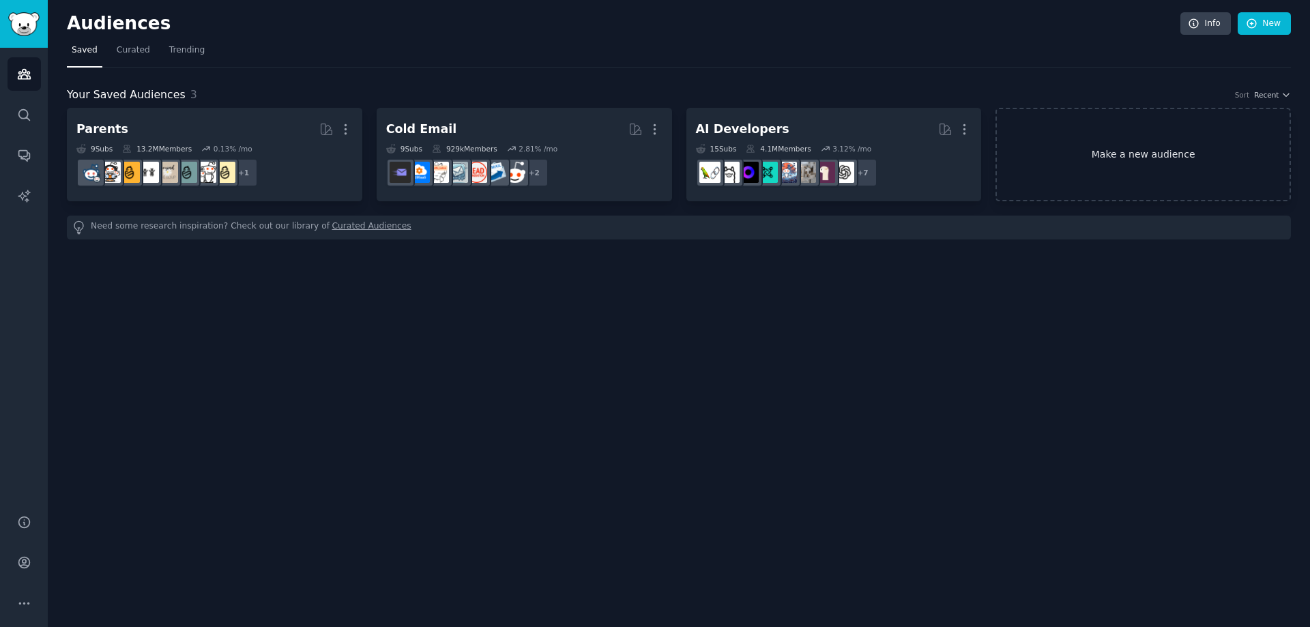
click at [1140, 171] on link "Make a new audience" at bounding box center [1143, 154] width 295 height 93
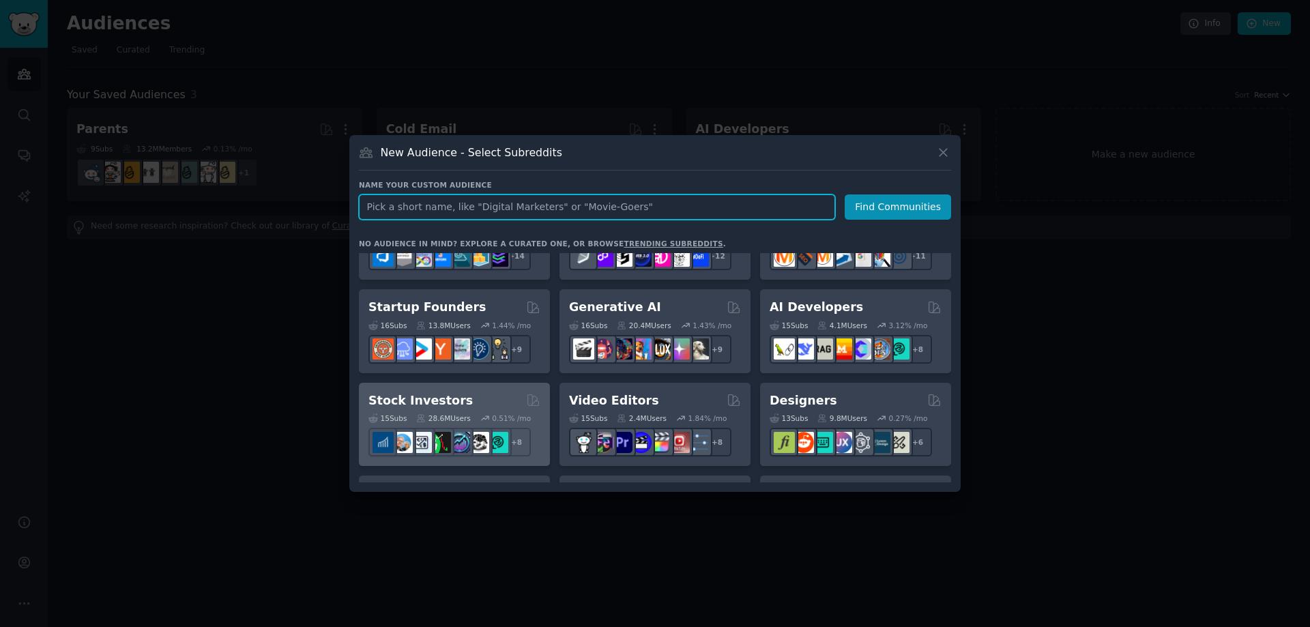
scroll to position [136, 0]
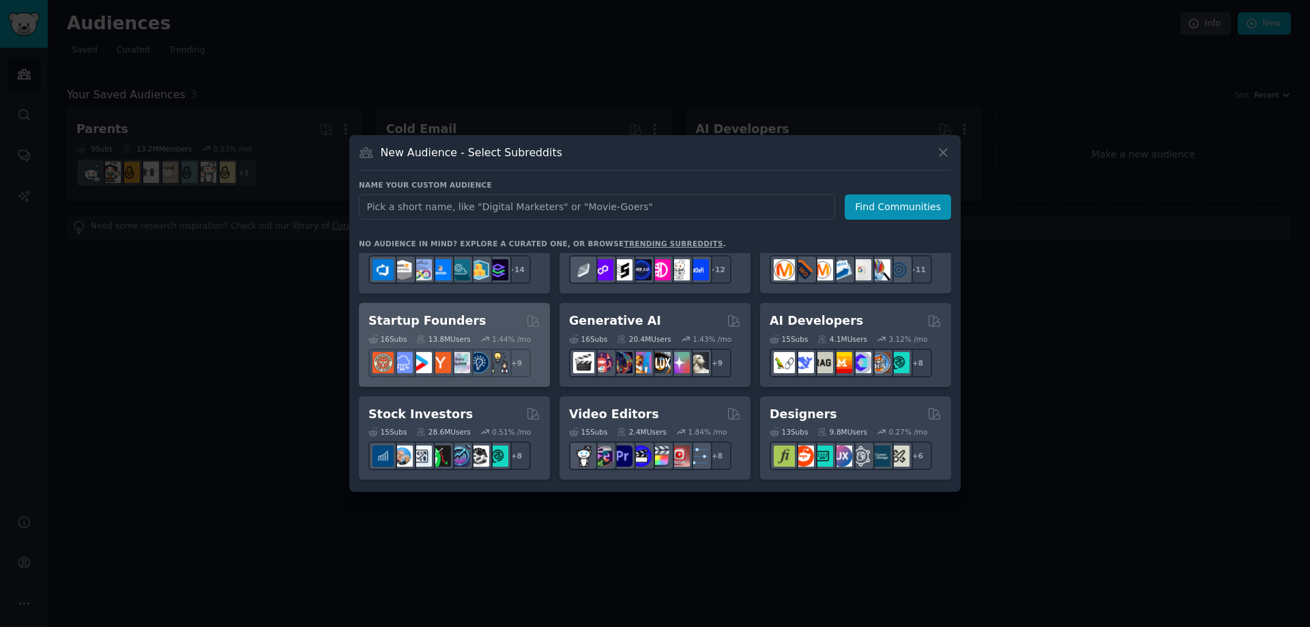
click at [456, 319] on h2 "Startup Founders" at bounding box center [427, 321] width 117 height 17
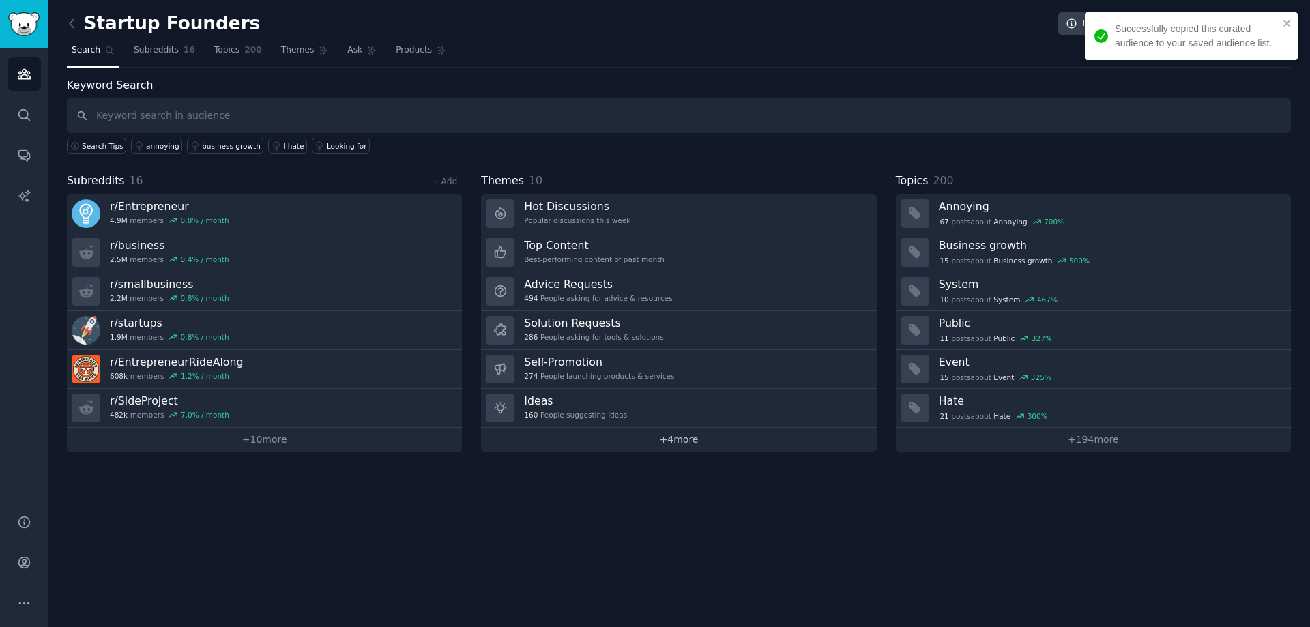
click at [677, 442] on link "+ 4 more" at bounding box center [678, 440] width 395 height 24
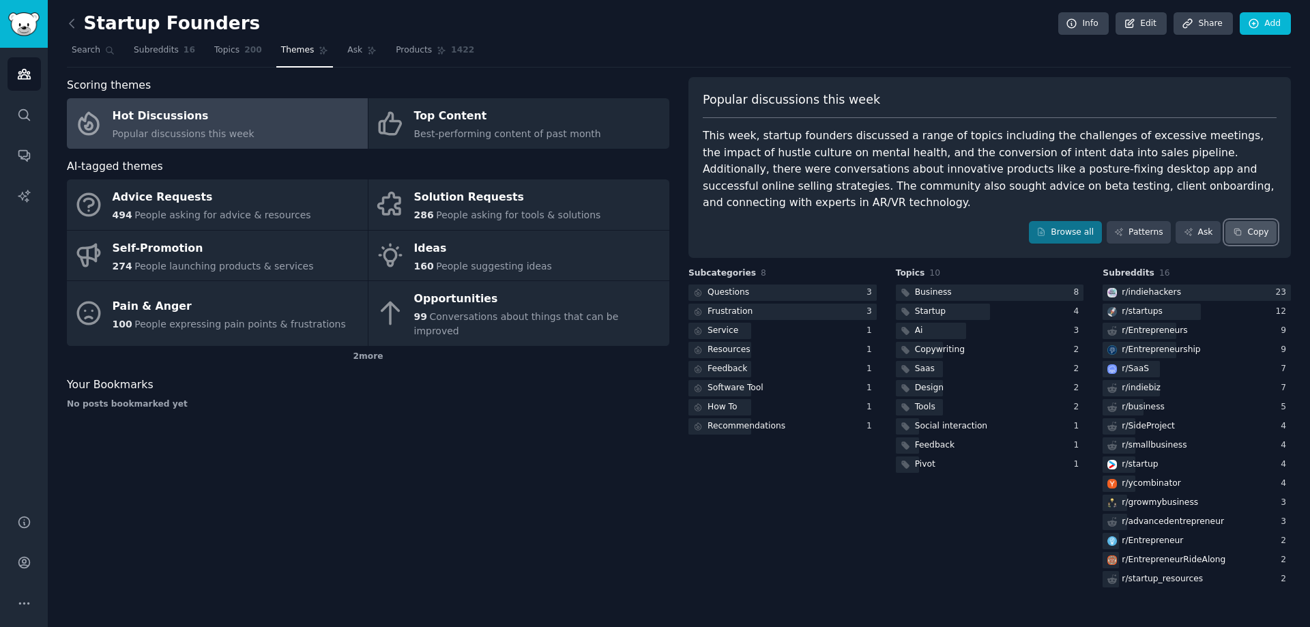
click at [1254, 225] on button "Copy" at bounding box center [1251, 232] width 51 height 23
